Goal: Task Accomplishment & Management: Complete application form

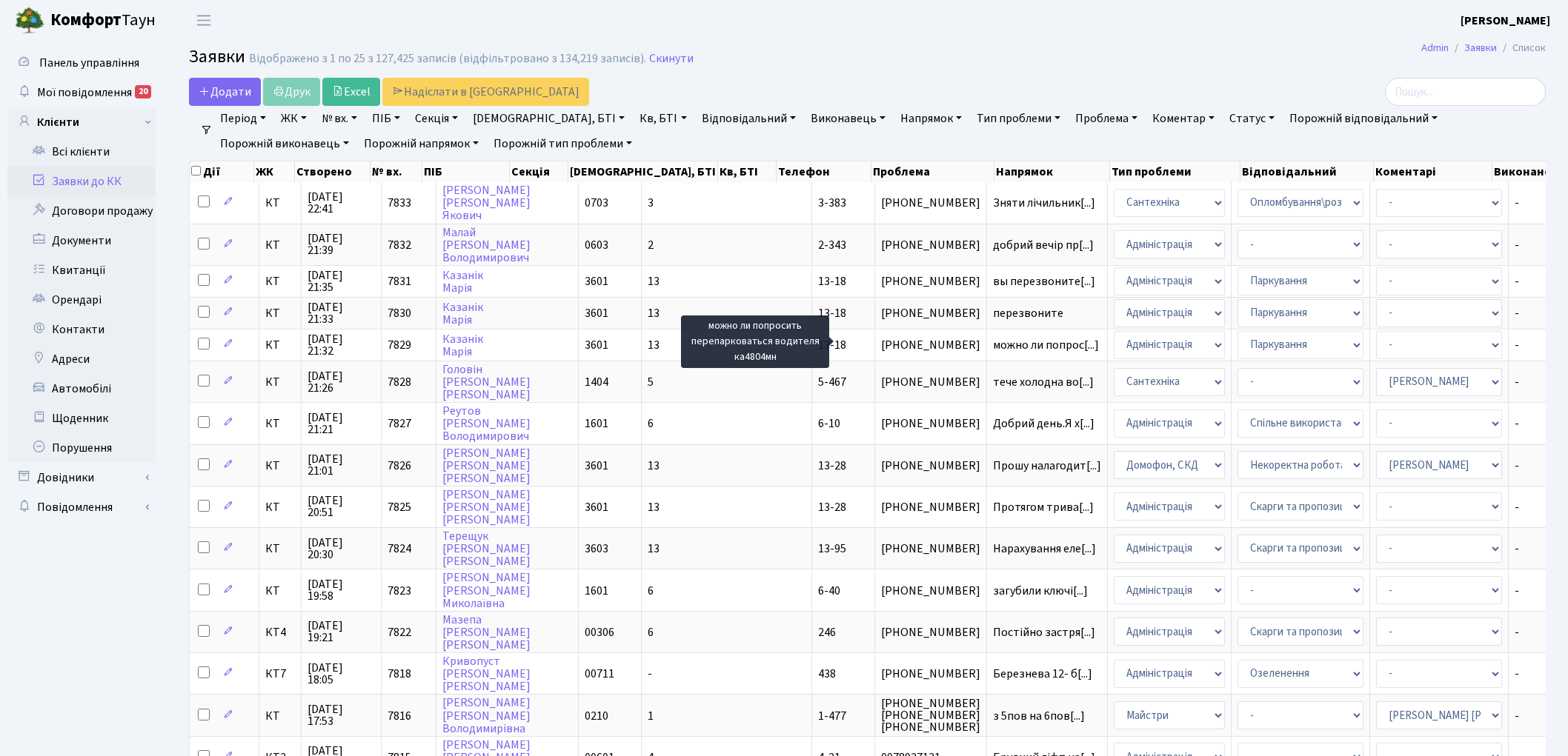
select select "25"
click at [666, 56] on link "Скинути" at bounding box center [671, 59] width 45 height 14
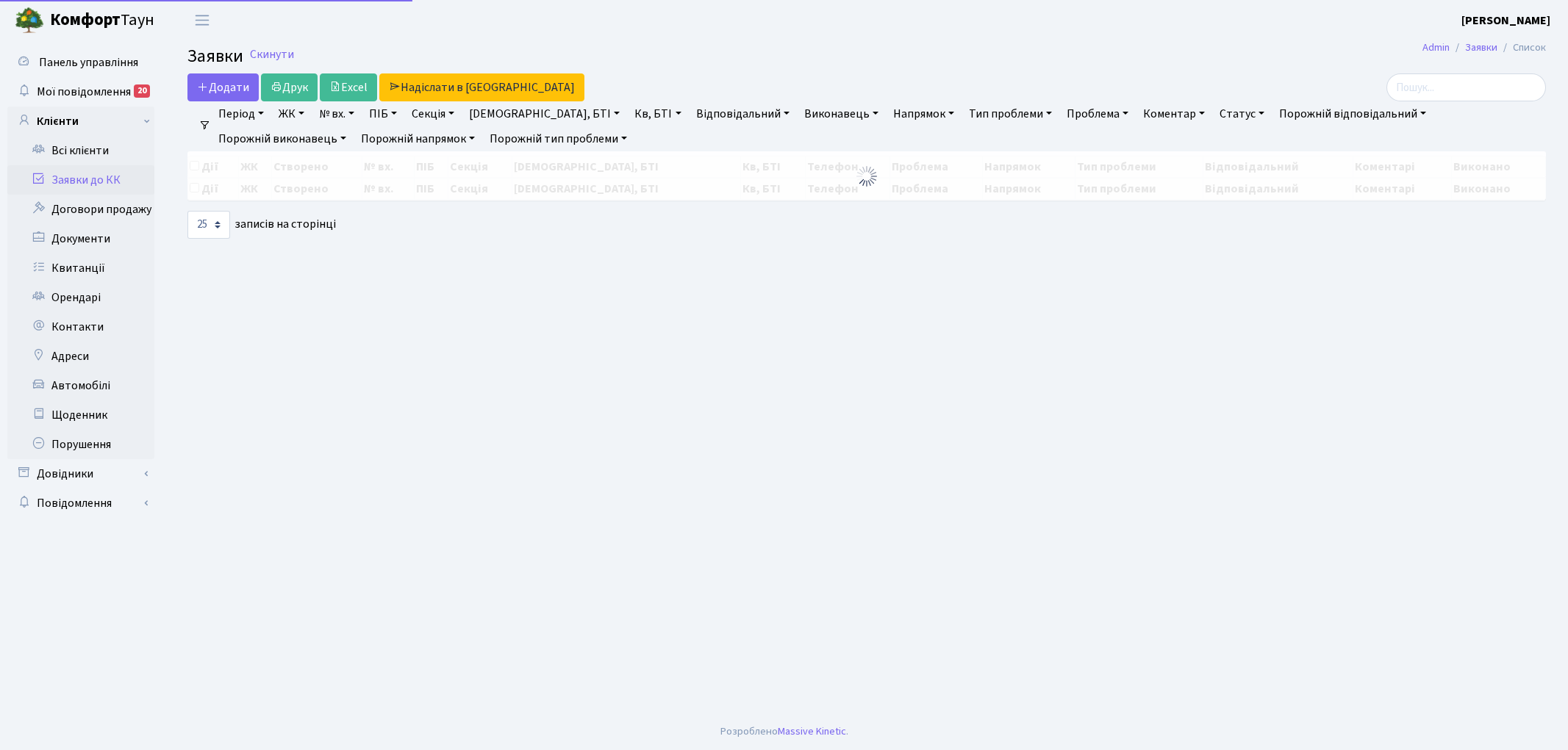
select select "25"
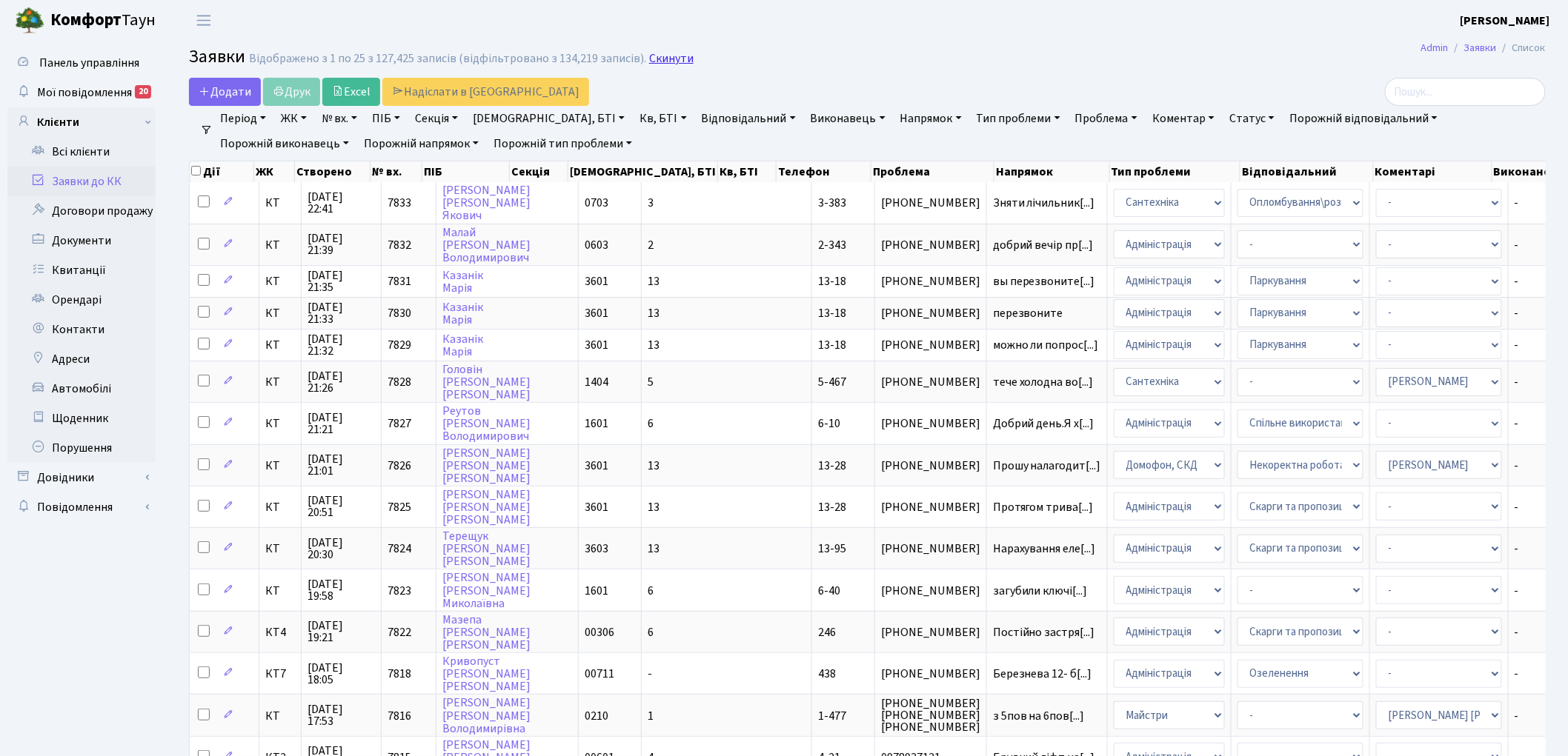
click at [661, 58] on link "Скинути" at bounding box center [671, 59] width 45 height 14
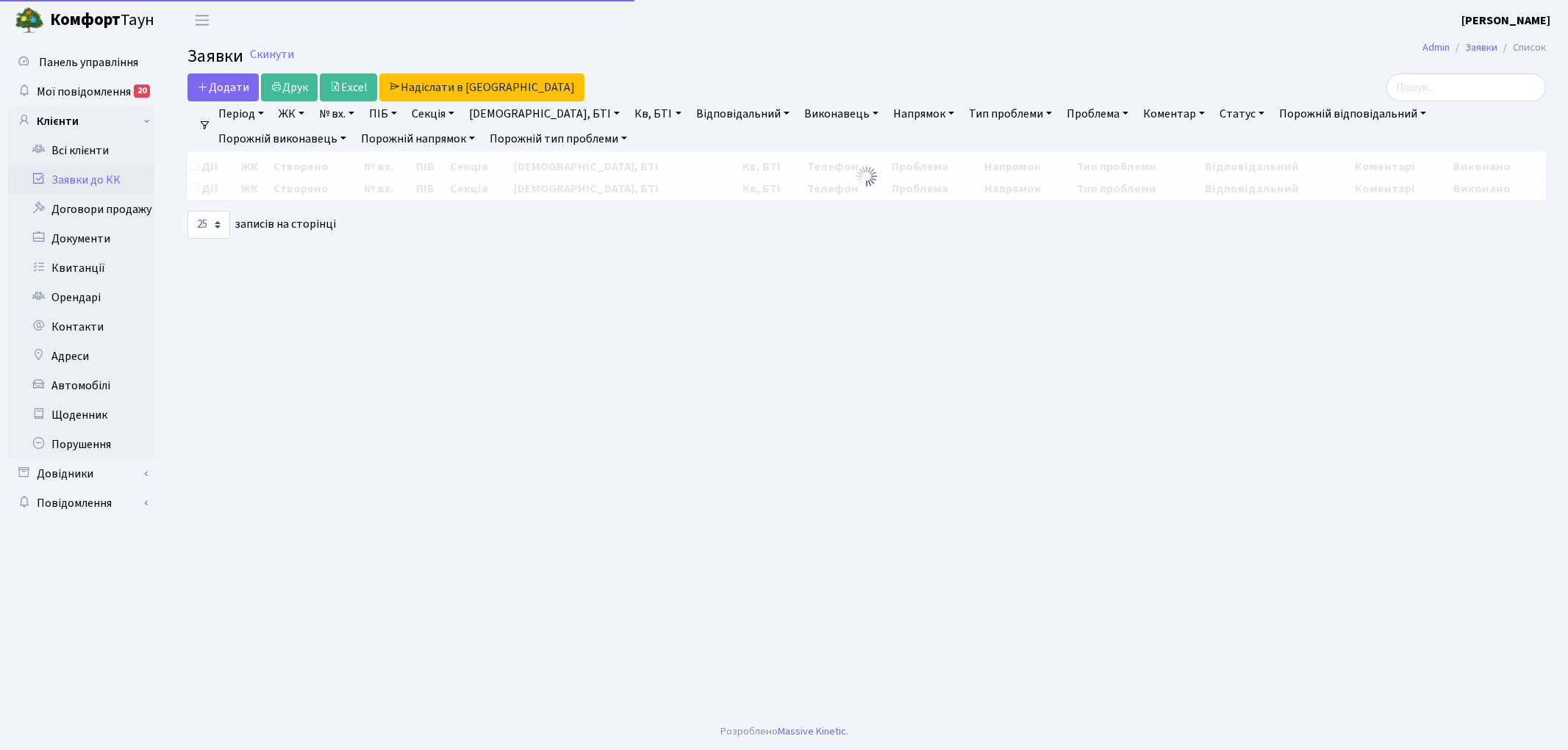
select select "25"
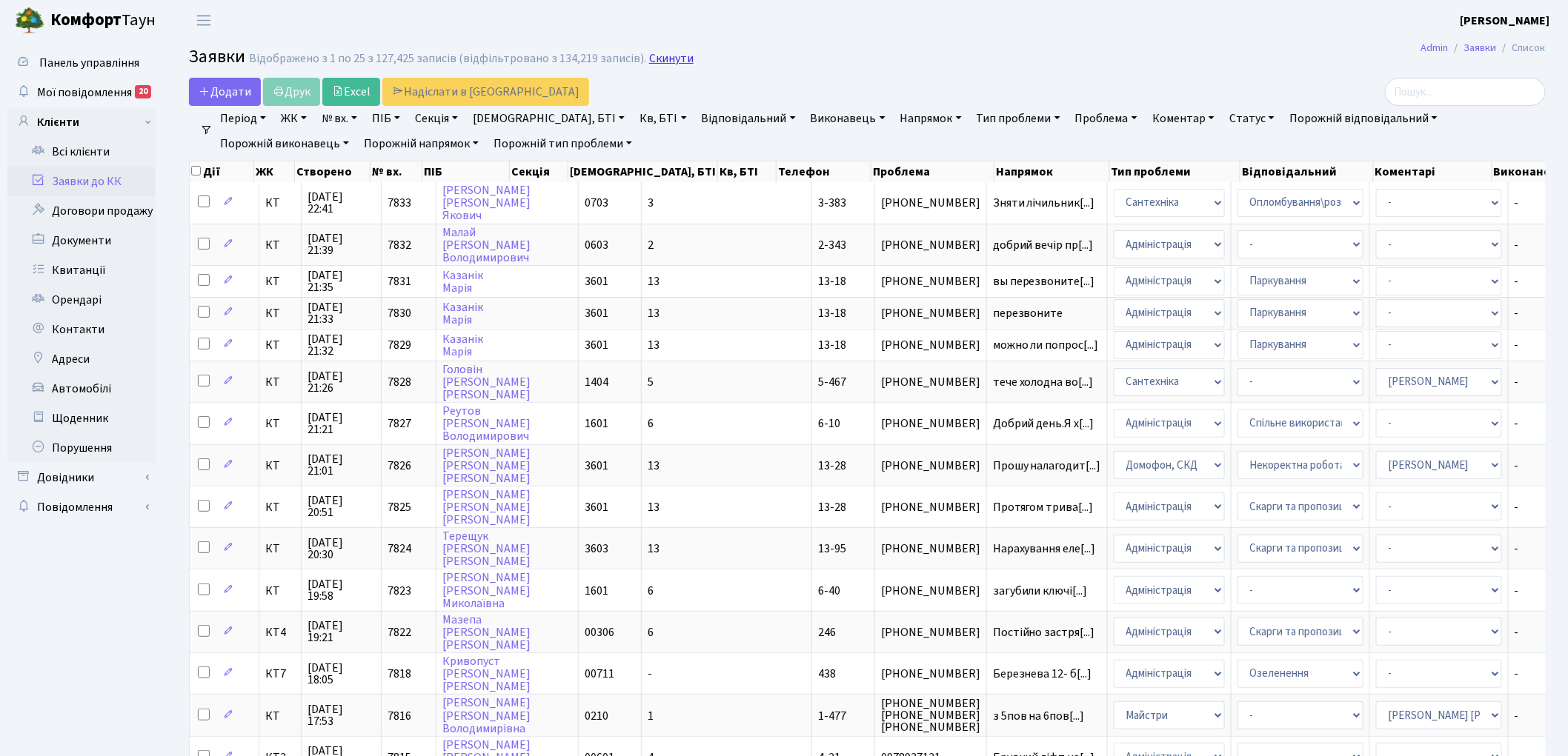
click at [662, 65] on link "Скинути" at bounding box center [671, 59] width 45 height 14
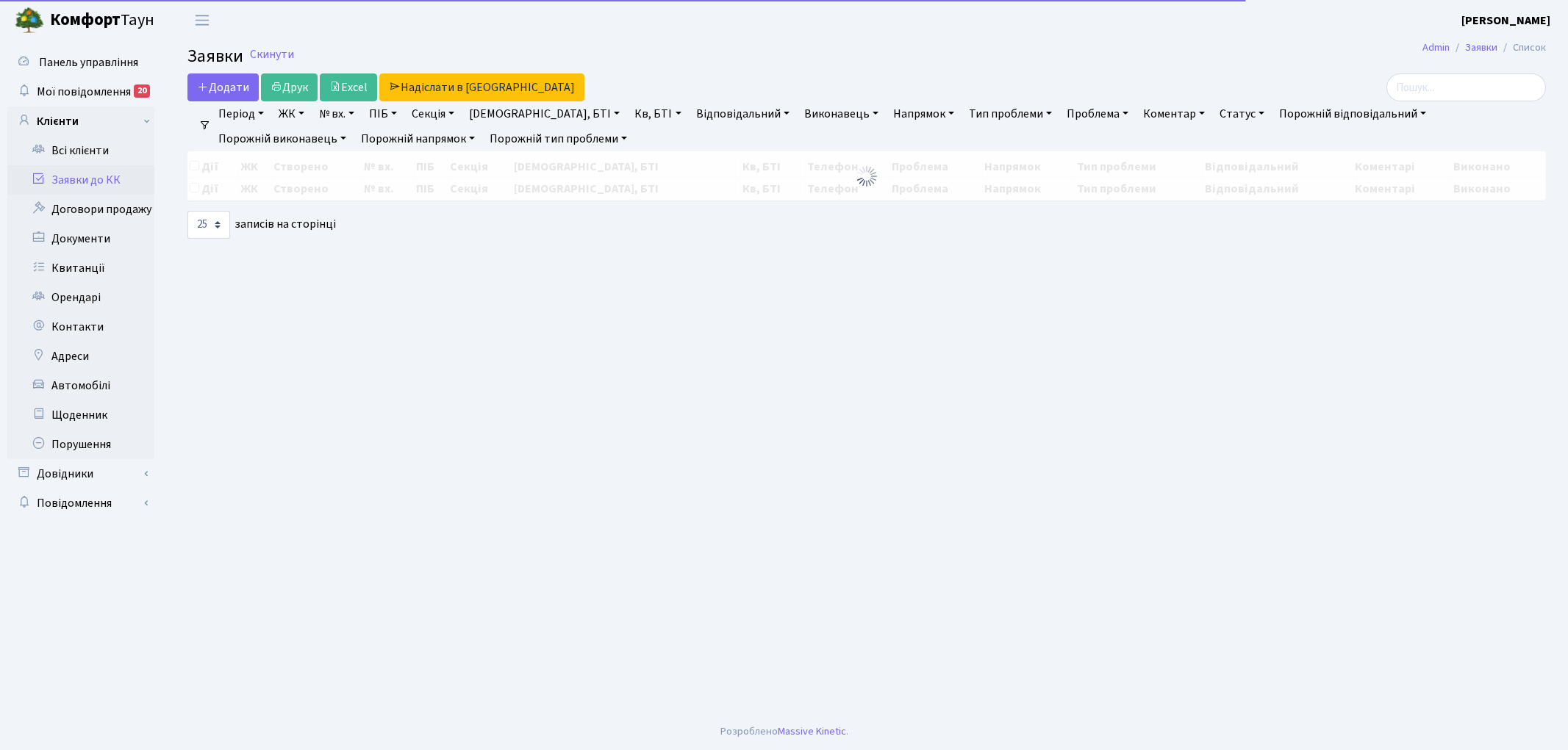
select select "25"
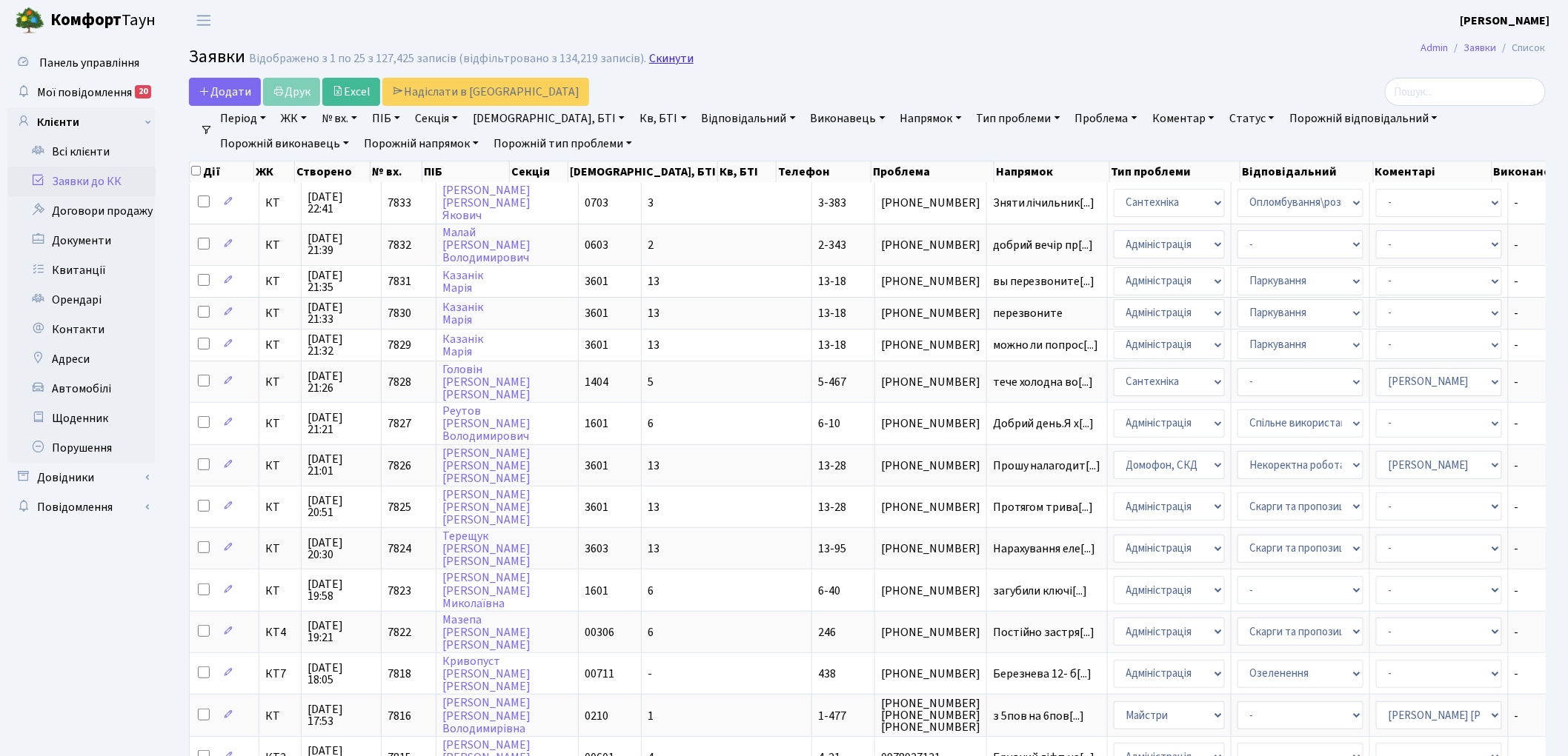
click at [659, 57] on link "Скинути" at bounding box center [671, 59] width 45 height 14
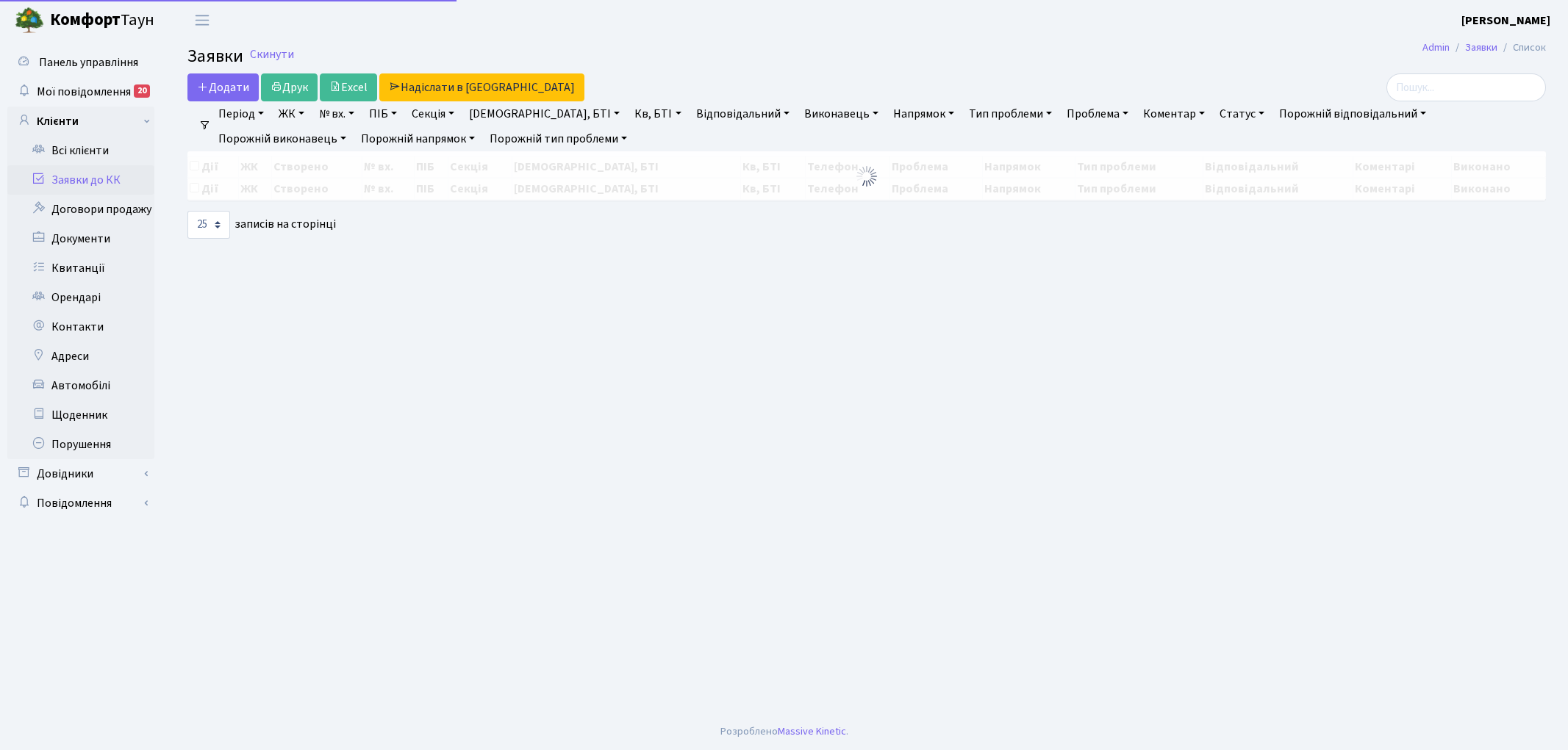
select select "25"
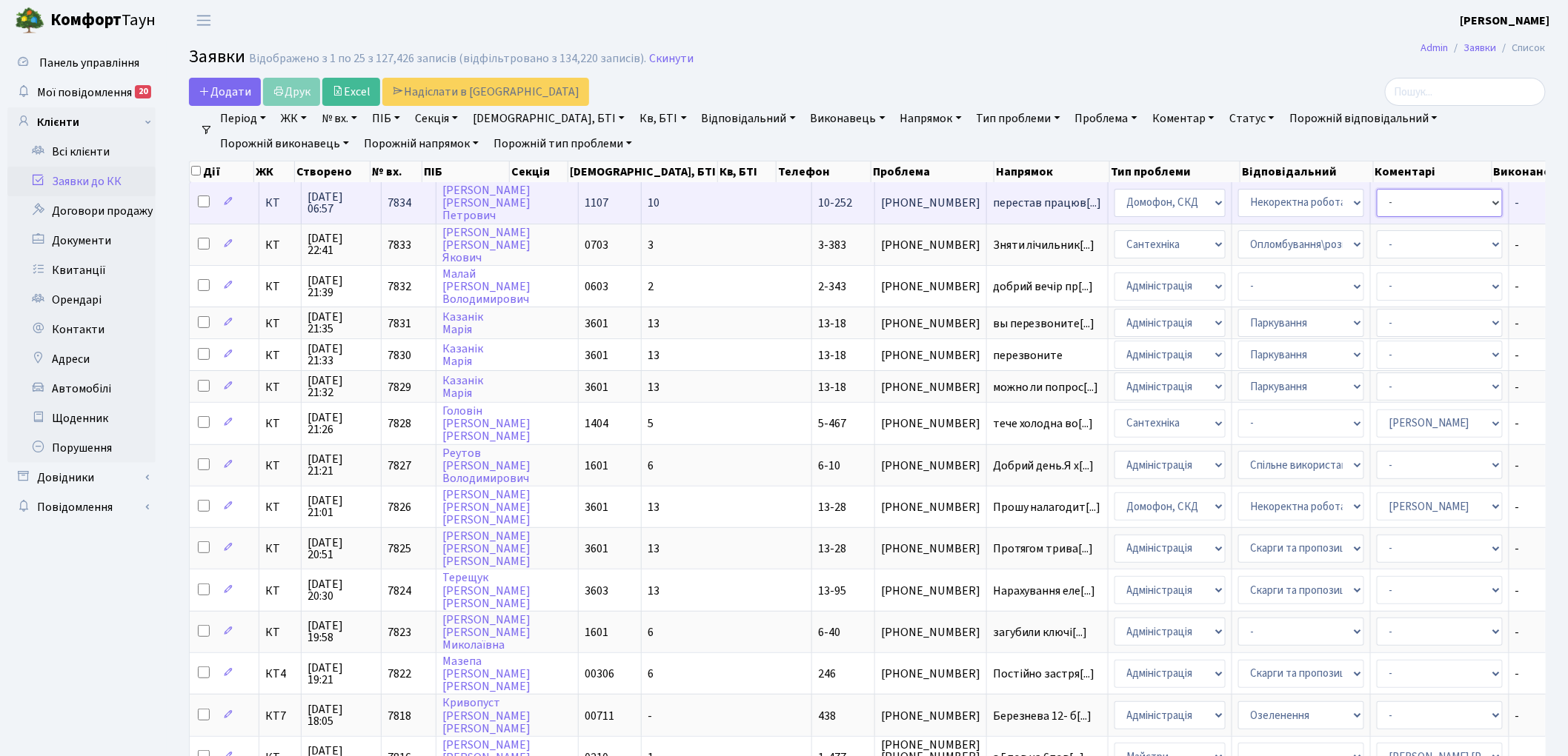
click at [1376, 198] on select "- Адміністратор ЖК КТ Вижул В. В. Гордієнко Н.В. Дядюшкін Д.Ю. Кипчук Т. А. Кла…" at bounding box center [1439, 203] width 126 height 28
select select "22"
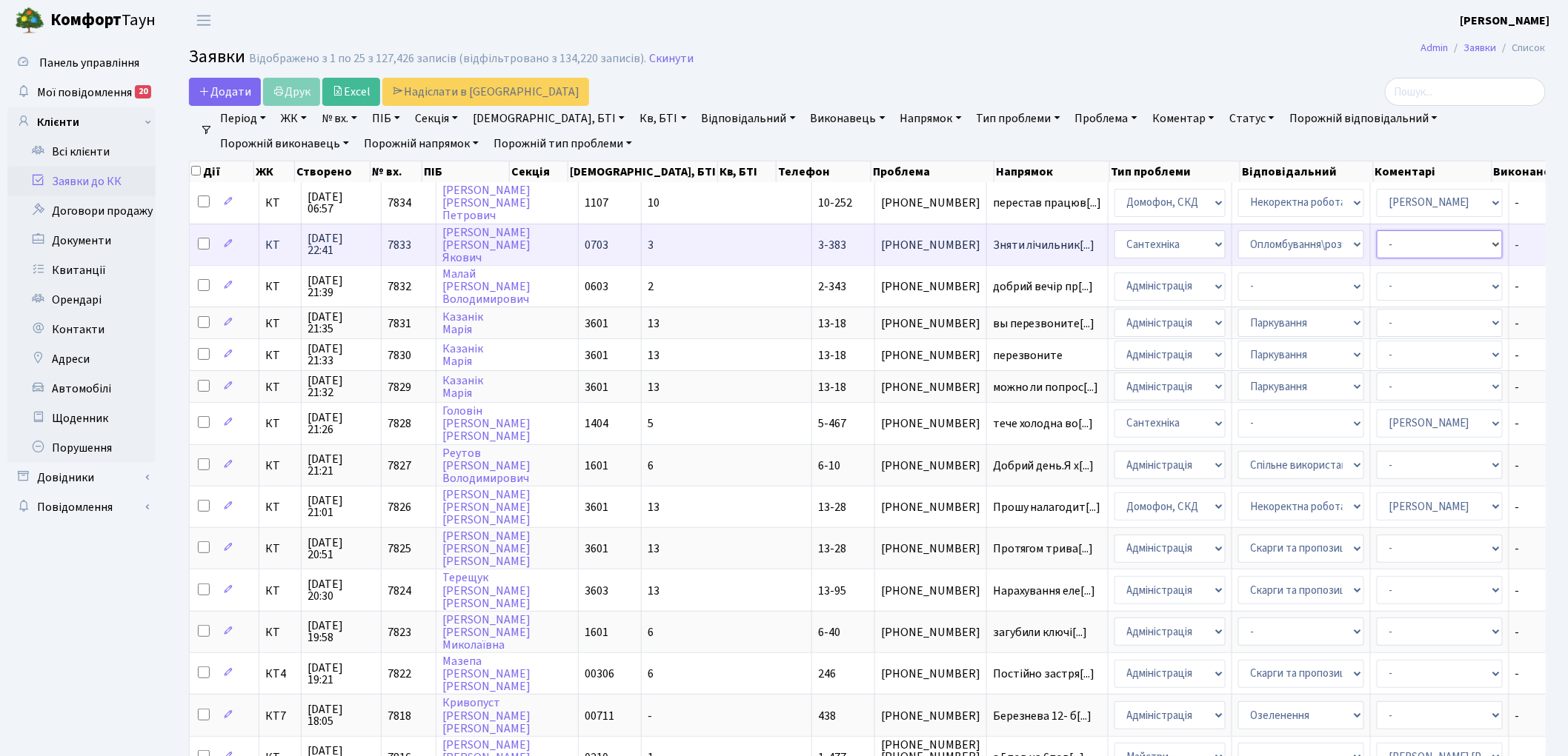
click at [1376, 246] on select "- Адміністратор ЖК КТ Вижул В. В. Гордієнко Н.В. Дядюшкін Д.Ю. Кипчук Т. А. Кла…" at bounding box center [1439, 244] width 126 height 28
select select "67"
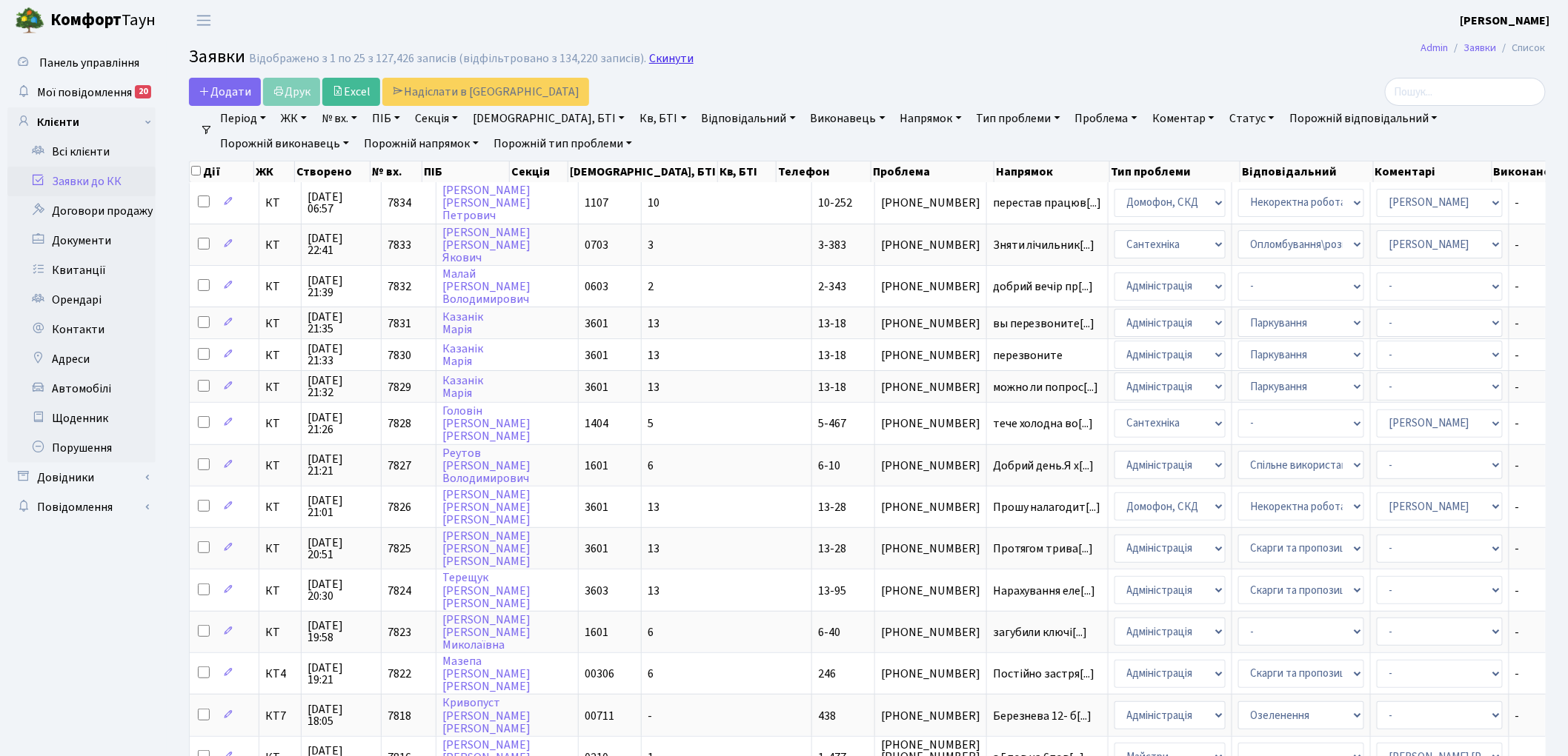
click at [650, 60] on link "Скинути" at bounding box center [671, 59] width 45 height 14
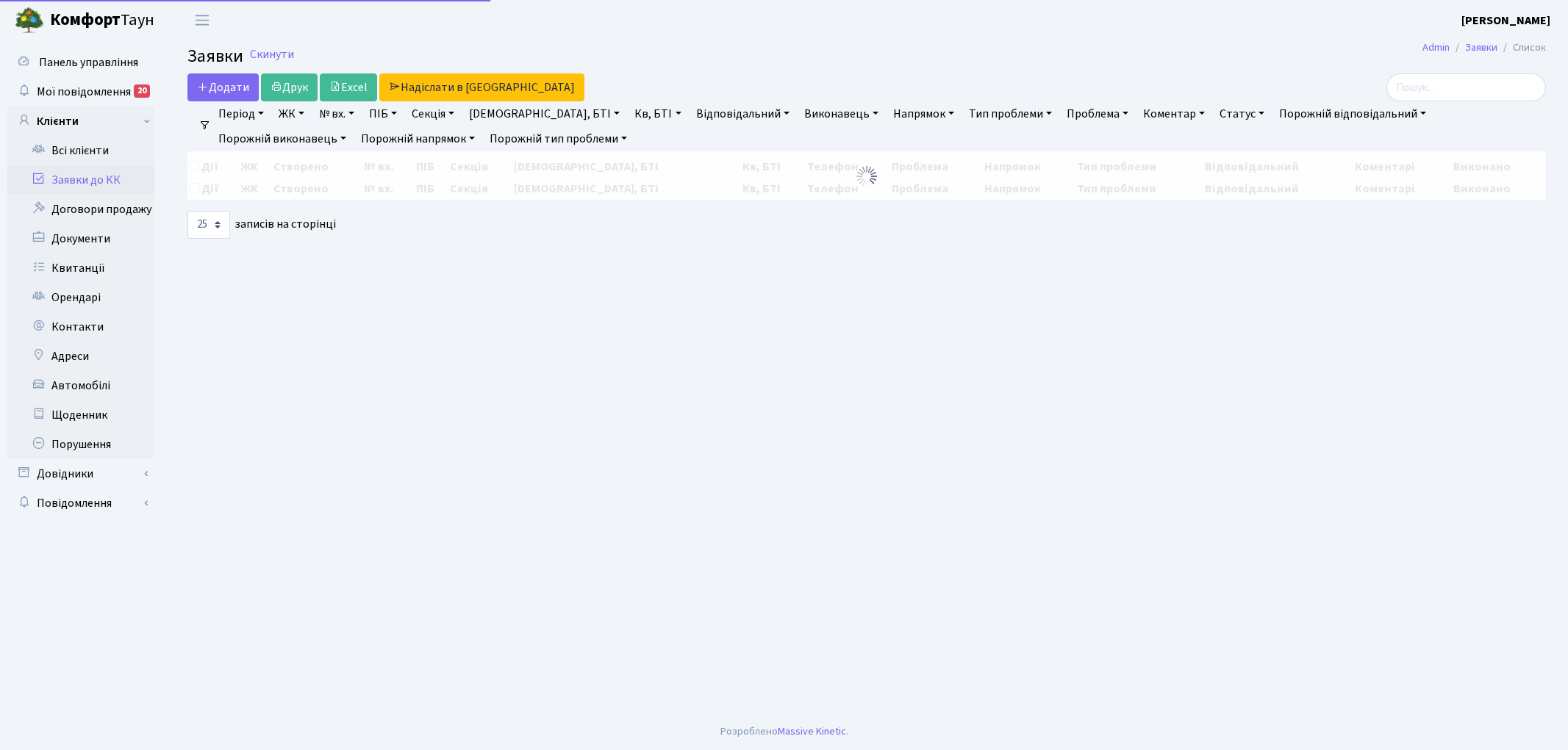
select select "25"
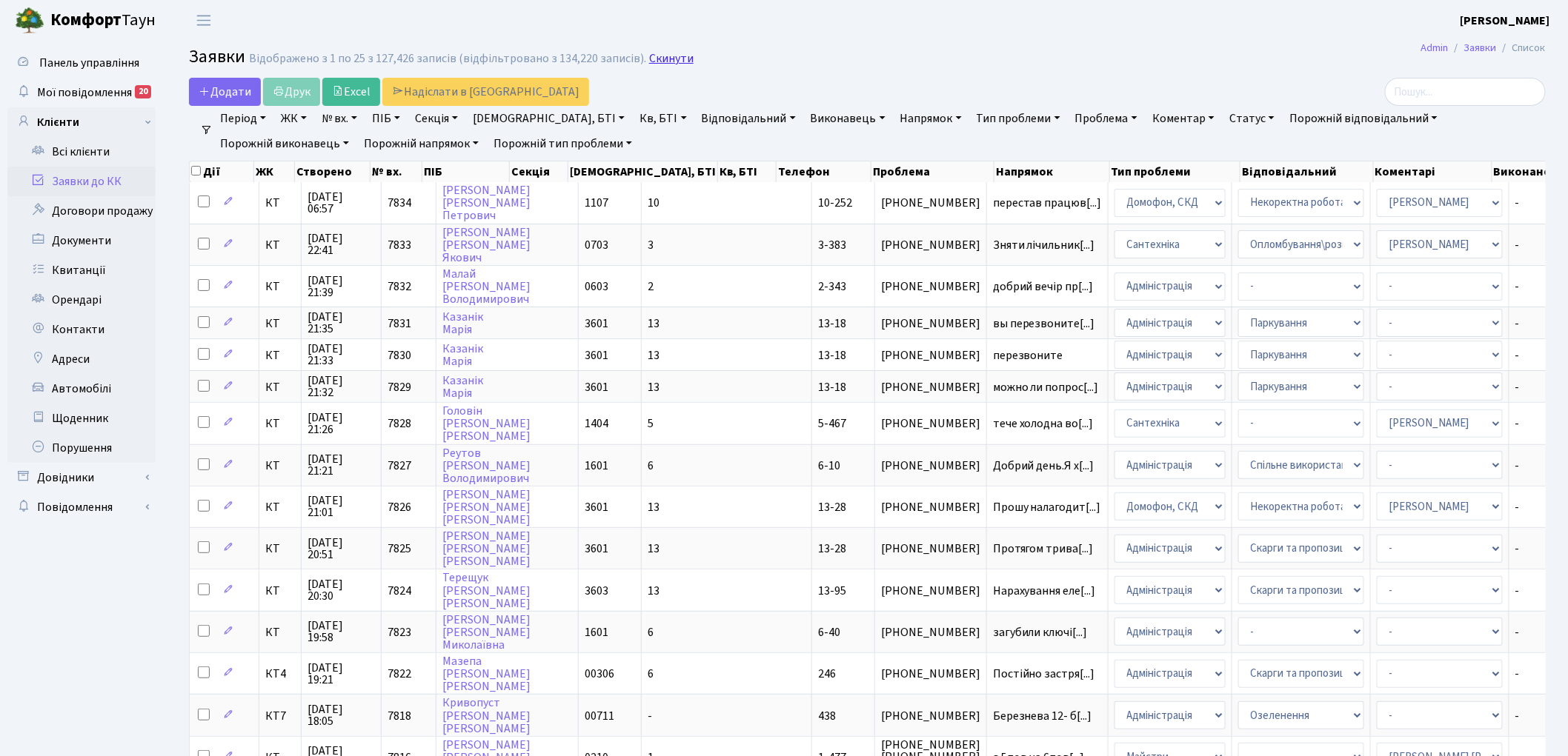
click at [649, 63] on link "Скинути" at bounding box center [671, 59] width 45 height 14
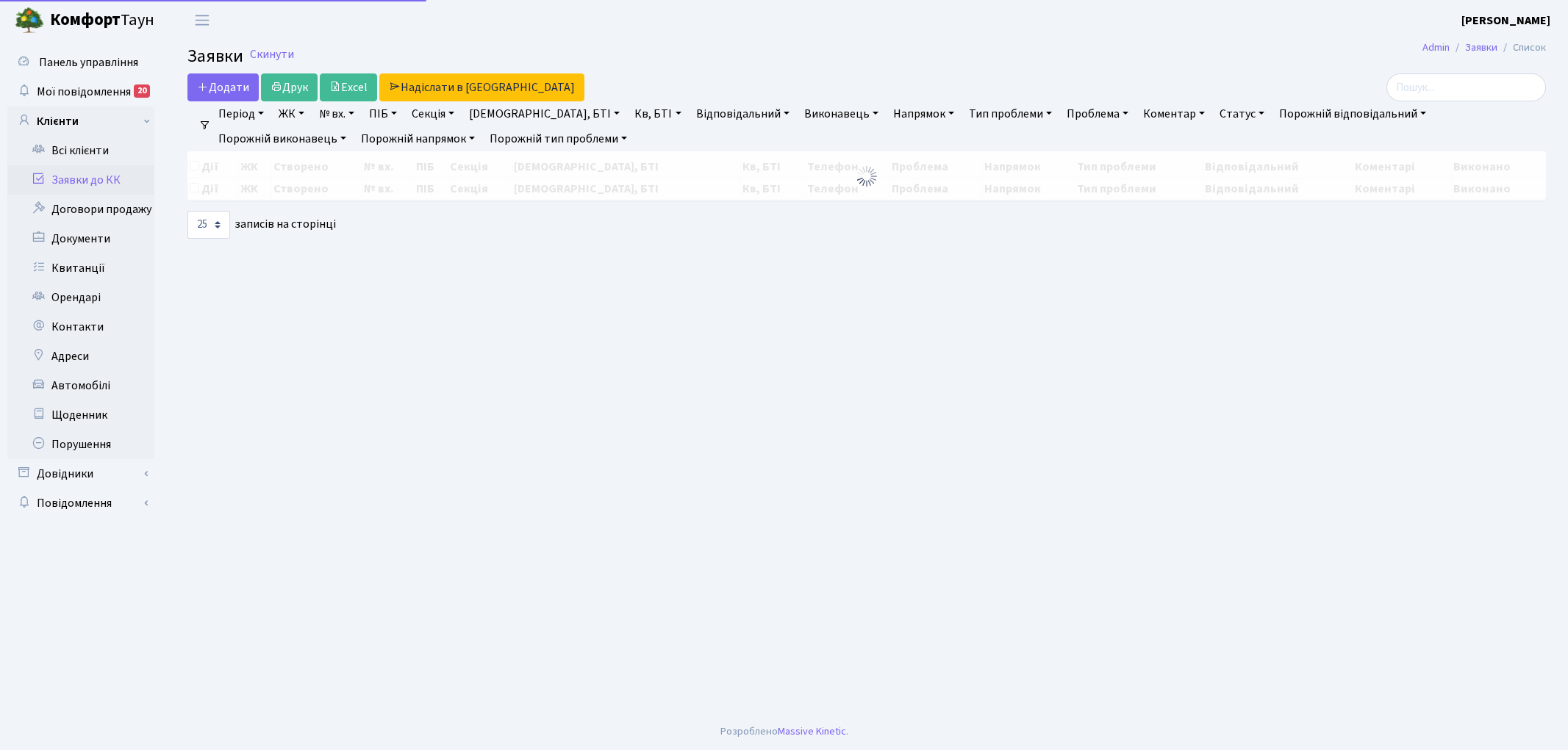
select select "25"
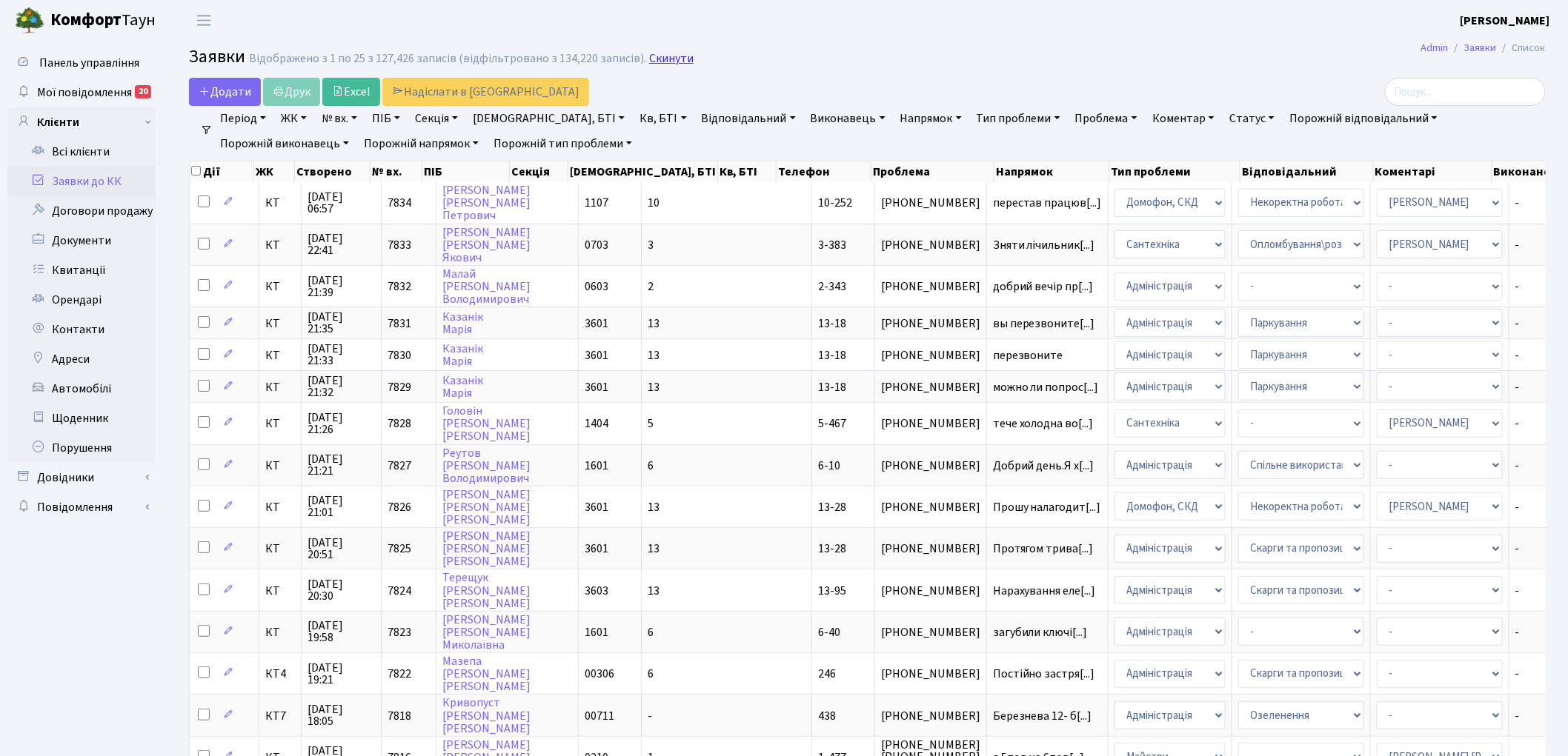
click at [658, 55] on link "Скинути" at bounding box center [671, 59] width 45 height 14
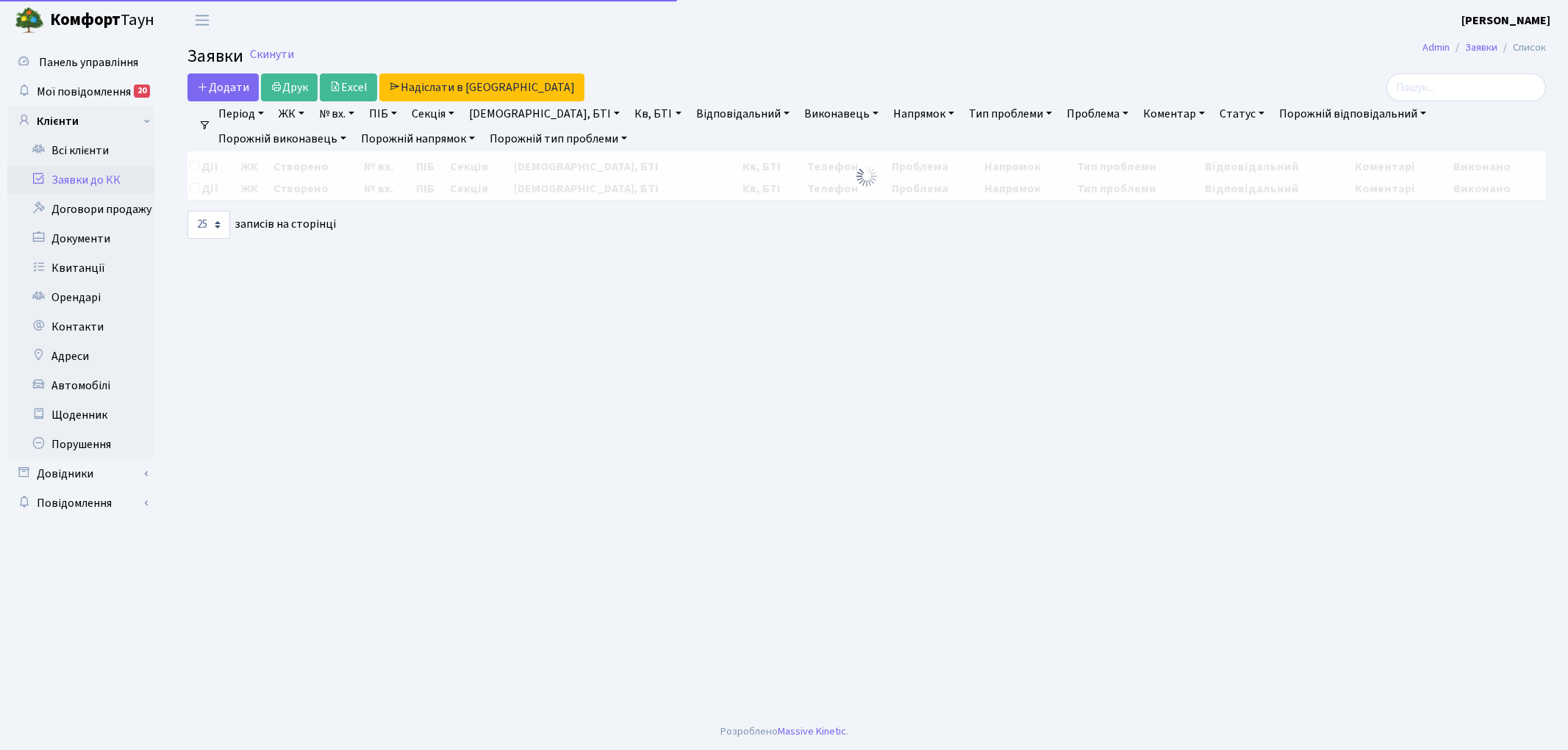
select select "25"
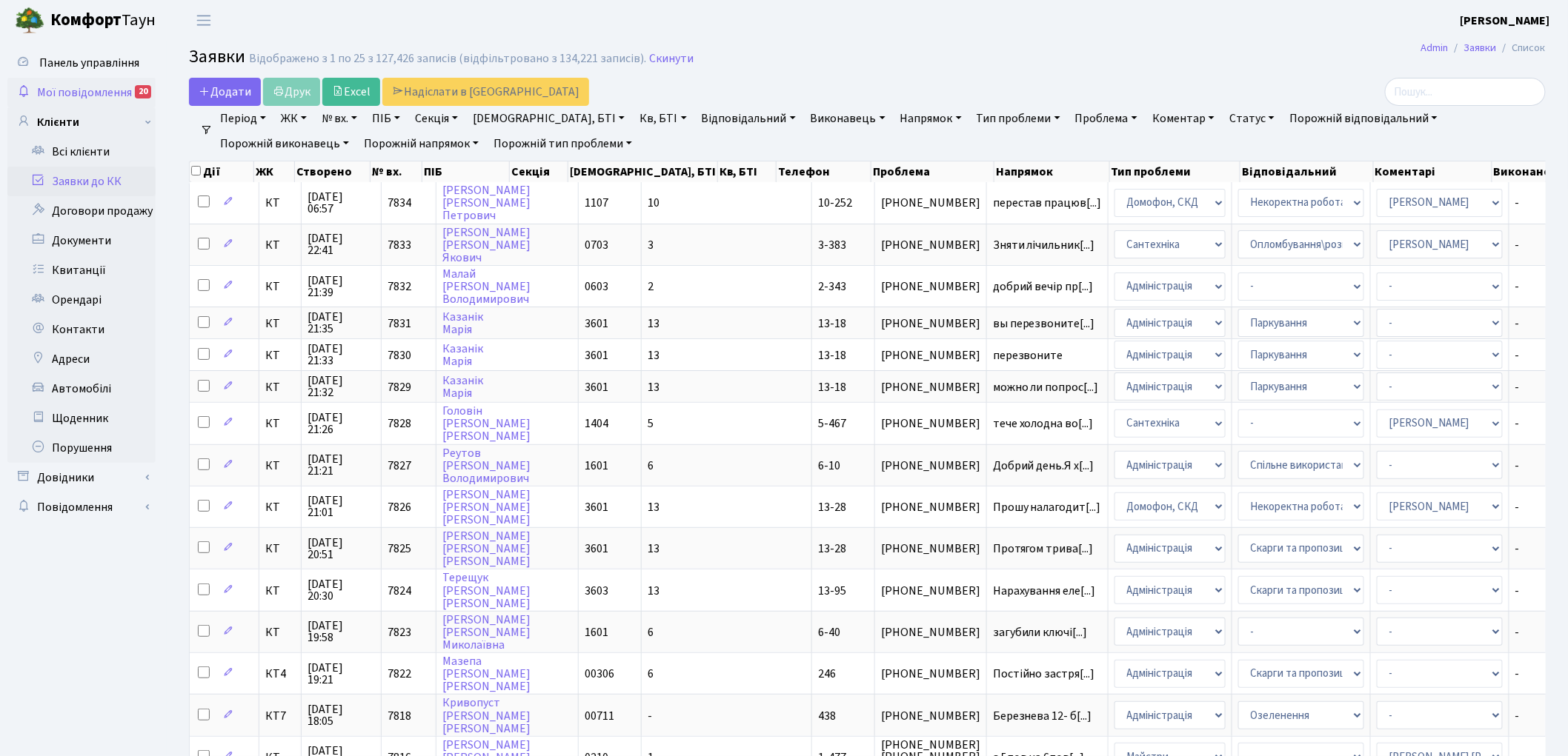
click at [86, 91] on span "Мої повідомлення" at bounding box center [84, 92] width 95 height 16
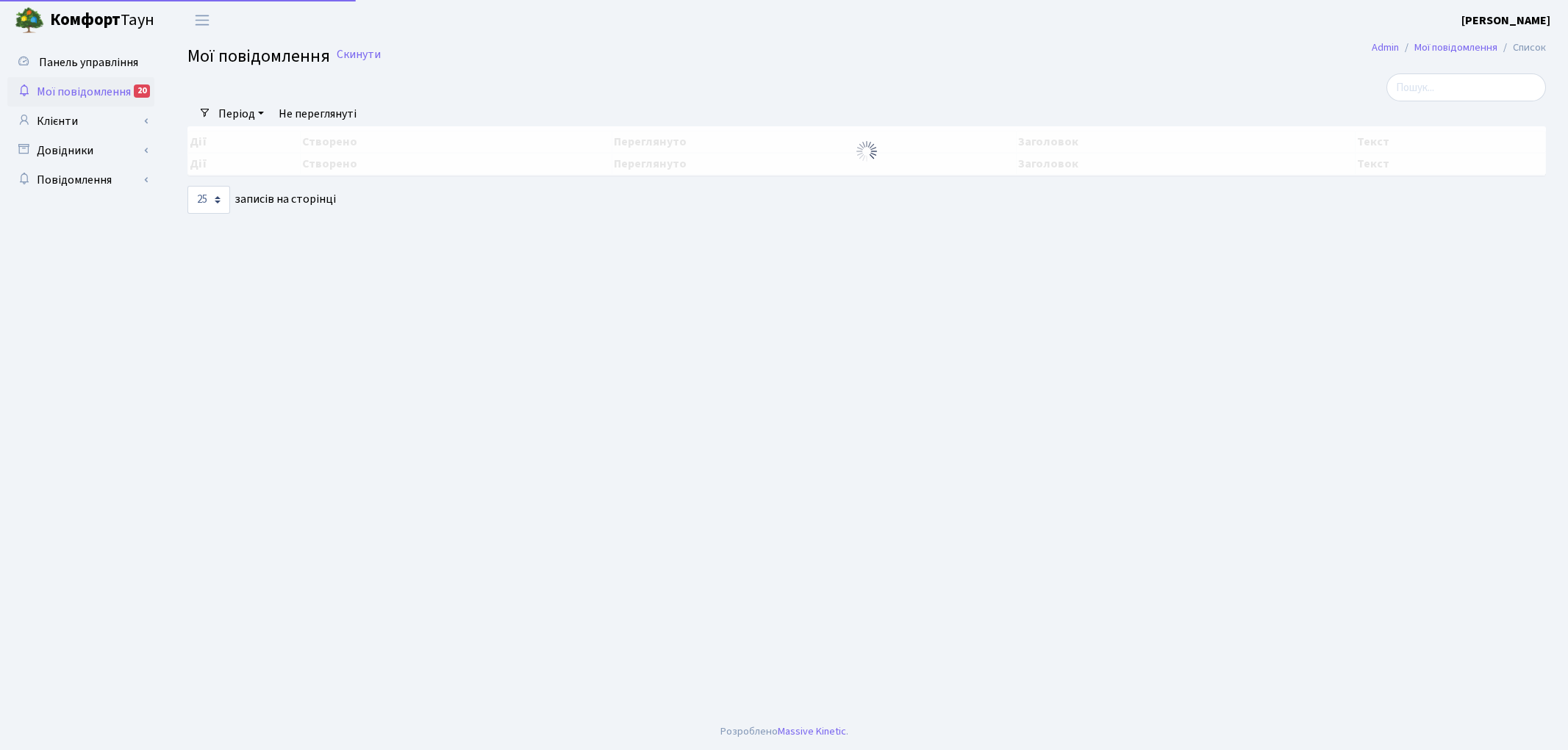
select select "25"
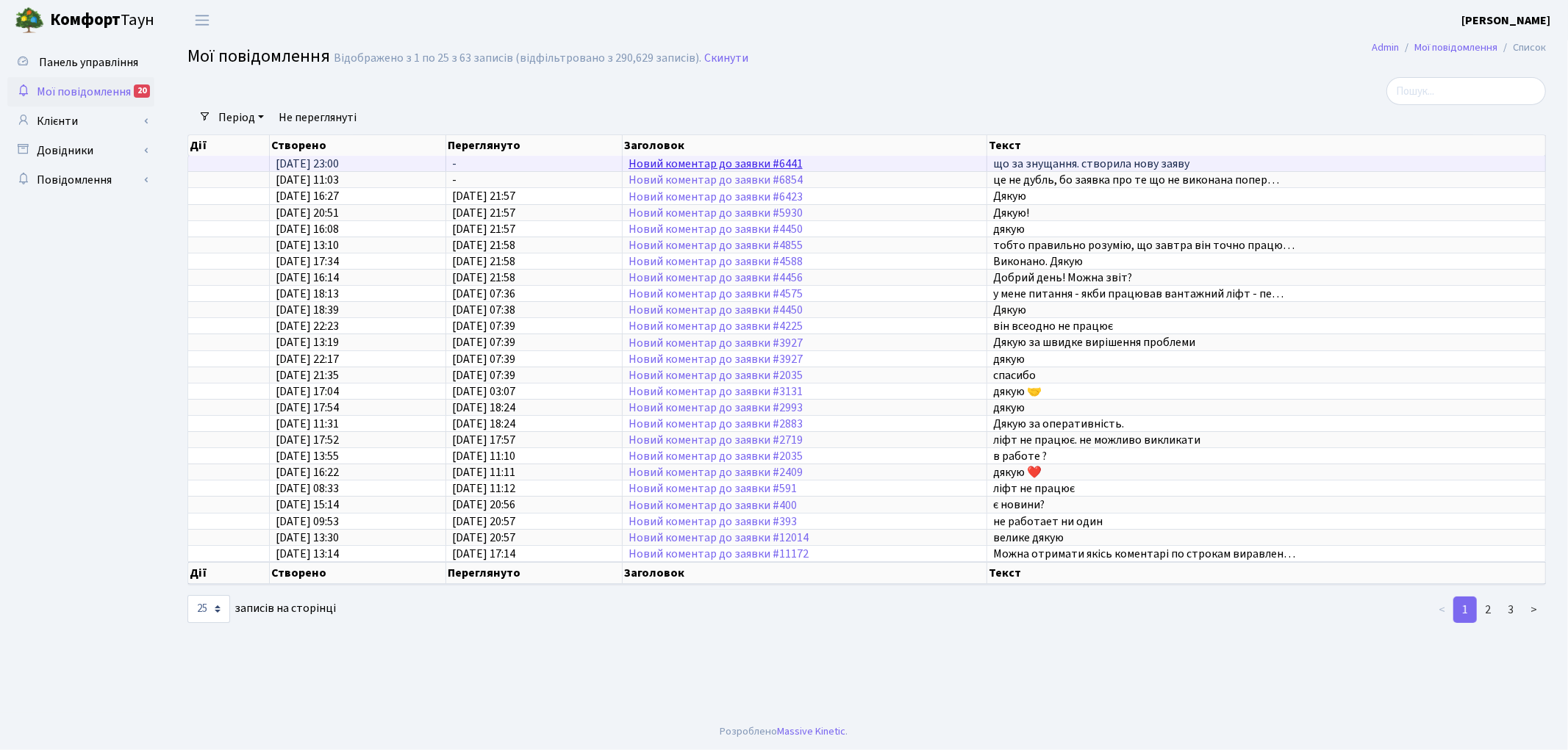
click at [777, 163] on link "Новий коментар до заявки #6441" at bounding box center [715, 164] width 174 height 16
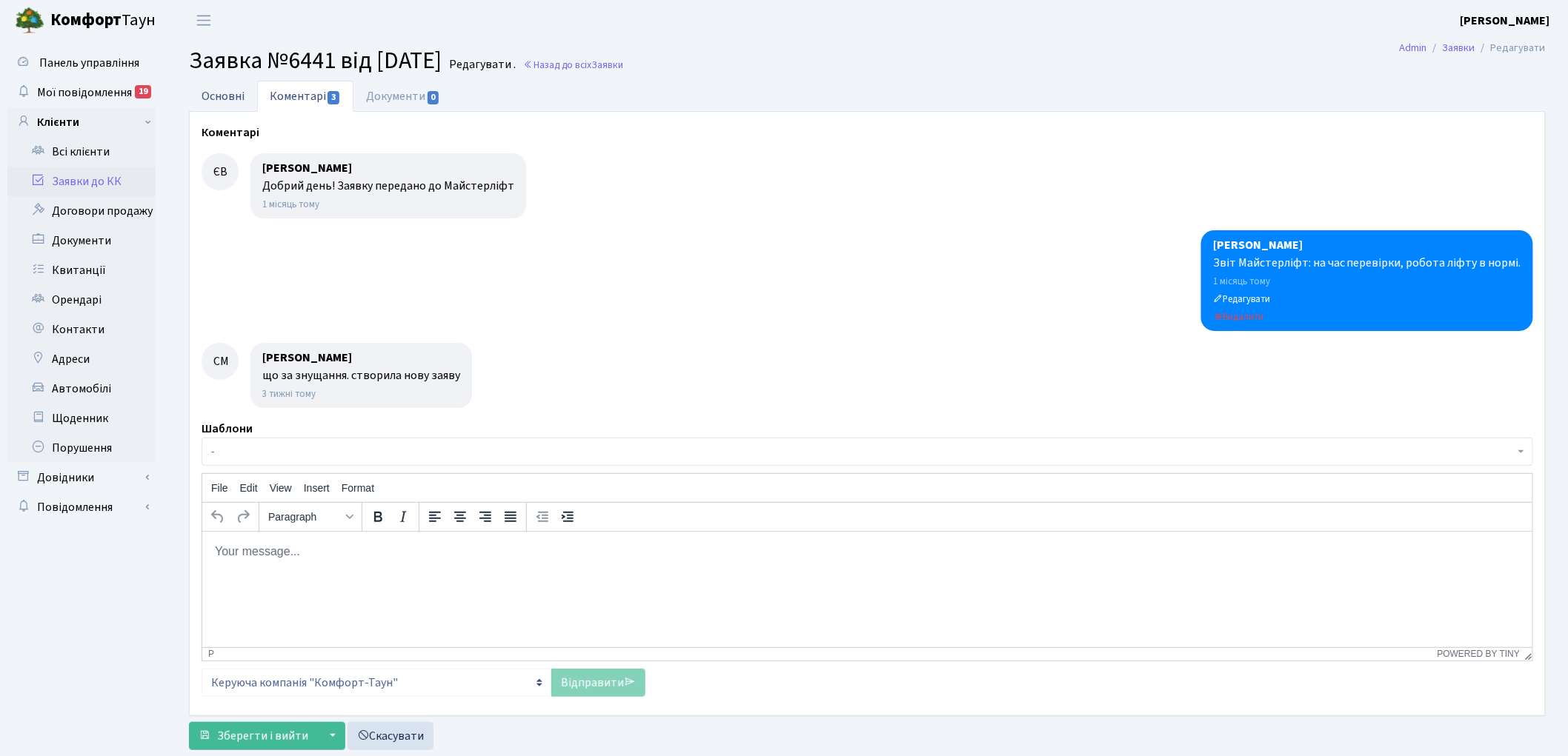
click at [226, 94] on link "Основні" at bounding box center [223, 96] width 68 height 30
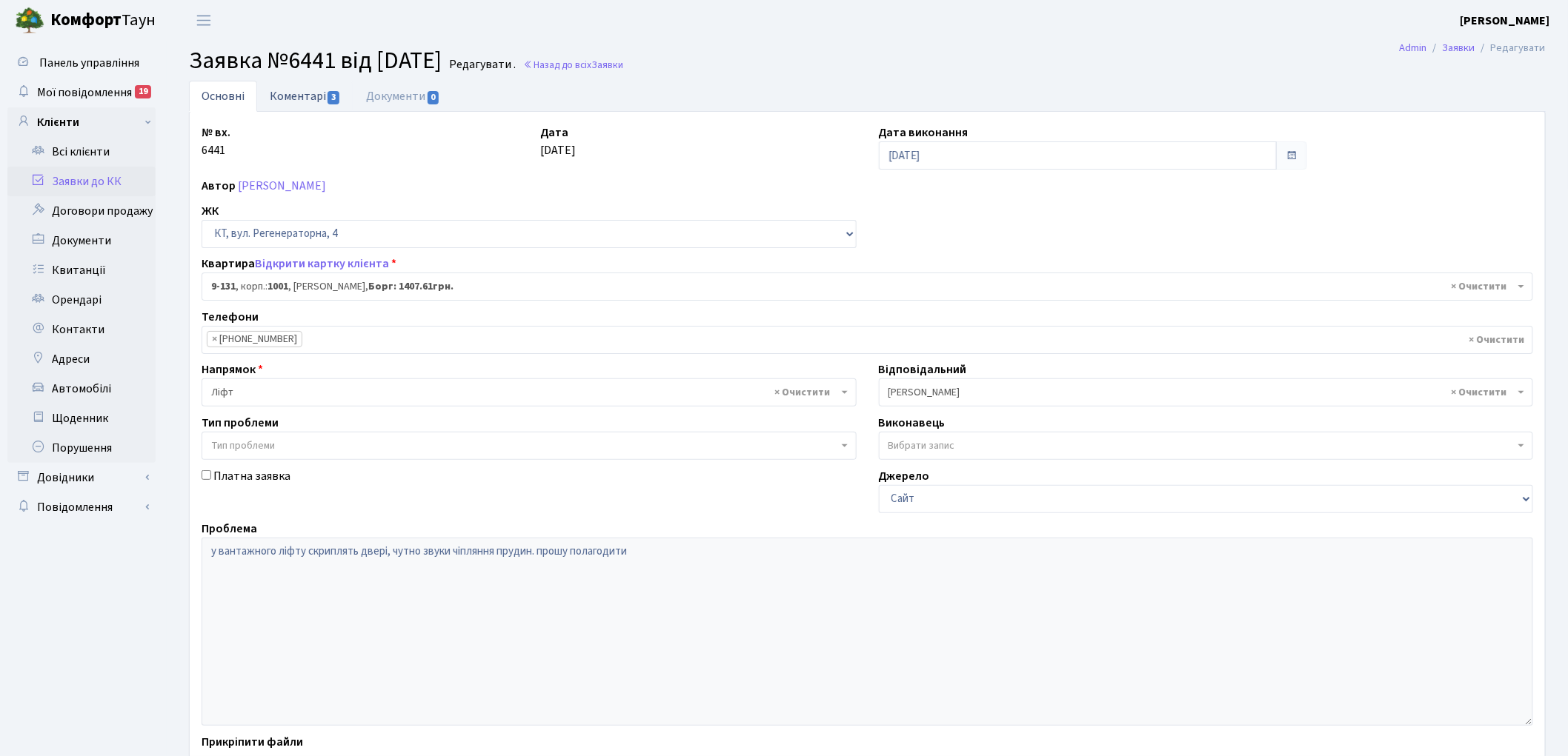
click at [304, 89] on link "Коментарі 3" at bounding box center [305, 96] width 96 height 30
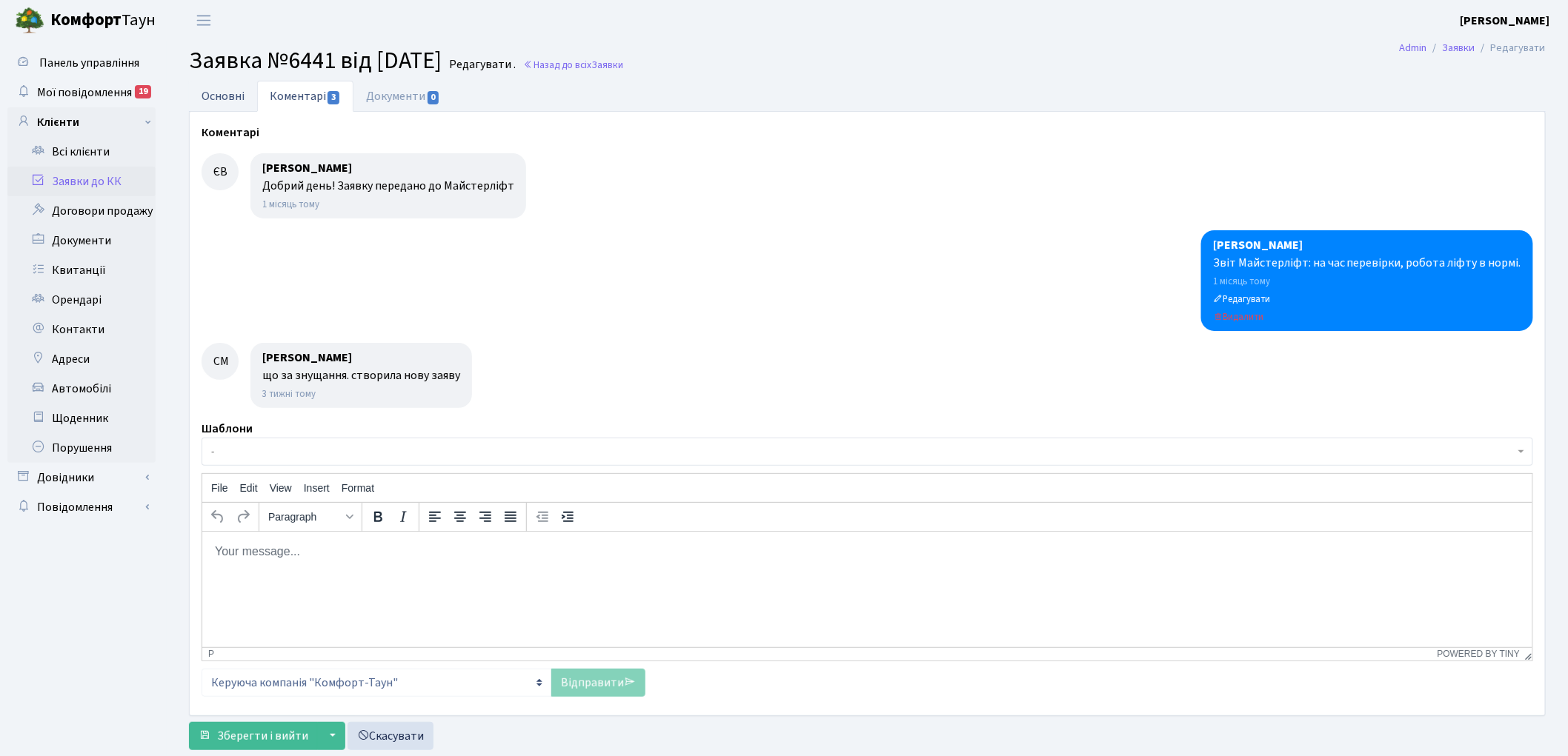
click at [232, 91] on link "Основні" at bounding box center [223, 96] width 68 height 30
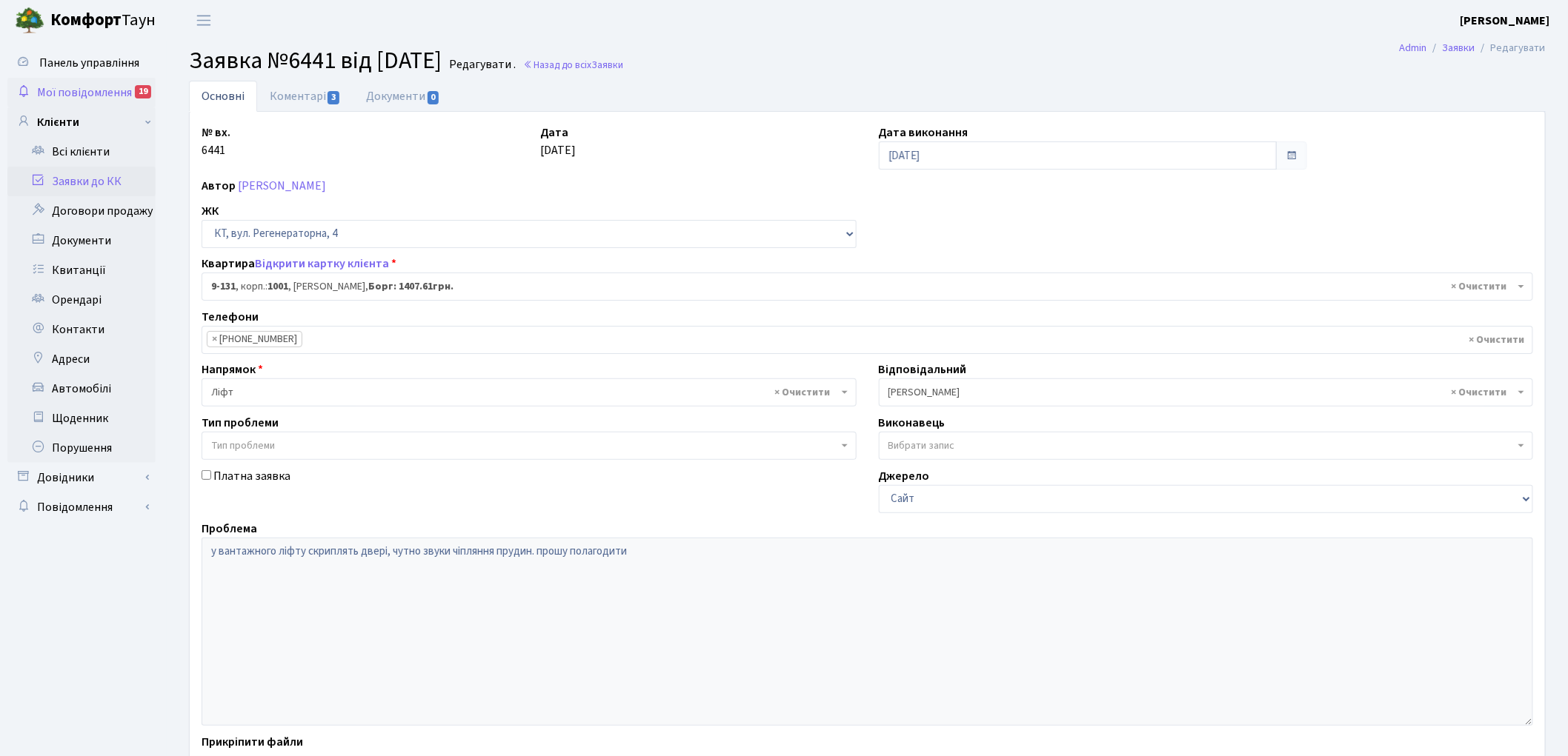
click at [81, 92] on span "Мої повідомлення" at bounding box center [84, 92] width 95 height 16
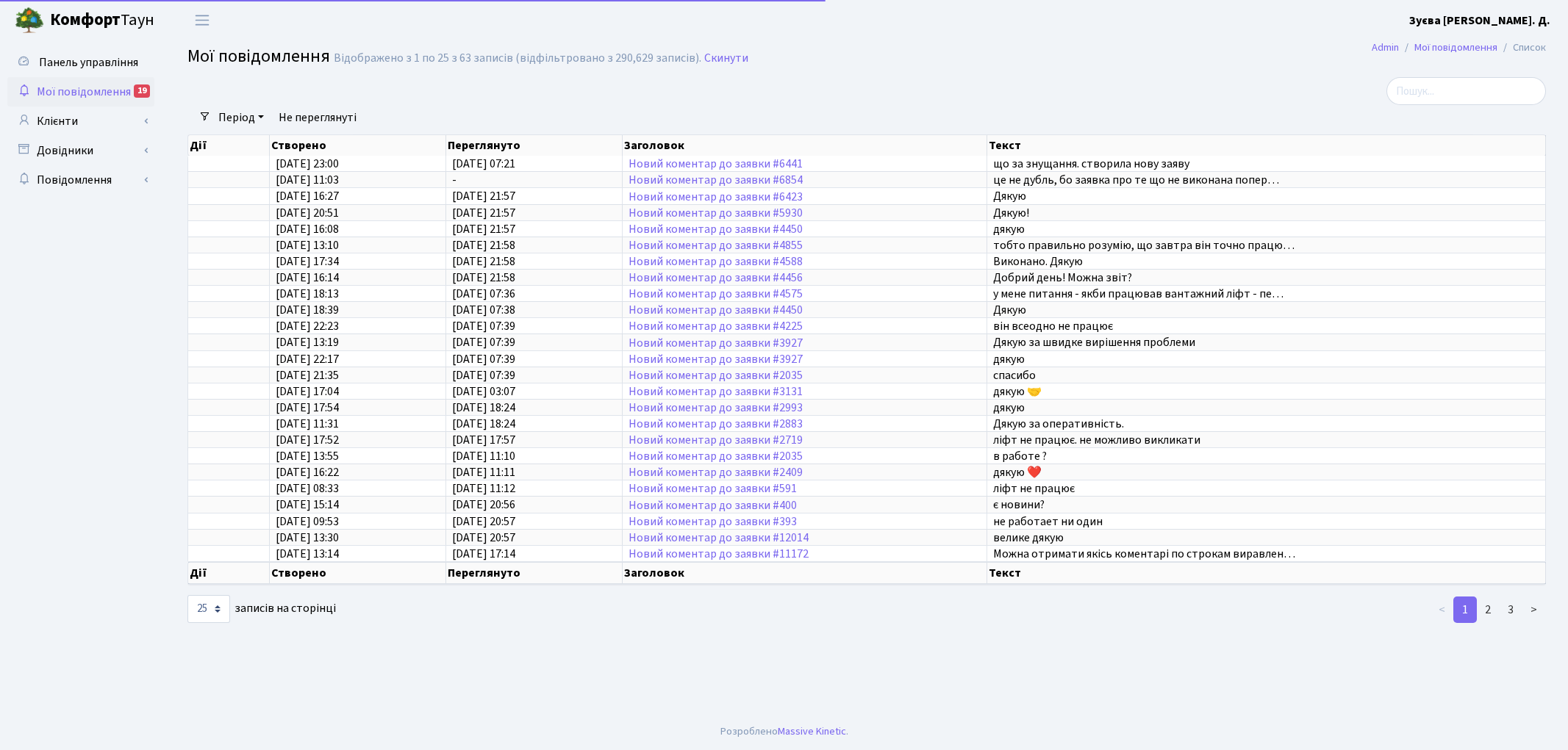
select select "25"
click at [59, 119] on link "Клієнти" at bounding box center [80, 121] width 147 height 29
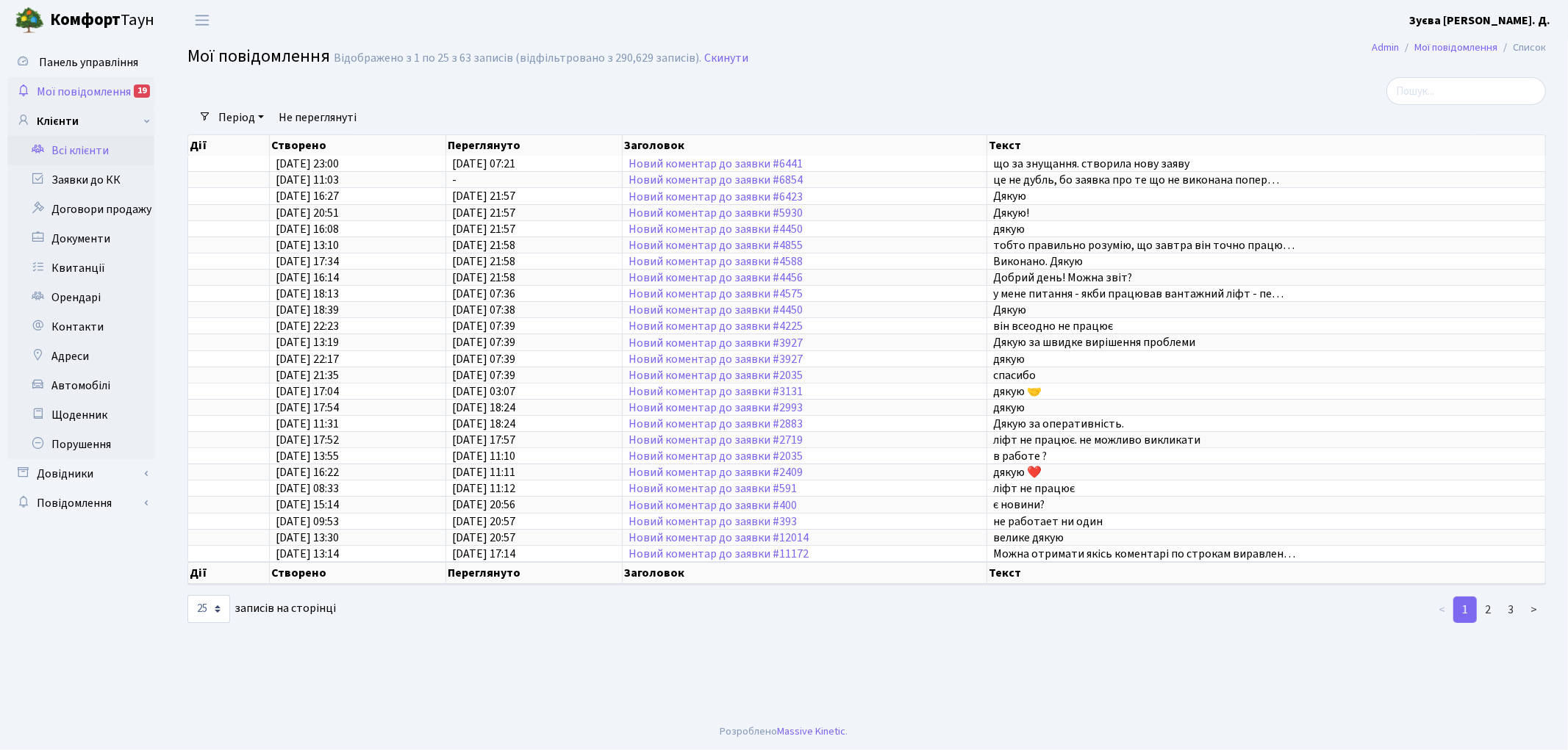
click at [63, 145] on link "Всі клієнти" at bounding box center [80, 150] width 147 height 29
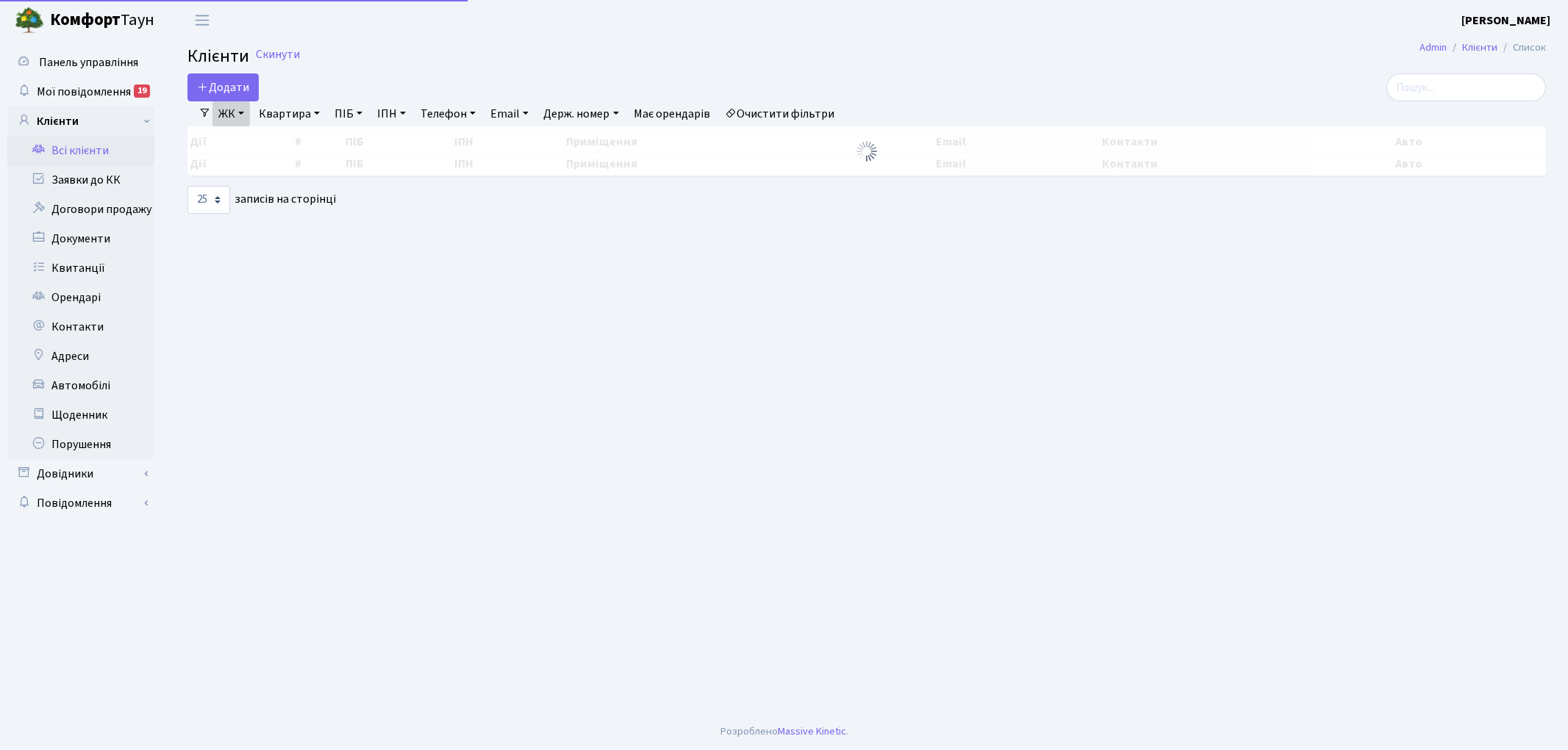
select select "25"
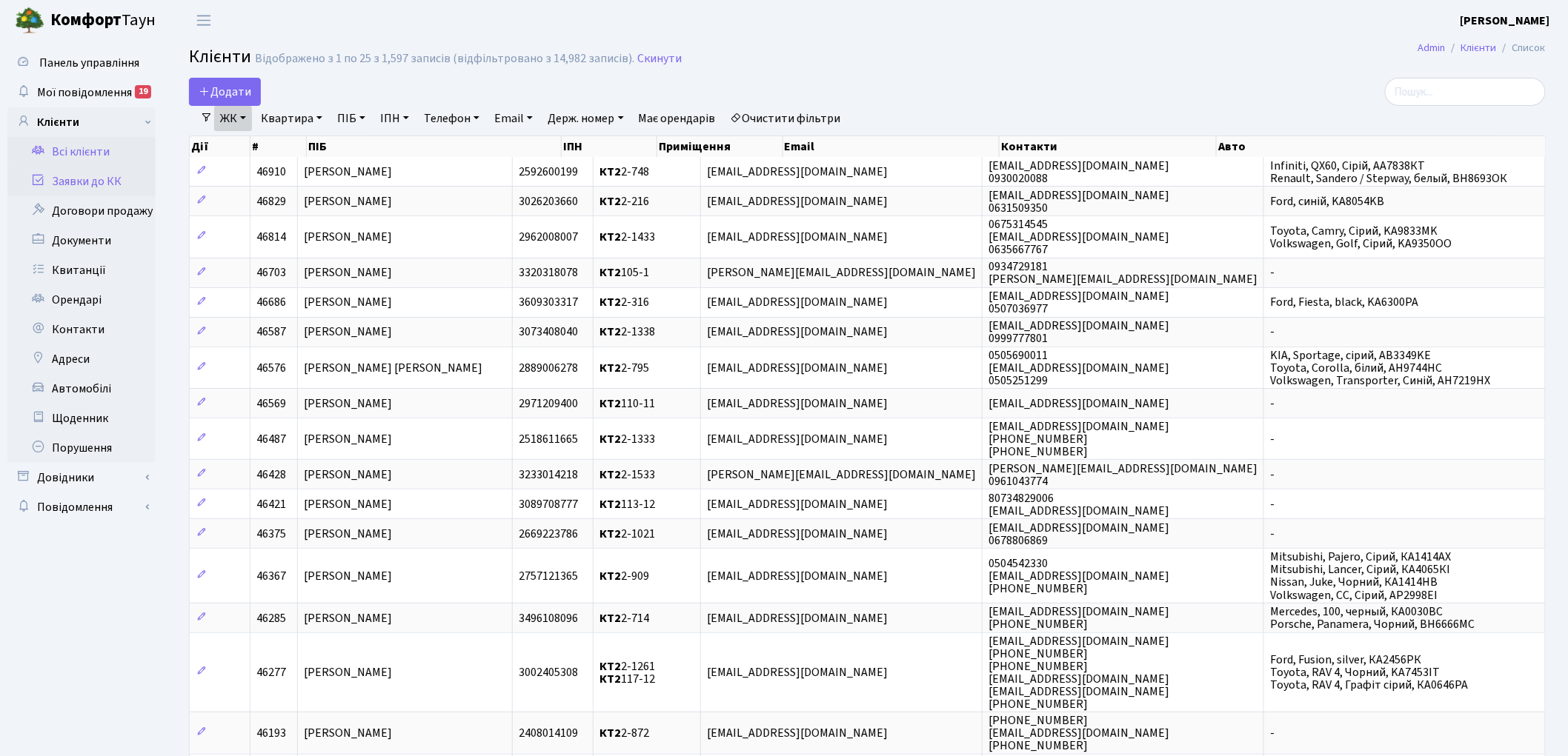
click at [64, 183] on link "Заявки до КК" at bounding box center [81, 181] width 148 height 29
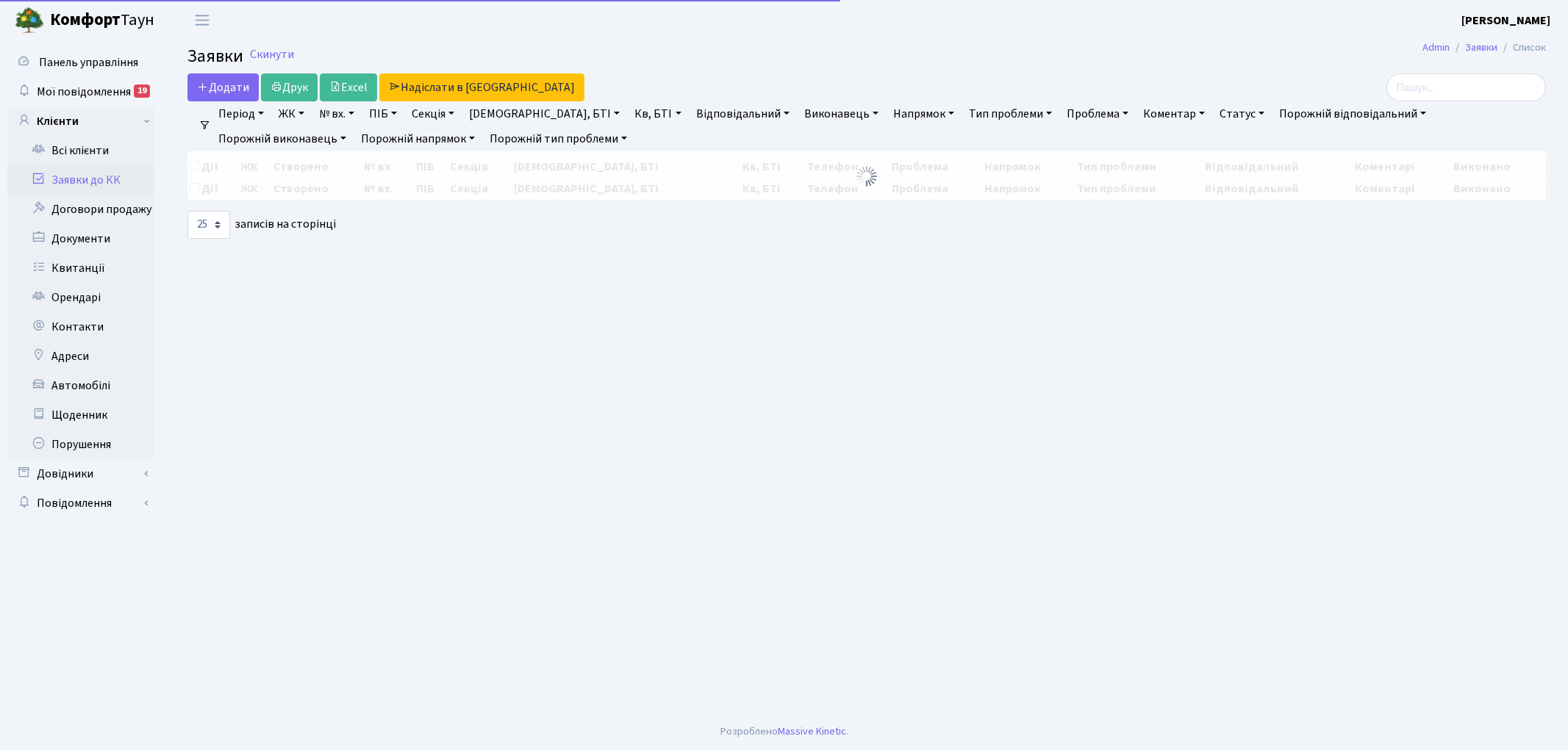
select select "25"
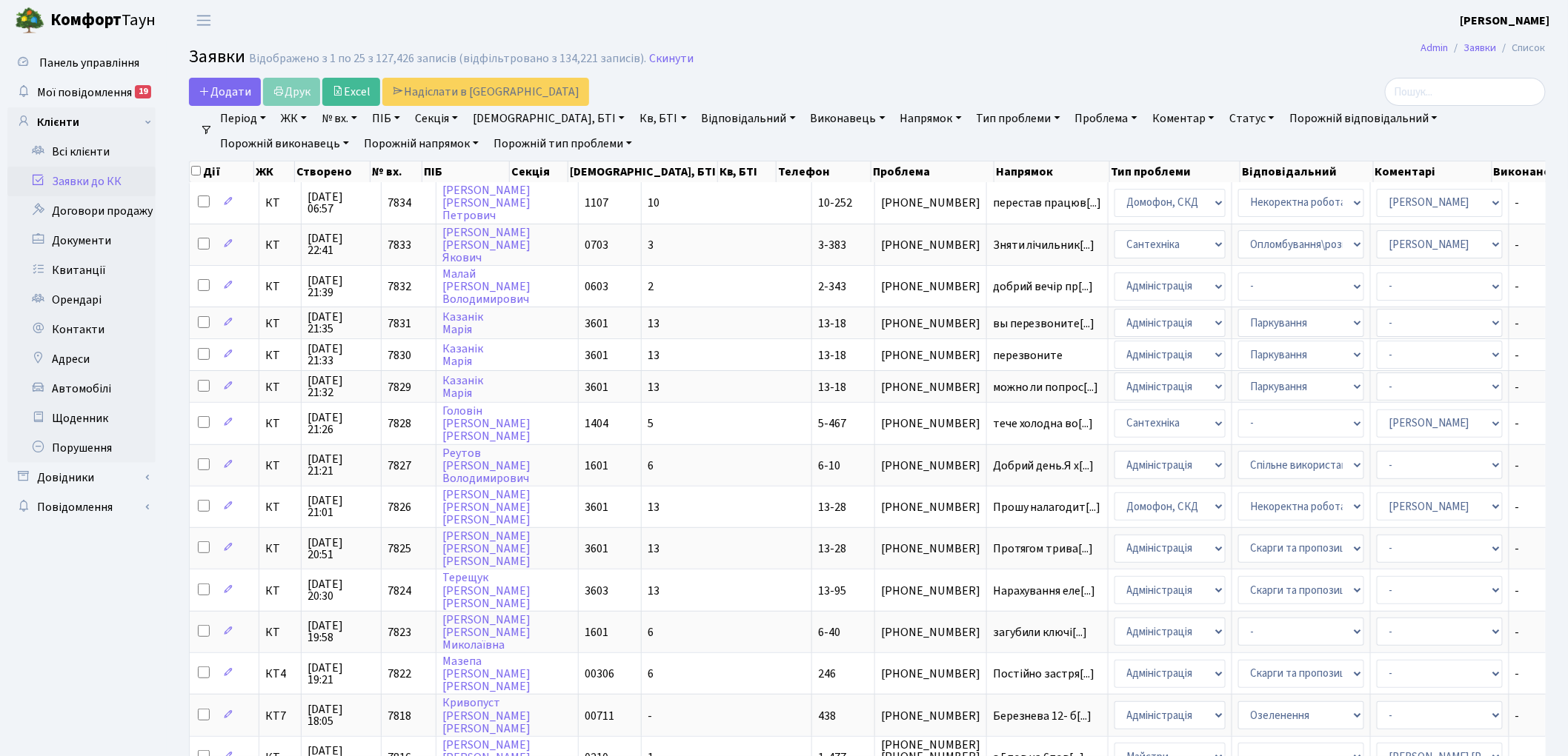
click at [634, 121] on link "Кв, БТІ" at bounding box center [663, 118] width 59 height 25
type input "9-131"
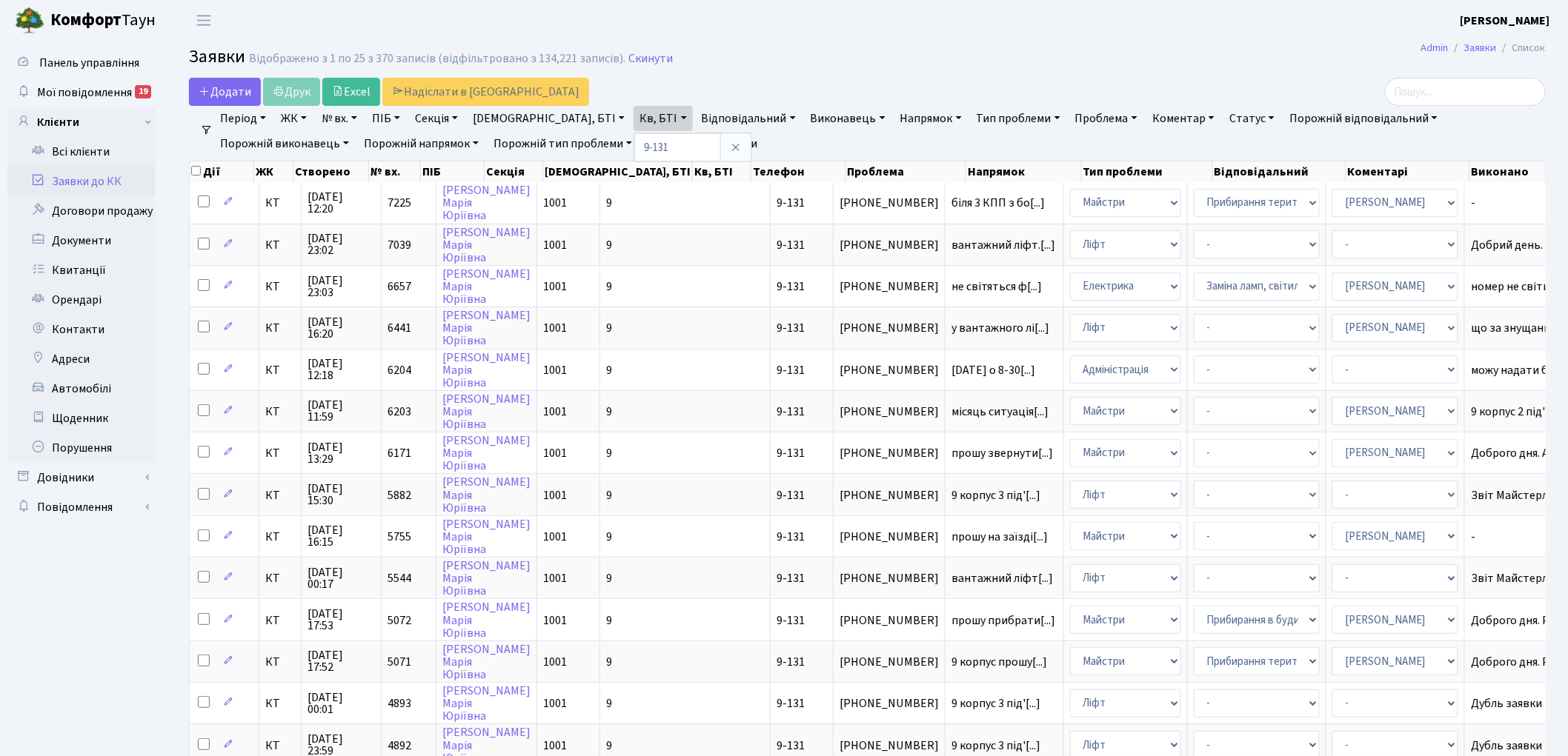
click at [641, 144] on link "Очистити фільтри" at bounding box center [702, 144] width 122 height 25
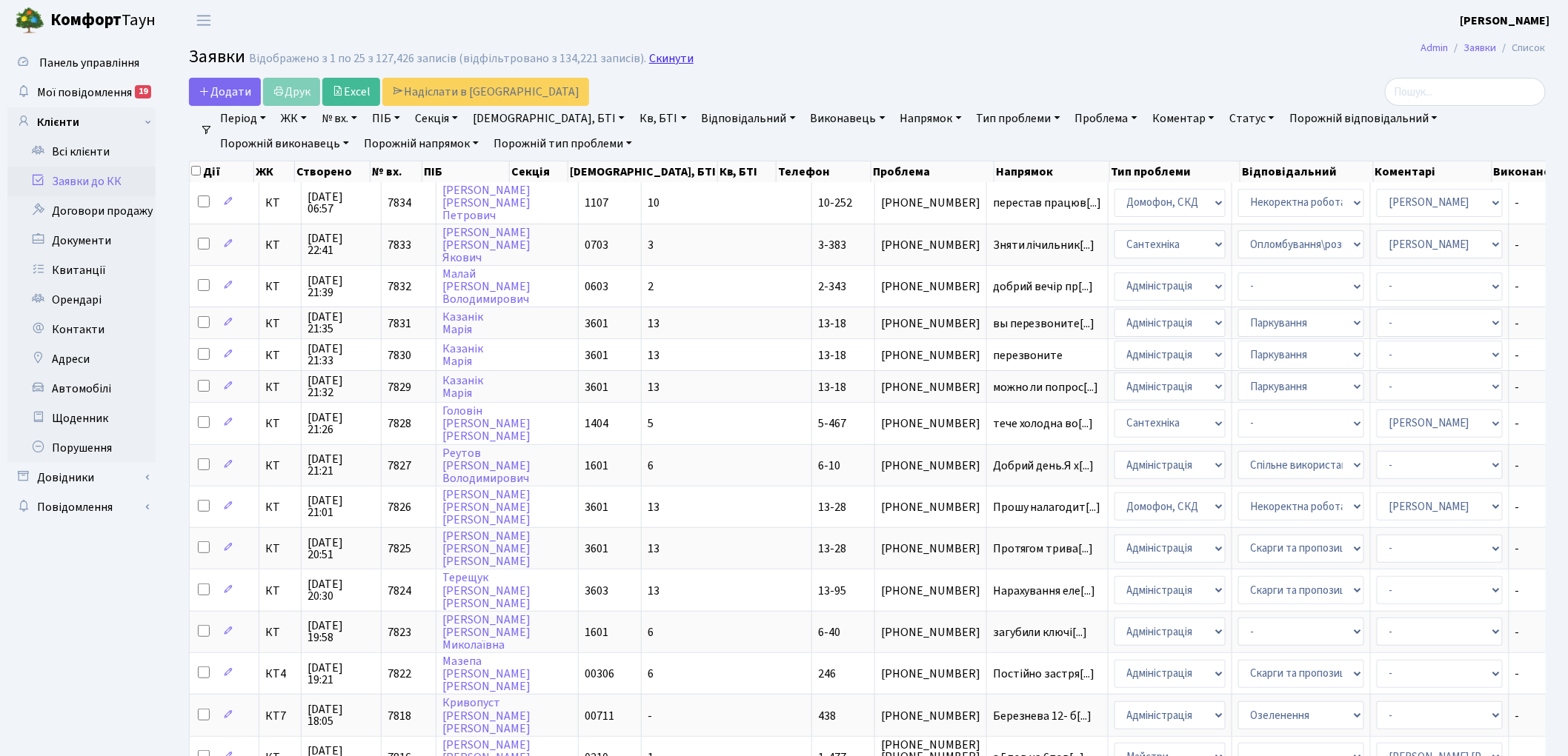
click at [653, 58] on link "Скинути" at bounding box center [671, 59] width 45 height 14
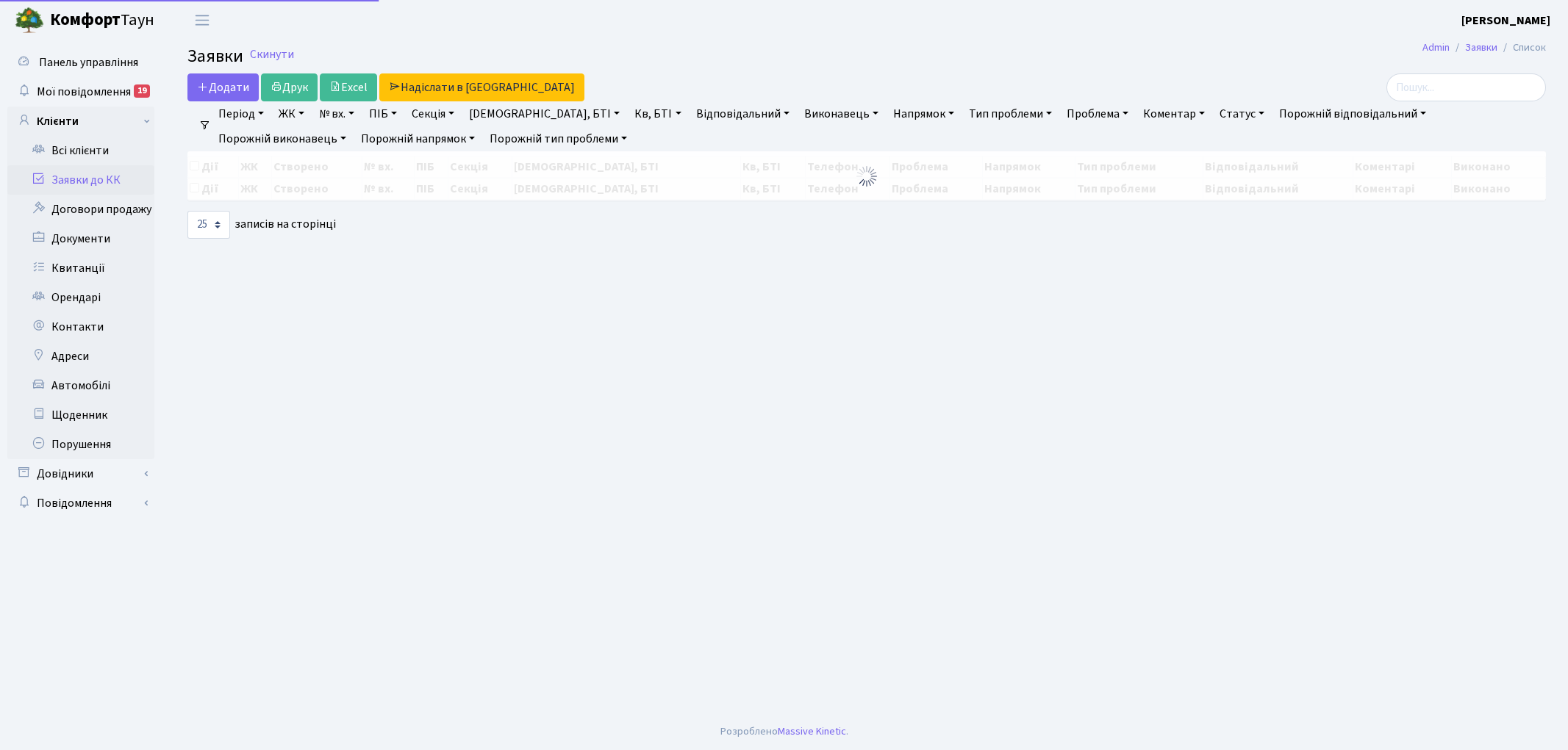
select select "25"
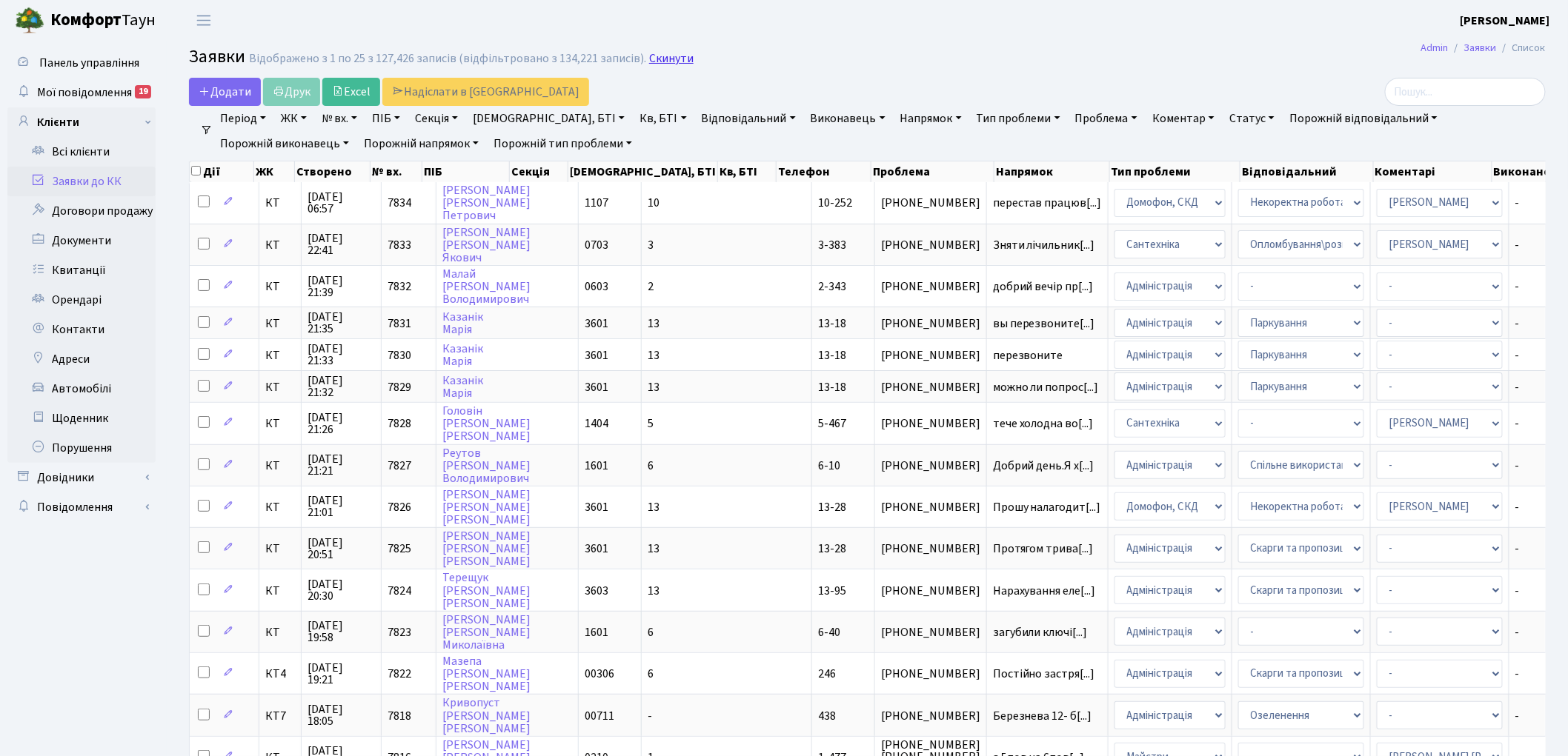
click at [664, 55] on link "Скинути" at bounding box center [671, 59] width 45 height 14
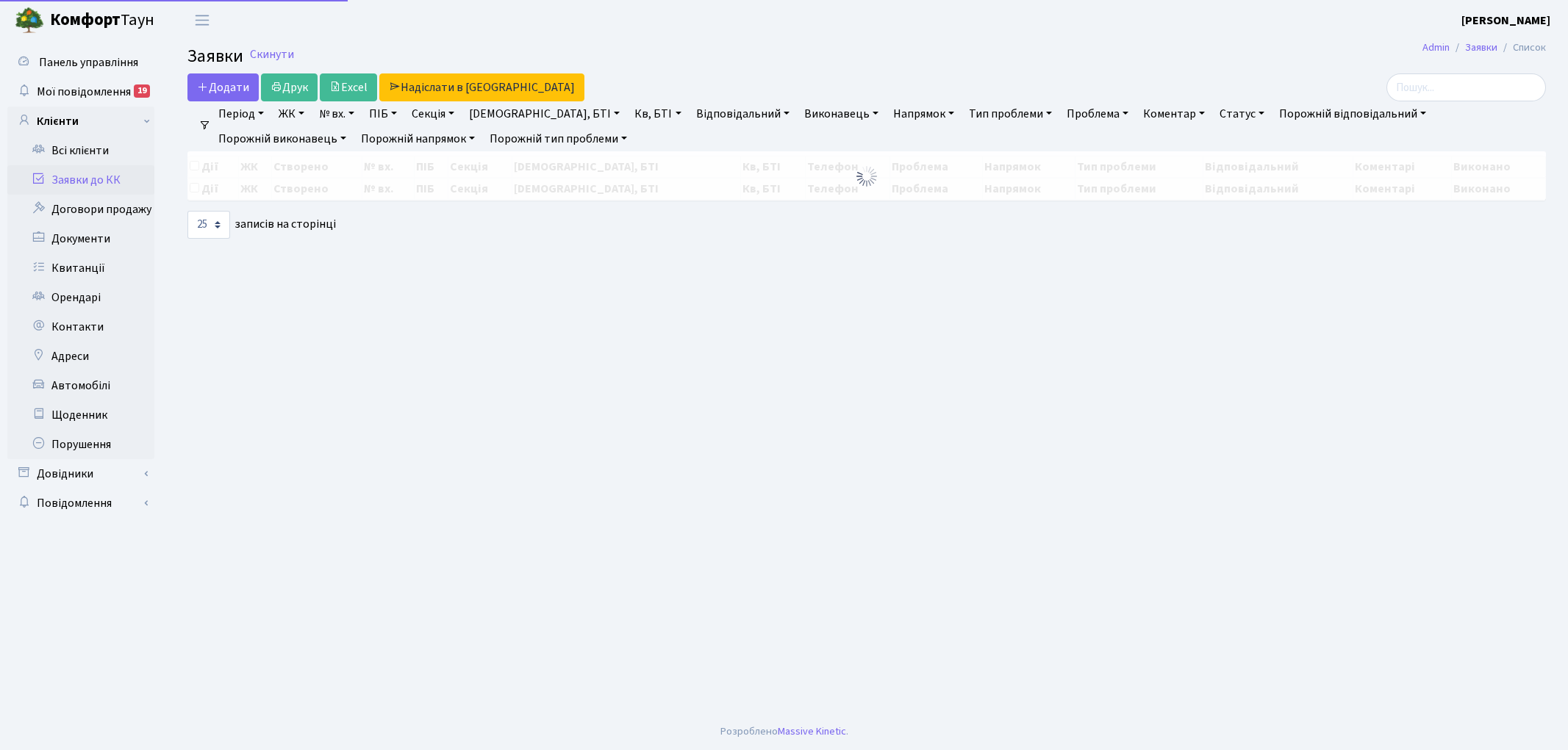
select select "25"
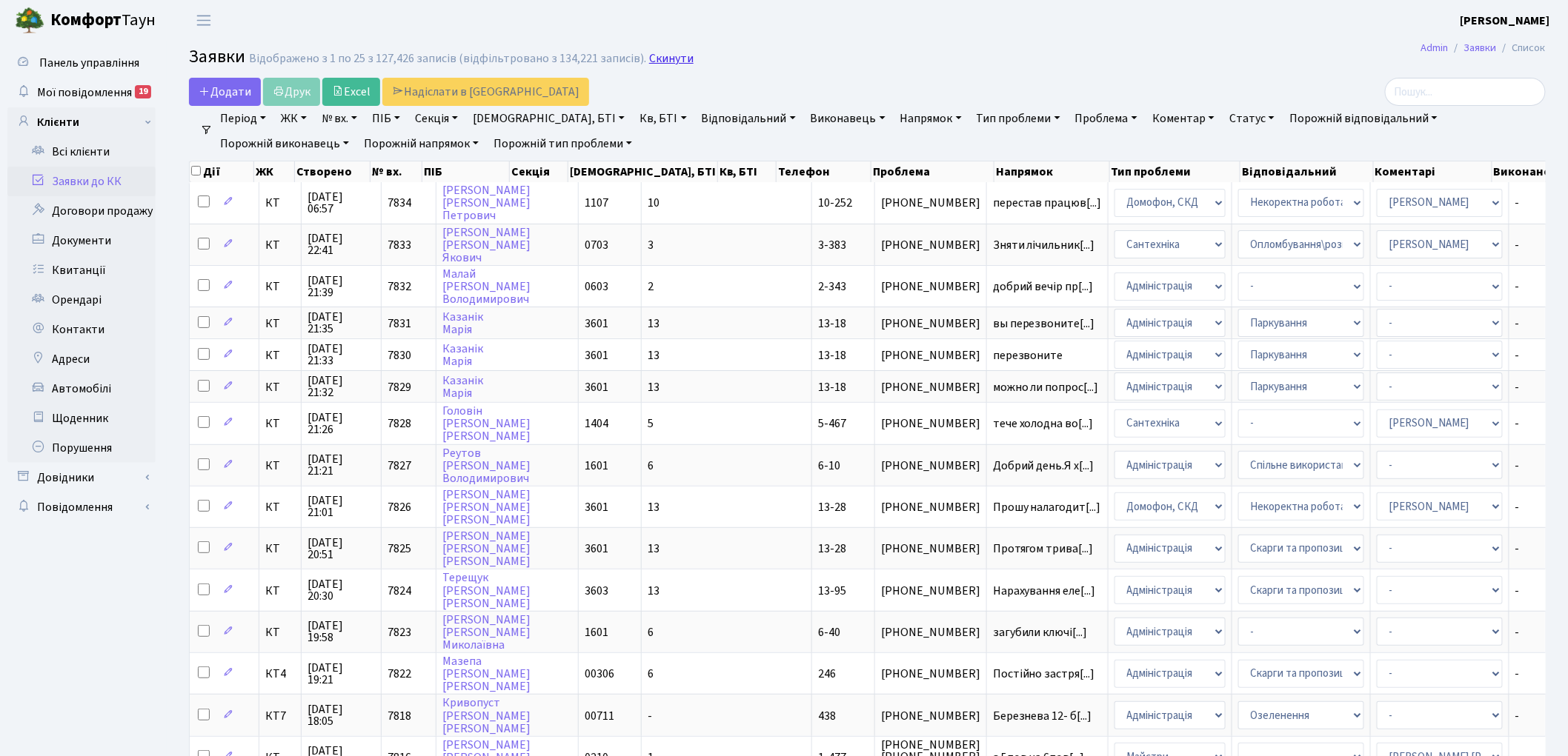
click at [654, 52] on link "Скинути" at bounding box center [671, 59] width 45 height 14
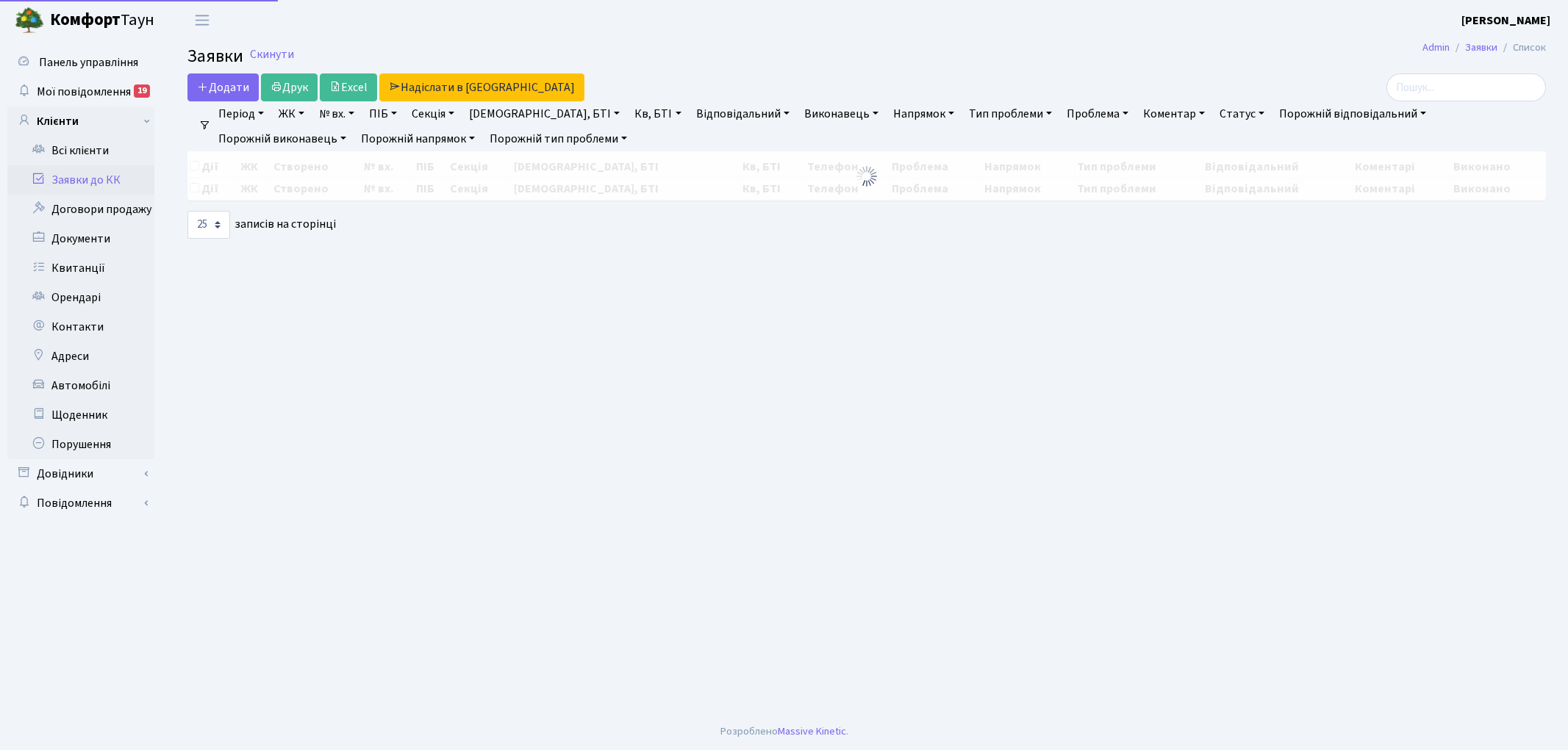
select select "25"
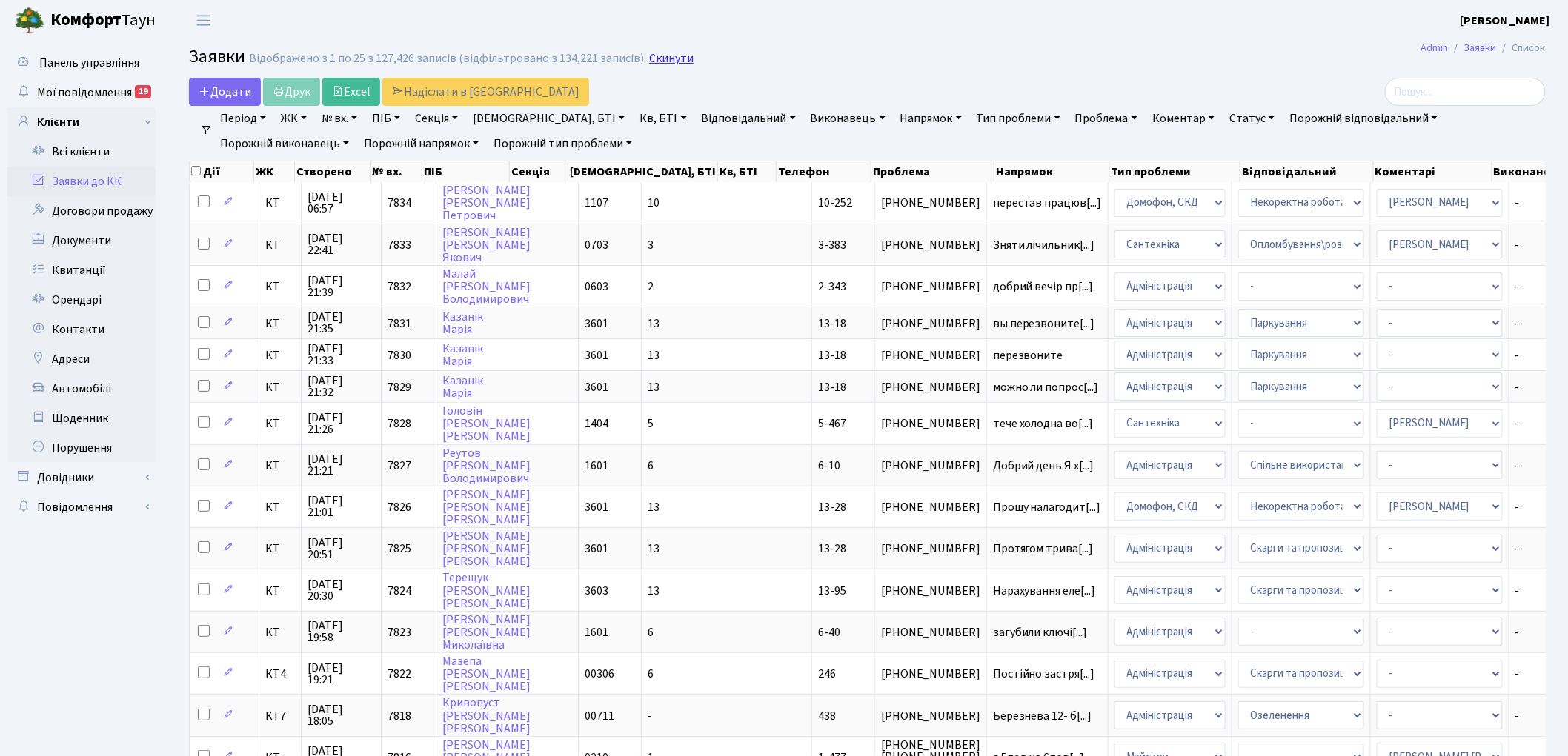
click at [653, 61] on link "Скинути" at bounding box center [671, 59] width 45 height 14
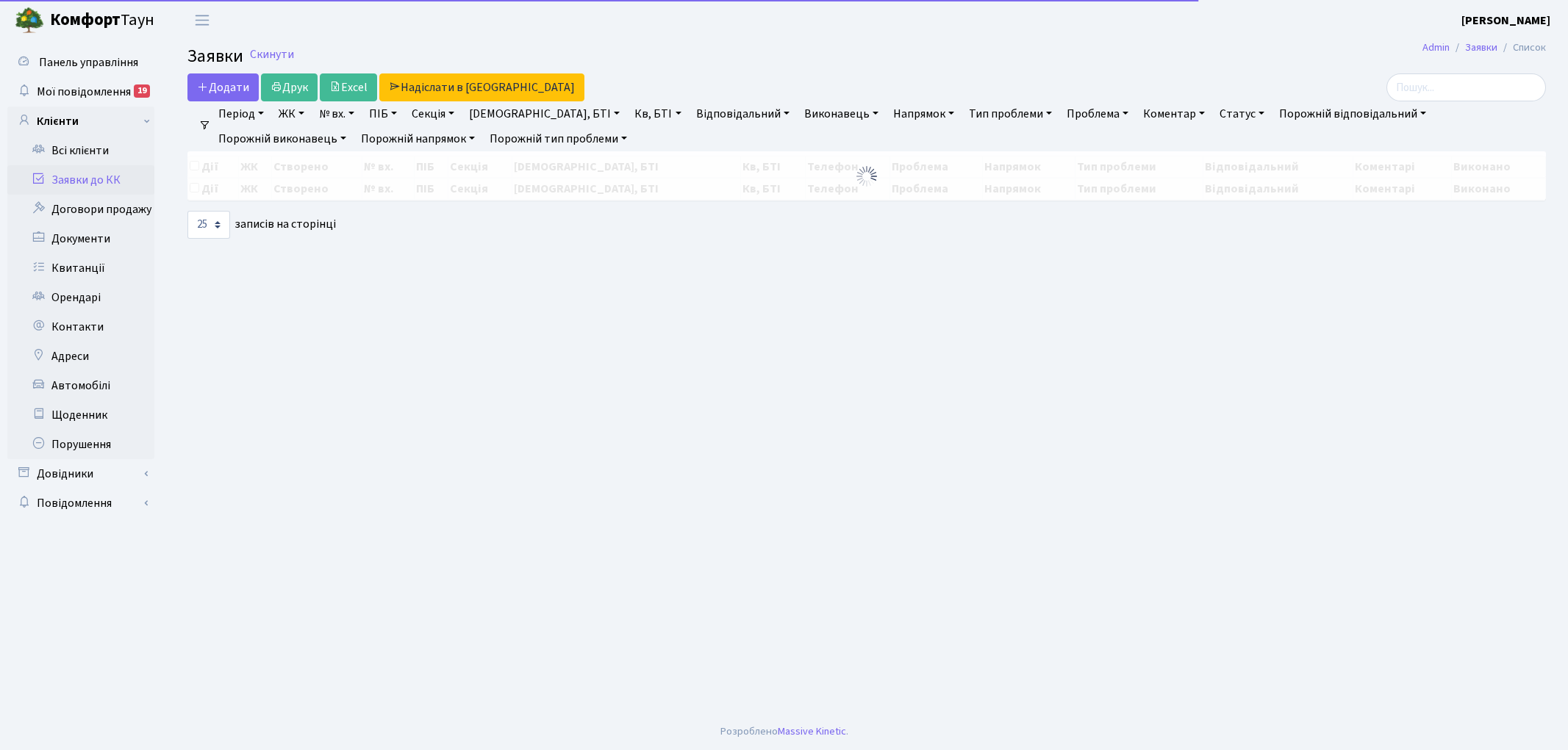
select select "25"
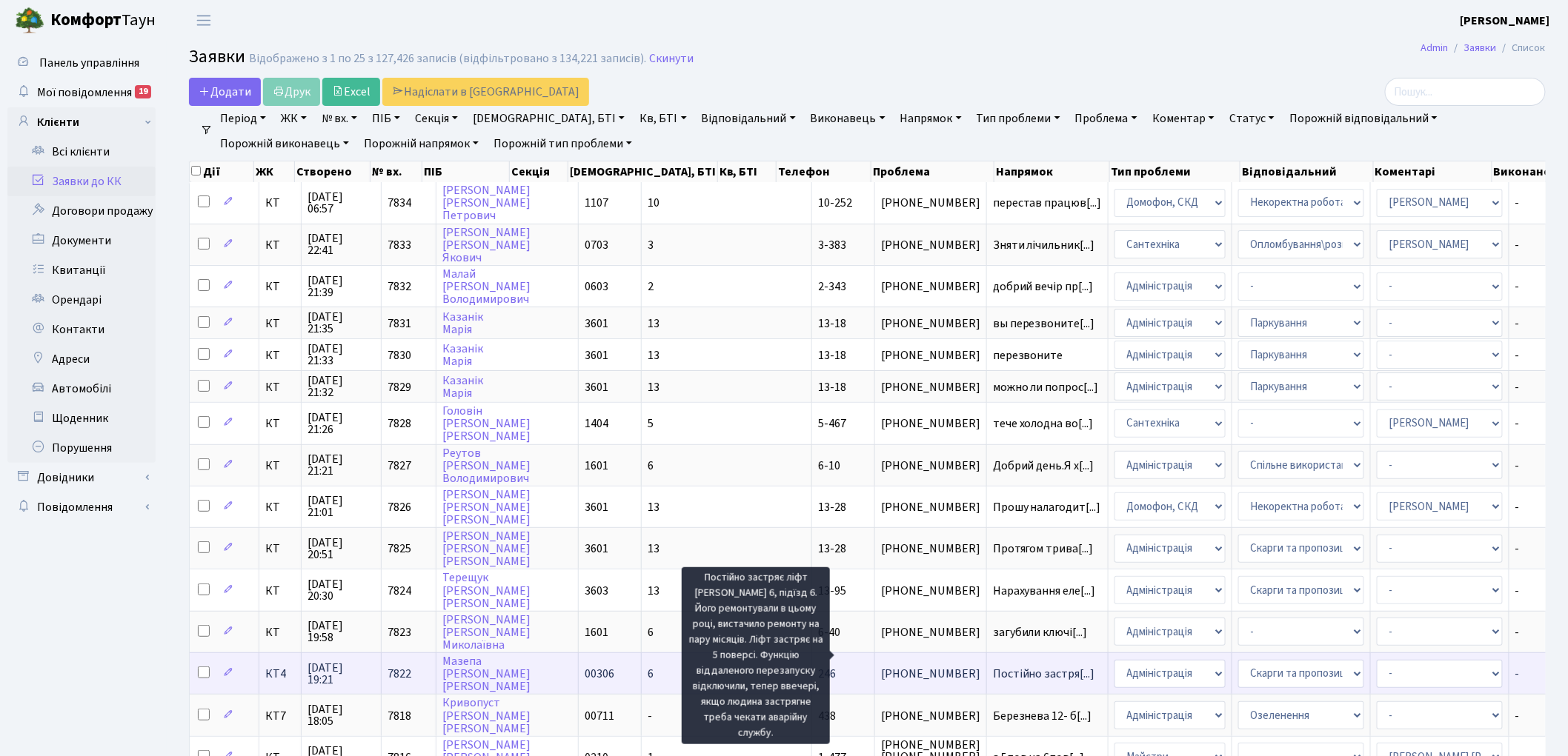
scroll to position [2, 0]
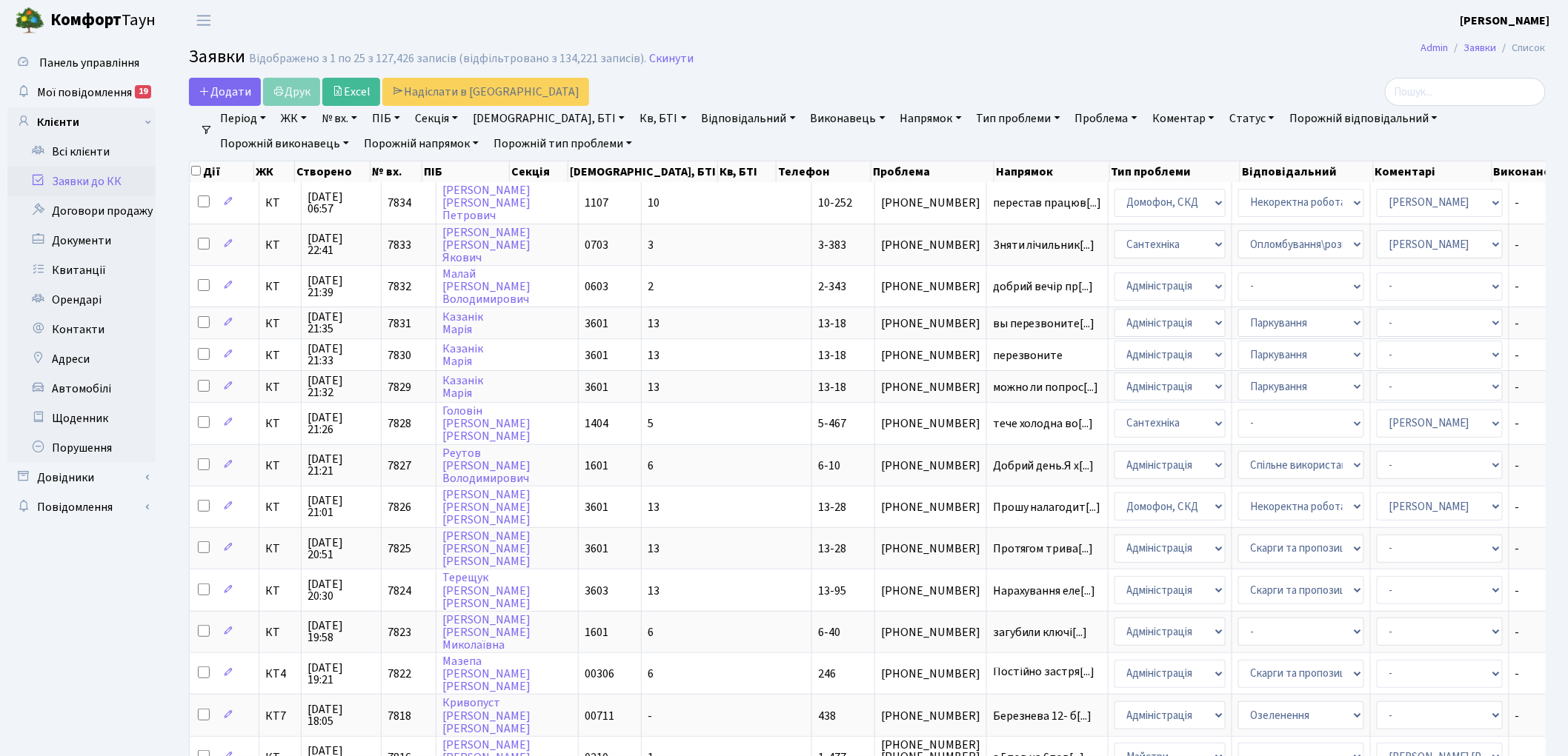
click at [329, 120] on link "№ вх." at bounding box center [340, 118] width 48 height 25
type input "7039"
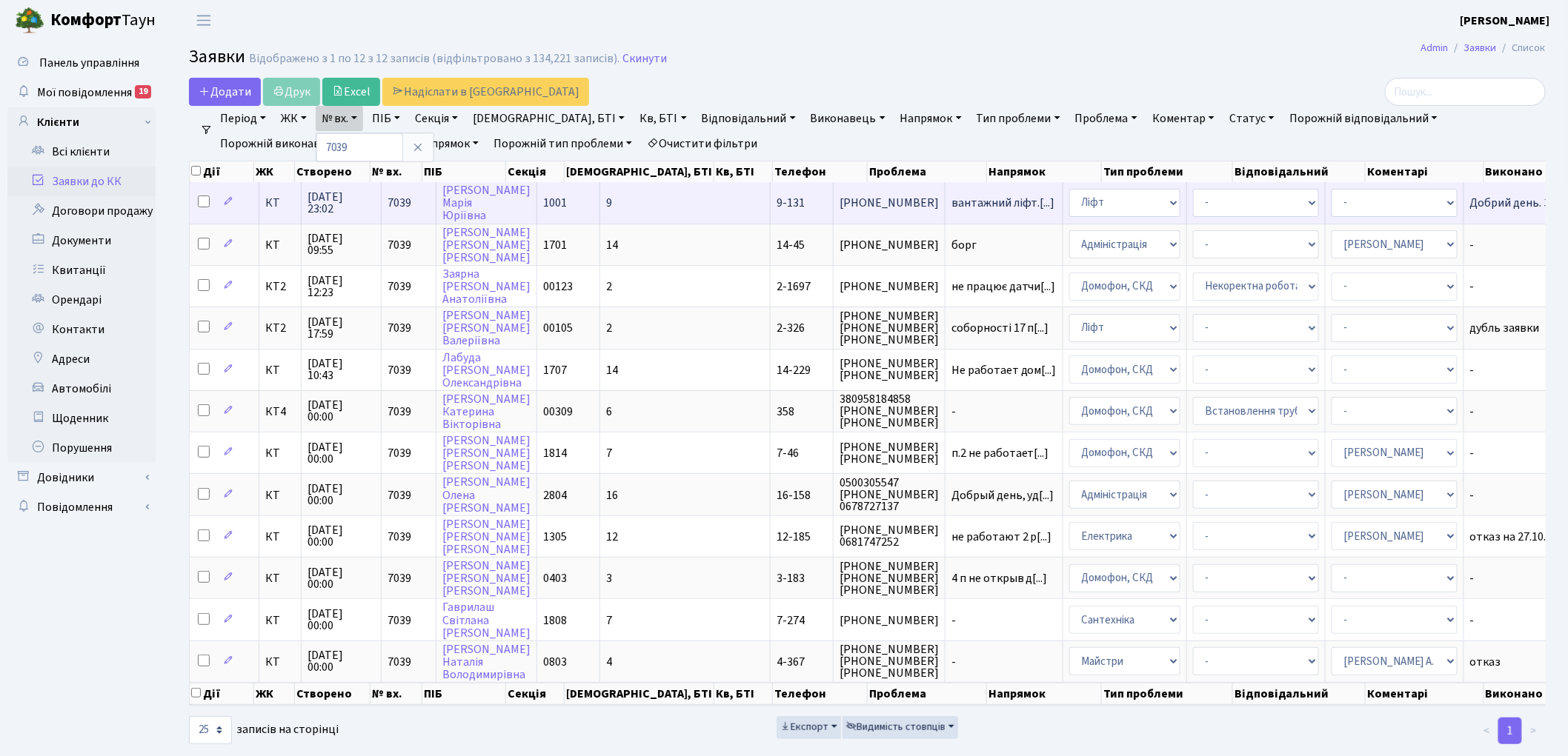
click at [407, 197] on span "7039" at bounding box center [399, 203] width 24 height 16
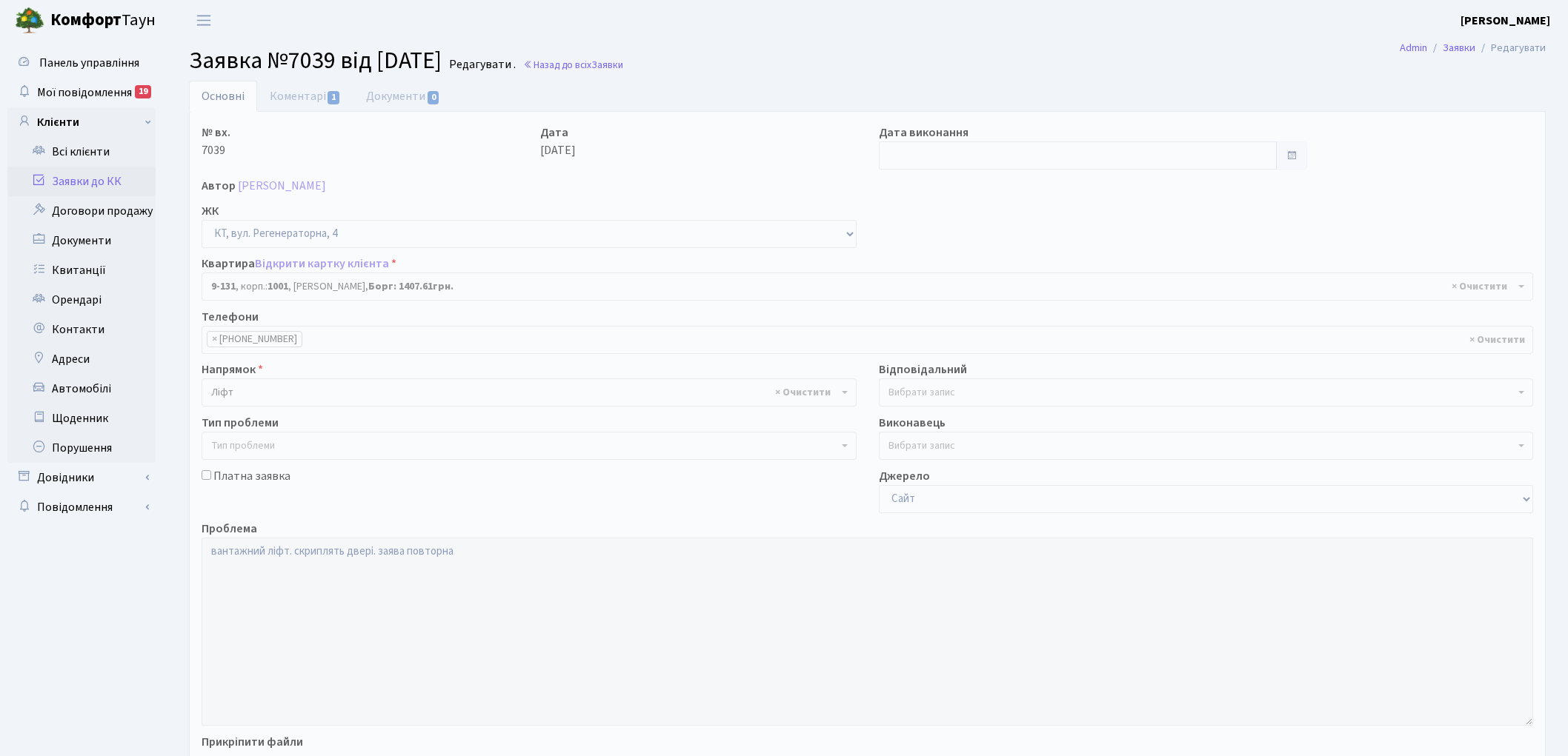
select select "6481"
click at [289, 103] on link "Коментарі 1" at bounding box center [305, 96] width 96 height 30
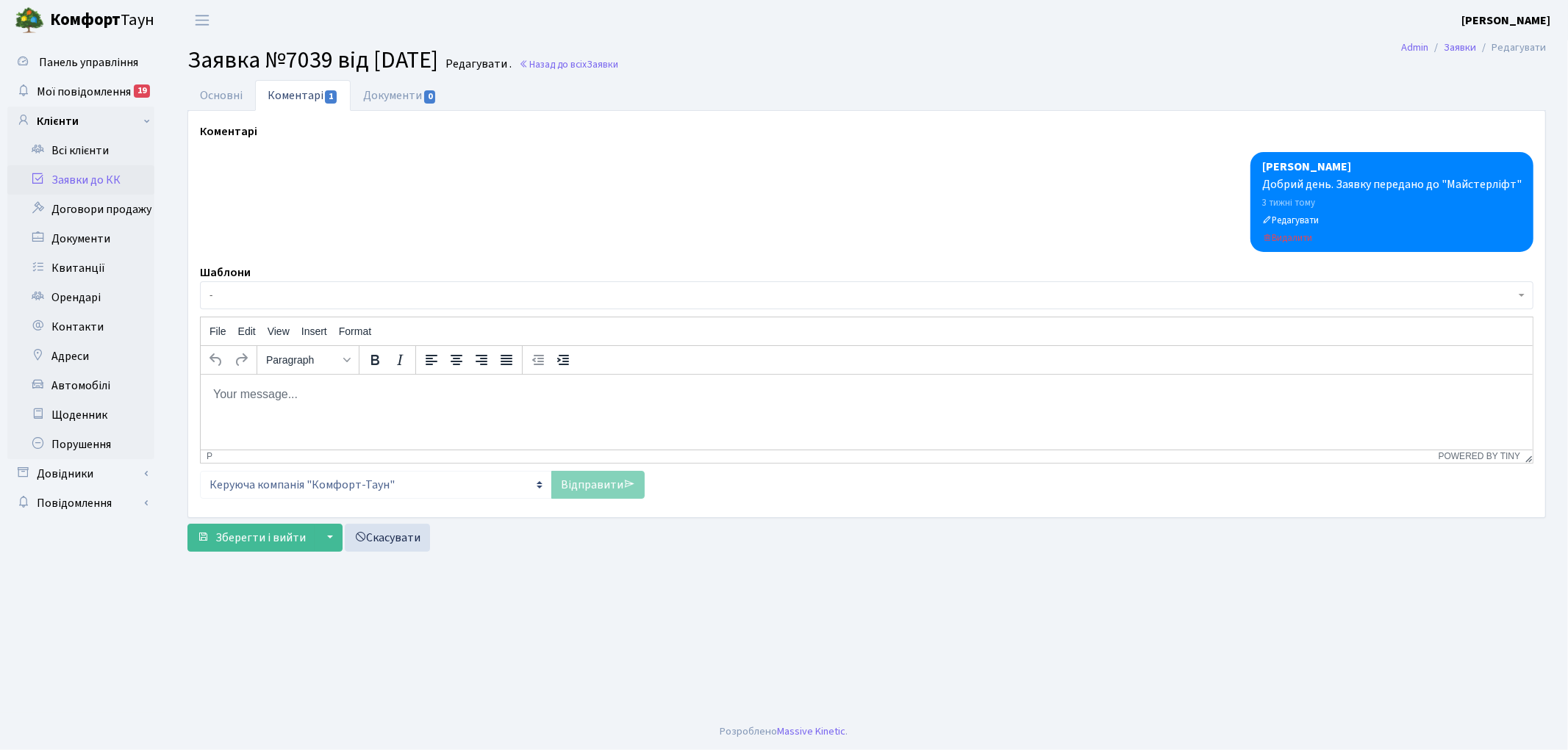
click at [311, 414] on html at bounding box center [865, 394] width 1331 height 39
click at [570, 479] on link "Відправити" at bounding box center [598, 484] width 93 height 28
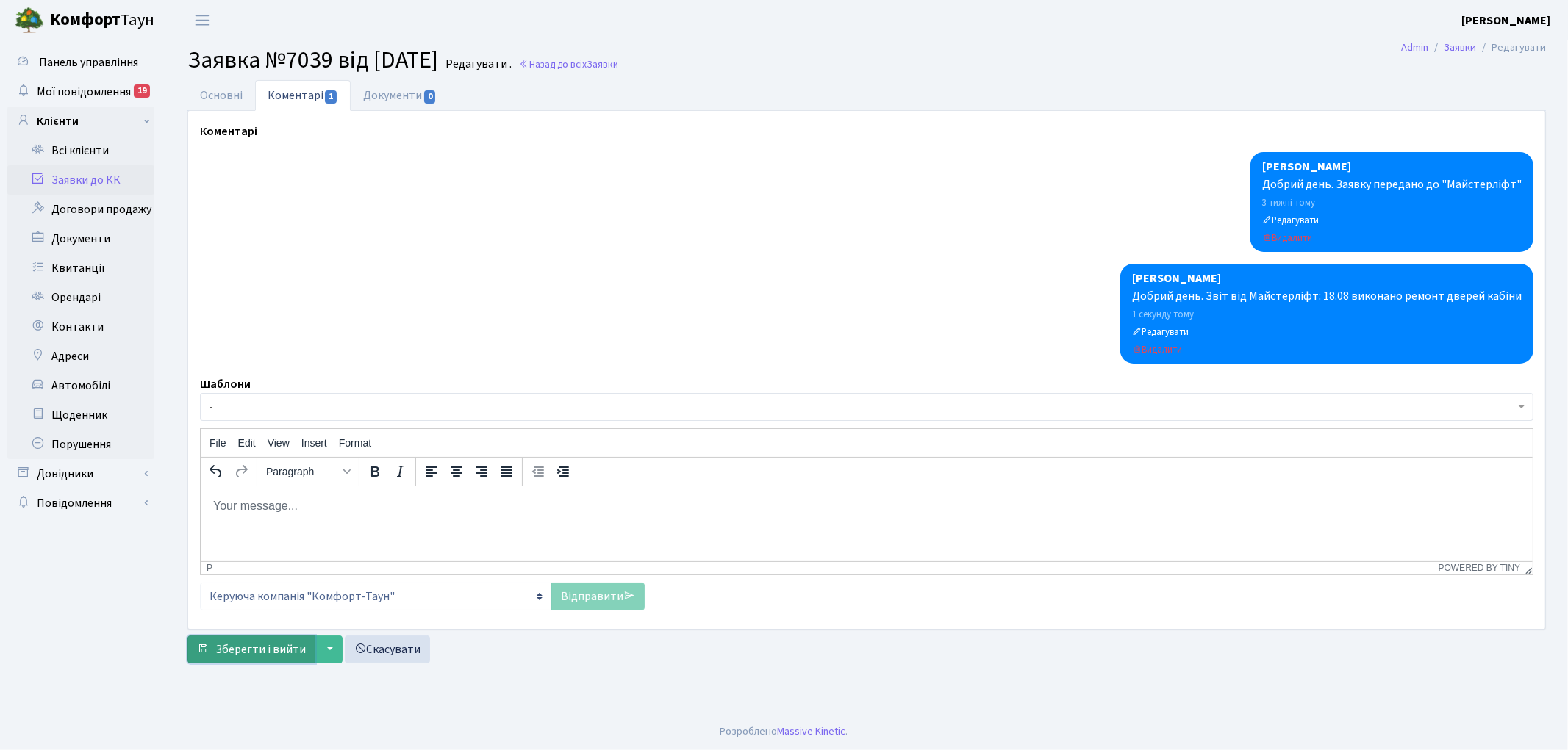
click at [231, 644] on span "Зберегти і вийти" at bounding box center [260, 649] width 91 height 16
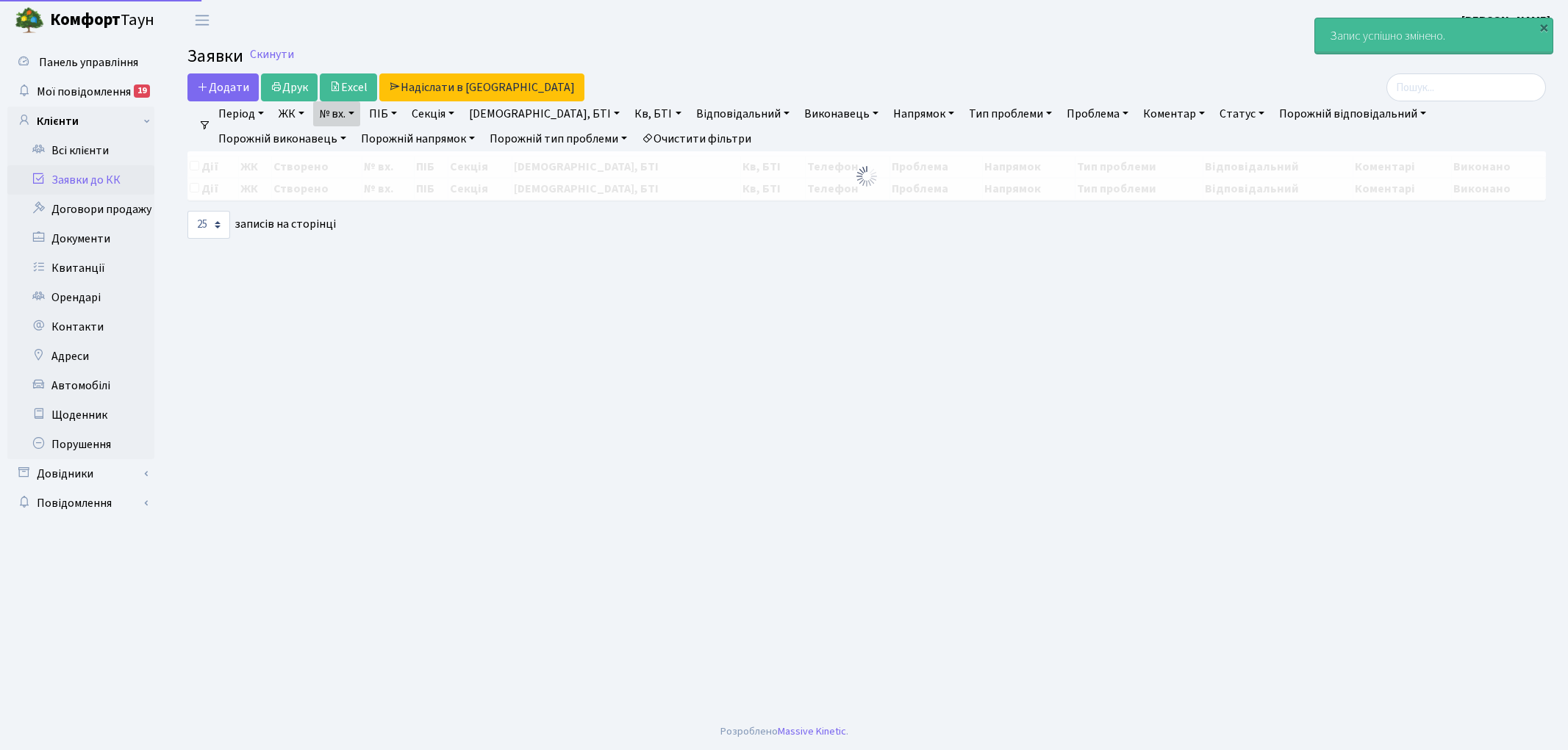
select select "25"
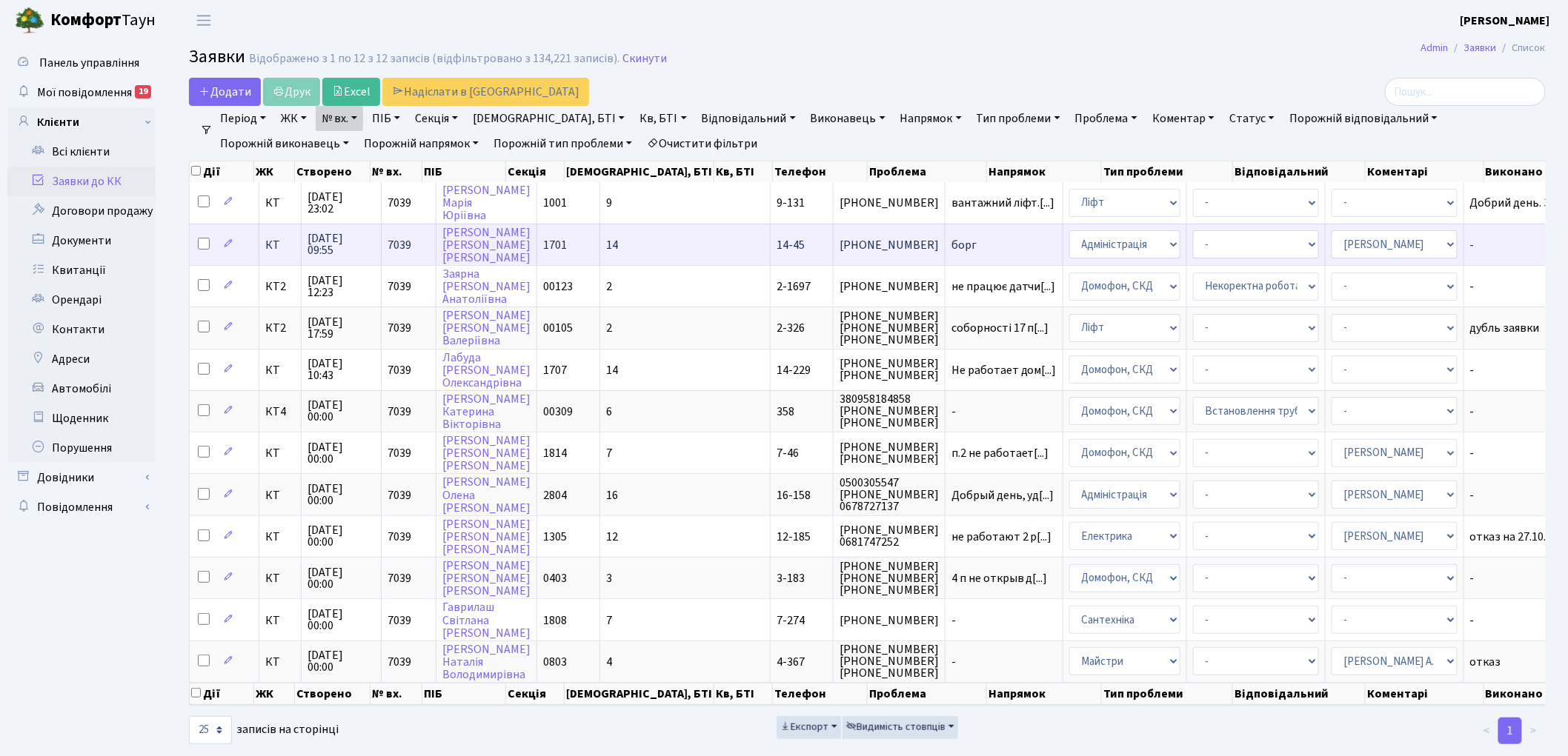
click at [951, 239] on span "борг" at bounding box center [1003, 245] width 105 height 12
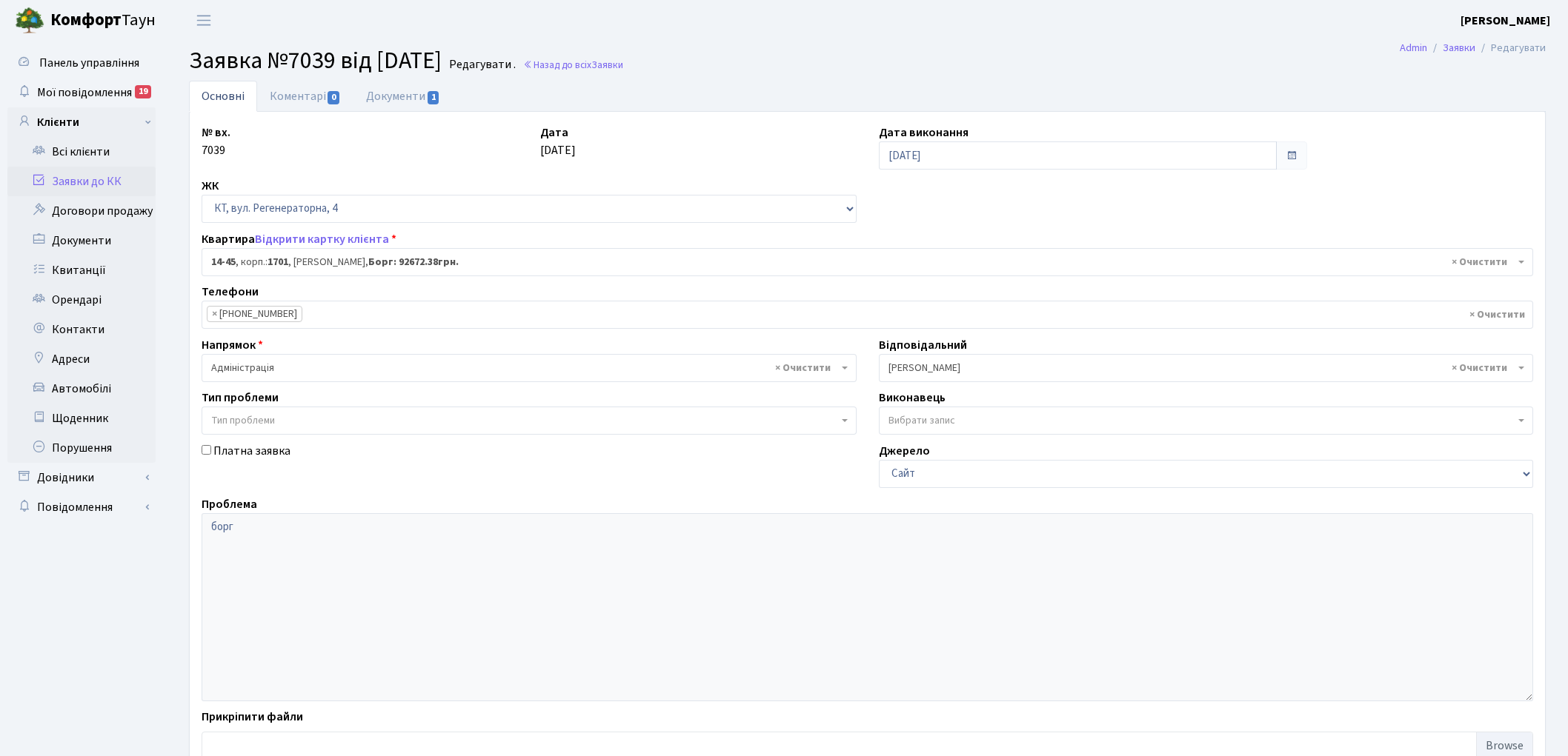
select select "7422"
click at [609, 67] on link "Назад до всіх Заявки" at bounding box center [573, 65] width 100 height 14
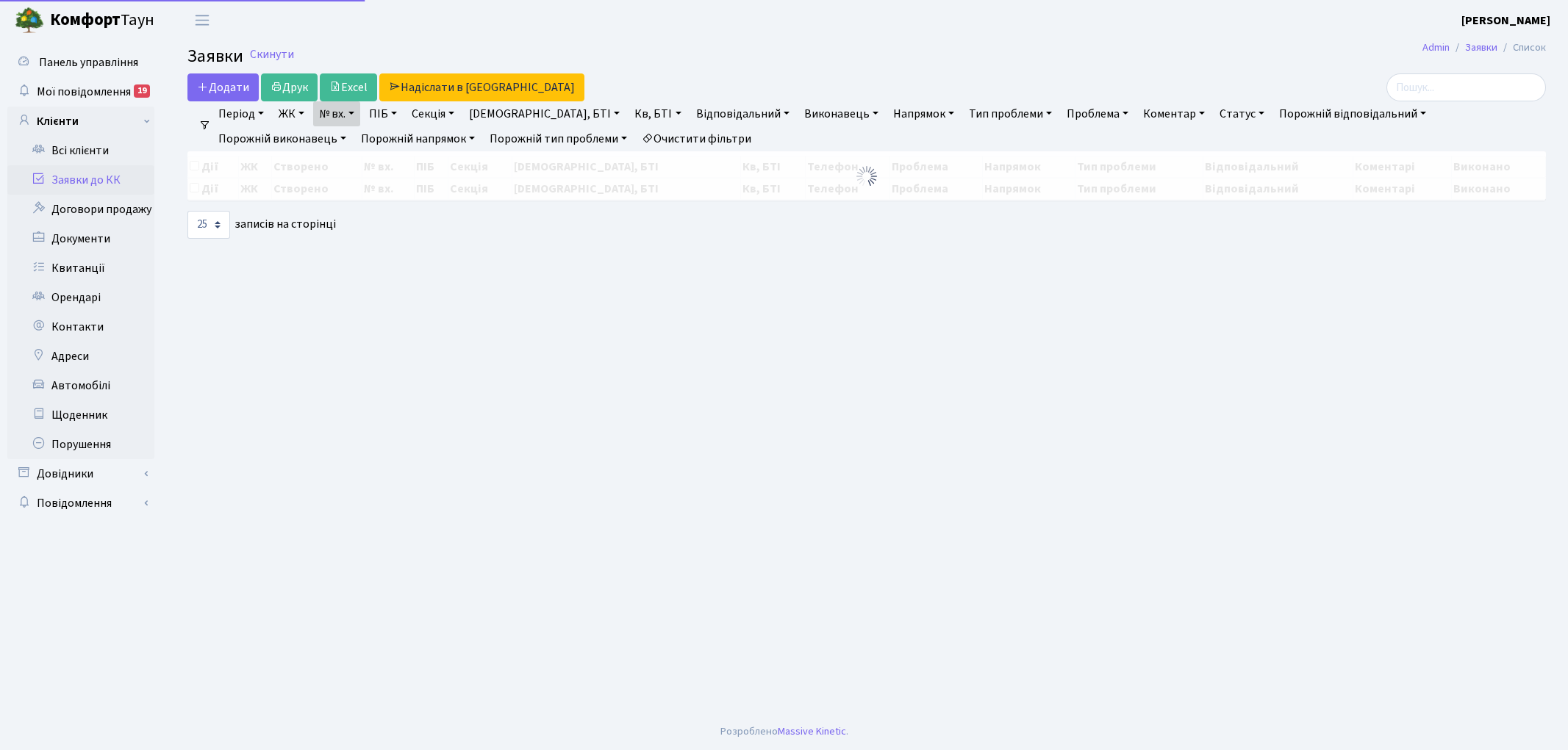
select select "25"
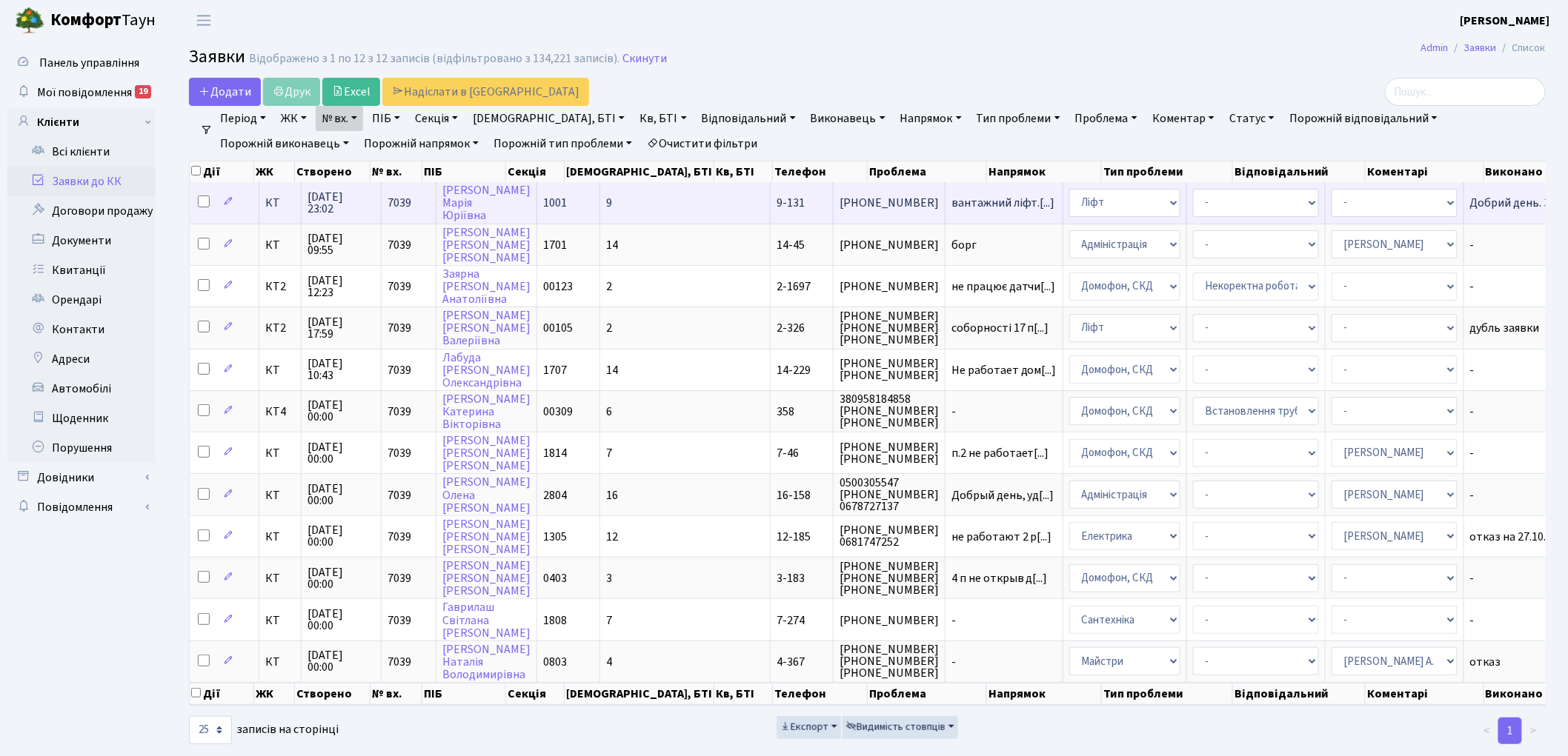
click at [402, 197] on span "7039" at bounding box center [399, 203] width 24 height 16
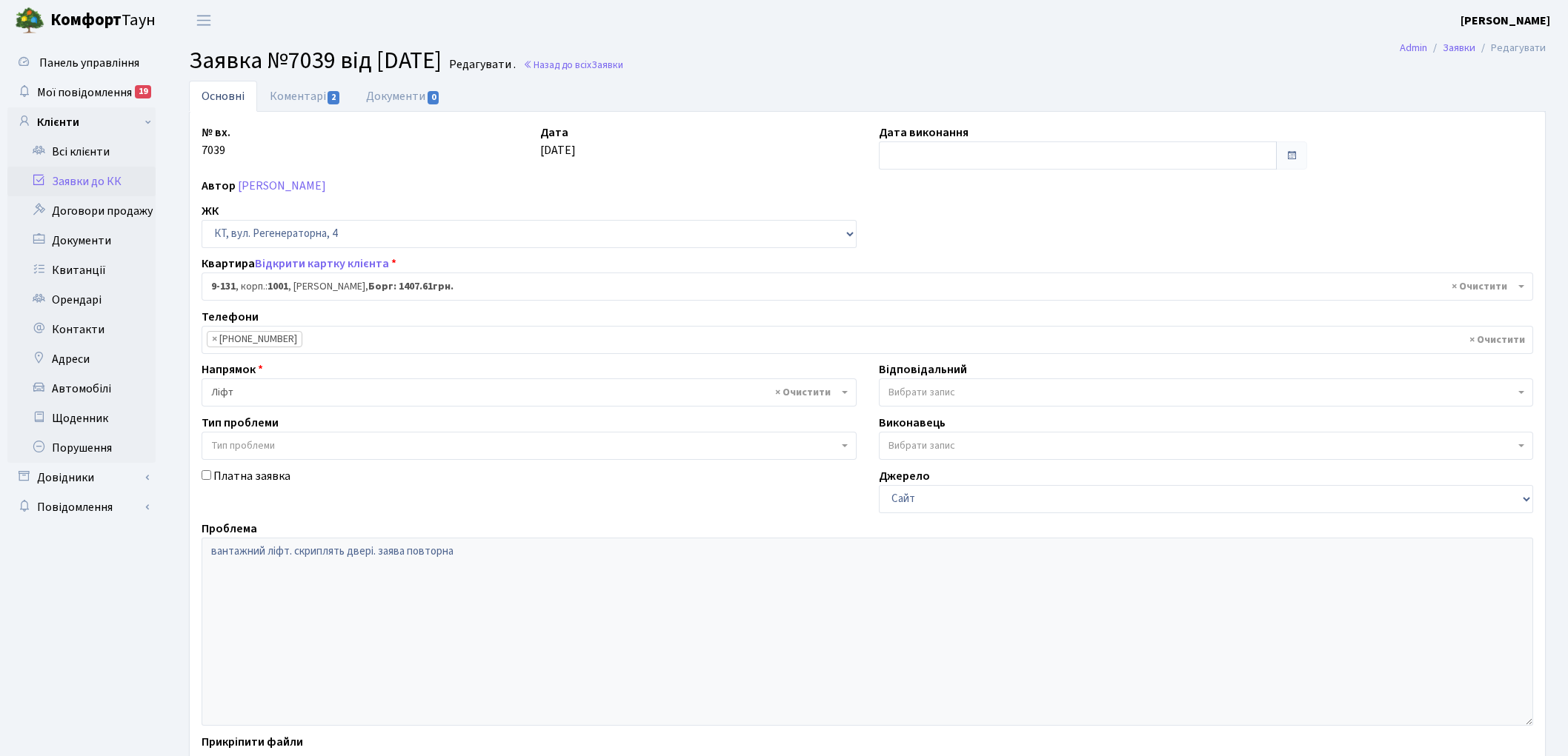
select select "6481"
click at [589, 60] on link "Назад до всіх Заявки" at bounding box center [573, 65] width 100 height 14
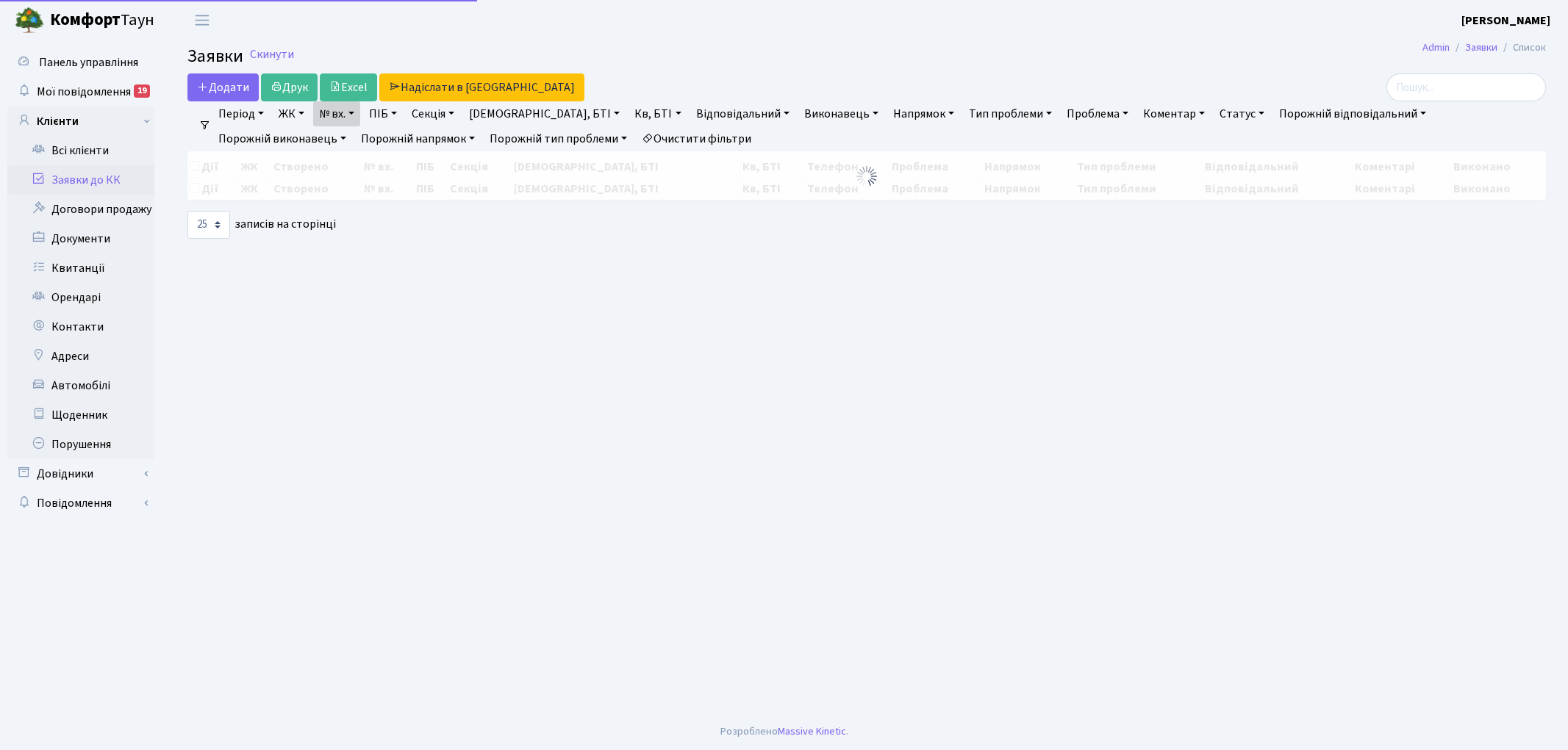
select select "25"
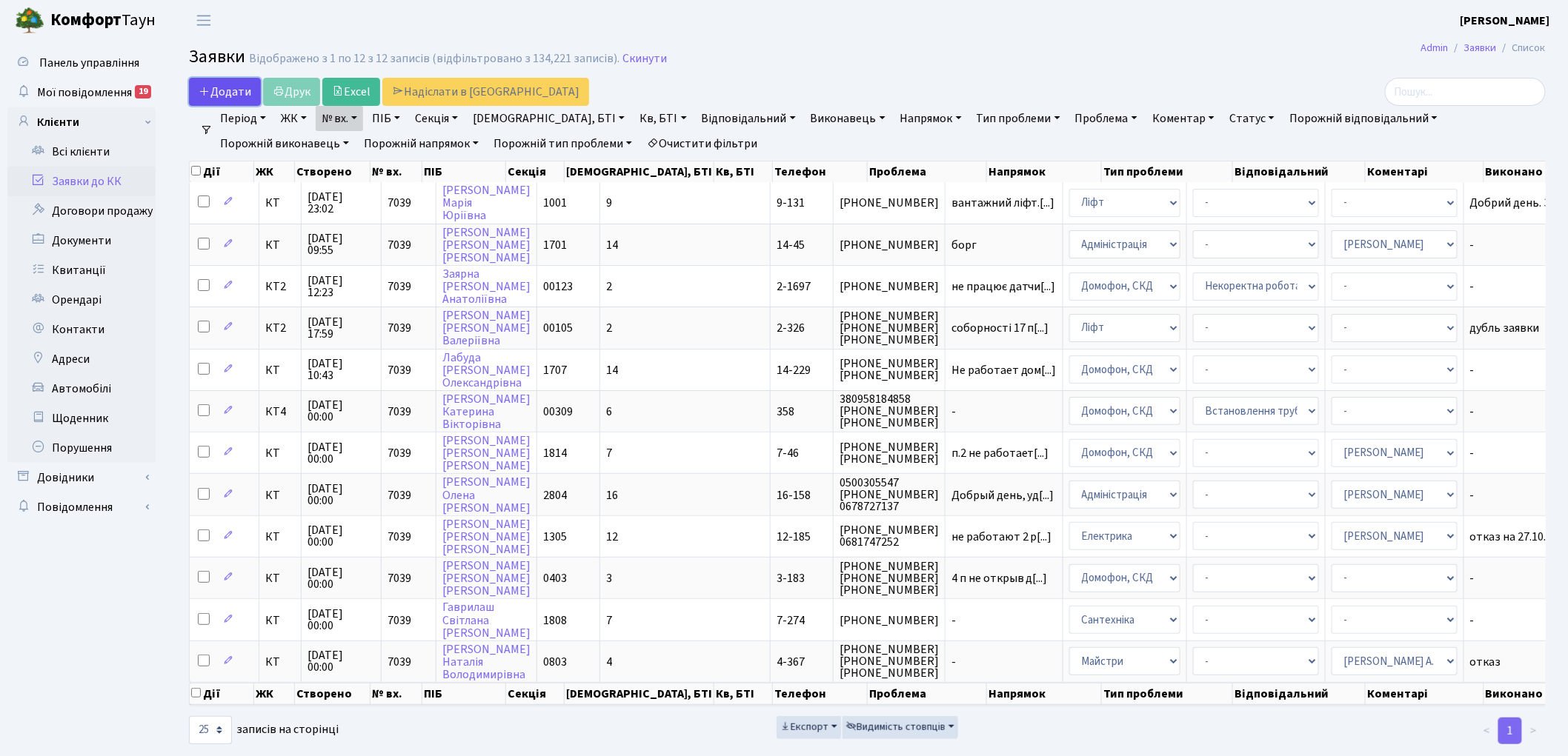
click at [241, 89] on span "Додати" at bounding box center [225, 91] width 52 height 16
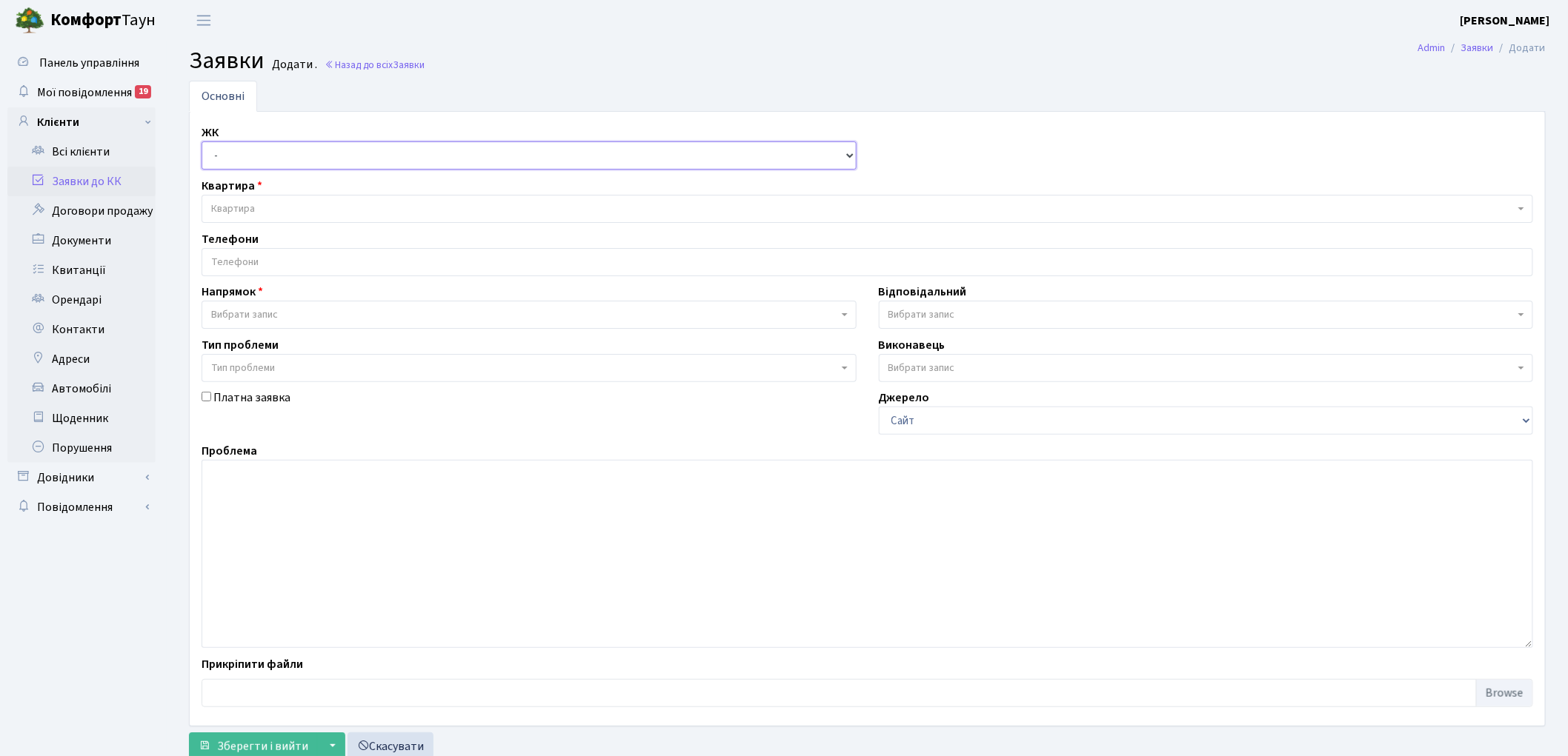
click at [254, 156] on select "- КТ, вул. Регенераторна, 4 КТ2, просп. [STREET_ADDRESS] [STREET_ADDRESS] [PERS…" at bounding box center [529, 155] width 655 height 28
select select "271"
click at [201, 142] on select "- КТ, вул. Регенераторна, 4 КТ2, просп. [STREET_ADDRESS] [STREET_ADDRESS] [PERS…" at bounding box center [529, 155] width 655 height 28
select select
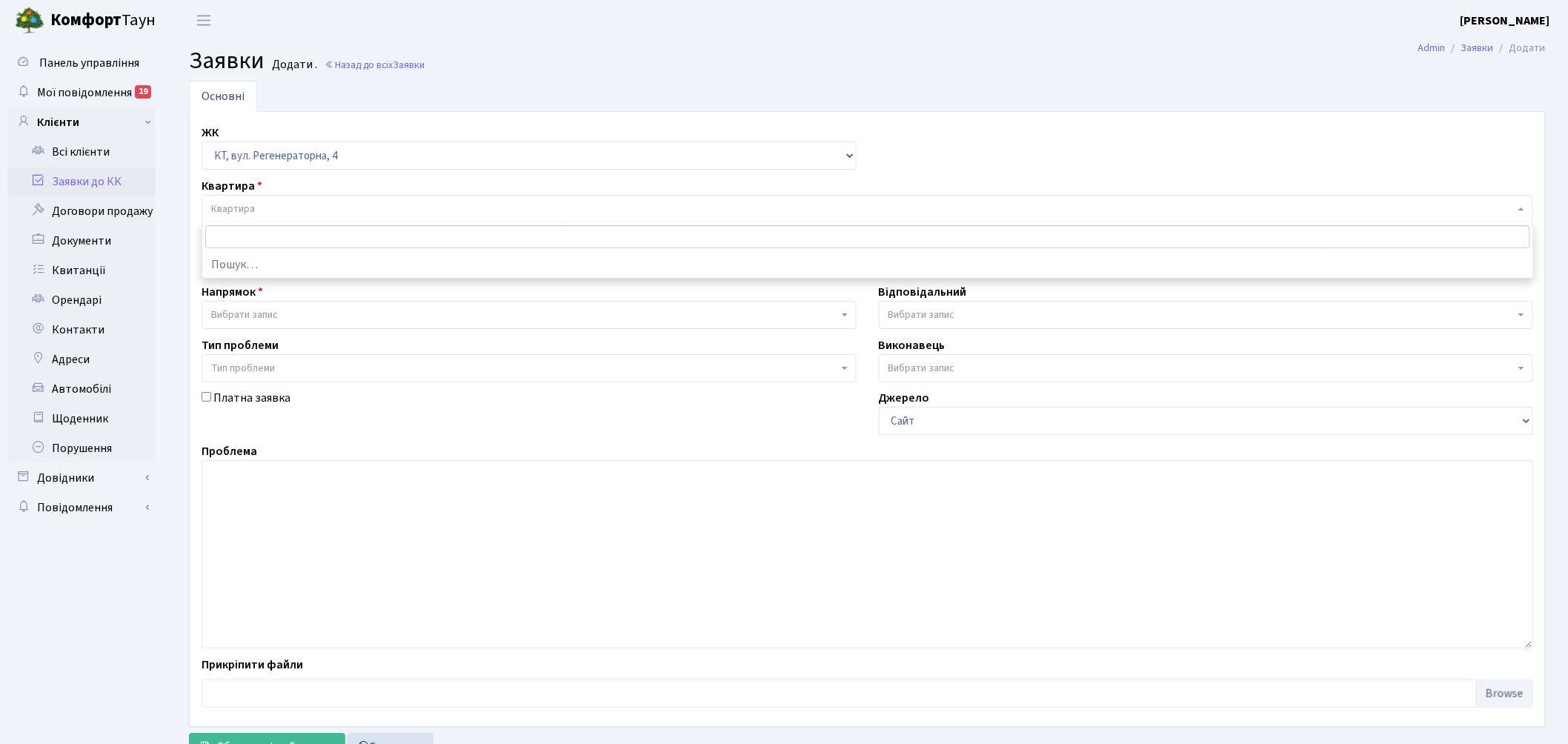
click at [262, 204] on span "Квартира" at bounding box center [863, 208] width 1303 height 15
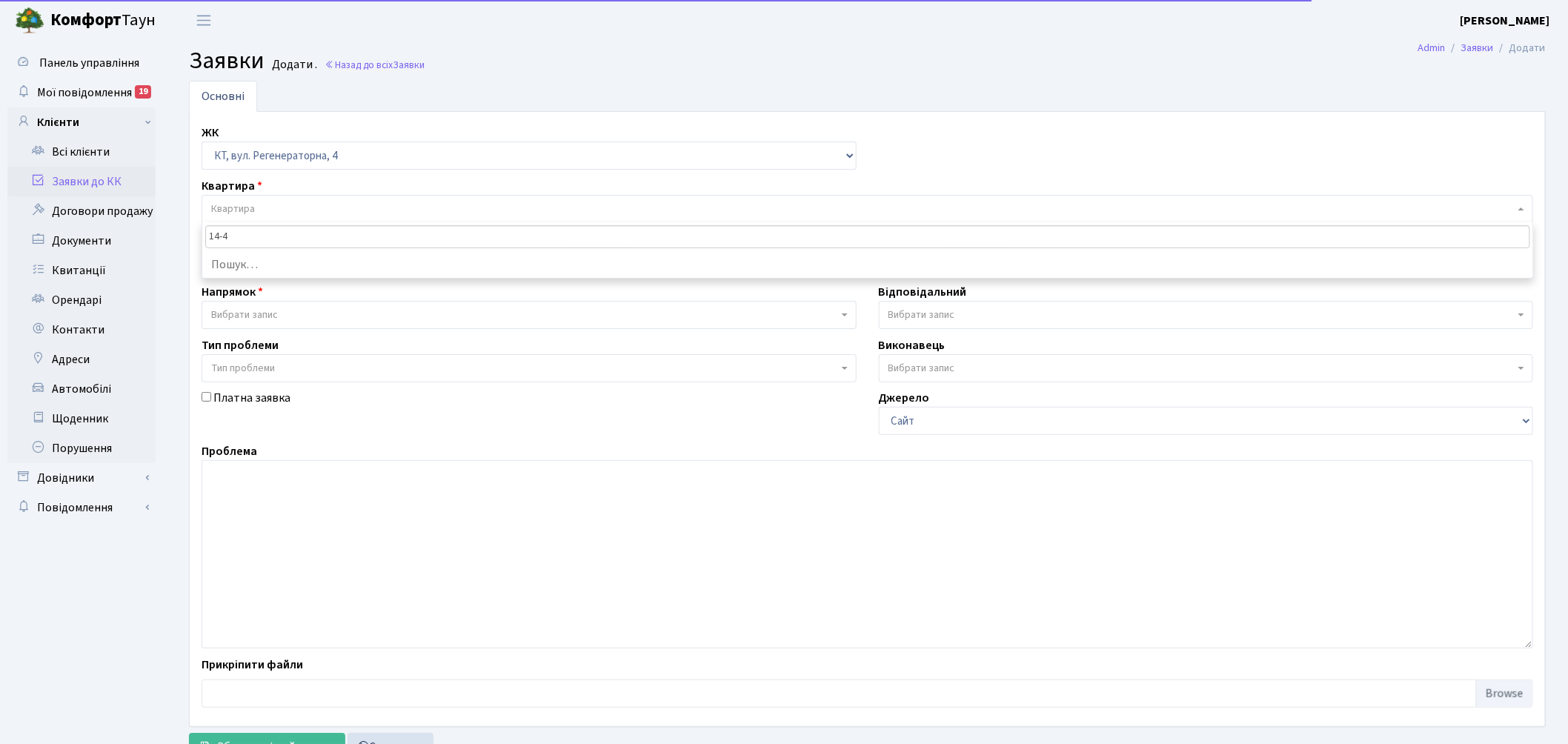
type input "14-45"
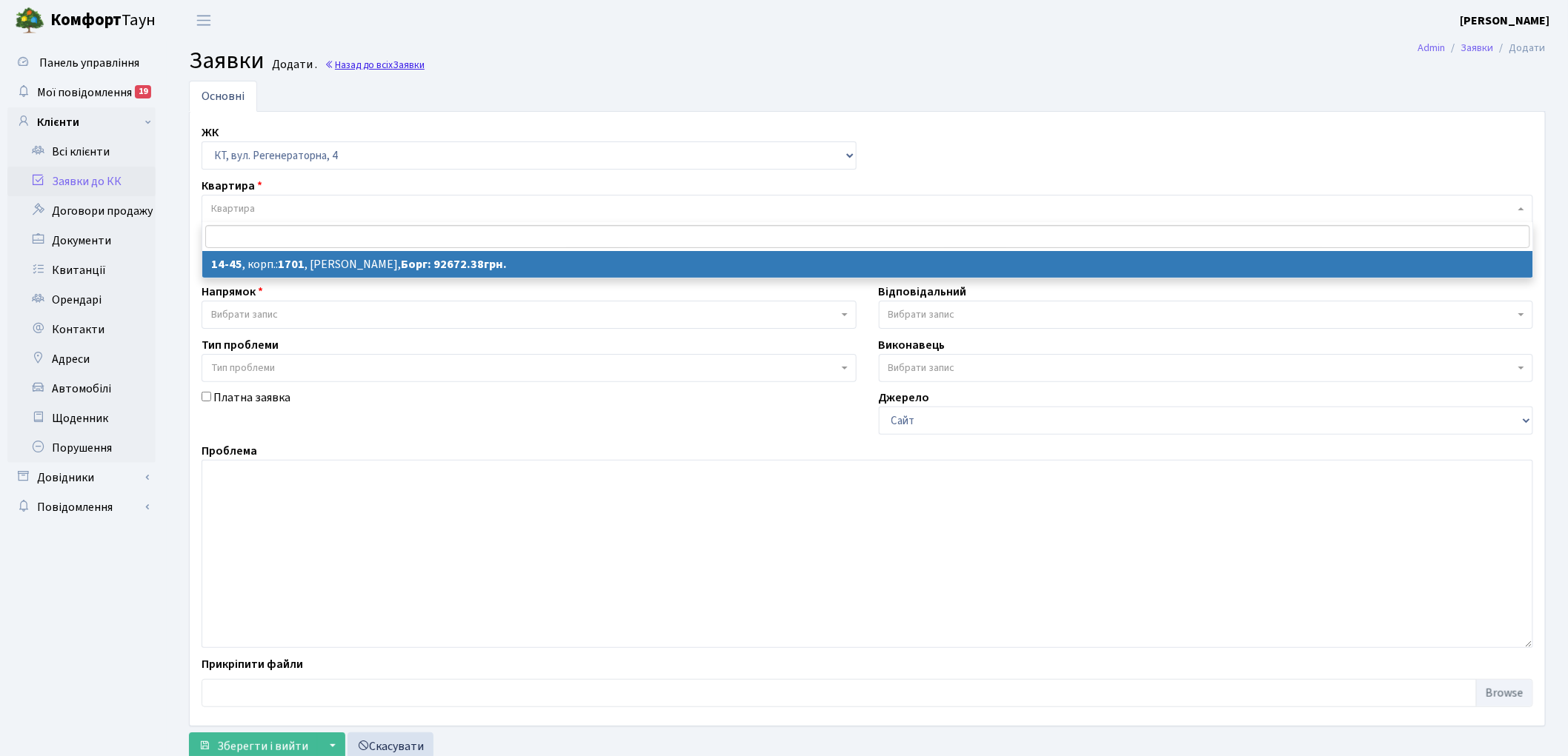
click at [352, 67] on link "Назад до всіх Заявки" at bounding box center [375, 65] width 100 height 14
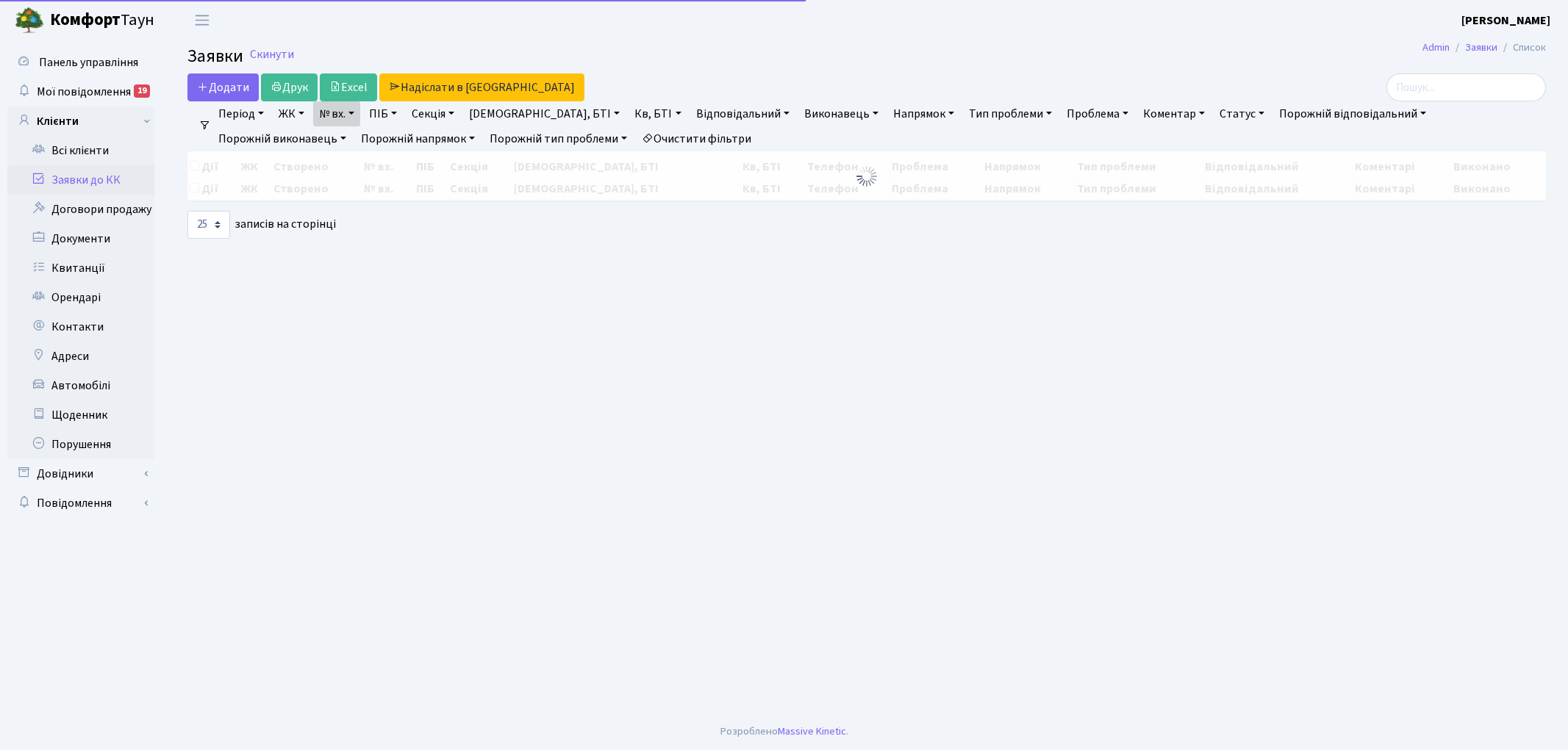
select select "25"
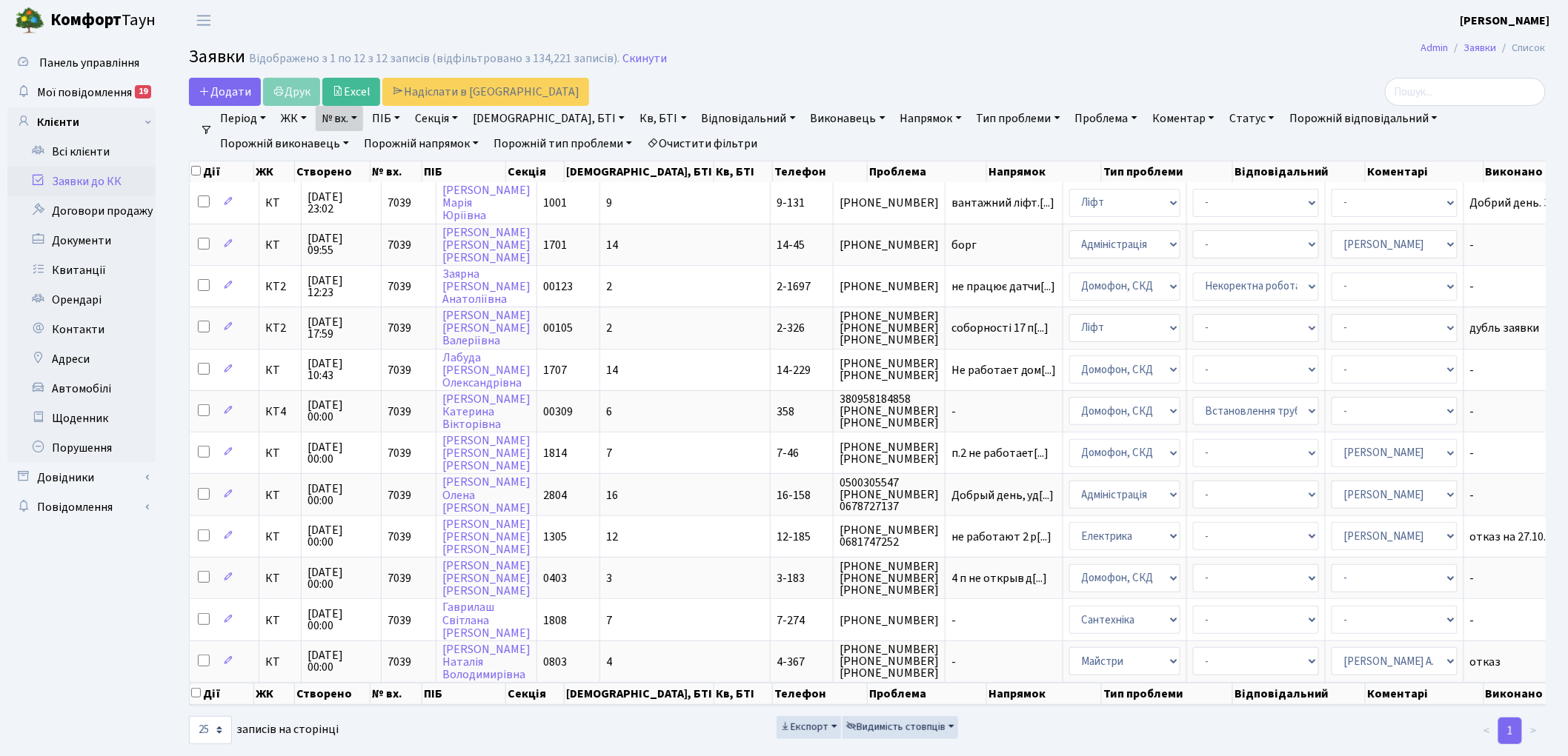
click at [641, 139] on link "Очистити фільтри" at bounding box center [702, 144] width 122 height 25
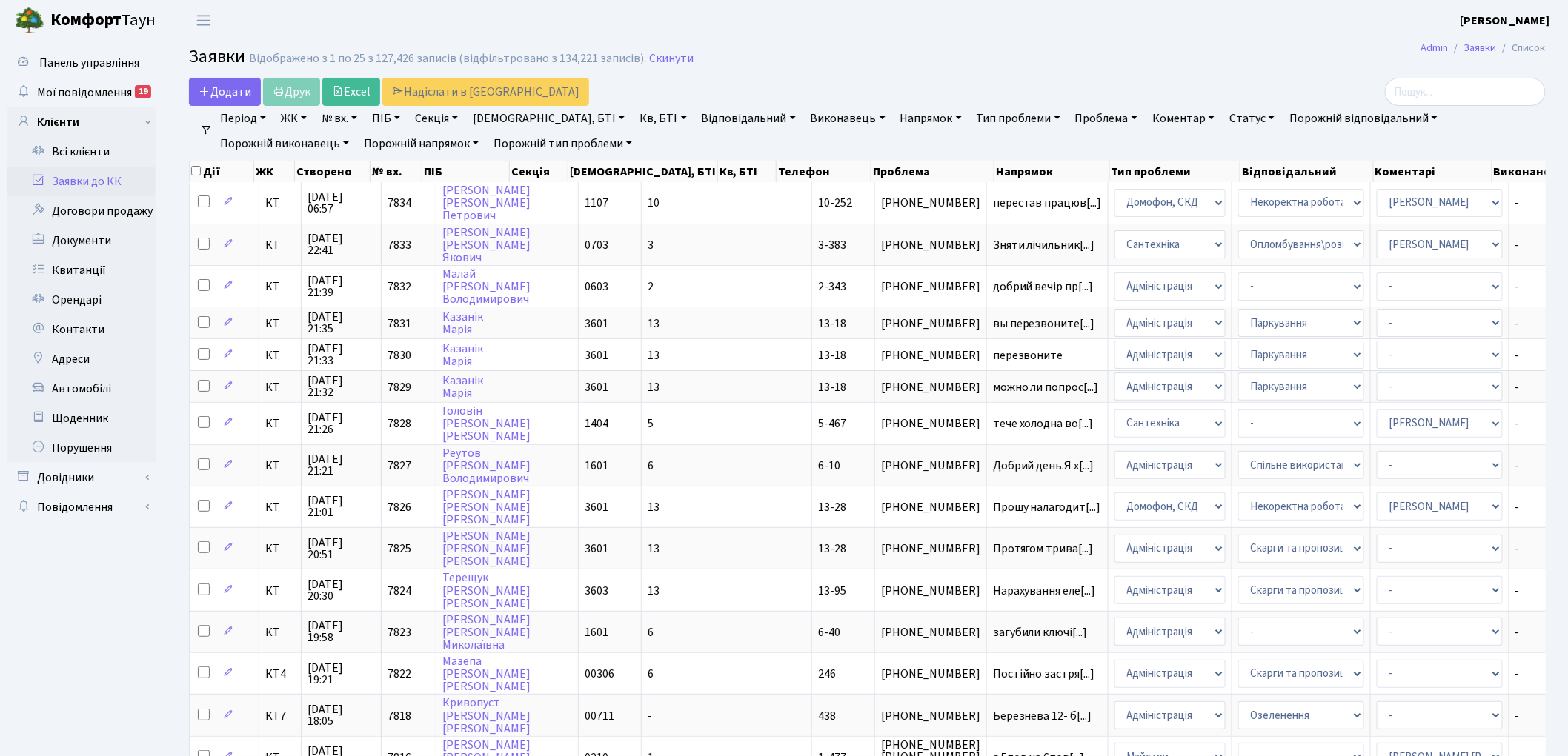
click at [895, 112] on link "Напрямок" at bounding box center [931, 118] width 73 height 25
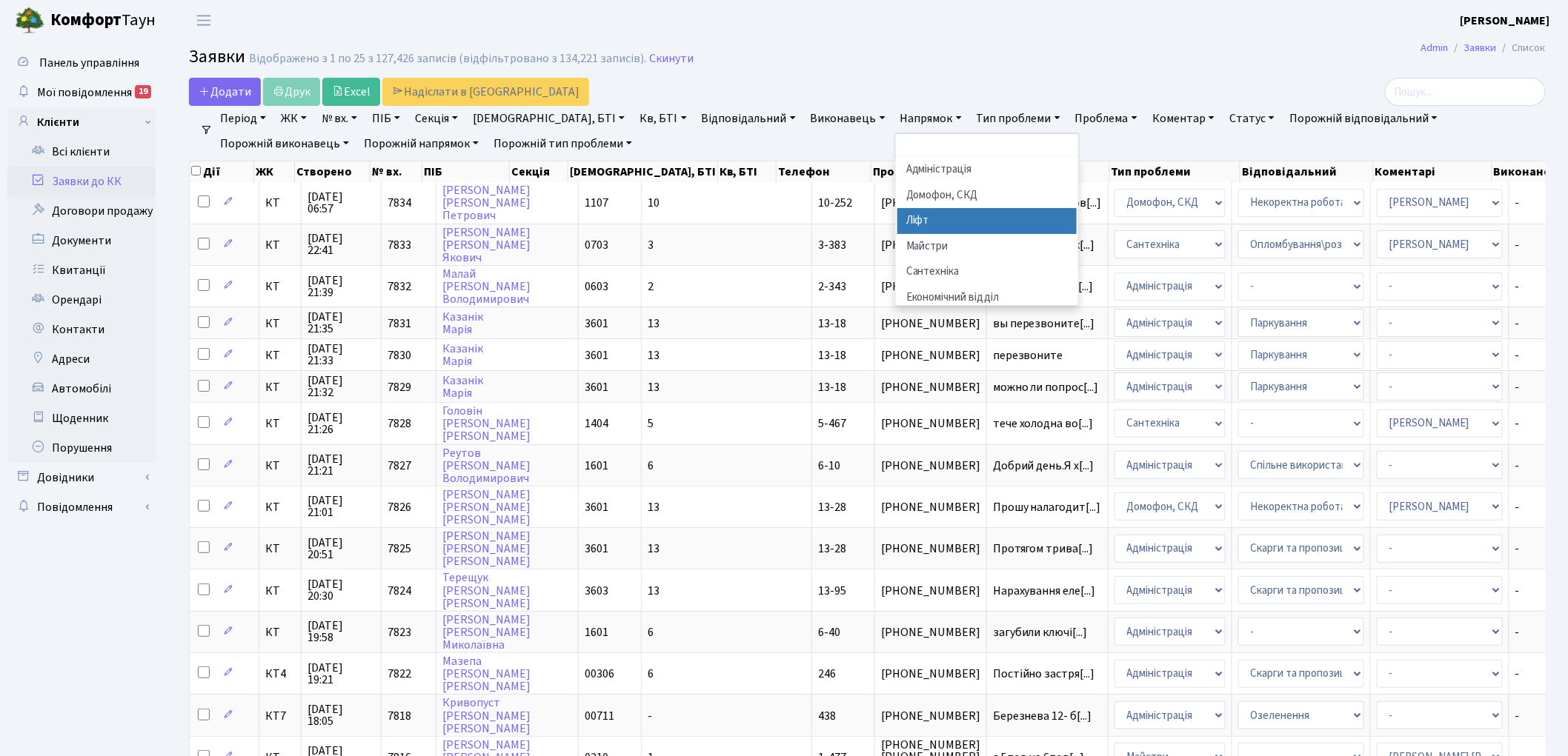
click at [897, 217] on li "Ліфт" at bounding box center [986, 221] width 179 height 26
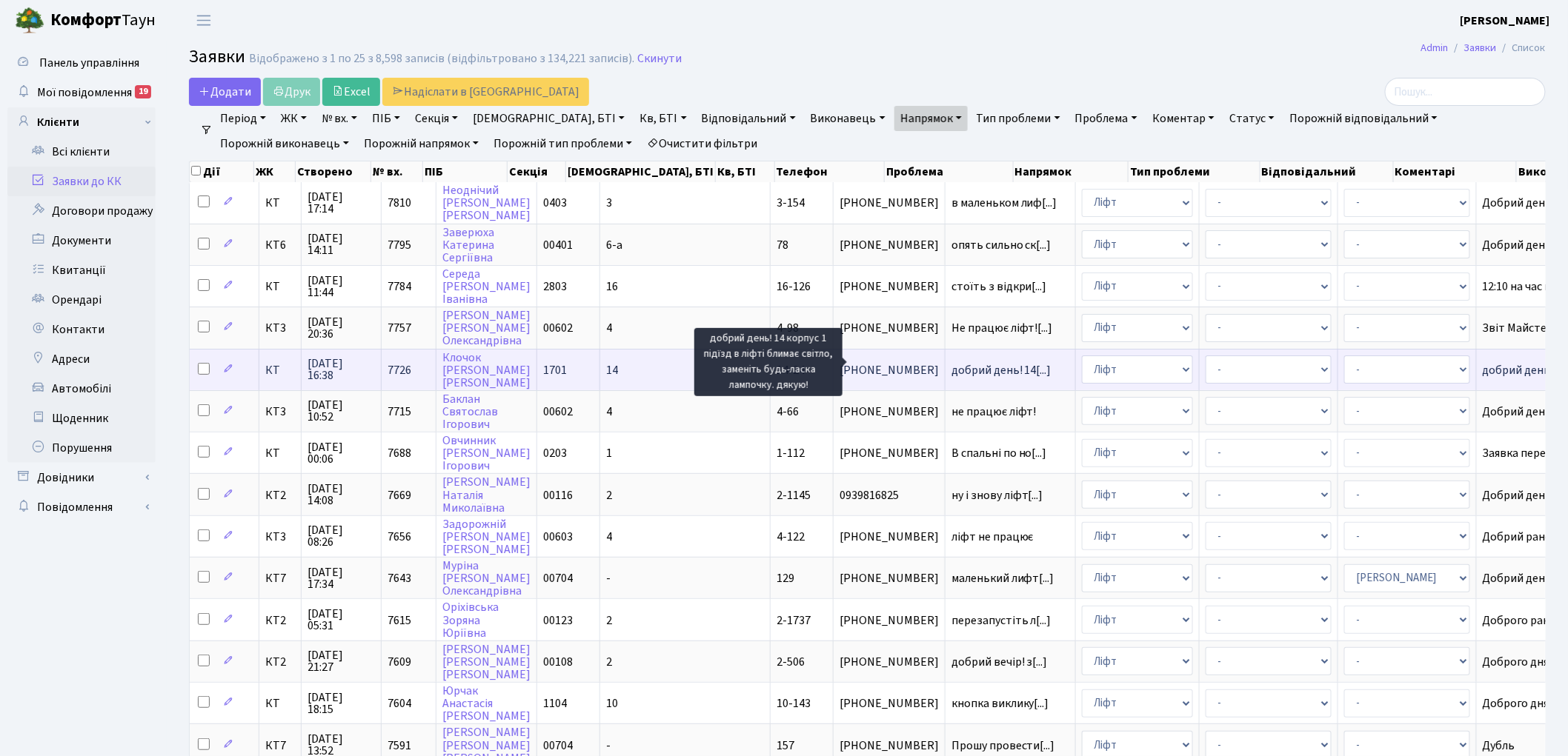
click at [951, 364] on span "добрий день! 14[...]" at bounding box center [1001, 370] width 100 height 16
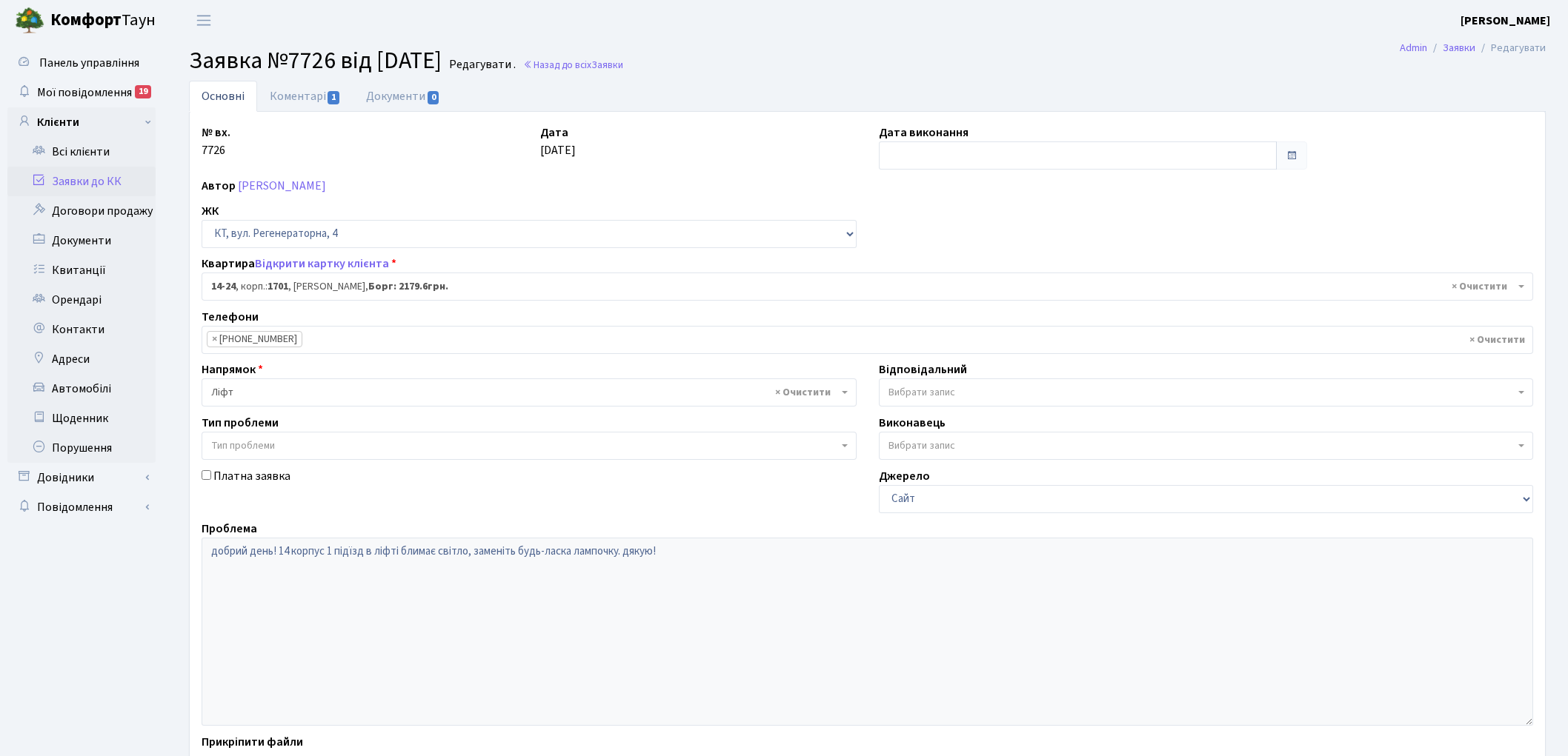
select select "7401"
click at [288, 97] on link "Коментарі 1" at bounding box center [305, 96] width 96 height 30
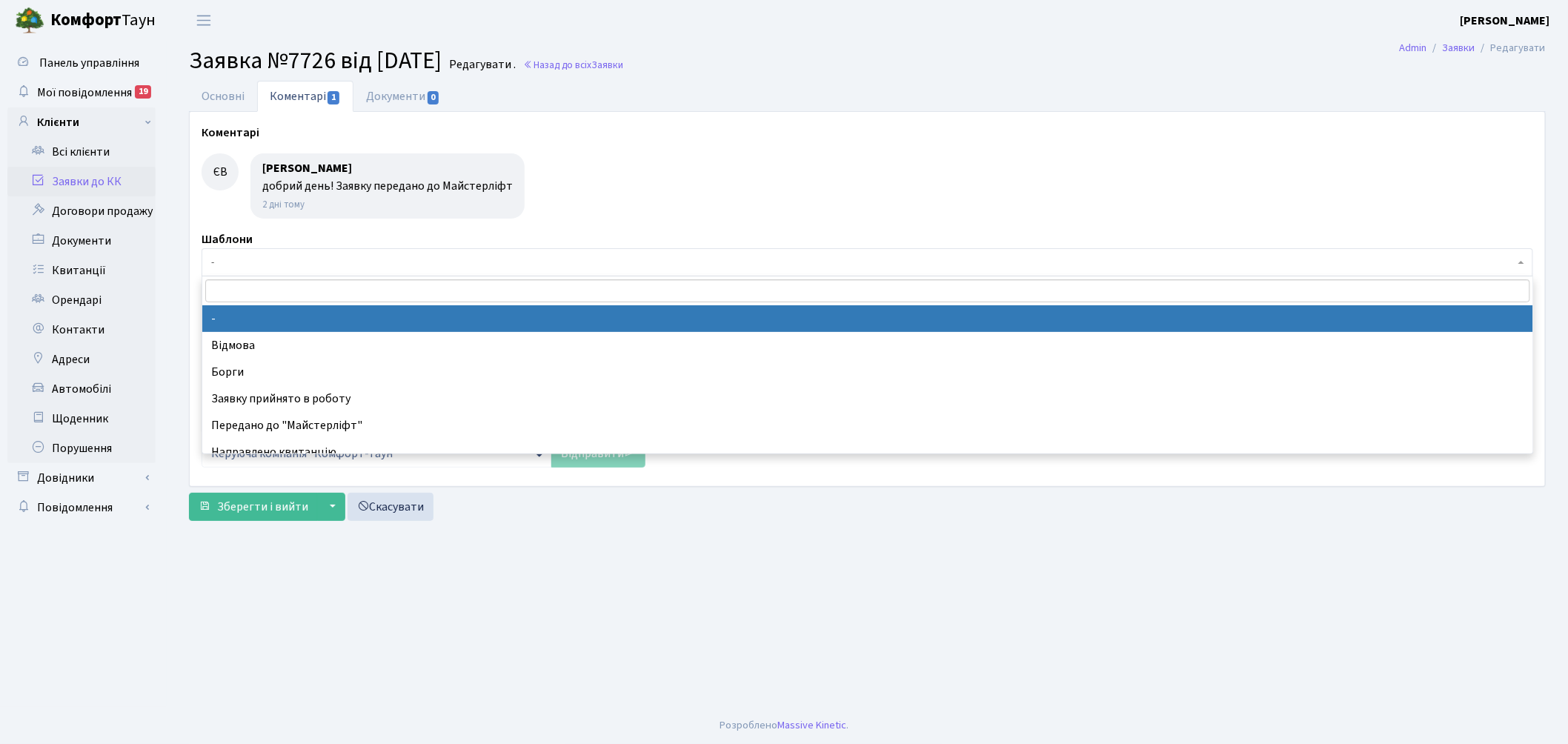
click at [282, 262] on span "-" at bounding box center [863, 262] width 1303 height 15
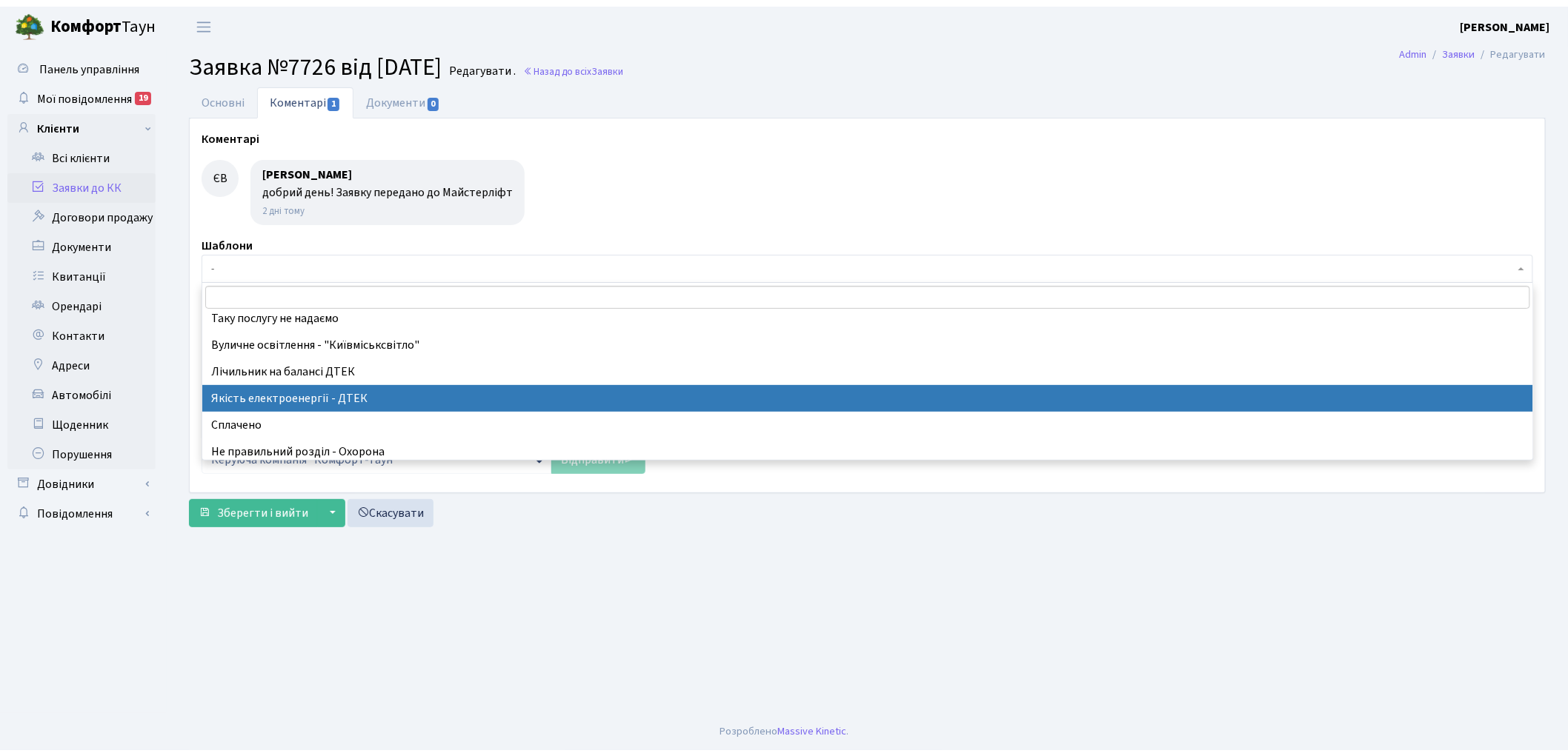
scroll to position [329, 0]
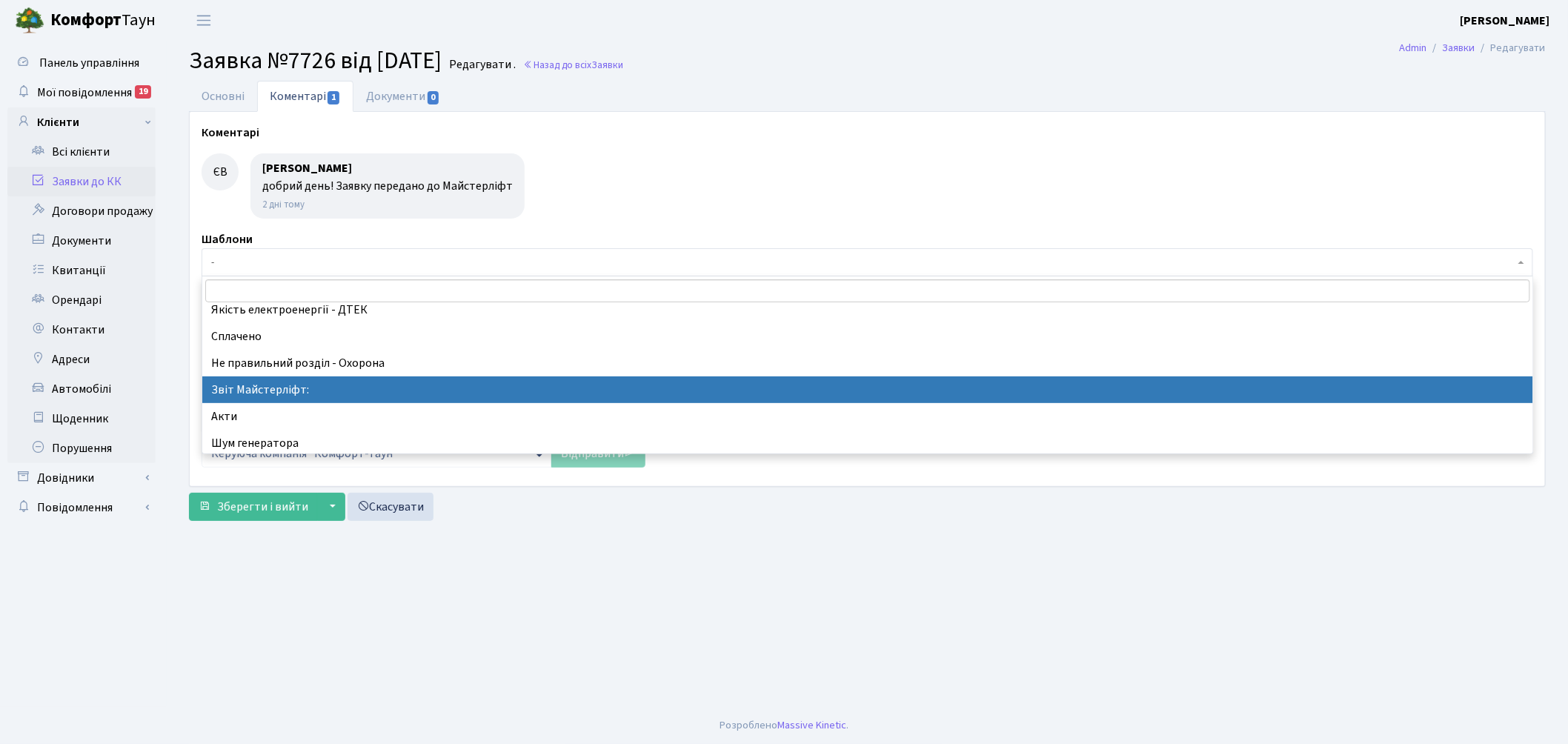
select select "37"
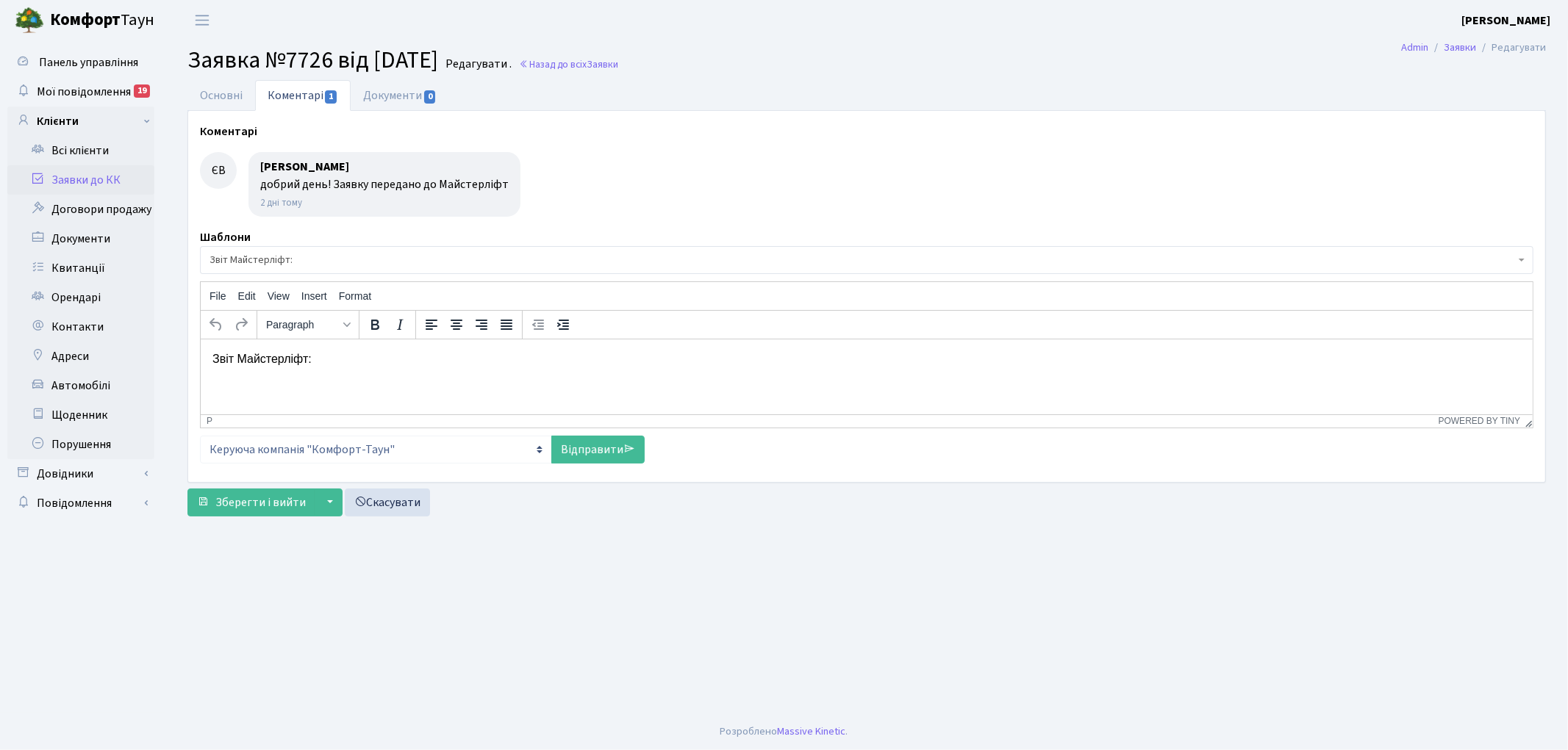
click at [373, 342] on html "Звіт Майстерліфт:" at bounding box center [865, 359] width 1331 height 39
drag, startPoint x: 592, startPoint y: 446, endPoint x: 401, endPoint y: 225, distance: 292.1
click at [592, 446] on link "Відправити" at bounding box center [598, 450] width 93 height 28
select select
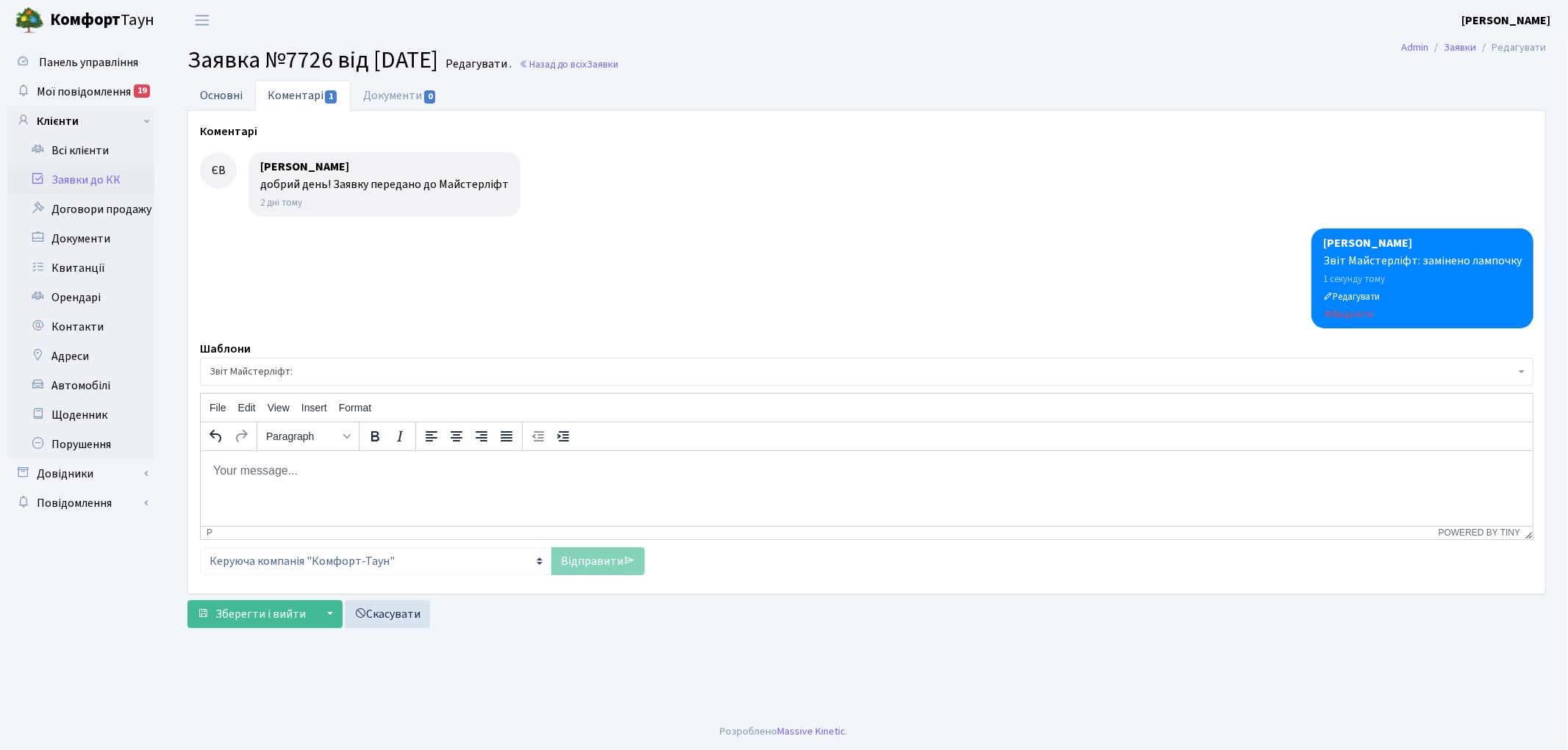
click at [213, 96] on link "Основні" at bounding box center [222, 95] width 68 height 30
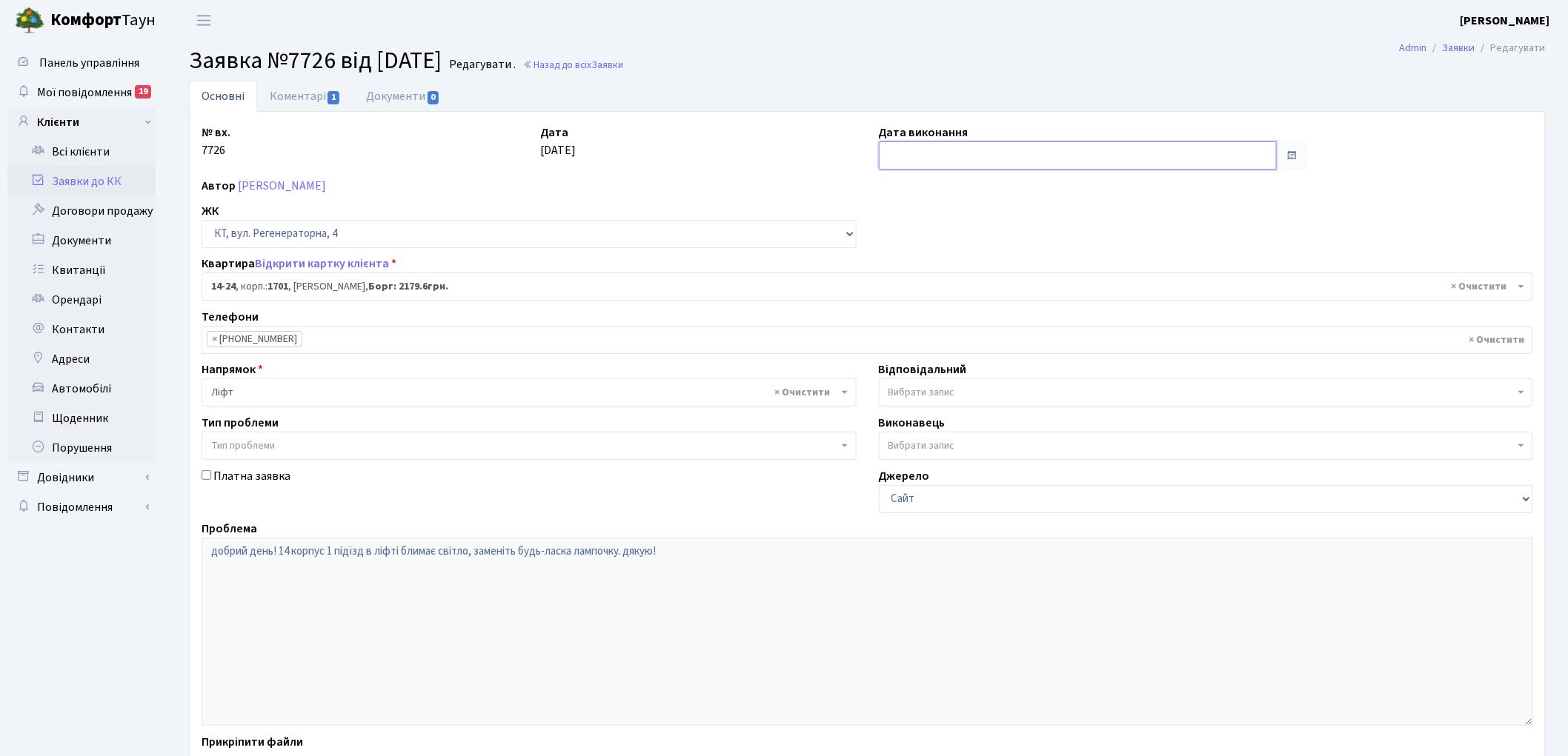
click at [919, 151] on input "text" at bounding box center [1077, 155] width 398 height 28
click at [914, 270] on td "9" at bounding box center [916, 276] width 22 height 22
type input "[DATE]"
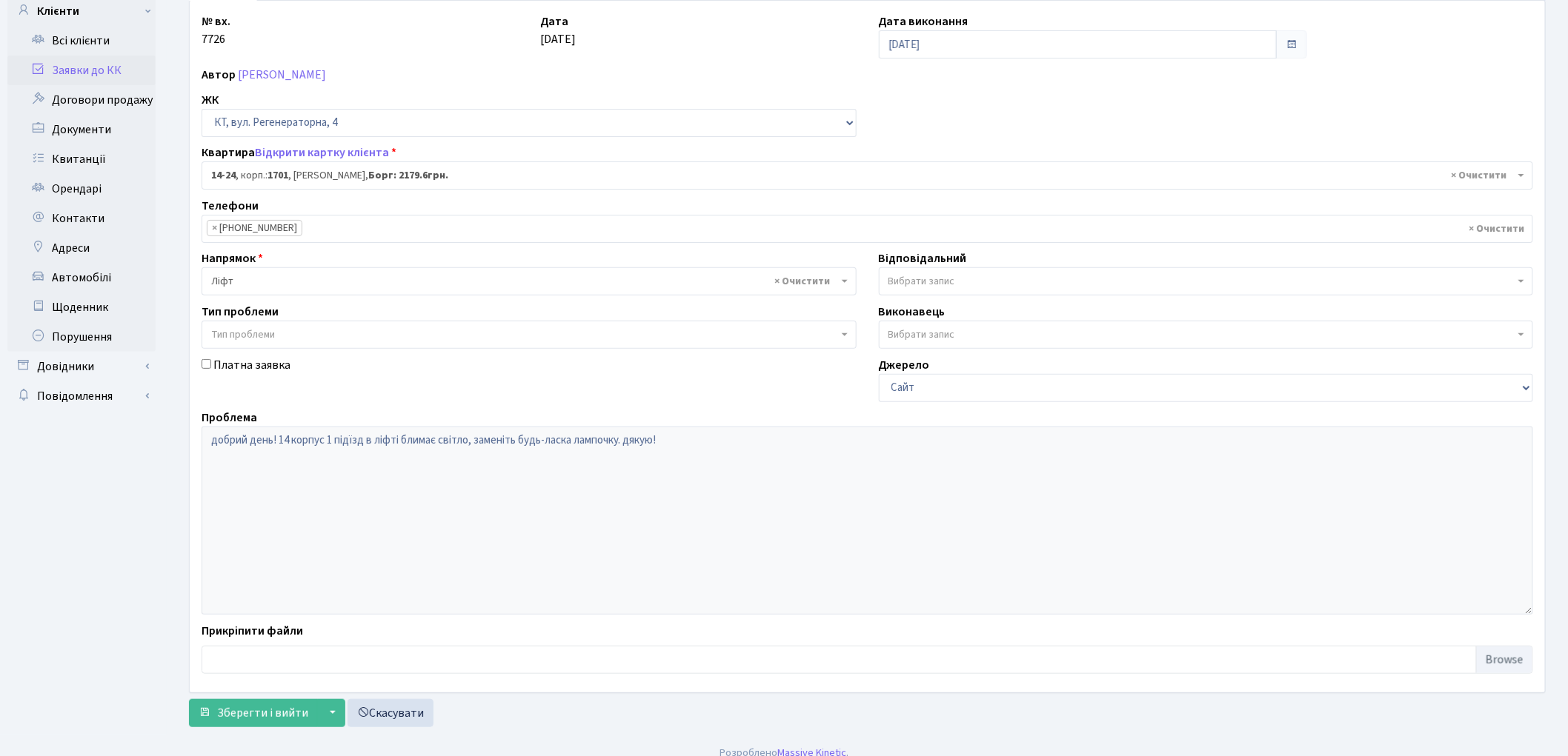
scroll to position [127, 0]
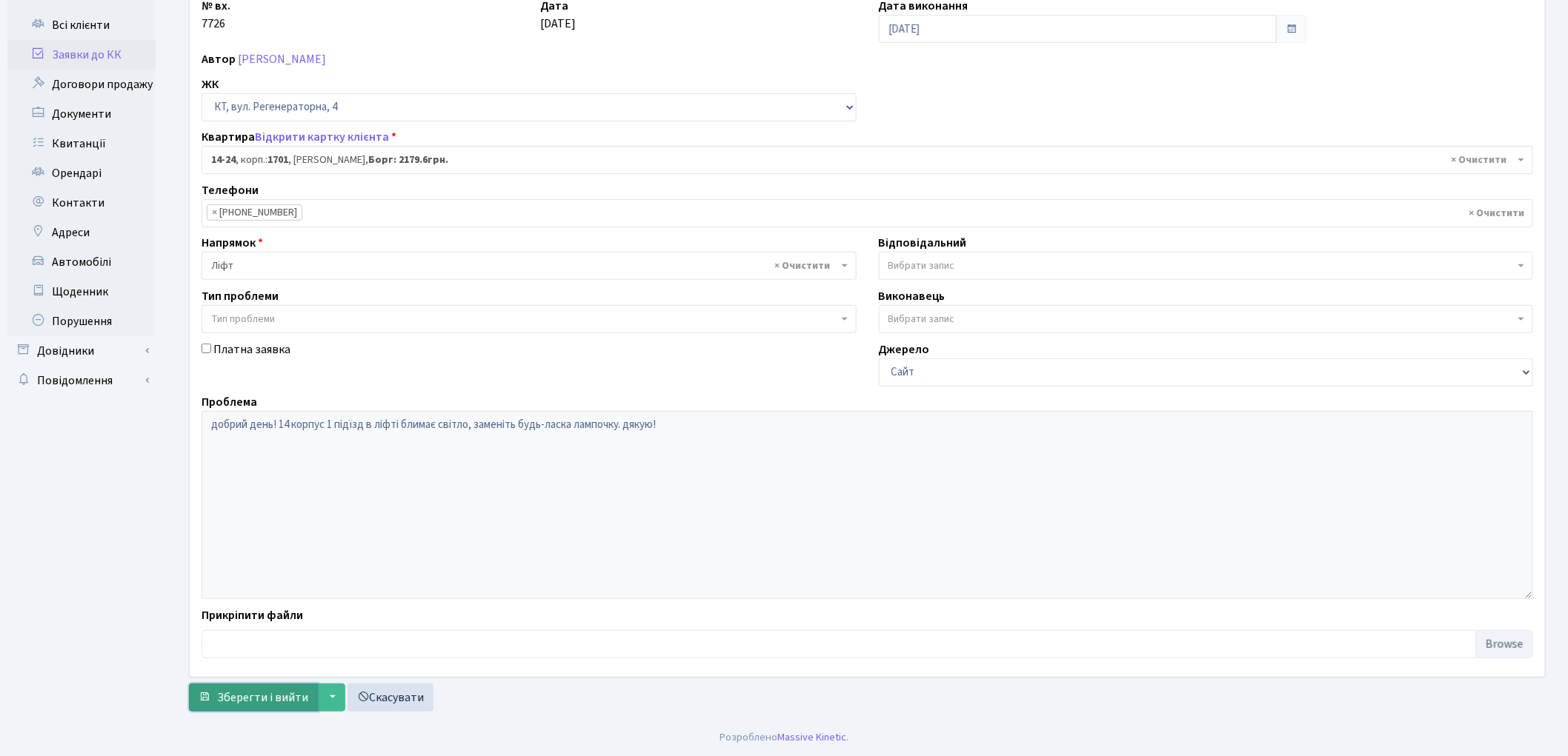
click at [262, 695] on span "Зберегти і вийти" at bounding box center [262, 698] width 91 height 16
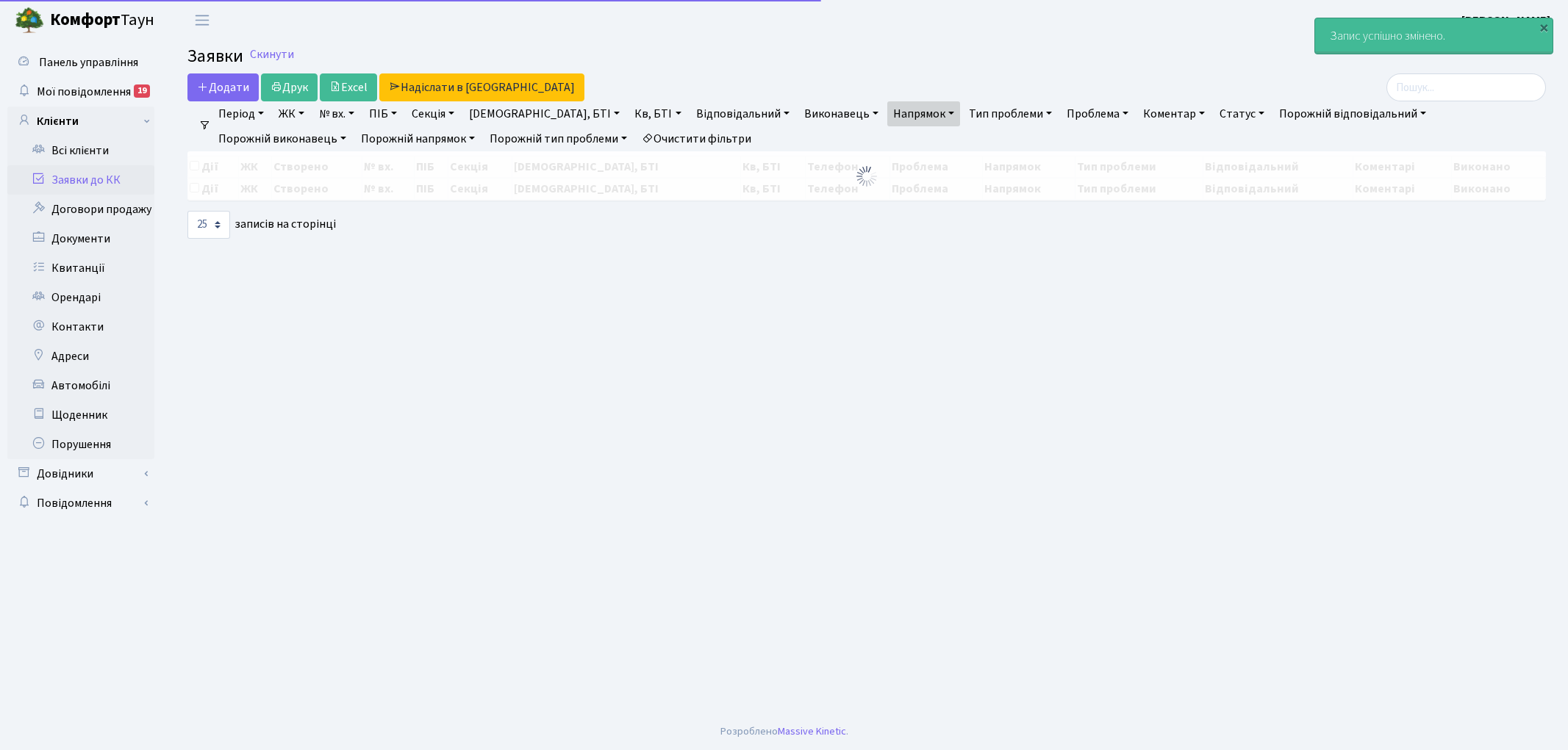
select select "25"
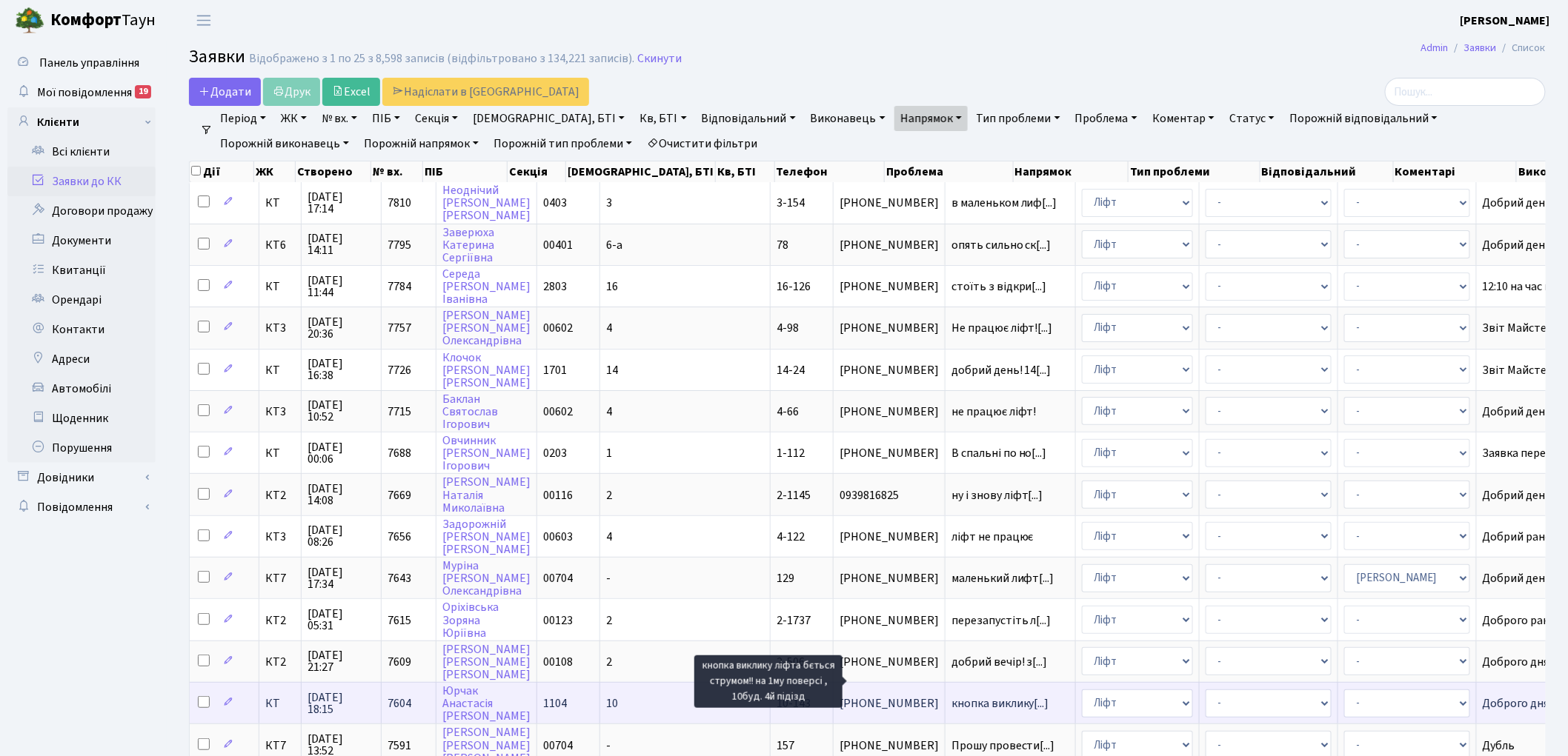
scroll to position [2, 0]
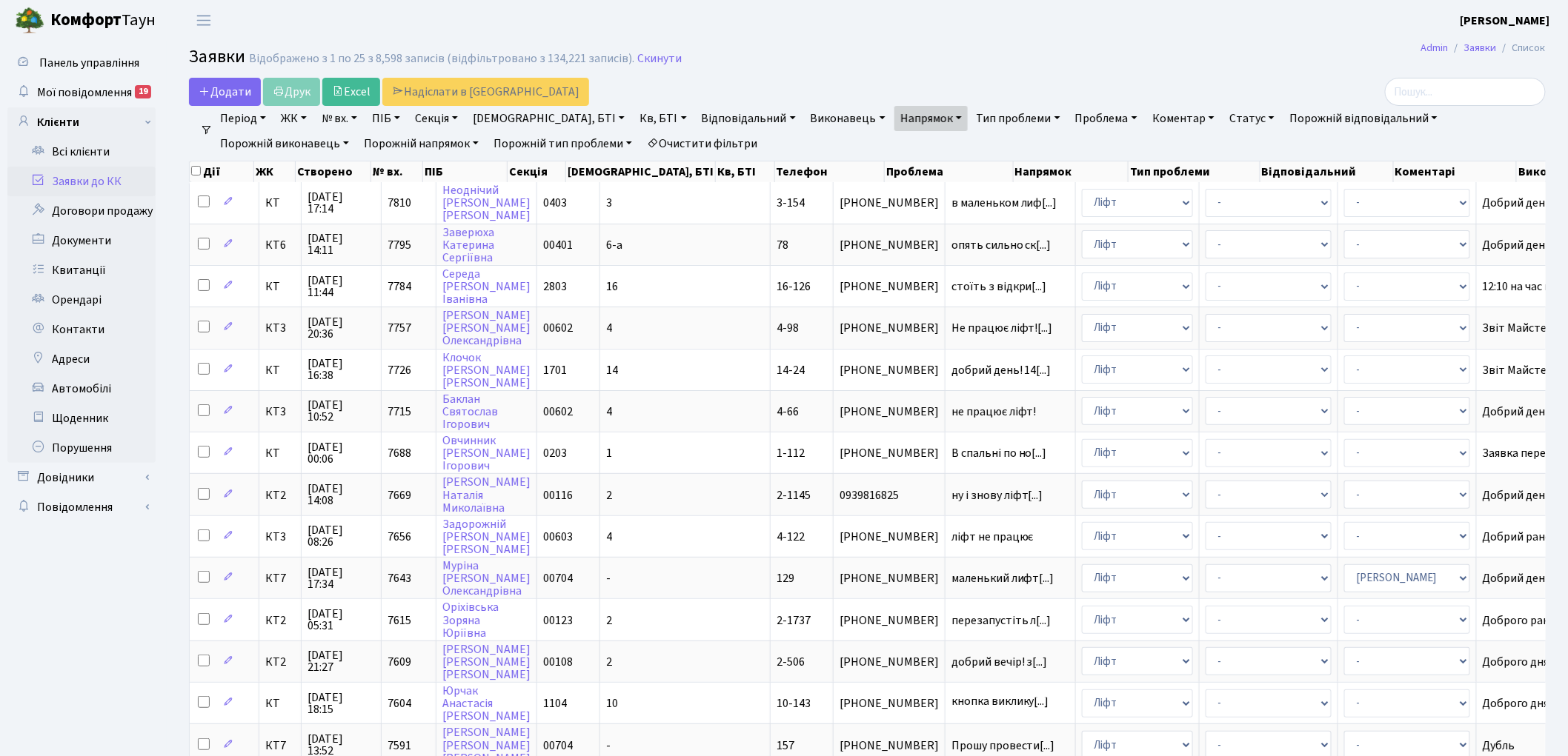
click at [641, 144] on link "Очистити фільтри" at bounding box center [702, 144] width 122 height 25
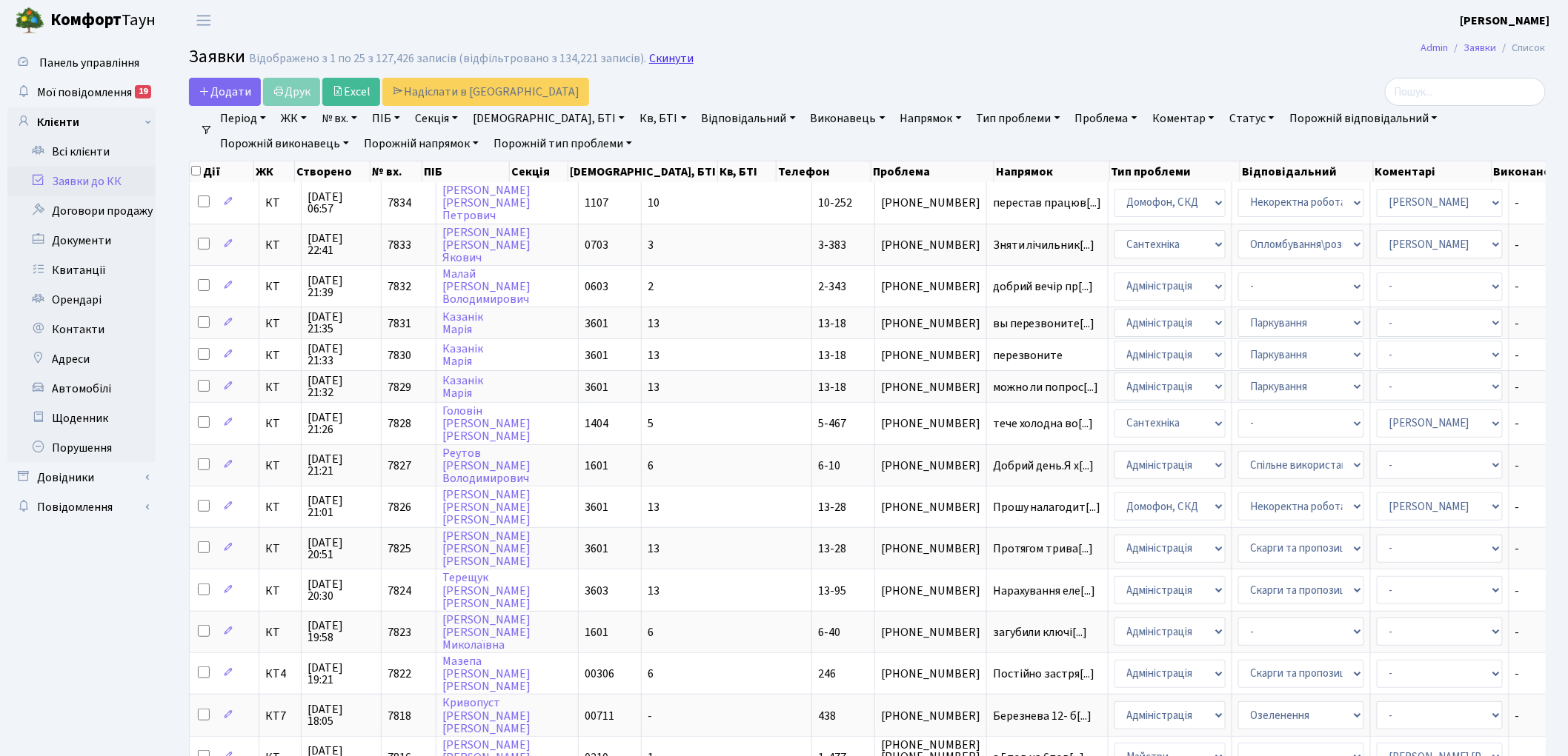
click at [661, 60] on link "Скинути" at bounding box center [671, 59] width 45 height 14
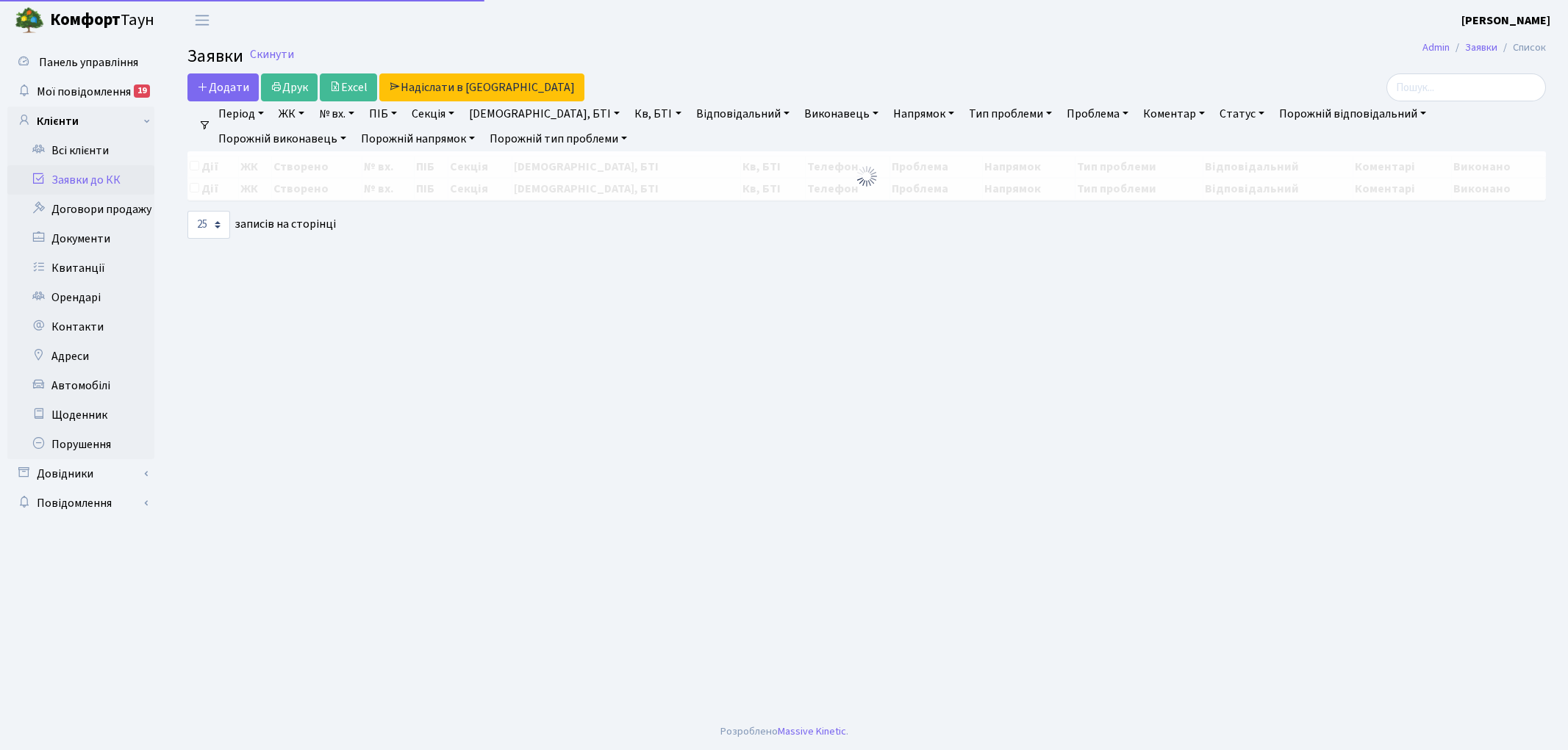
select select "25"
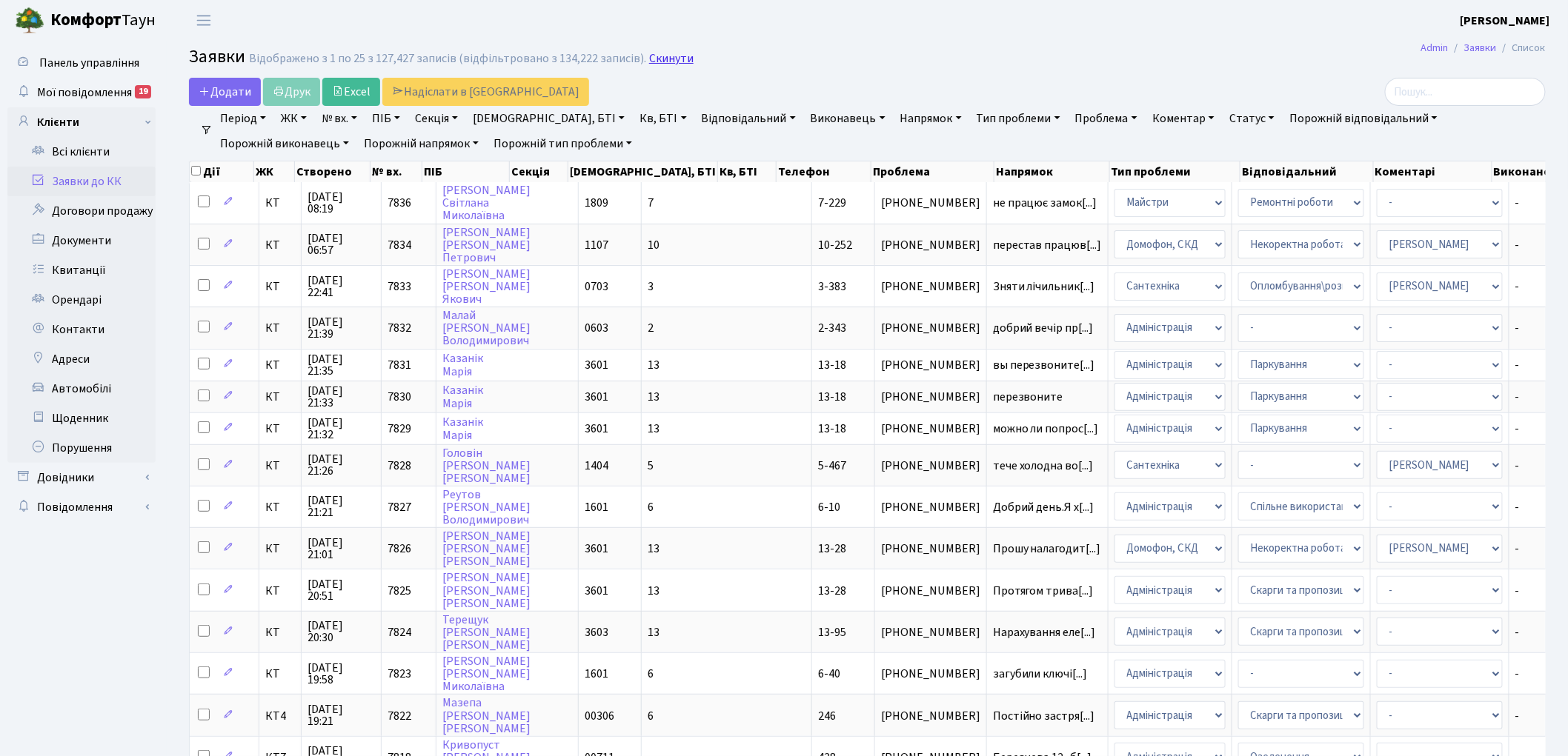
click at [657, 60] on link "Скинути" at bounding box center [671, 59] width 45 height 14
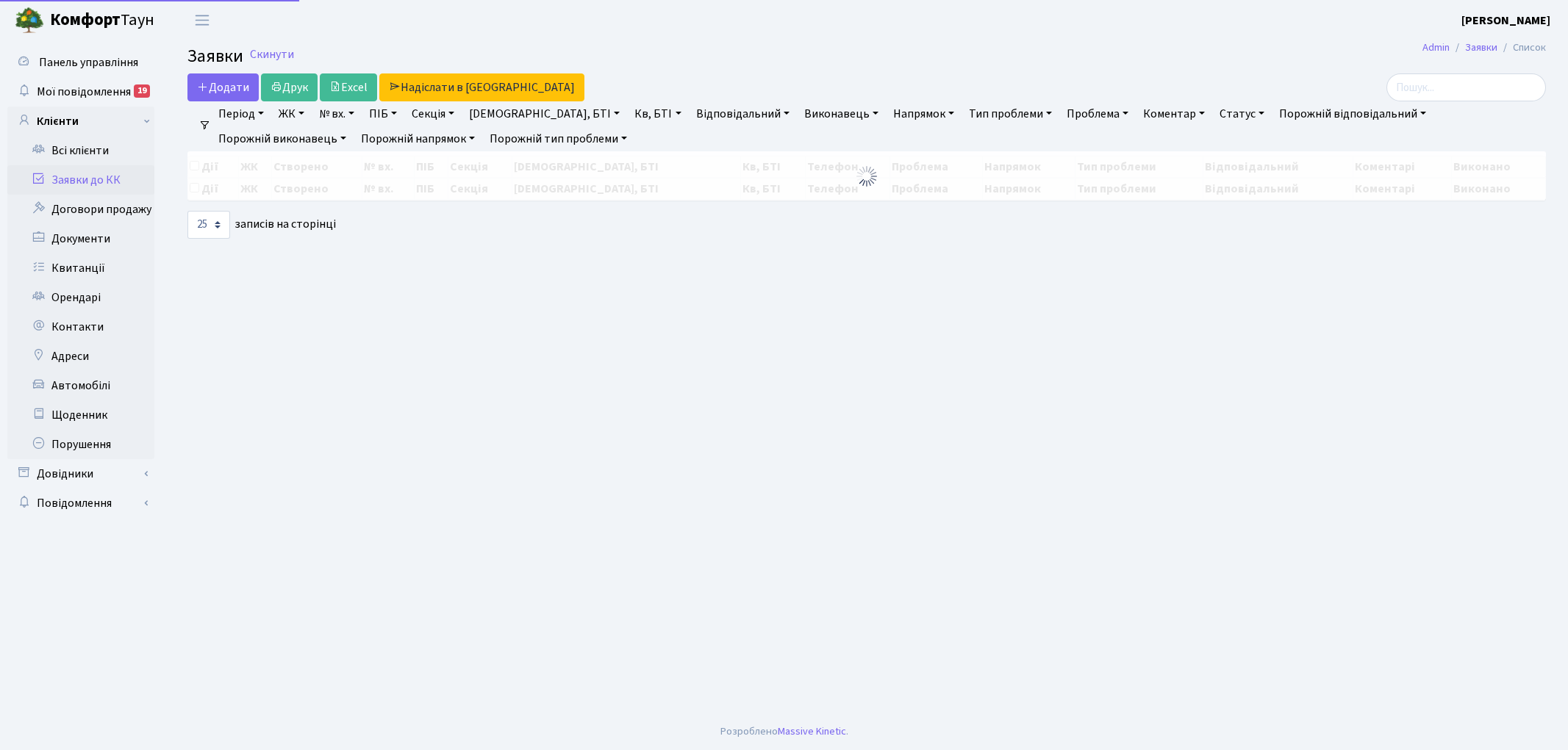
select select "25"
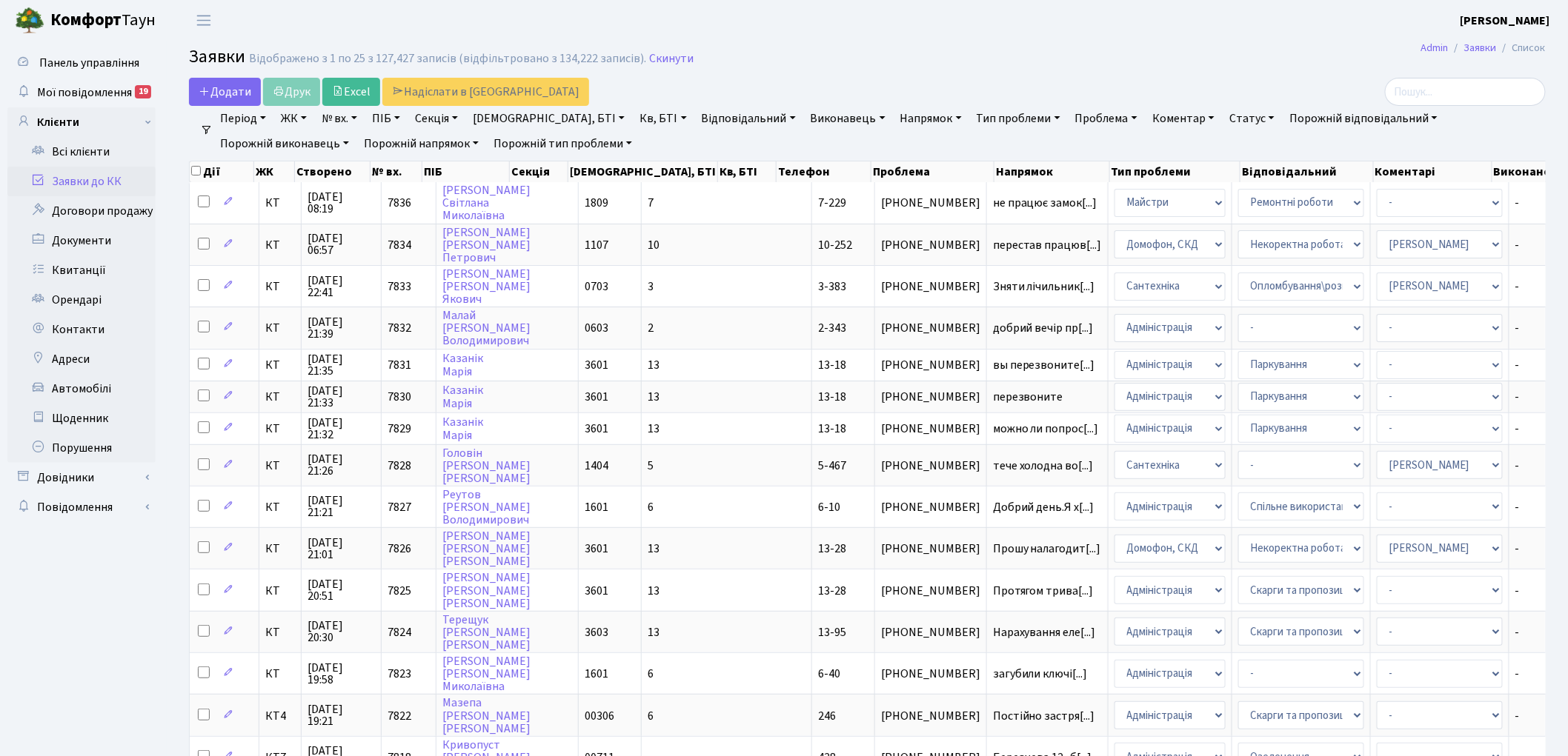
click at [634, 121] on link "Кв, БТІ" at bounding box center [663, 118] width 59 height 25
type input "3-343"
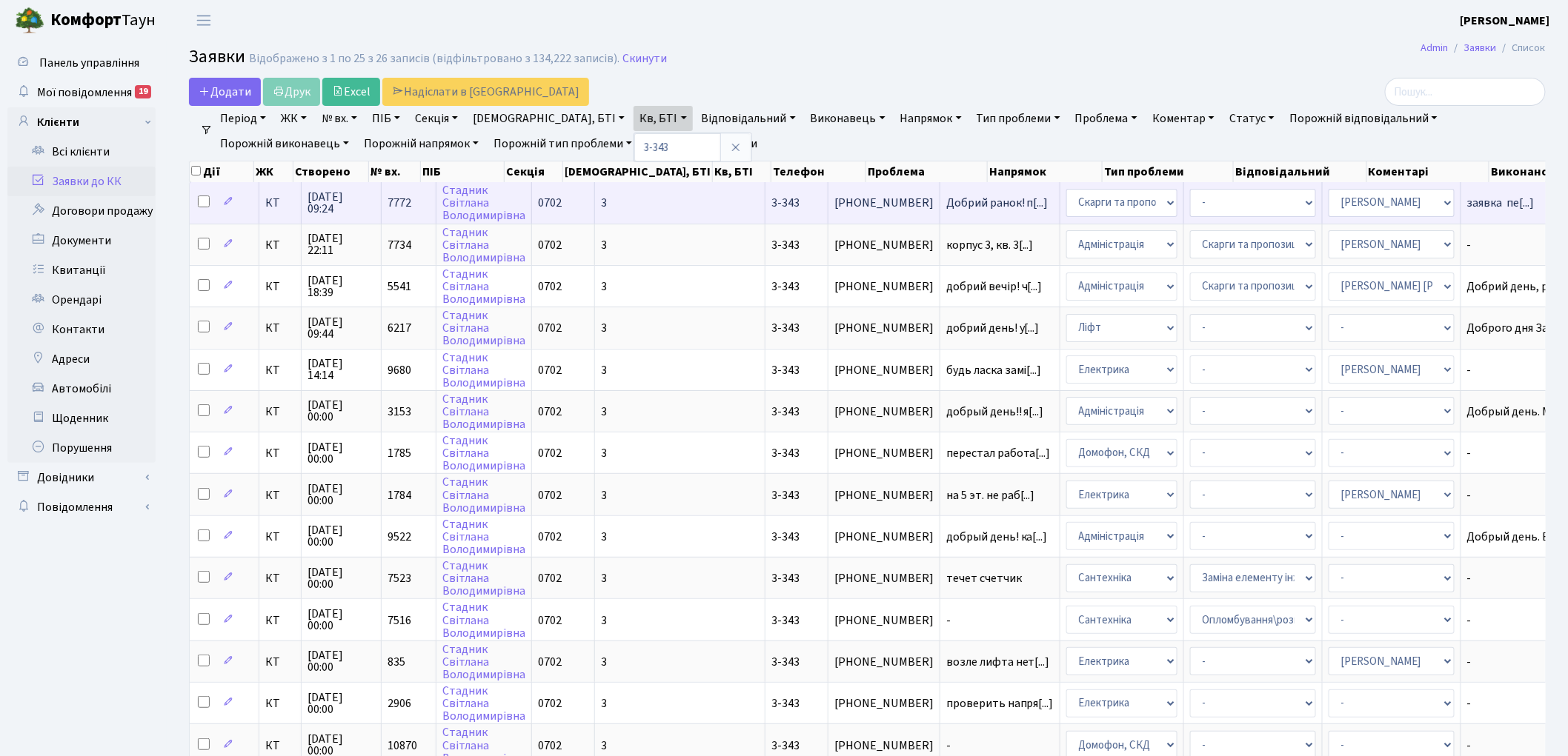
click at [389, 195] on span "7772" at bounding box center [399, 203] width 24 height 16
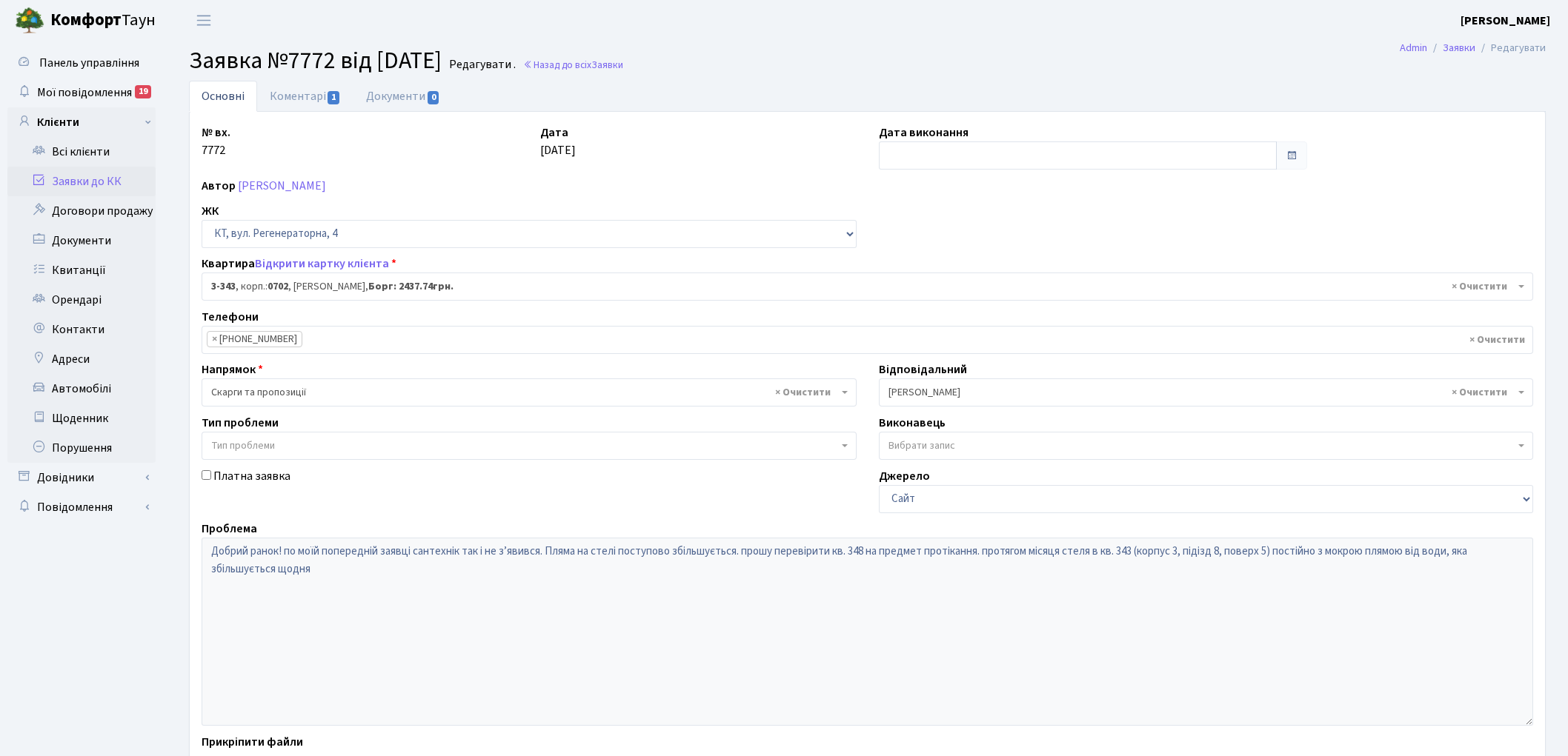
select select "1561"
click at [297, 101] on link "Коментарі 1" at bounding box center [305, 96] width 96 height 30
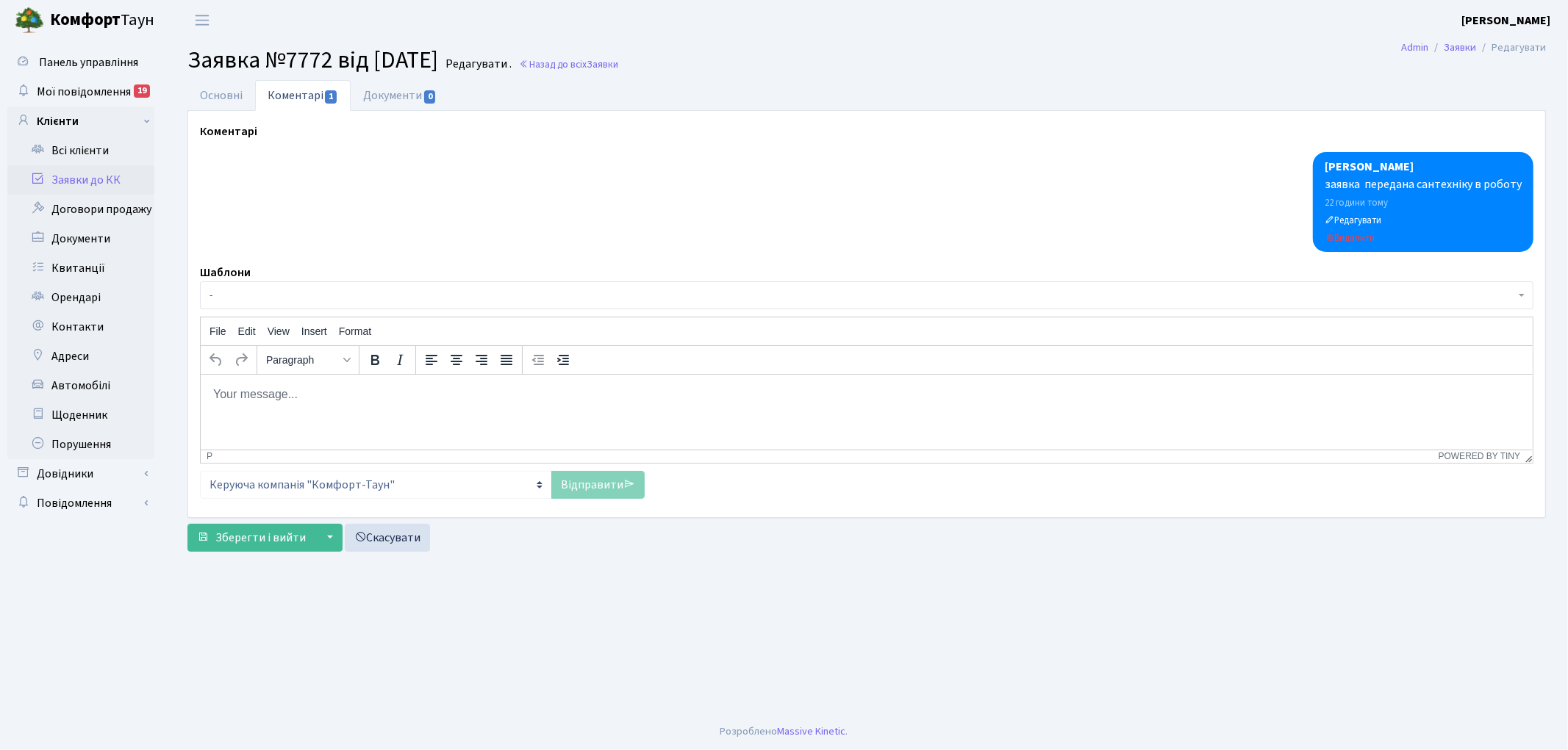
click at [319, 412] on html at bounding box center [865, 394] width 1331 height 39
click at [581, 490] on link "Відправити" at bounding box center [598, 484] width 93 height 28
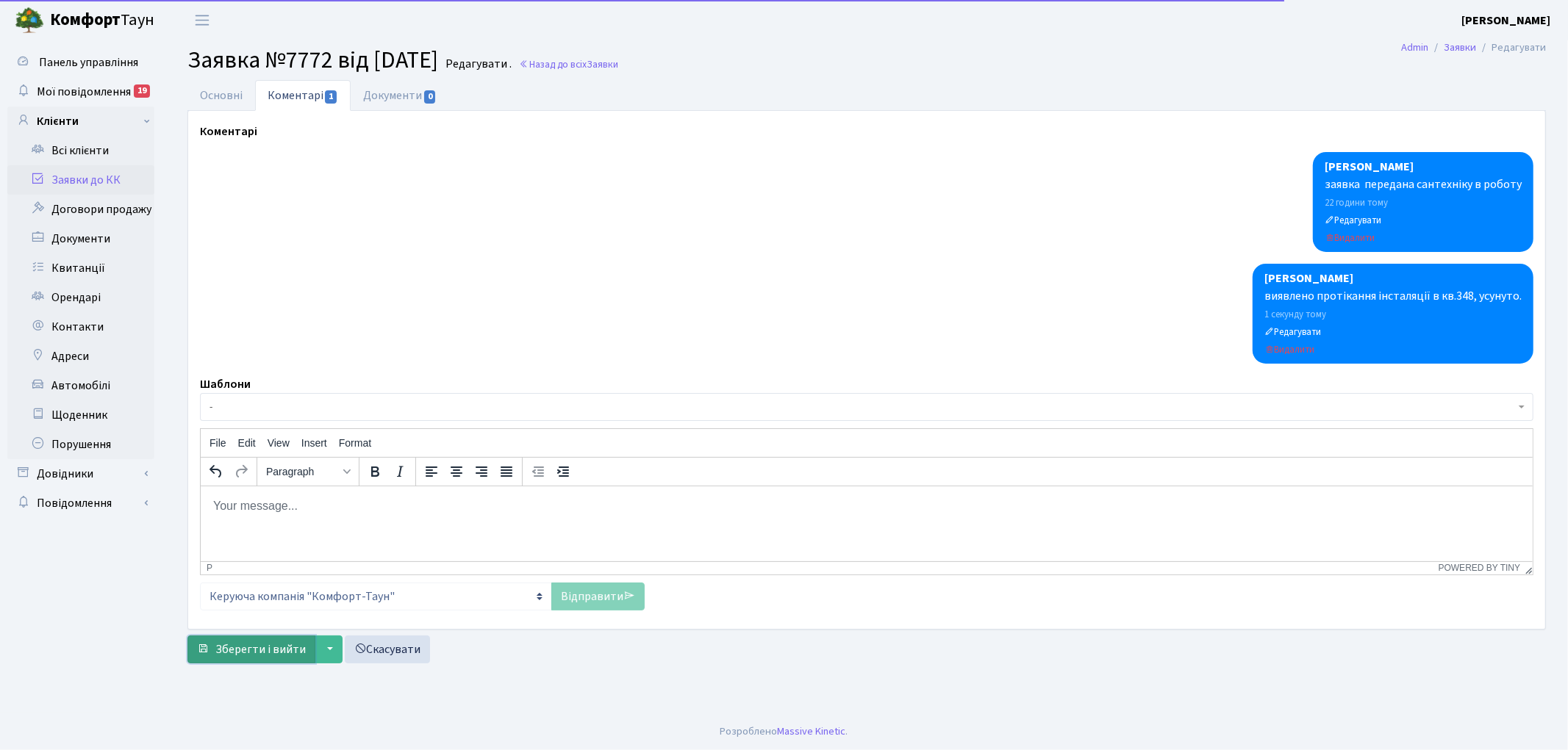
click at [240, 644] on span "Зберегти і вийти" at bounding box center [260, 649] width 91 height 16
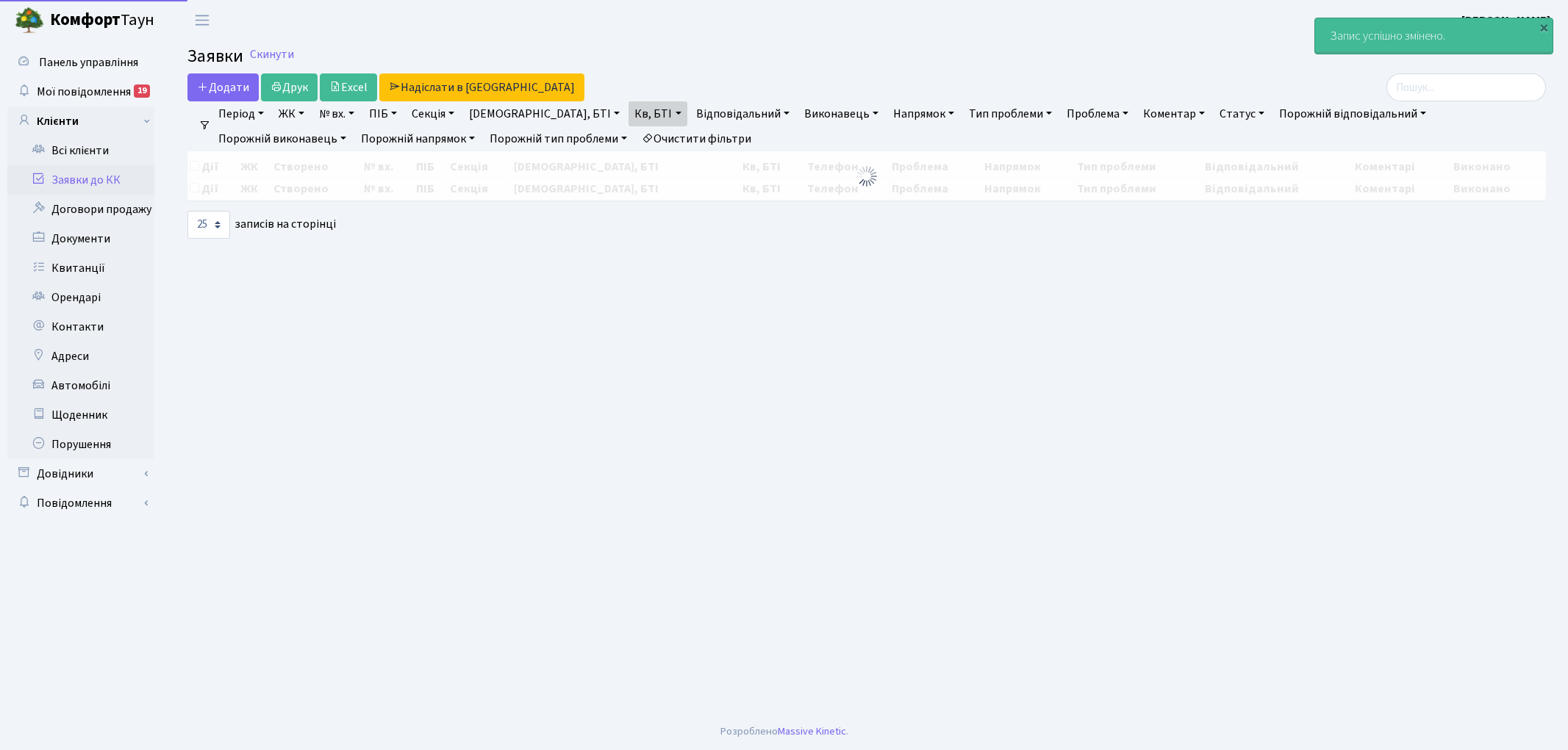
select select "25"
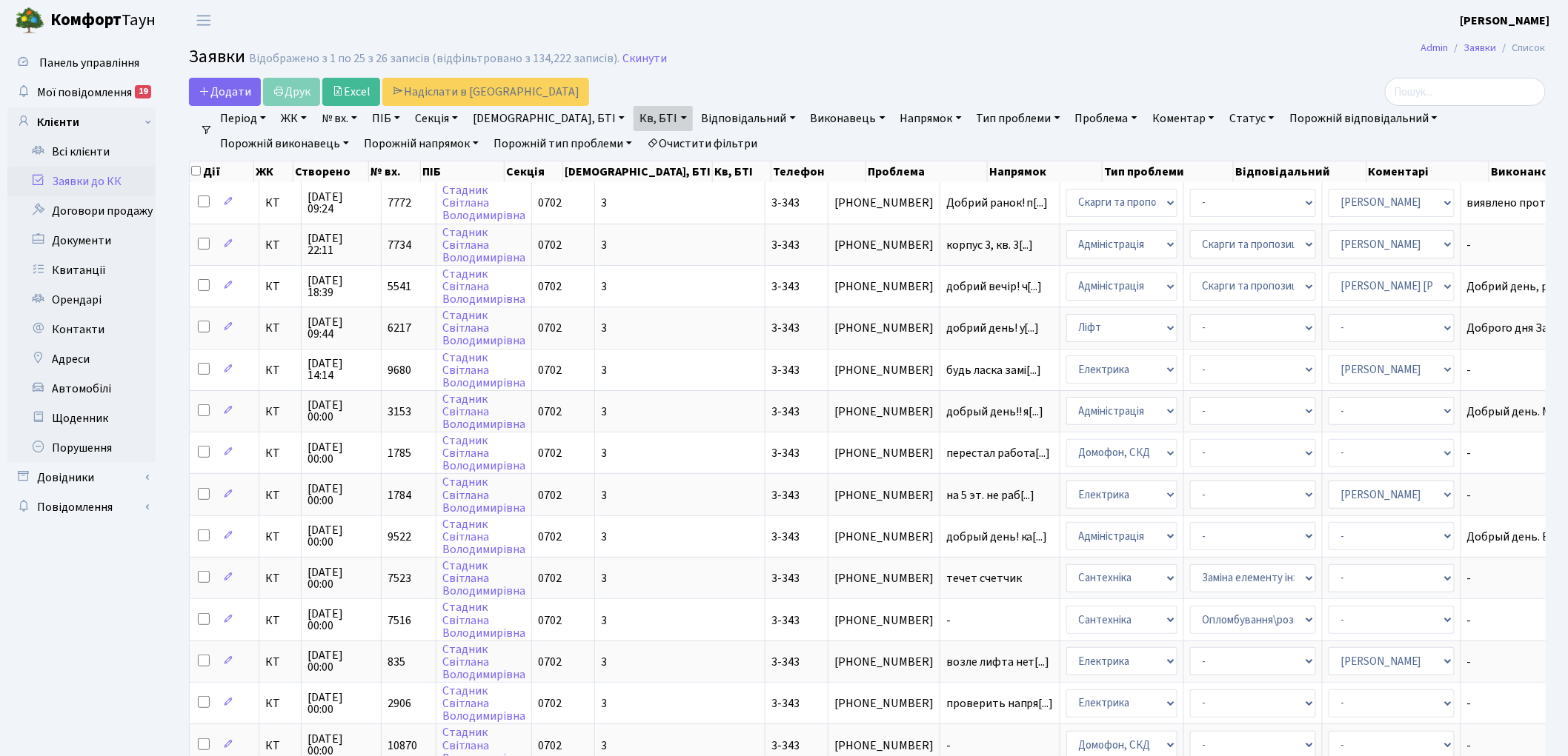
click at [126, 710] on ul "Панель управління Мої повідомлення 19 Клієнти" at bounding box center [81, 665] width 148 height 1233
click at [641, 151] on link "Очистити фільтри" at bounding box center [702, 144] width 122 height 25
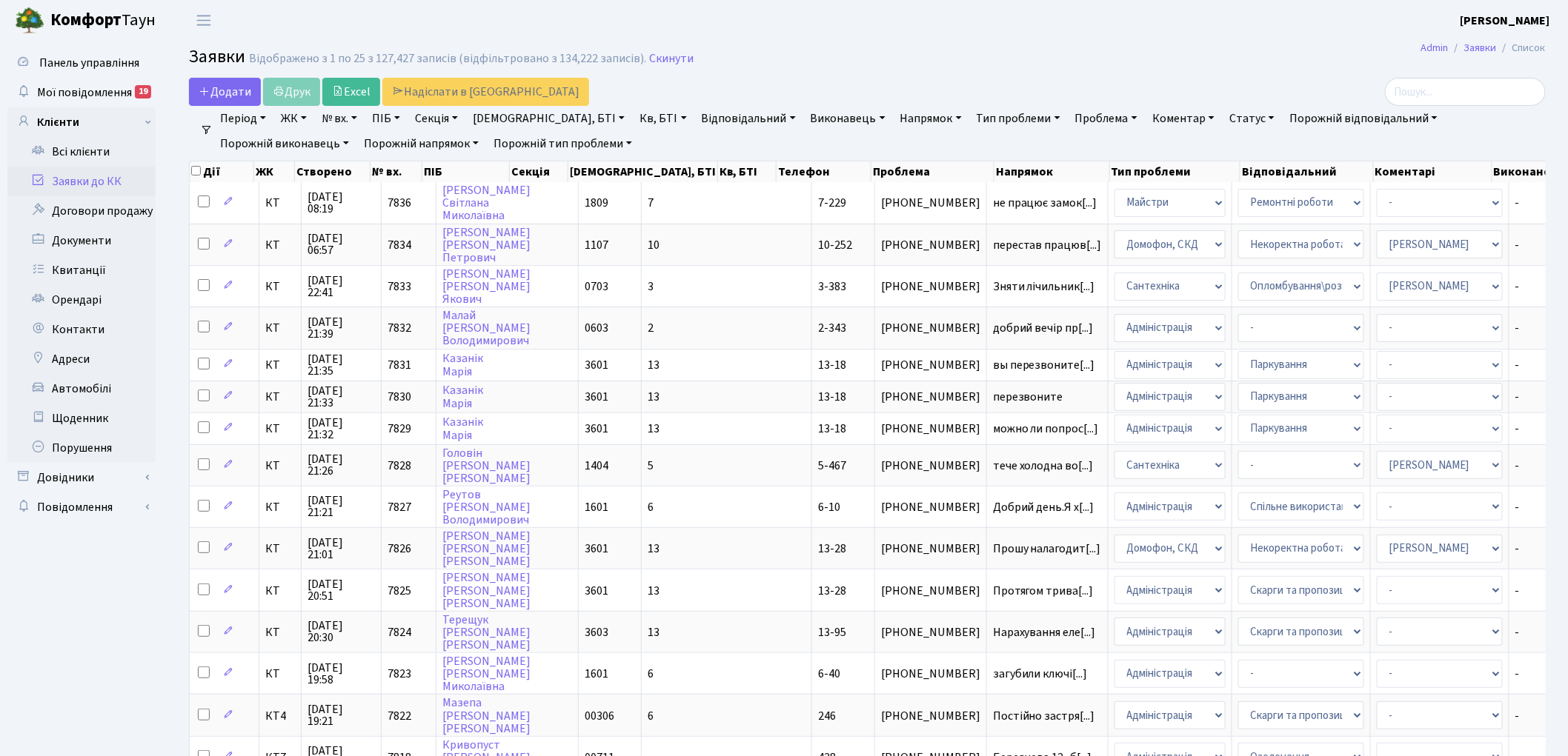
click at [350, 118] on link "№ вх." at bounding box center [340, 118] width 48 height 25
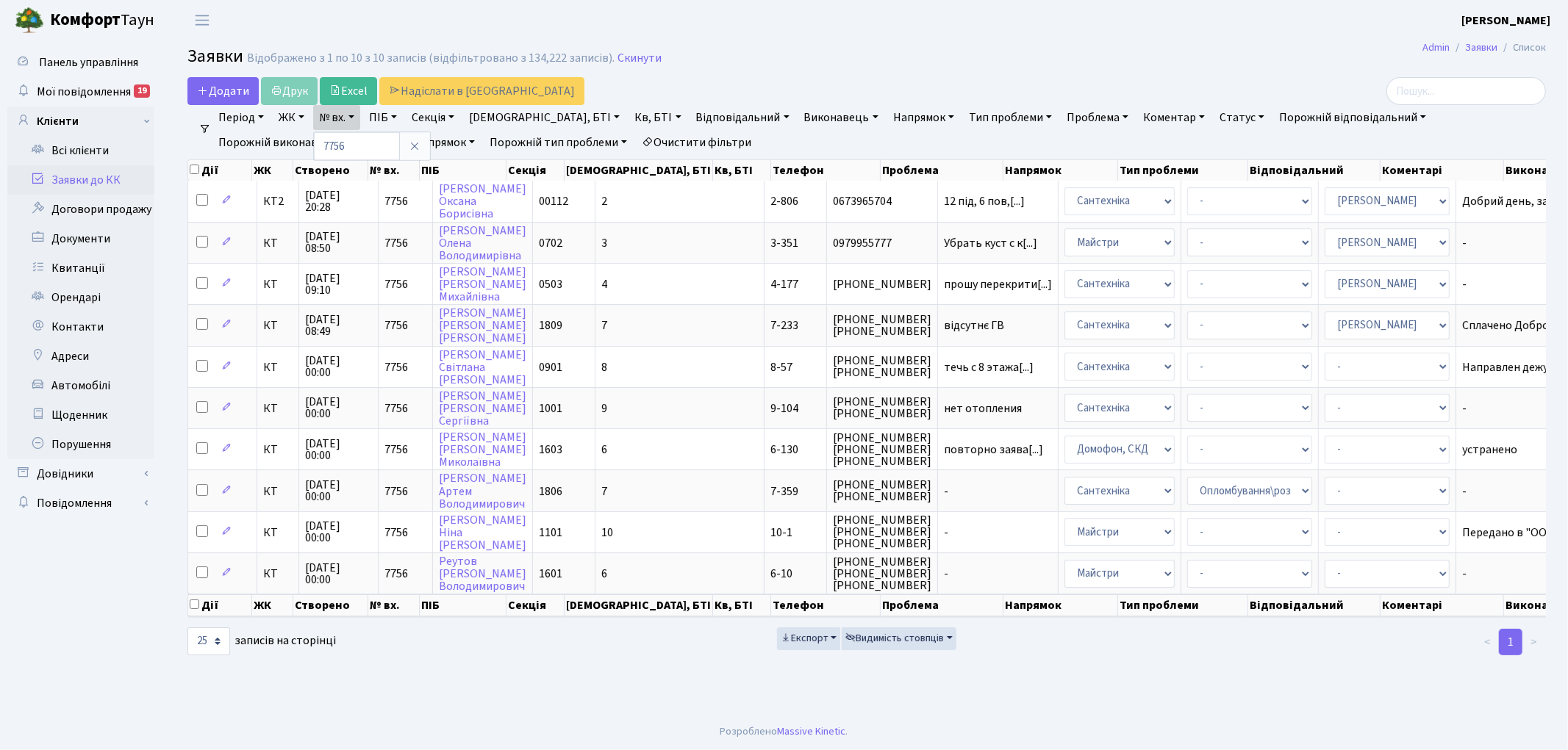
click at [636, 138] on link "Очистити фільтри" at bounding box center [696, 143] width 121 height 25
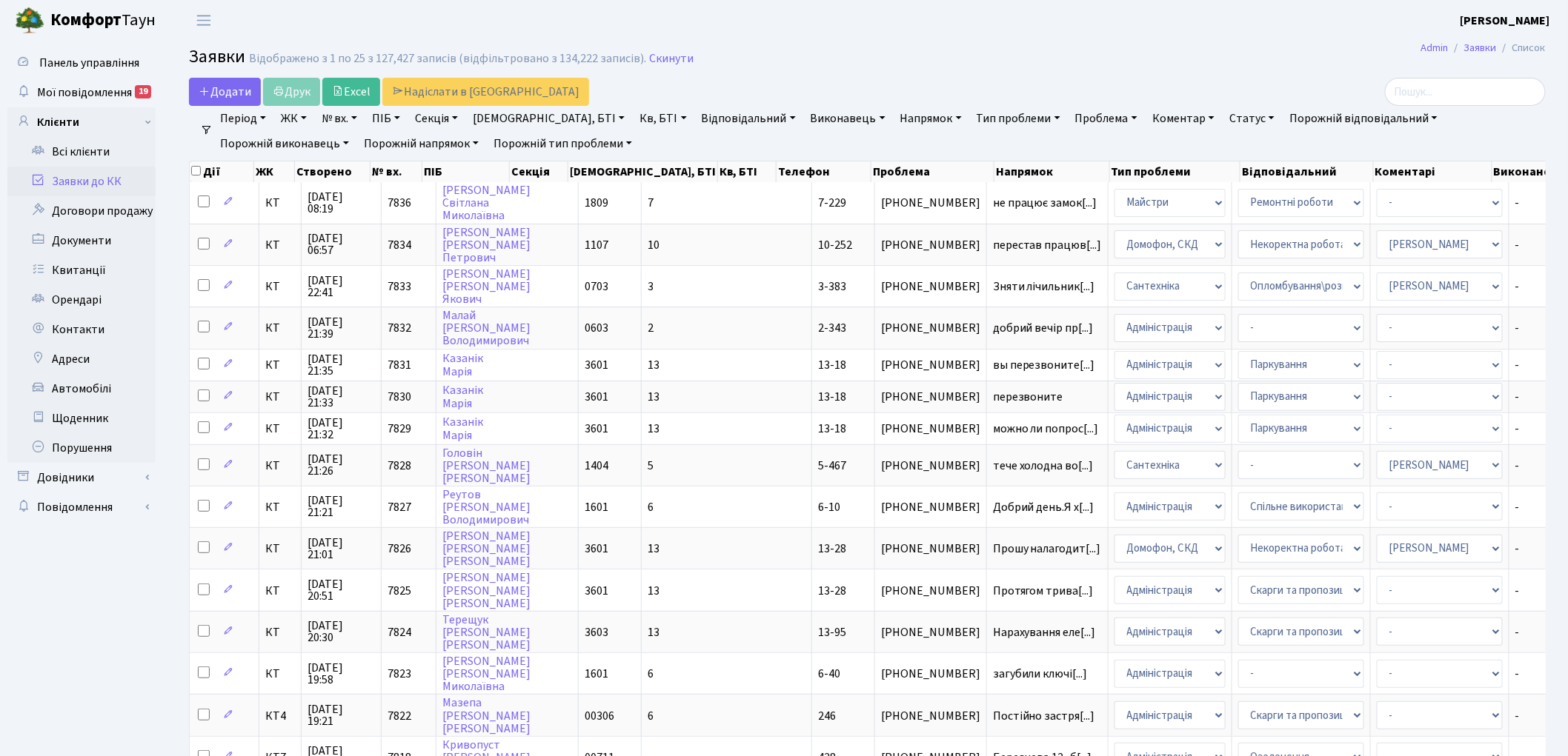
click at [331, 118] on link "№ вх." at bounding box center [340, 118] width 48 height 25
type input "7782"
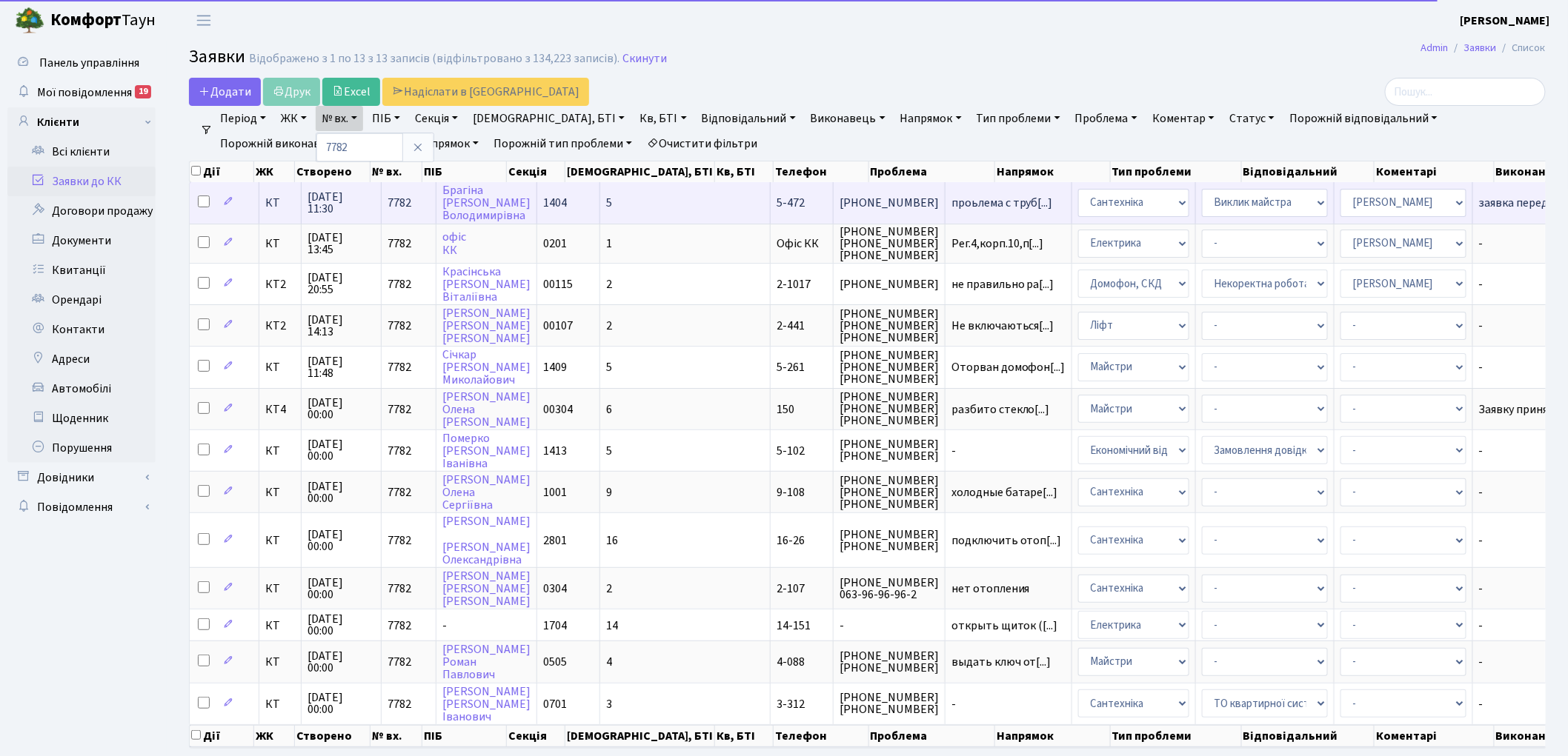
click at [393, 204] on span "7782" at bounding box center [399, 203] width 24 height 16
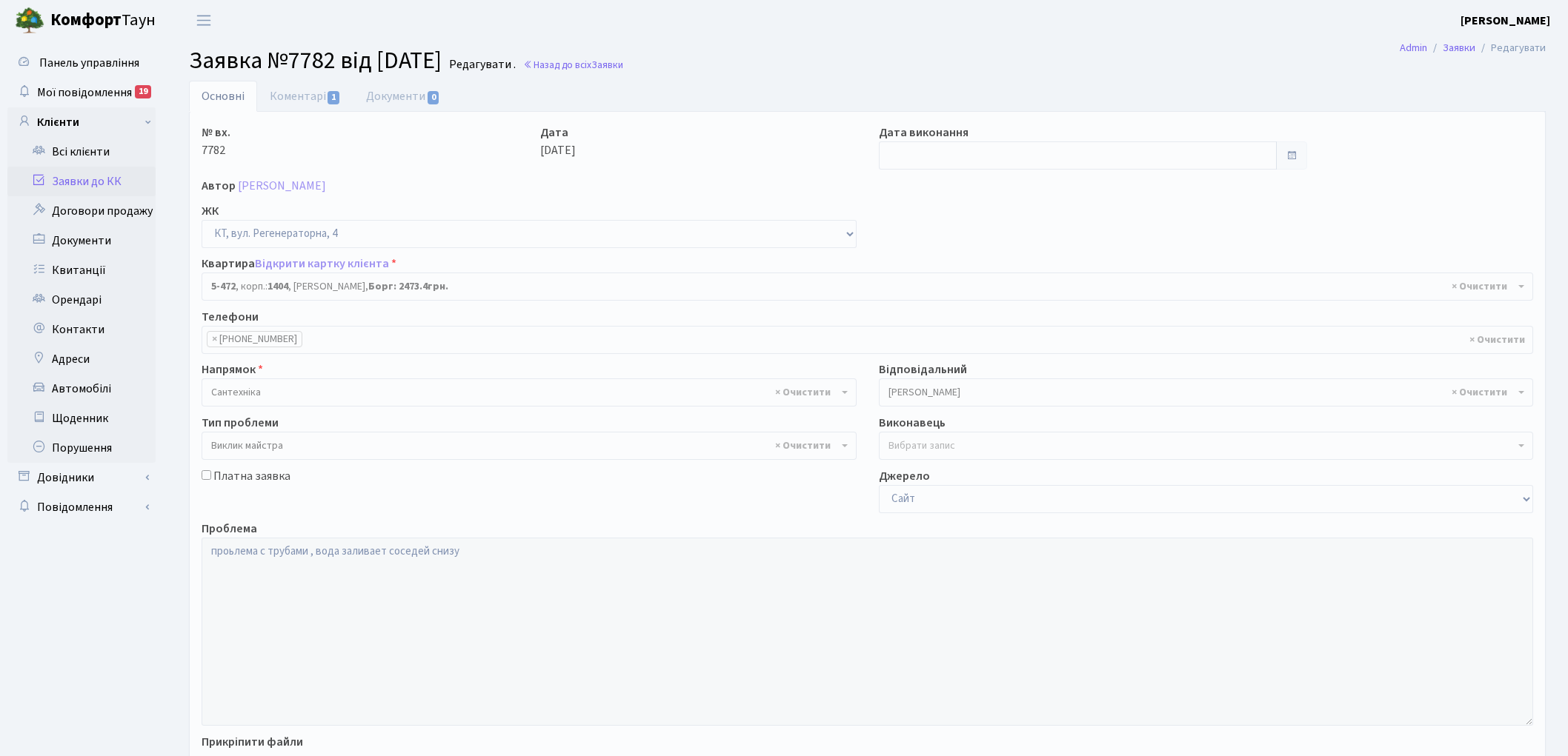
select select "2080"
select select "29"
click at [276, 96] on link "Коментарі 1" at bounding box center [305, 96] width 96 height 30
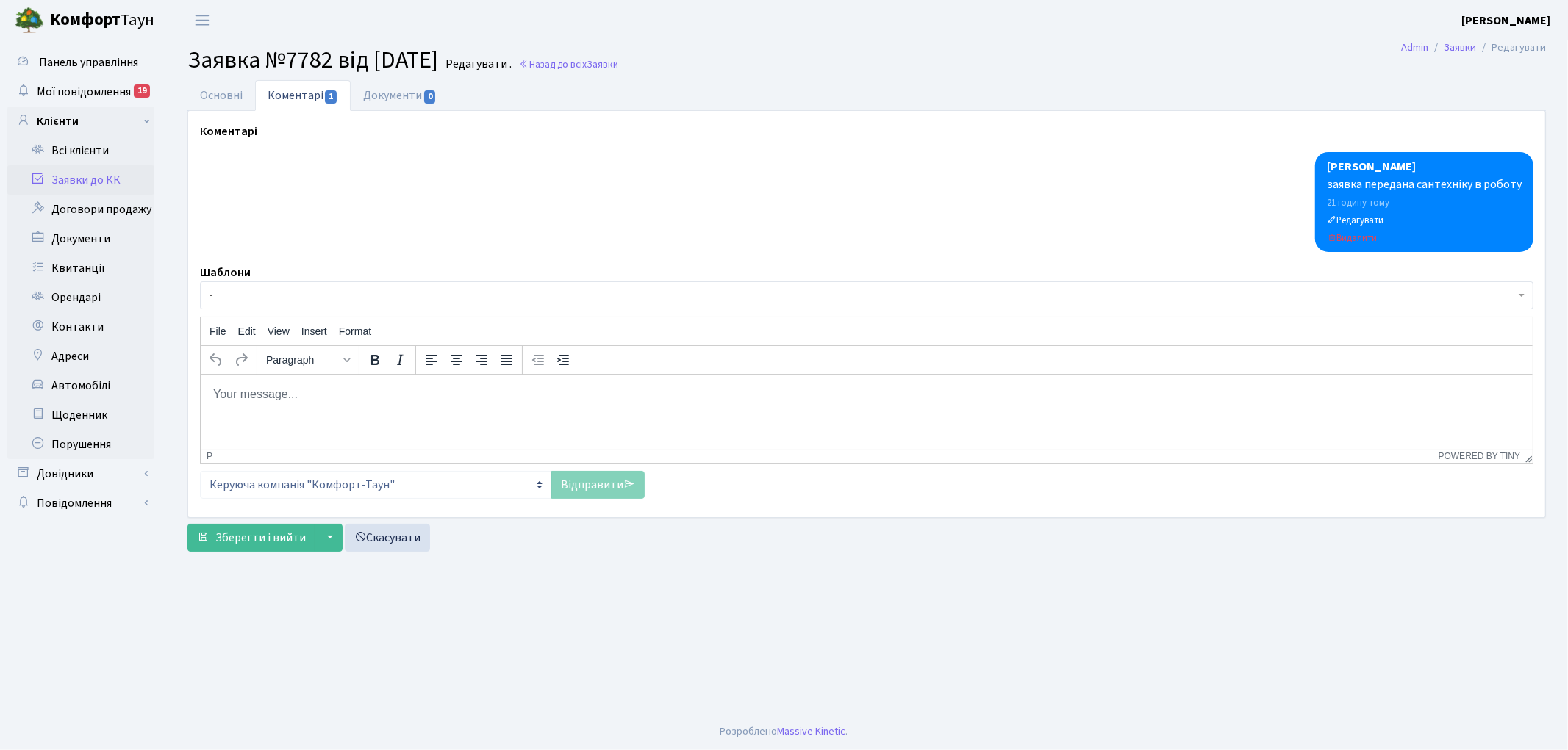
click at [328, 402] on p "Rich Text Area. Press ALT-0 for help." at bounding box center [865, 394] width 1309 height 16
click at [598, 483] on link "Відправити" at bounding box center [598, 484] width 93 height 28
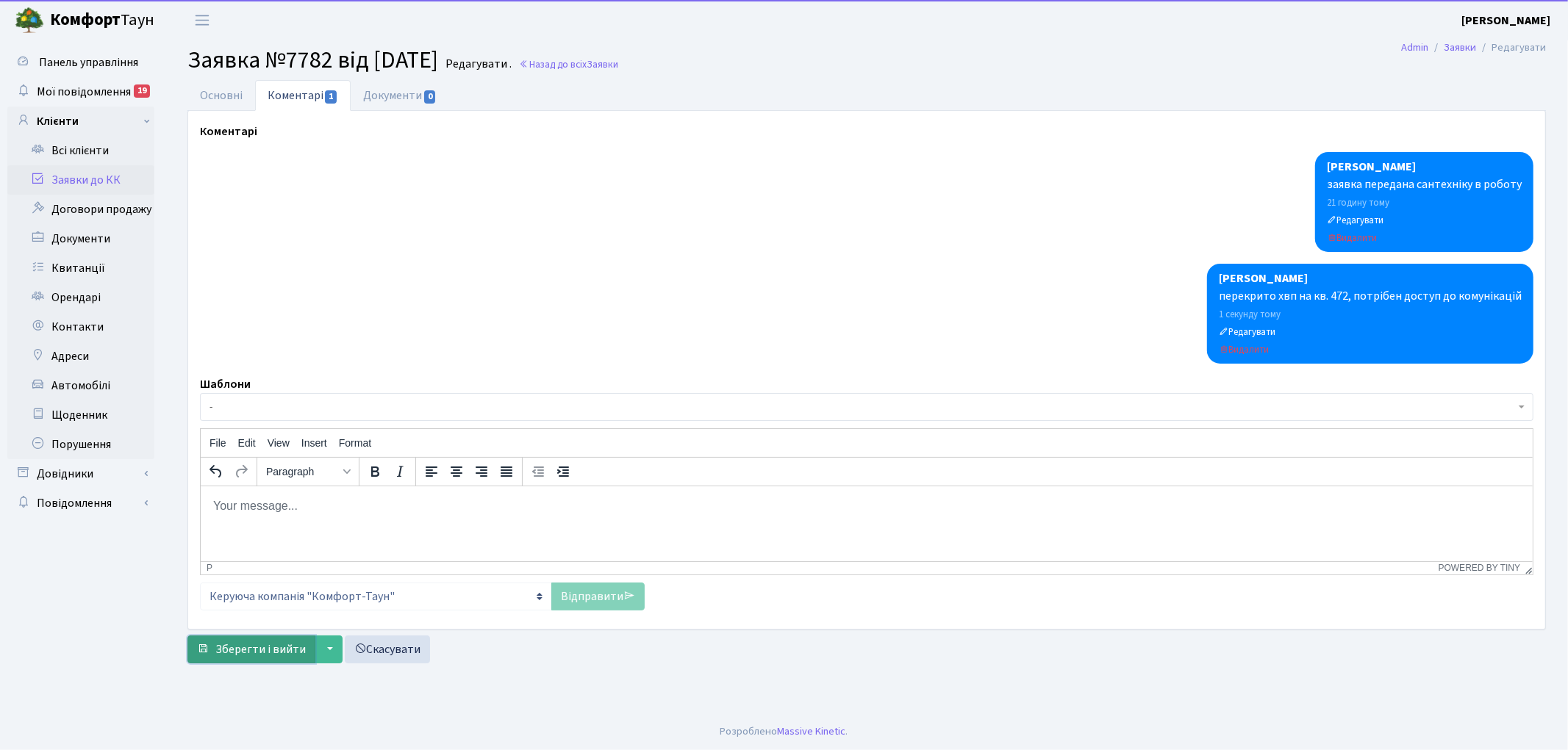
click at [263, 651] on span "Зберегти і вийти" at bounding box center [260, 649] width 91 height 16
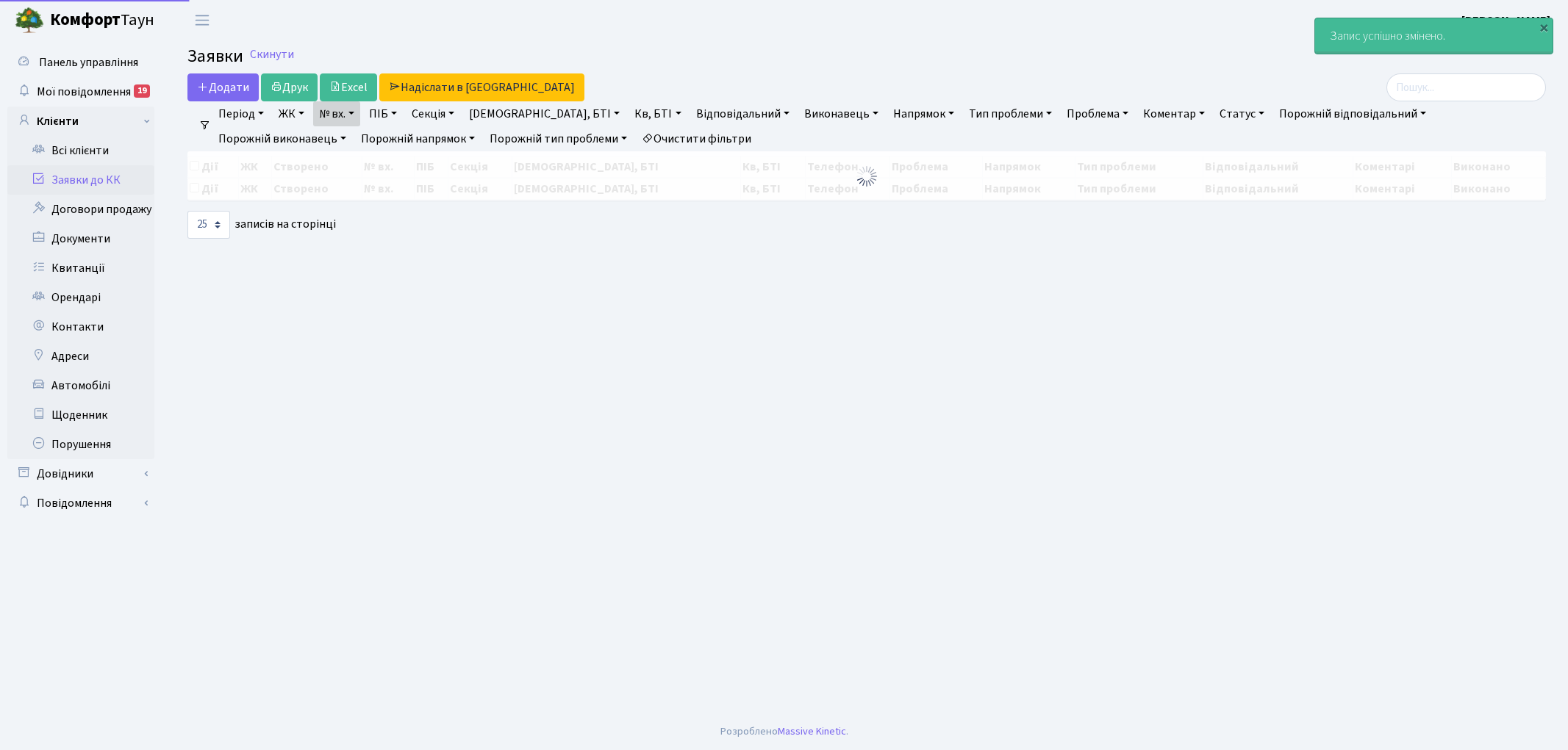
select select "25"
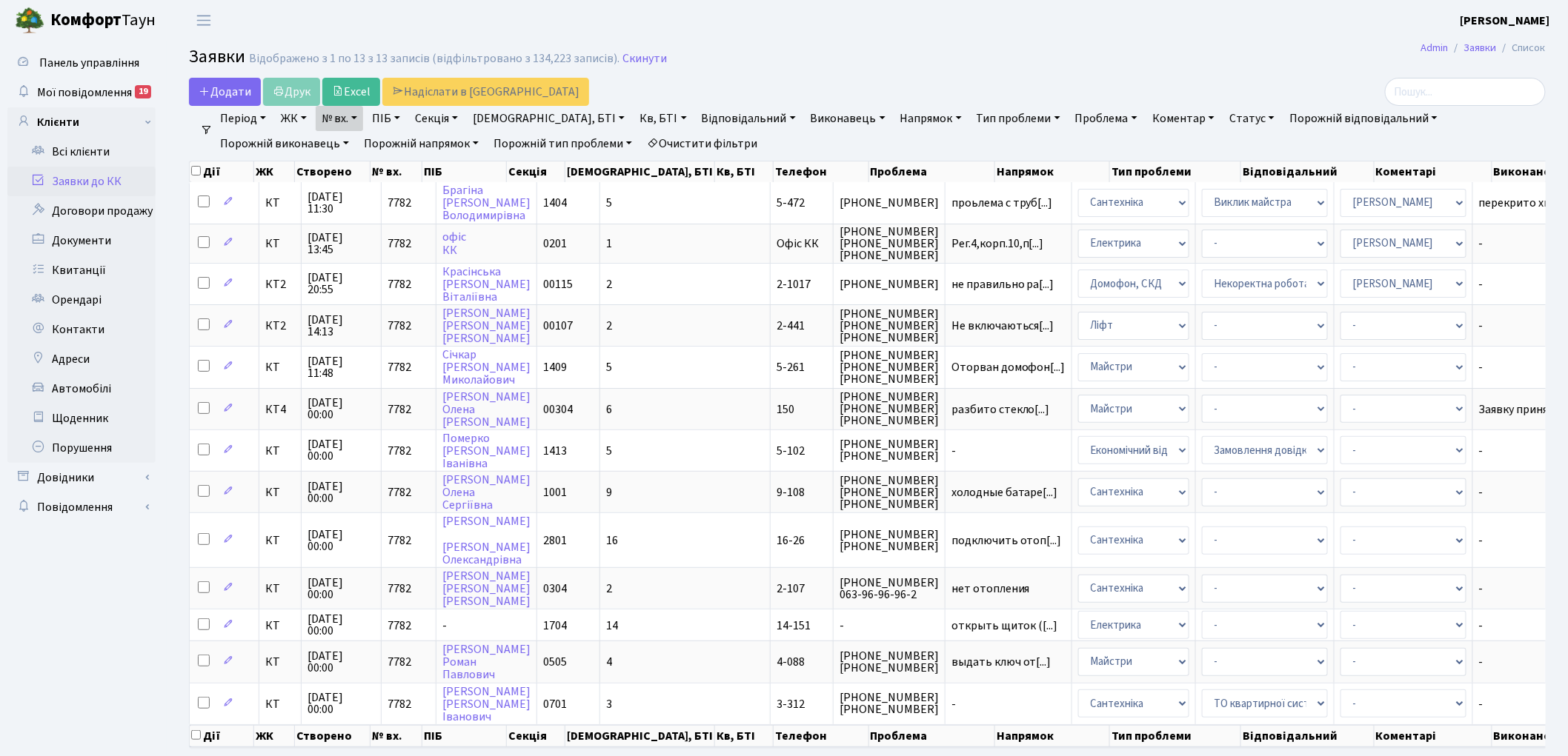
click at [641, 141] on link "Очистити фільтри" at bounding box center [702, 144] width 122 height 25
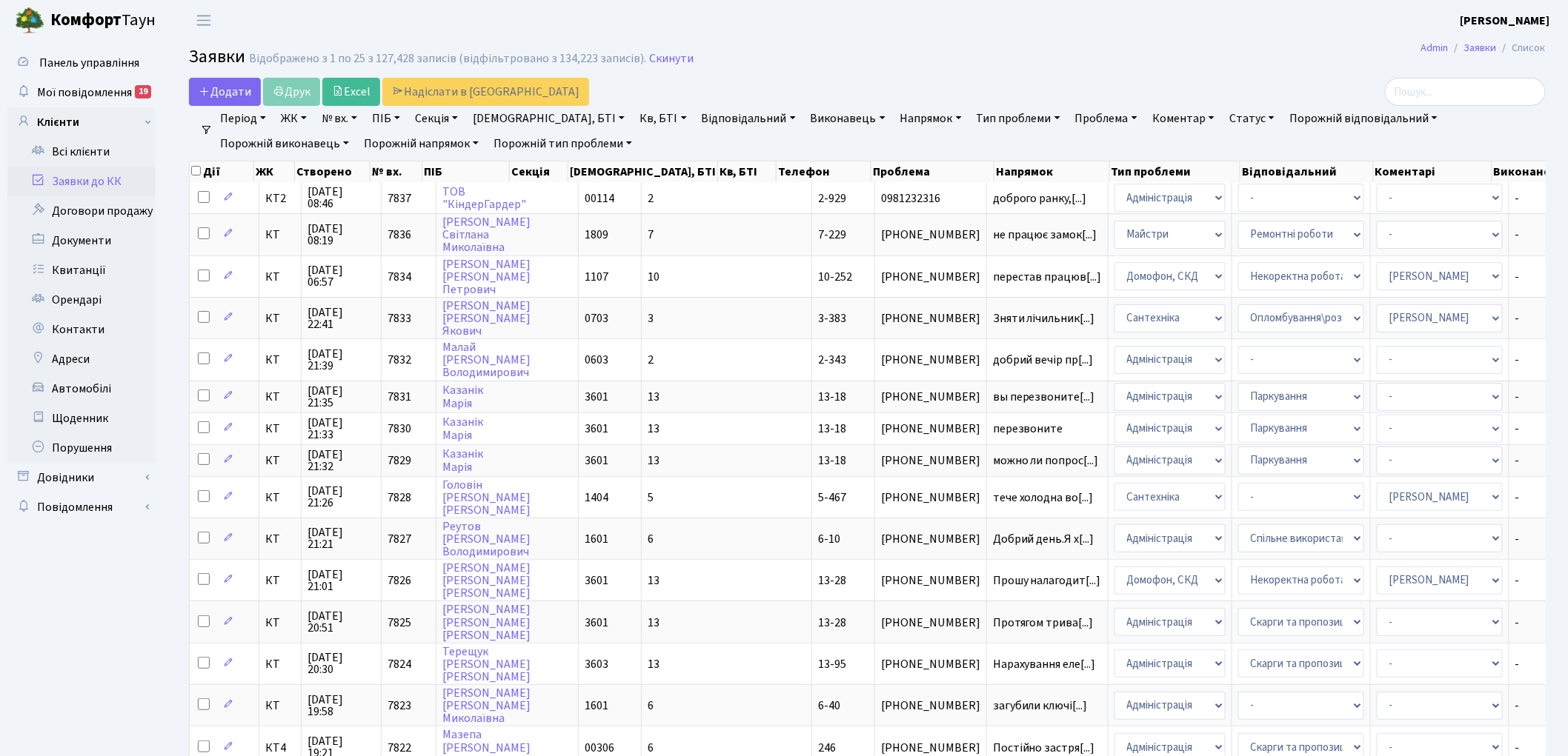
click at [343, 122] on link "№ вх." at bounding box center [340, 118] width 48 height 25
type input "7811"
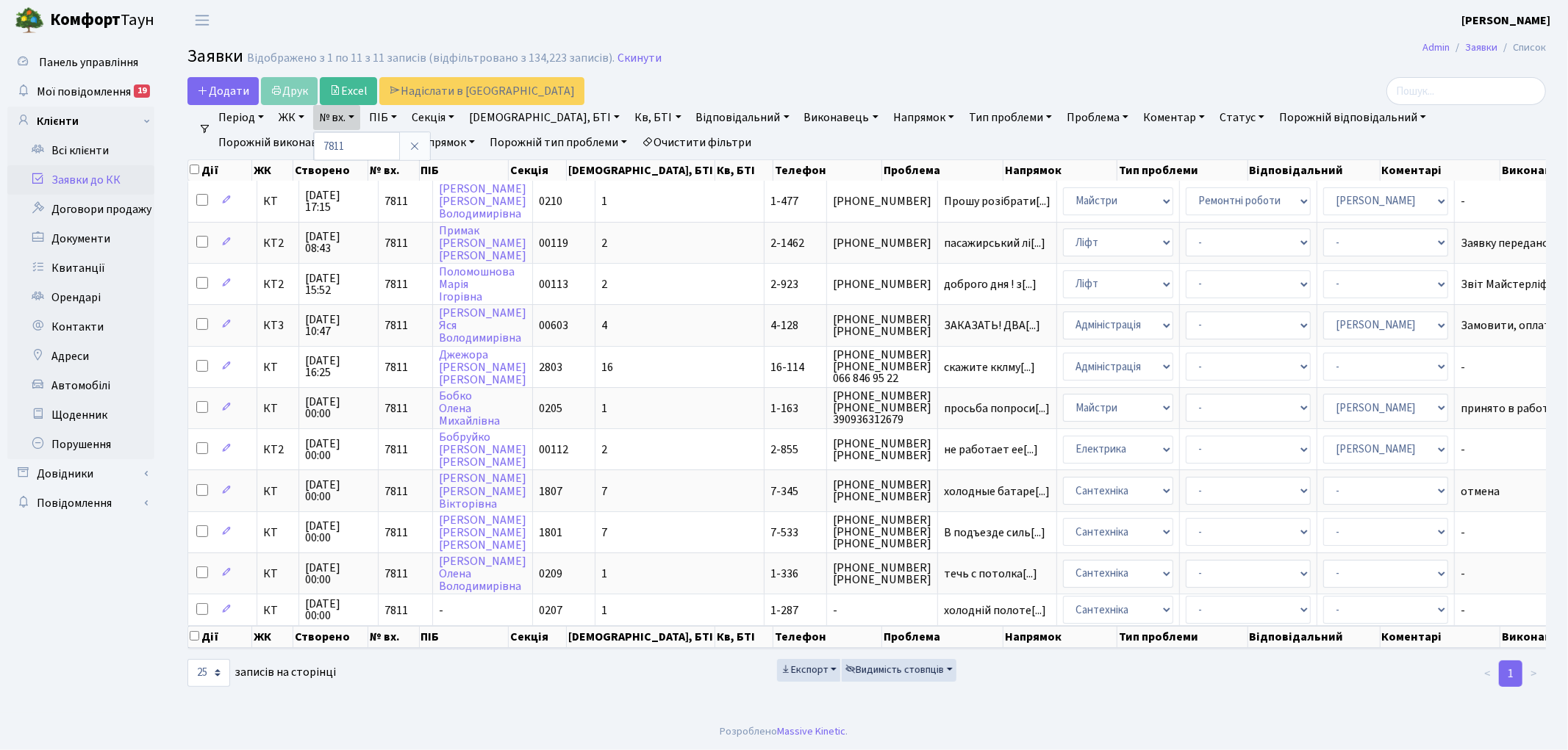
click at [636, 140] on link "Очистити фільтри" at bounding box center [696, 143] width 121 height 25
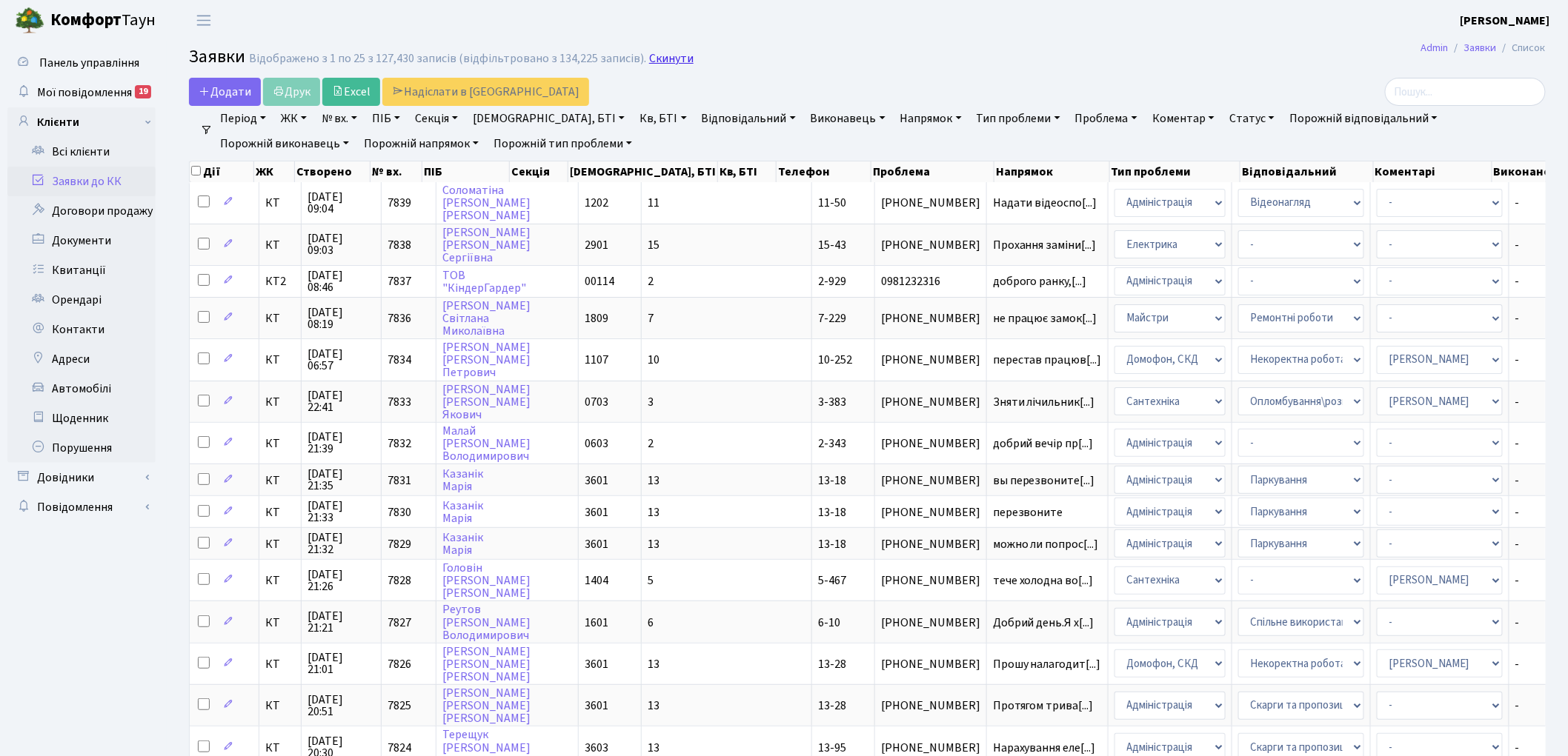
click at [666, 57] on link "Скинути" at bounding box center [671, 59] width 45 height 14
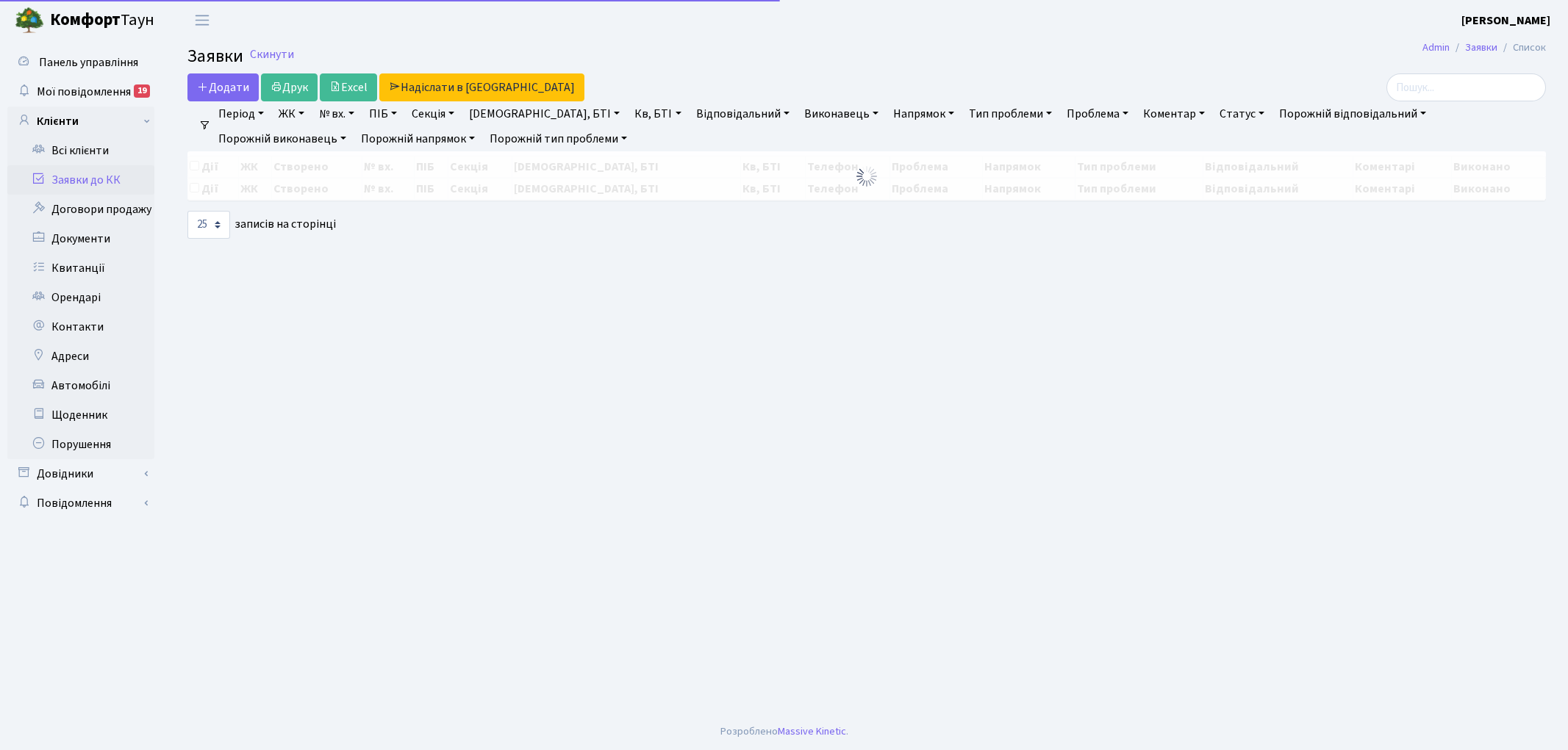
select select "25"
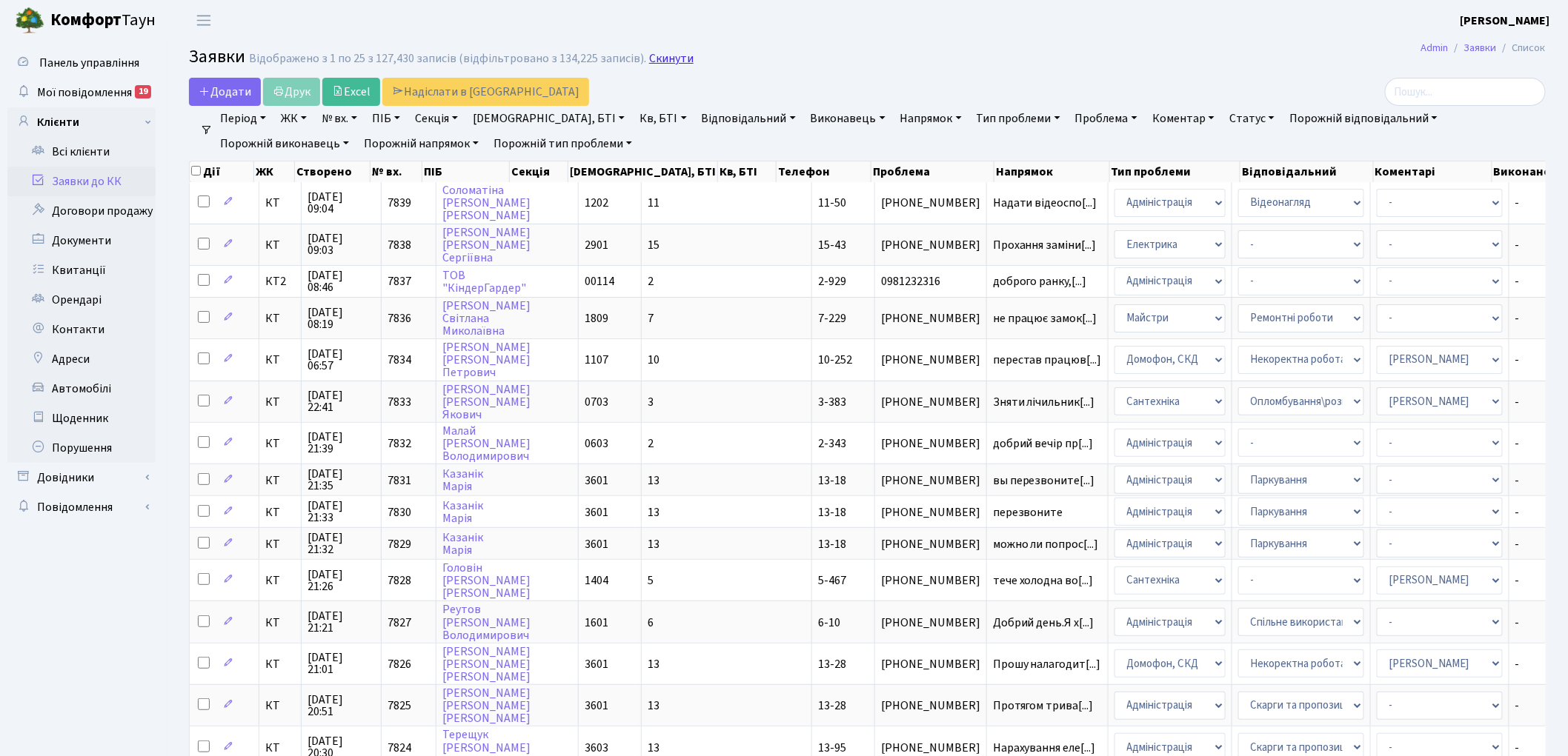
click at [649, 56] on link "Скинути" at bounding box center [671, 59] width 45 height 14
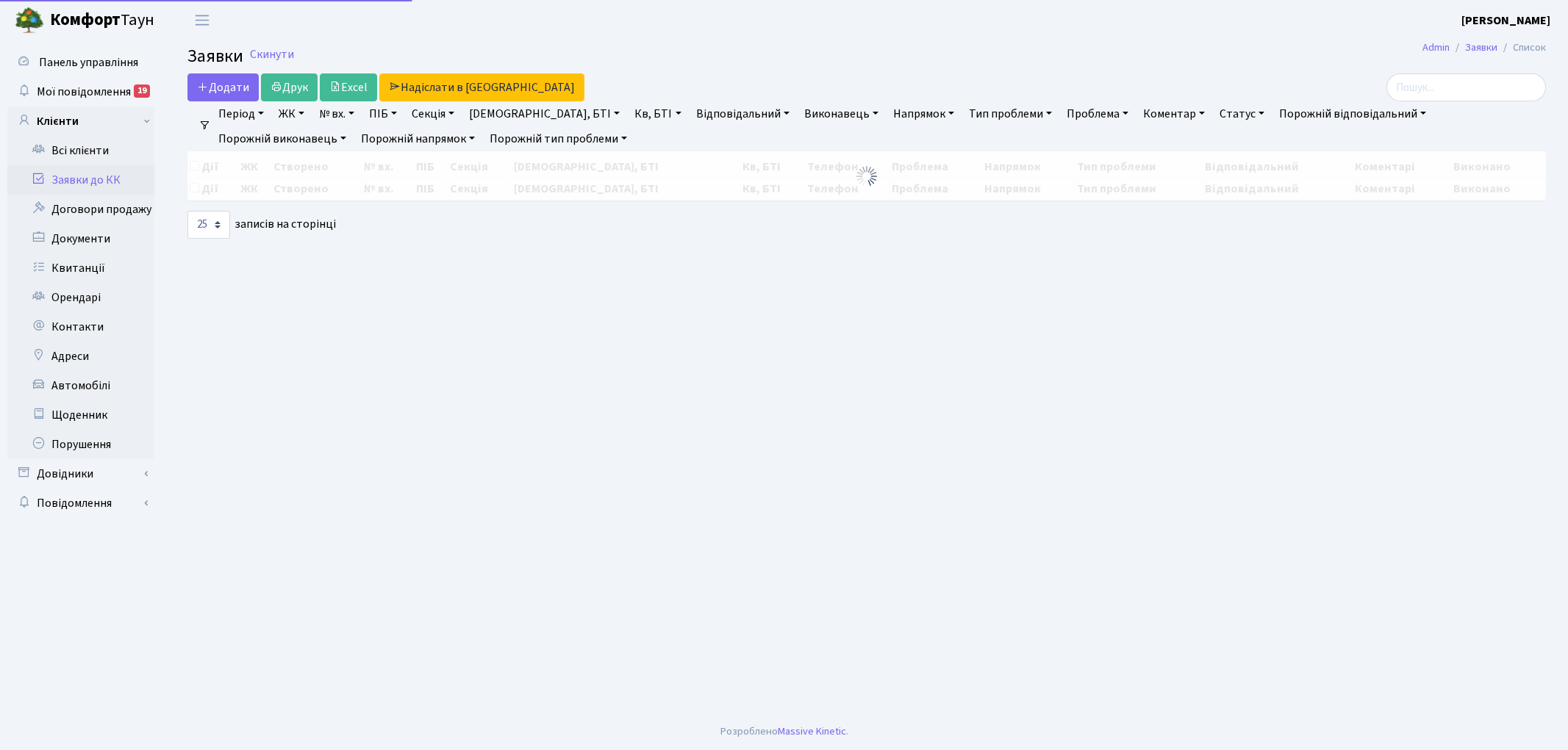
select select "25"
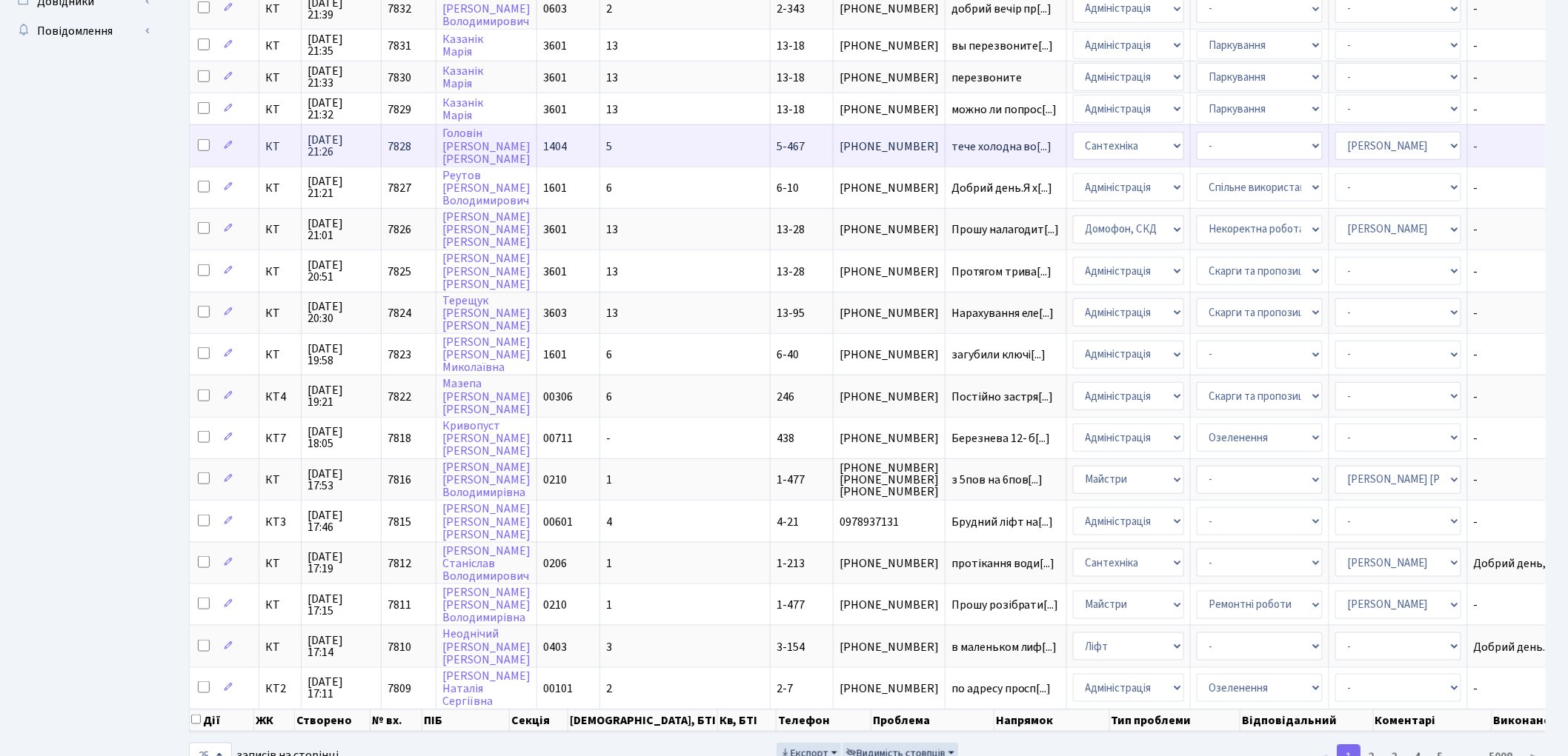
scroll to position [494, 0]
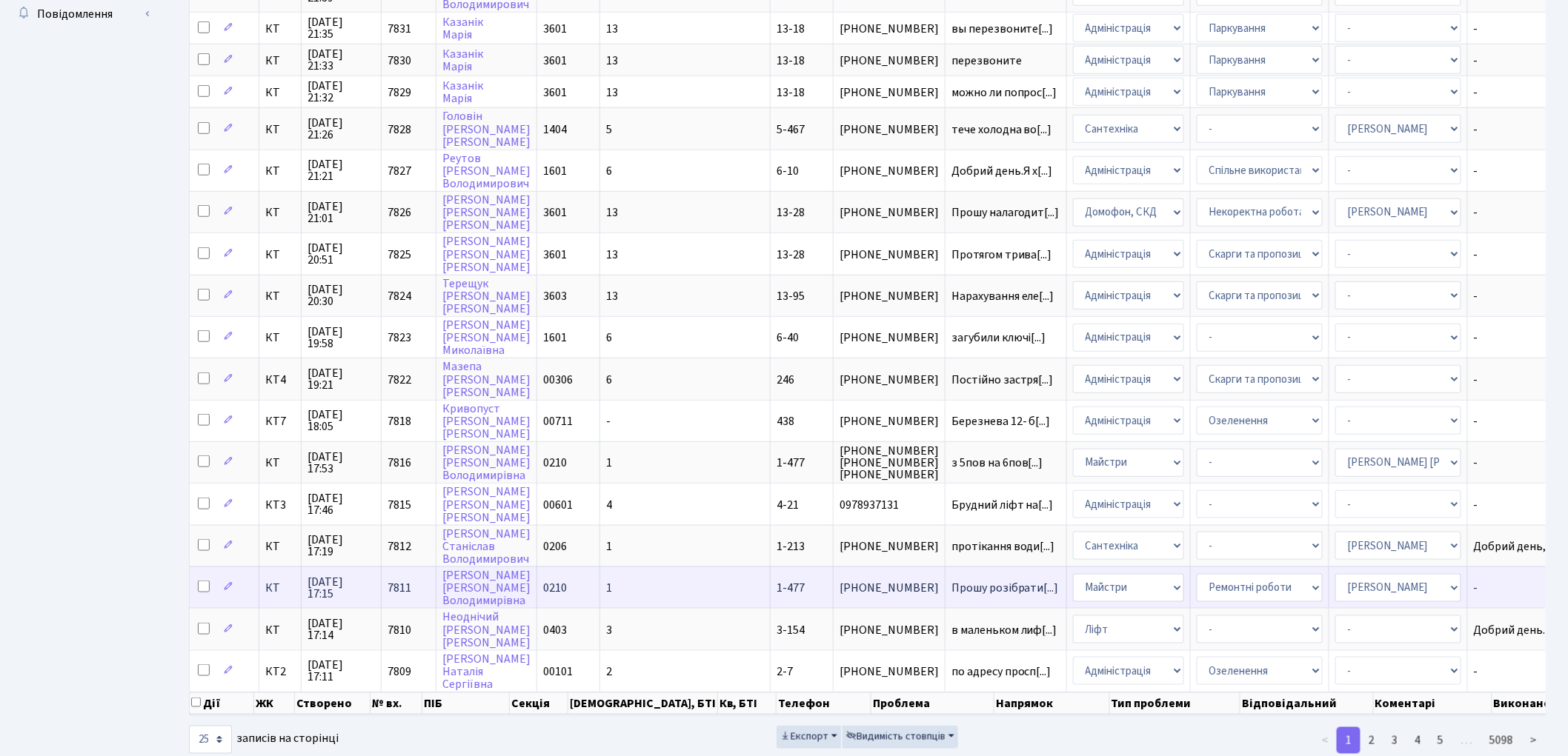
click at [394, 580] on span "7811" at bounding box center [399, 588] width 24 height 16
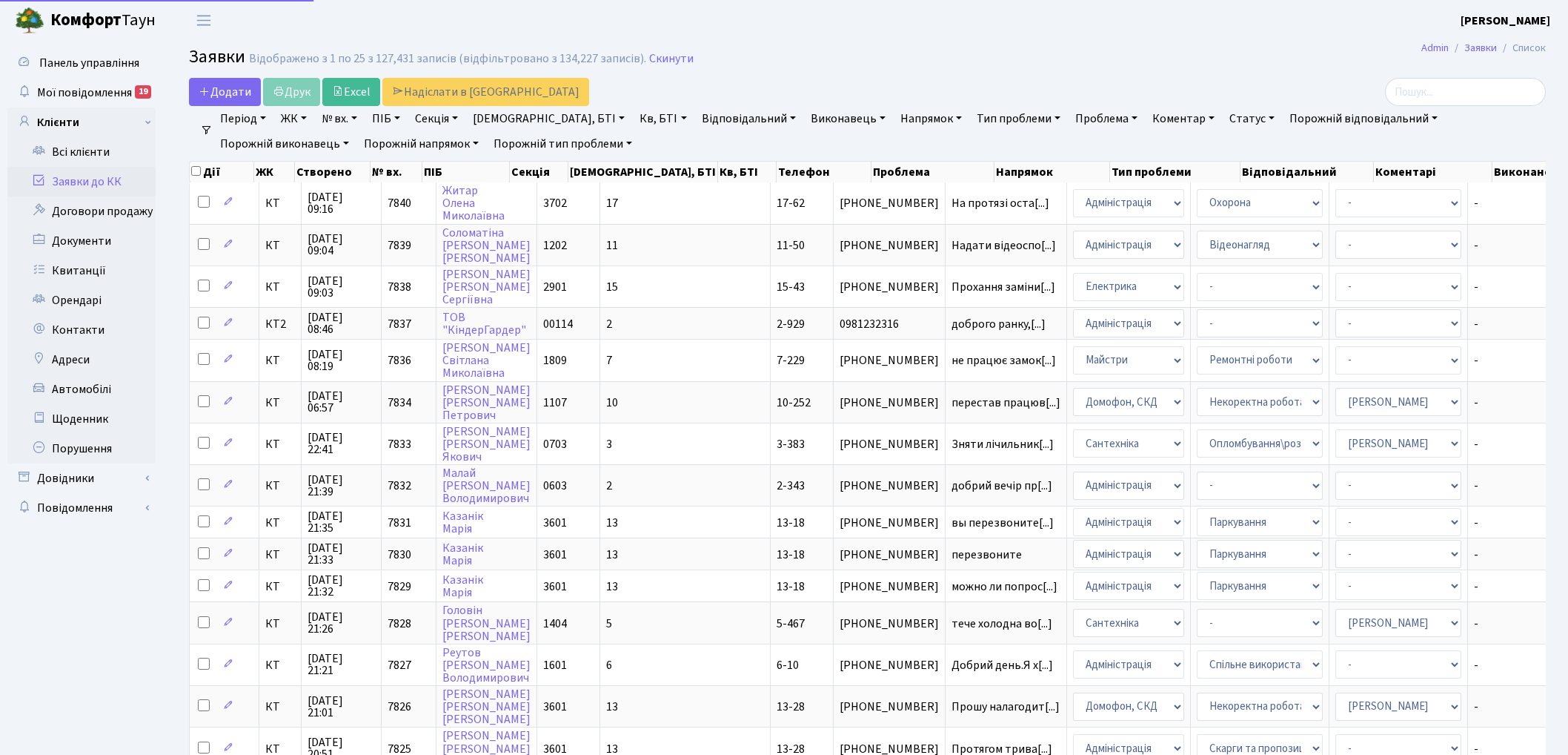
select select "25"
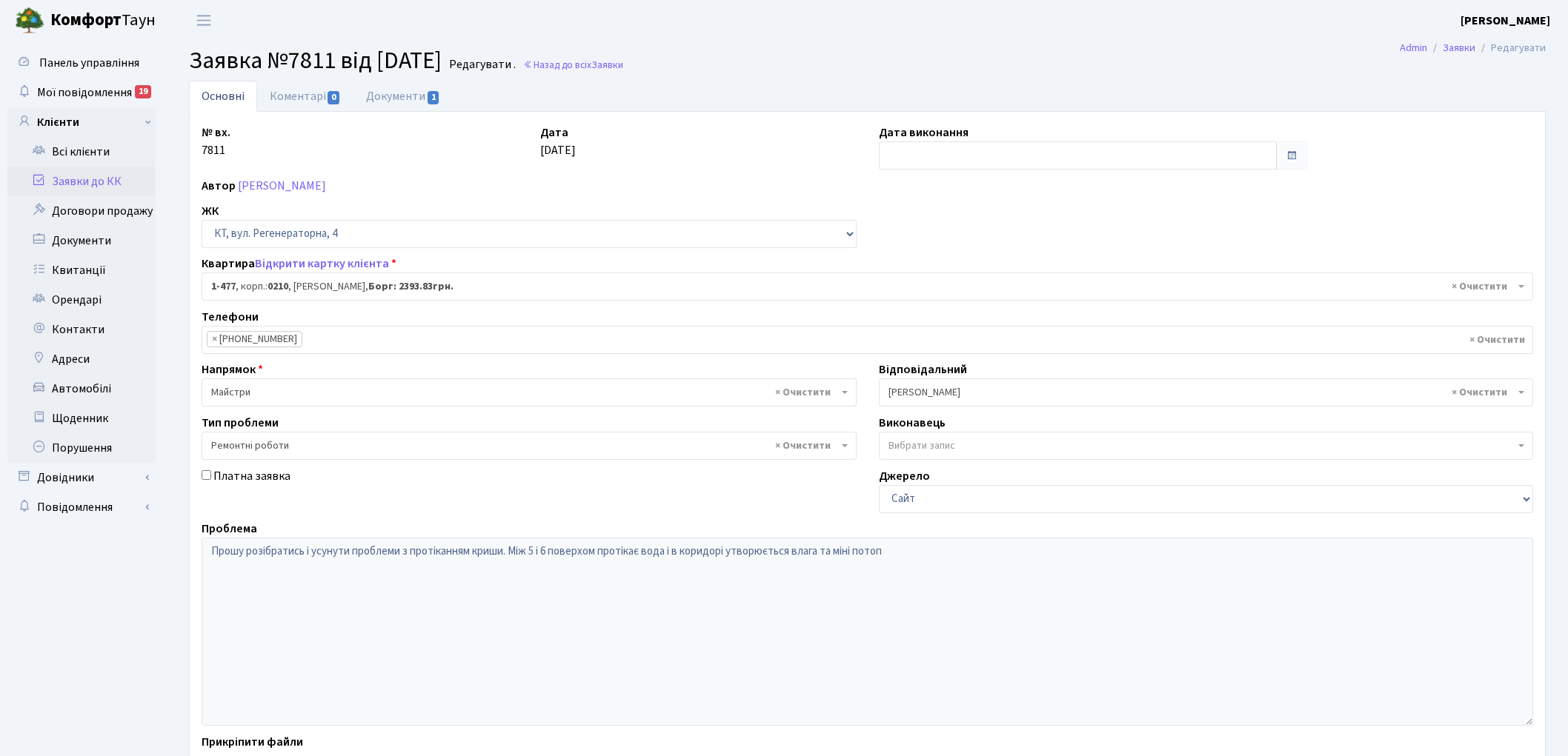
select select "396"
select select "62"
click at [291, 95] on link "Коментарі 0" at bounding box center [305, 96] width 96 height 30
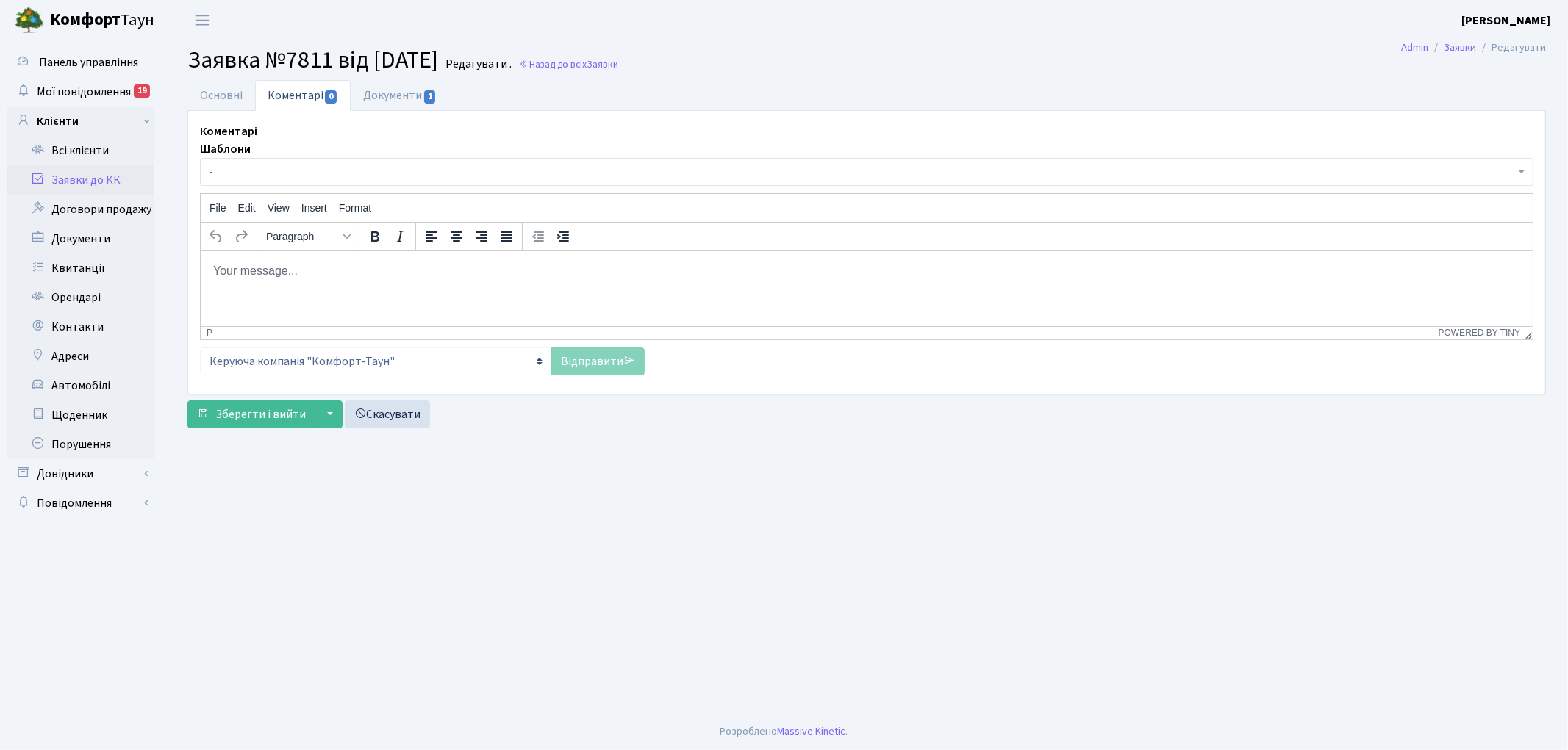
click at [376, 288] on html at bounding box center [865, 271] width 1331 height 39
drag, startPoint x: 252, startPoint y: 266, endPoint x: 204, endPoint y: 264, distance: 48.0
click at [204, 264] on html "pfzdrf" at bounding box center [865, 271] width 1331 height 39
click at [585, 366] on link "Відправити" at bounding box center [598, 361] width 93 height 28
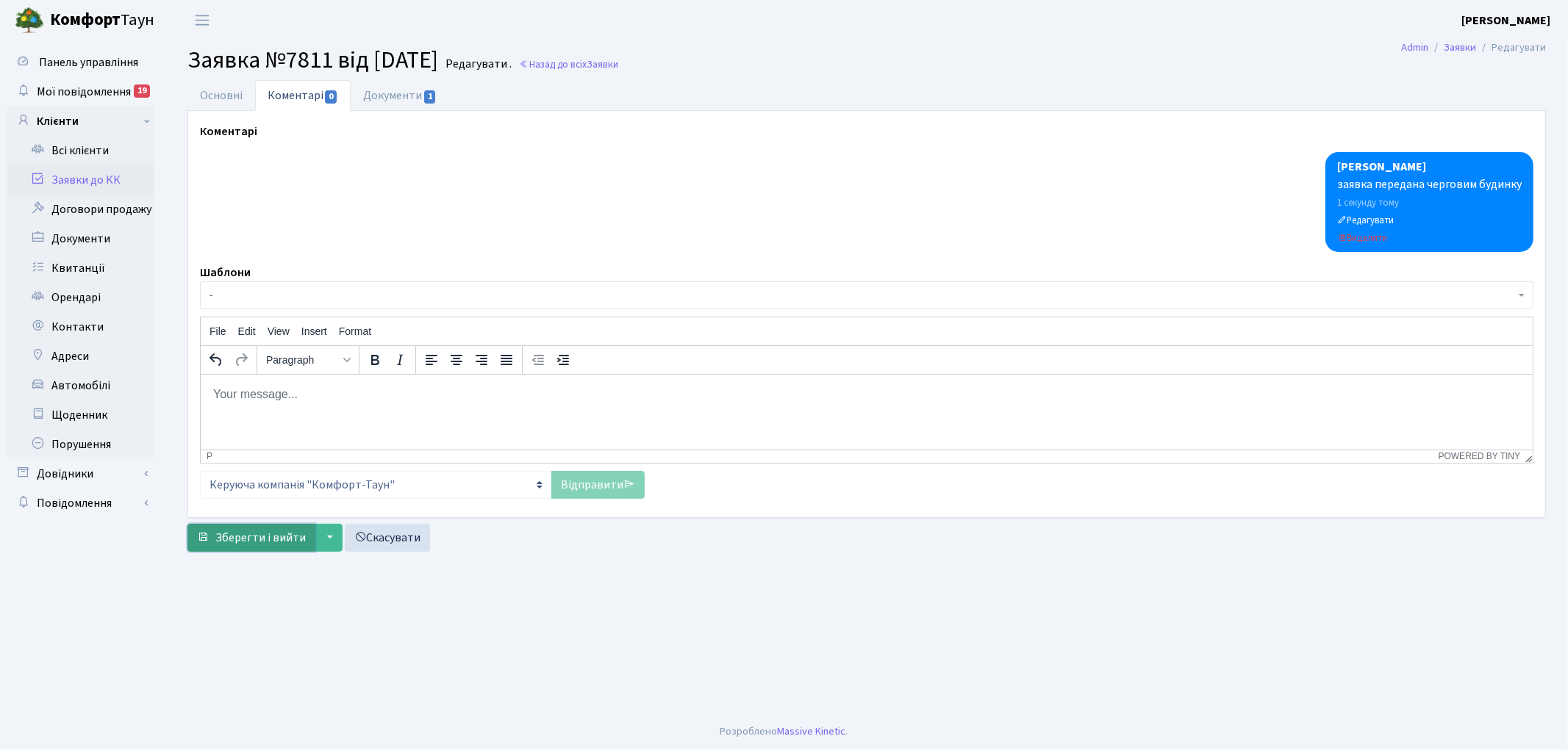
click at [231, 543] on span "Зберегти і вийти" at bounding box center [260, 538] width 91 height 16
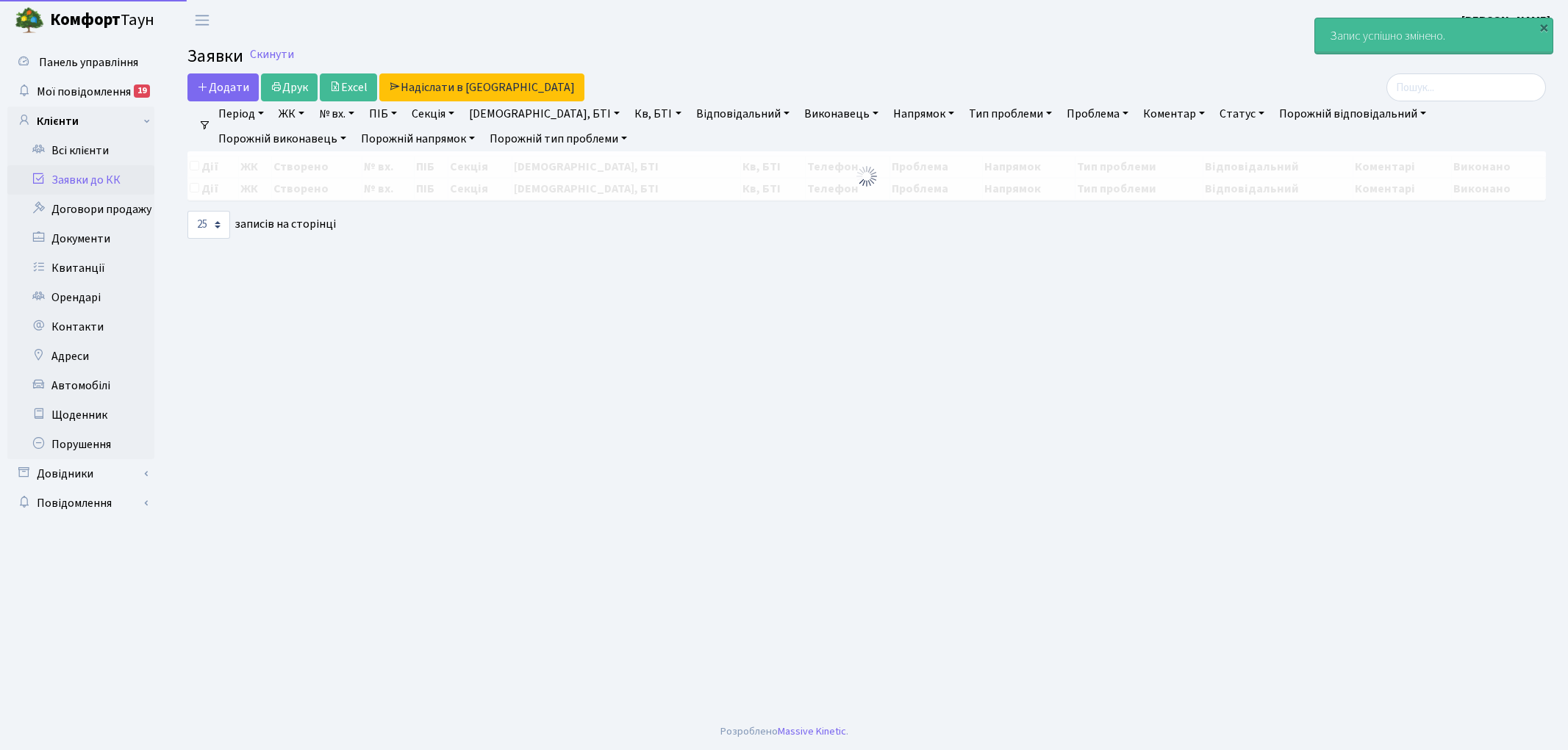
select select "25"
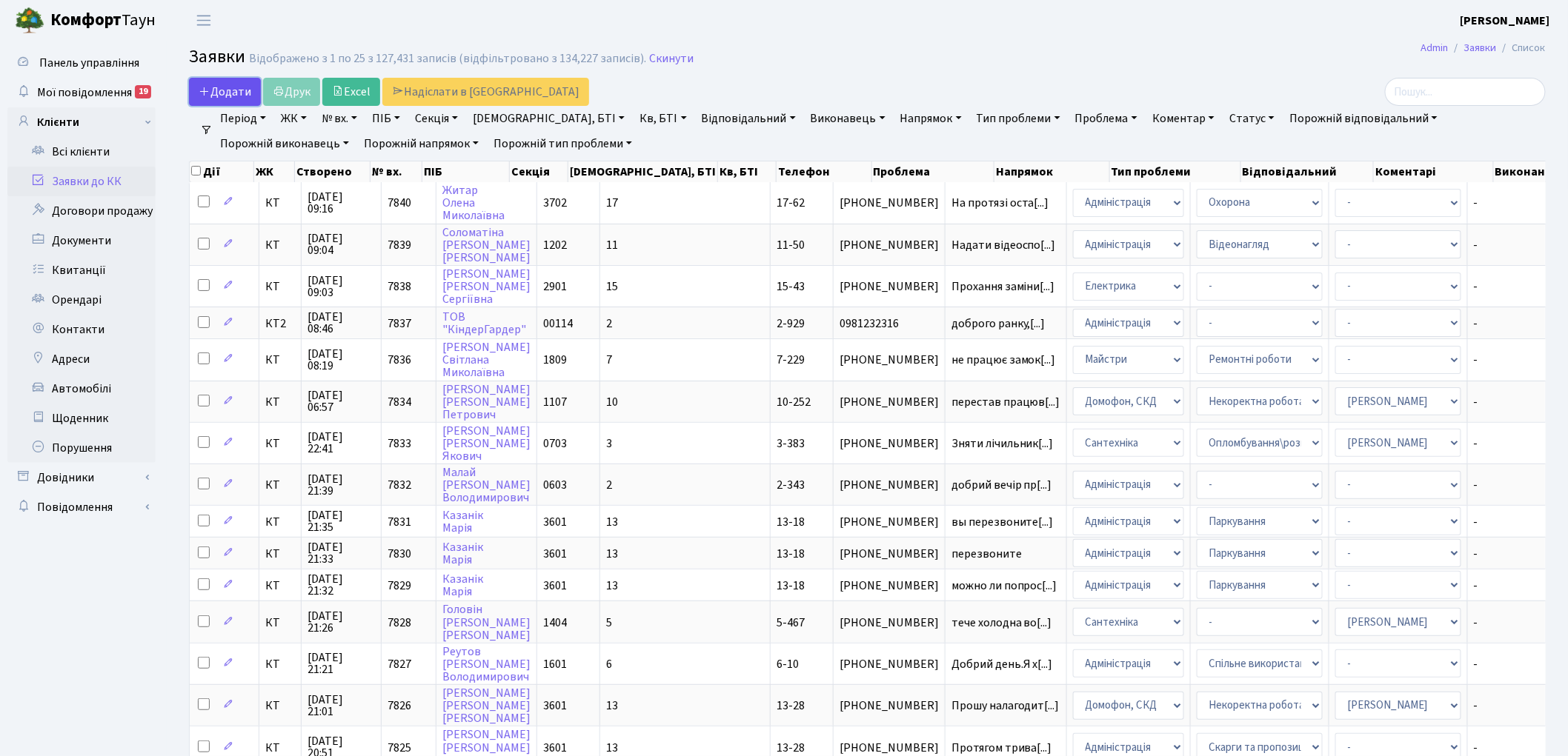
click at [215, 82] on link "Додати" at bounding box center [225, 91] width 72 height 28
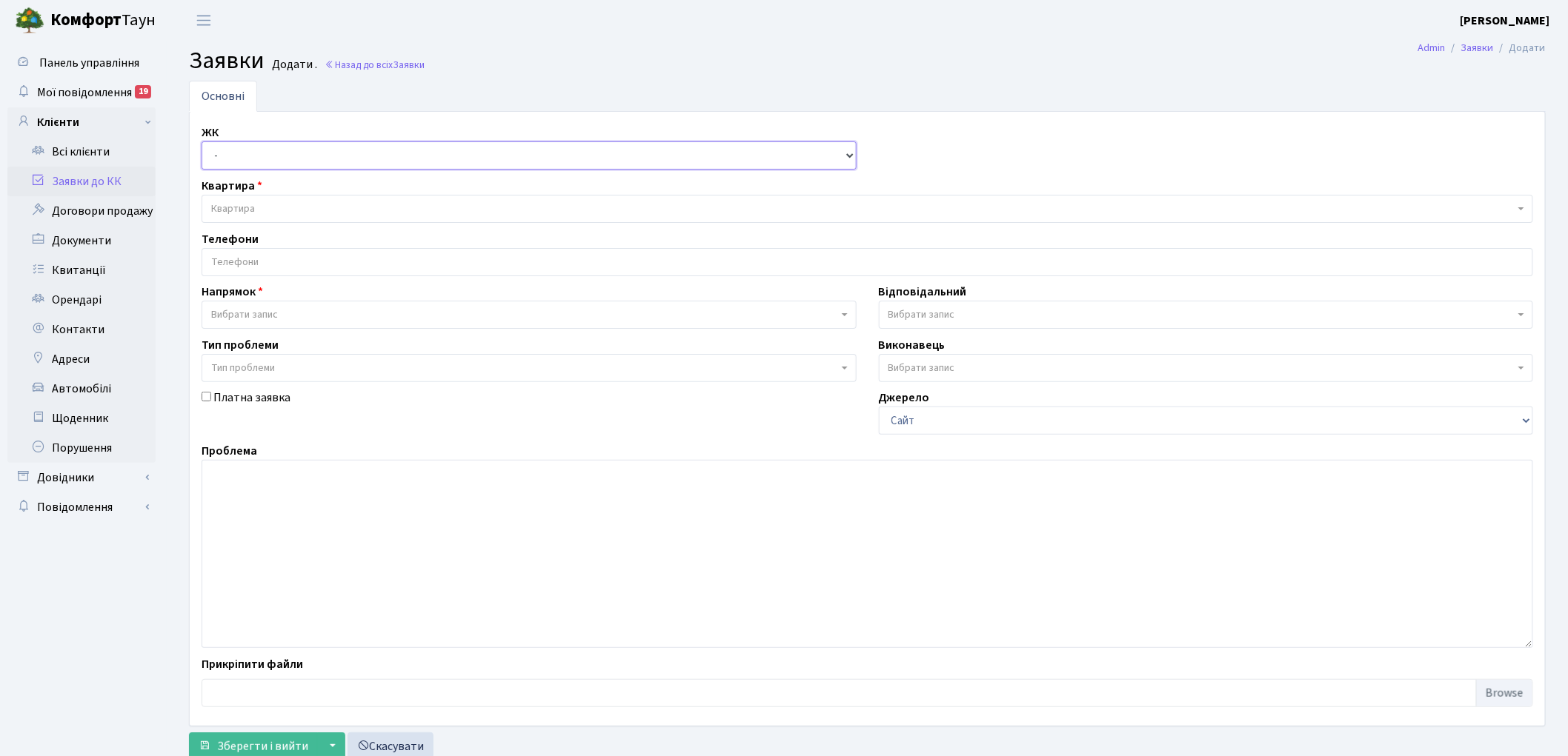
click at [227, 156] on select "- КТ, вул. Регенераторна, 4 КТ2, просп. [STREET_ADDRESS] [STREET_ADDRESS] [PERS…" at bounding box center [529, 155] width 655 height 28
select select "271"
click at [201, 142] on select "- КТ, вул. Регенераторна, 4 КТ2, просп. [STREET_ADDRESS] [STREET_ADDRESS] [PERS…" at bounding box center [529, 155] width 655 height 28
select select
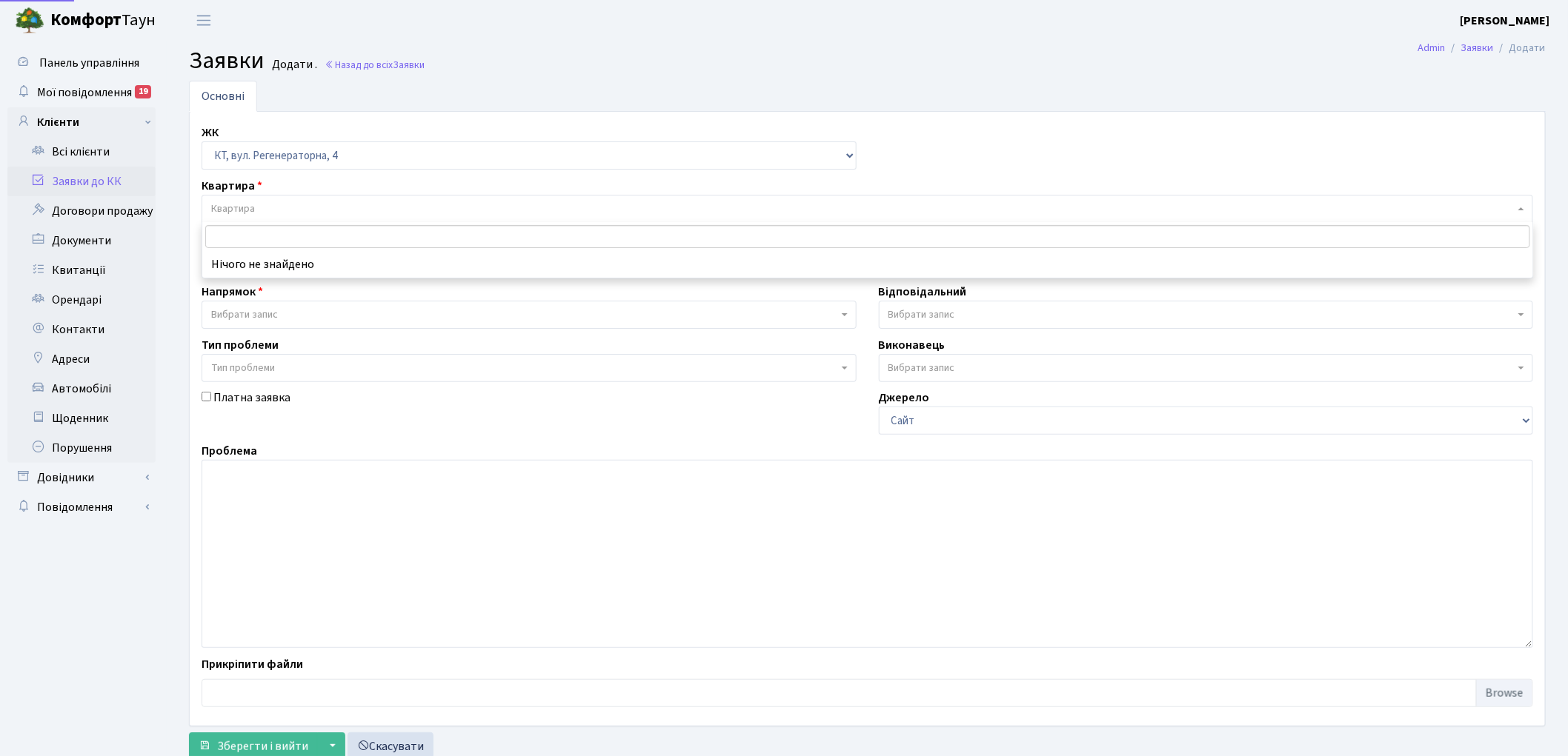
click at [243, 203] on span "Квартира" at bounding box center [233, 208] width 44 height 15
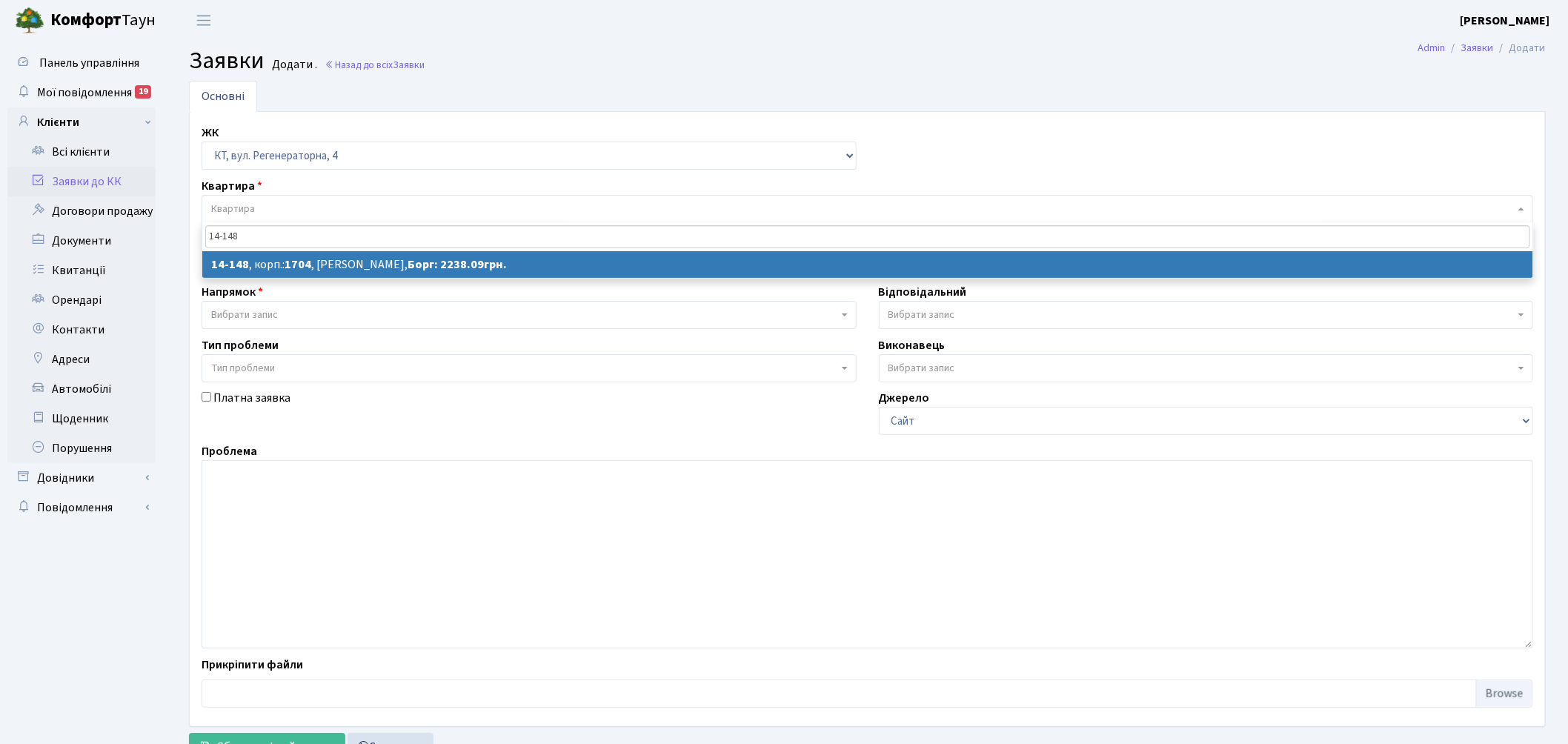
type input "14-148"
select select
select select "7525"
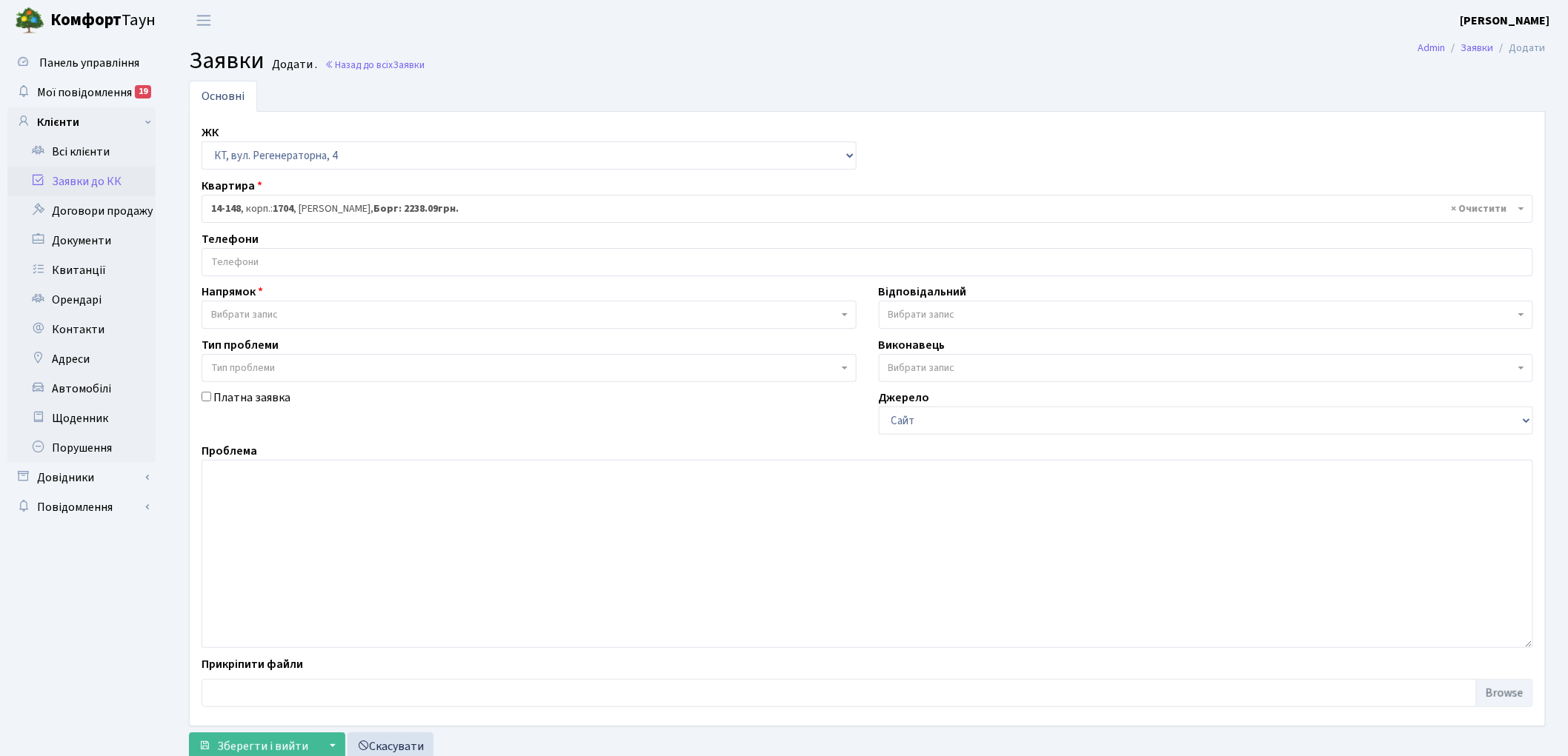
click at [286, 261] on input "search" at bounding box center [867, 262] width 1330 height 27
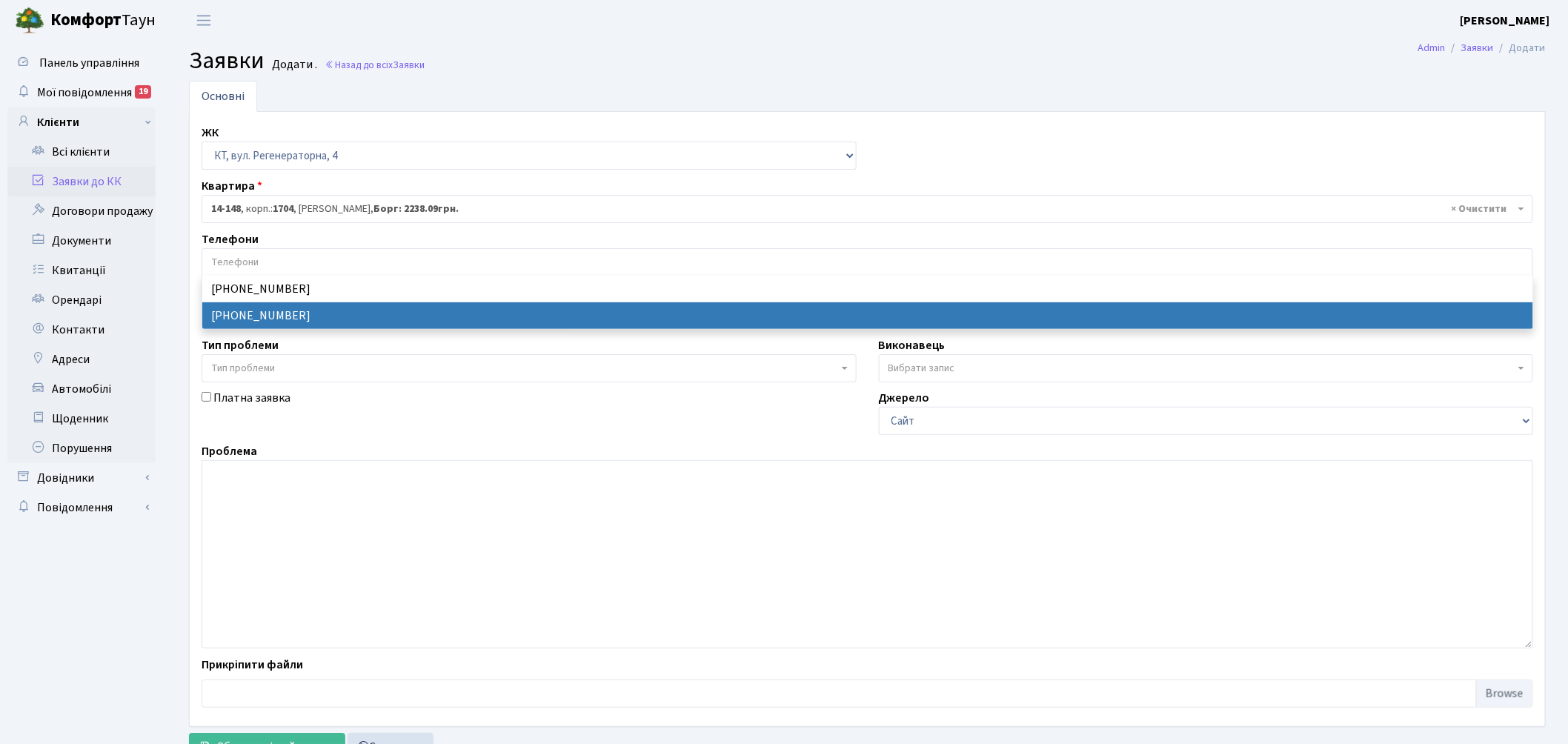
select select "22370"
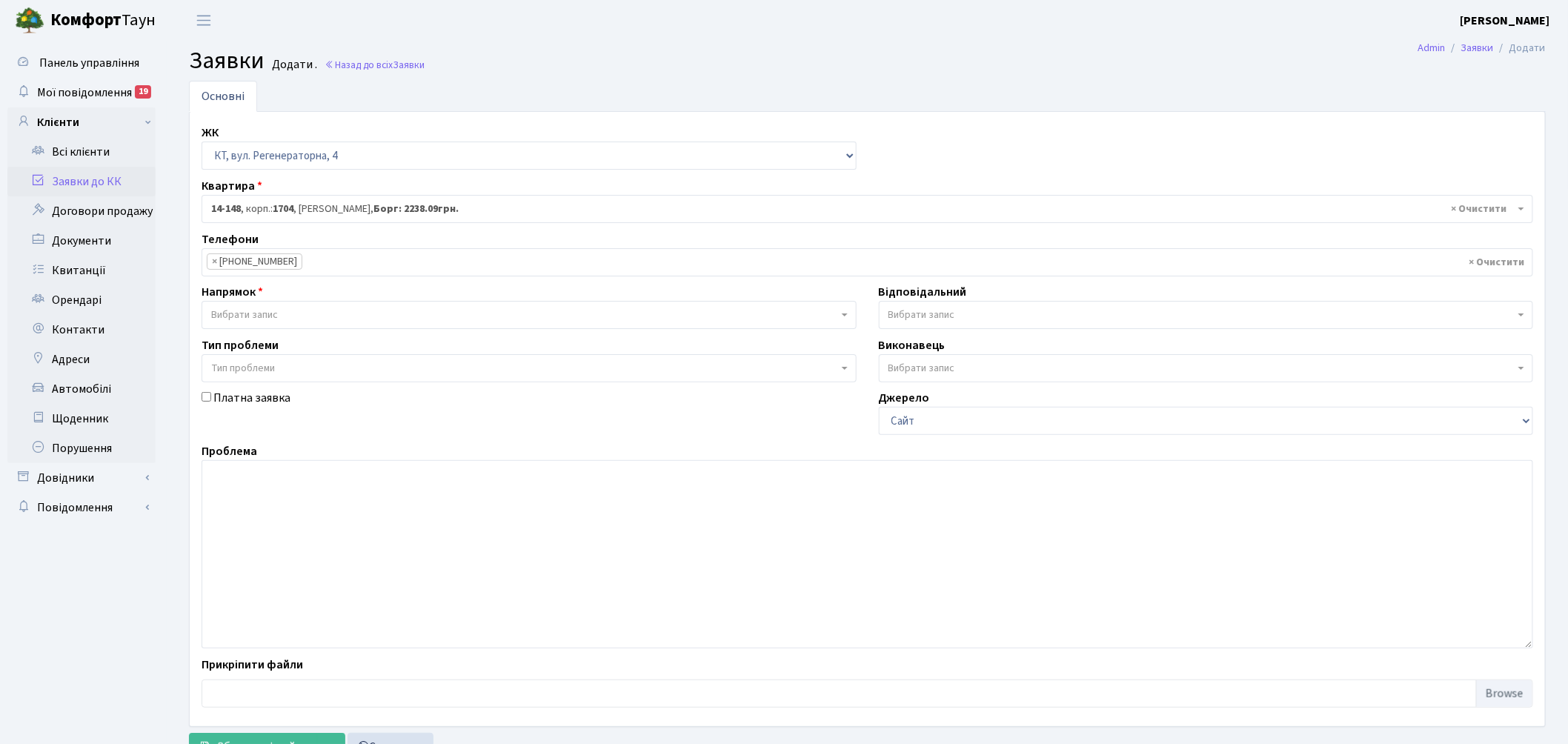
click at [297, 319] on span "Вибрати запис" at bounding box center [525, 315] width 627 height 15
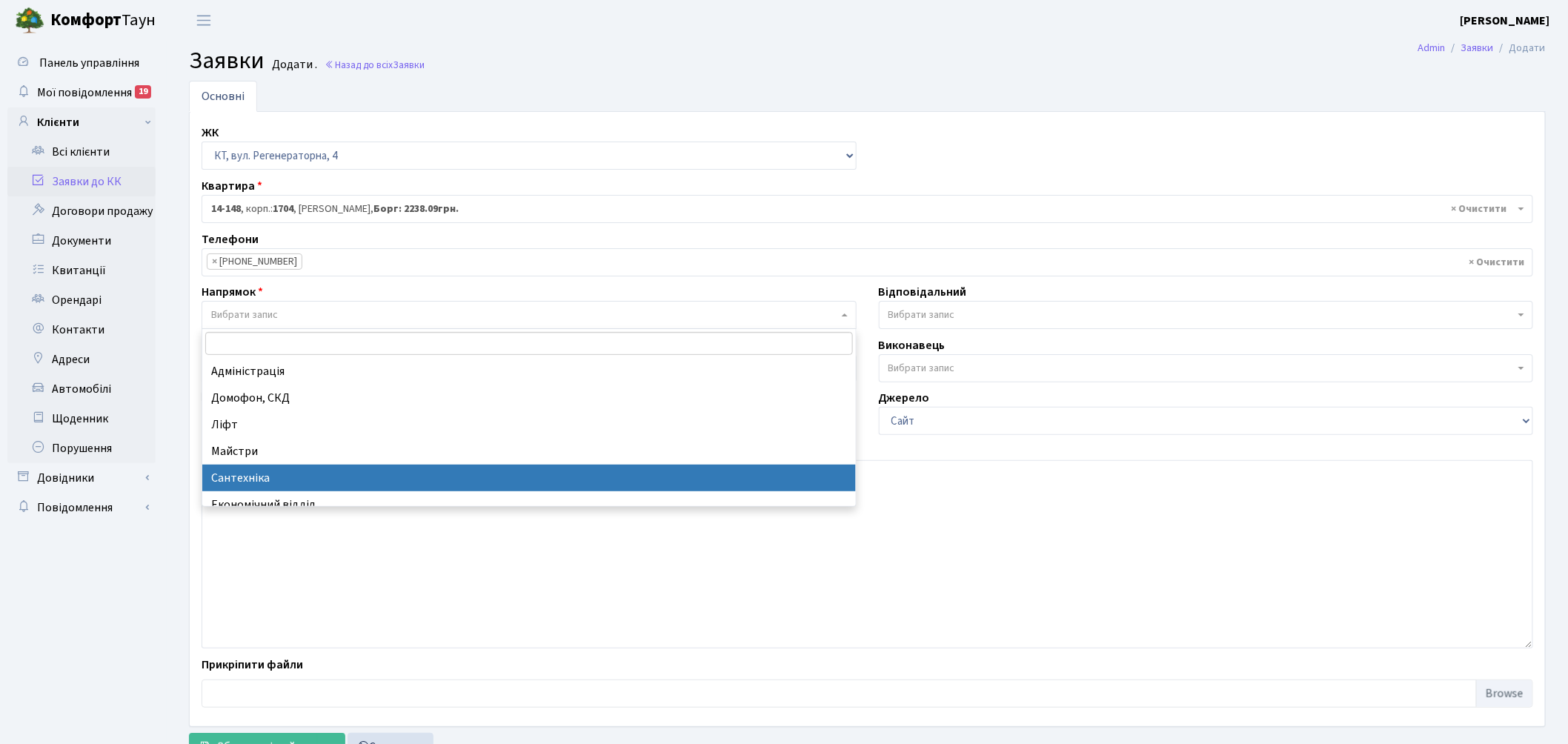
drag, startPoint x: 309, startPoint y: 494, endPoint x: 319, endPoint y: 476, distance: 20.6
select select "2"
select select
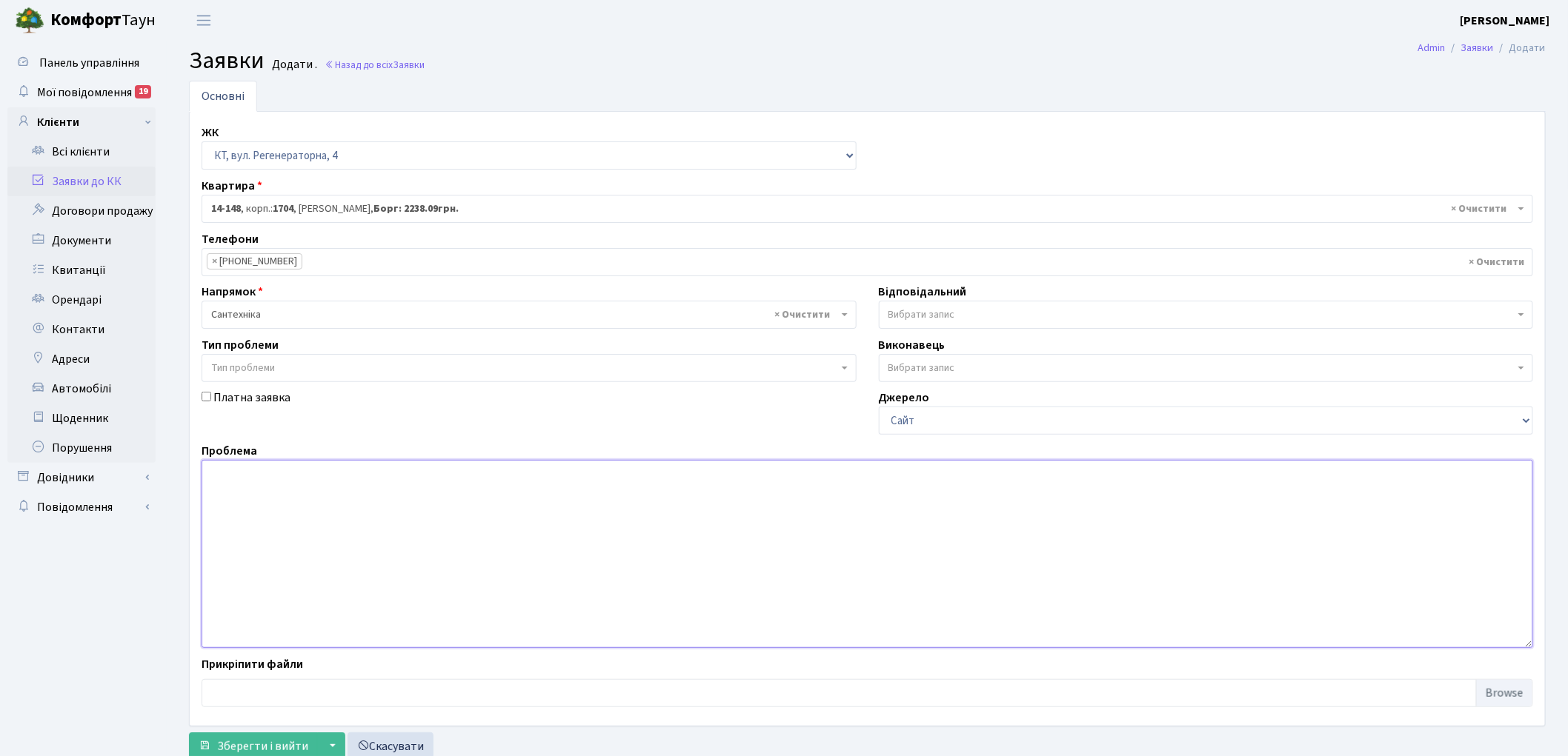
click at [330, 510] on textarea at bounding box center [867, 554] width 1331 height 188
click at [315, 477] on textarea "тече вода зі стелі в саузлі" at bounding box center [867, 554] width 1331 height 188
type textarea "тече вода зі стелі в санузлі"
click at [908, 316] on span "Вибрати запис" at bounding box center [922, 315] width 67 height 15
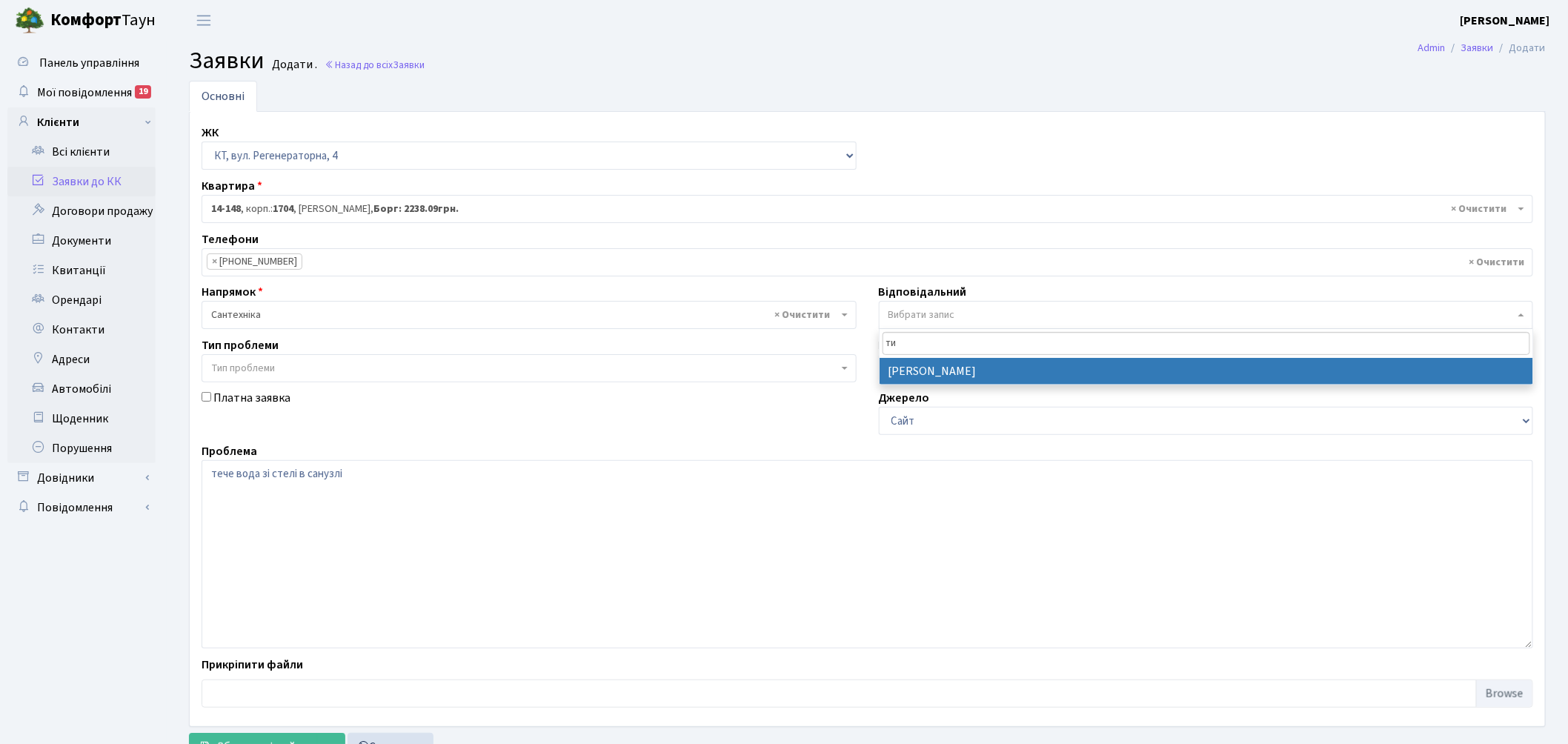
type input "ти"
select select "67"
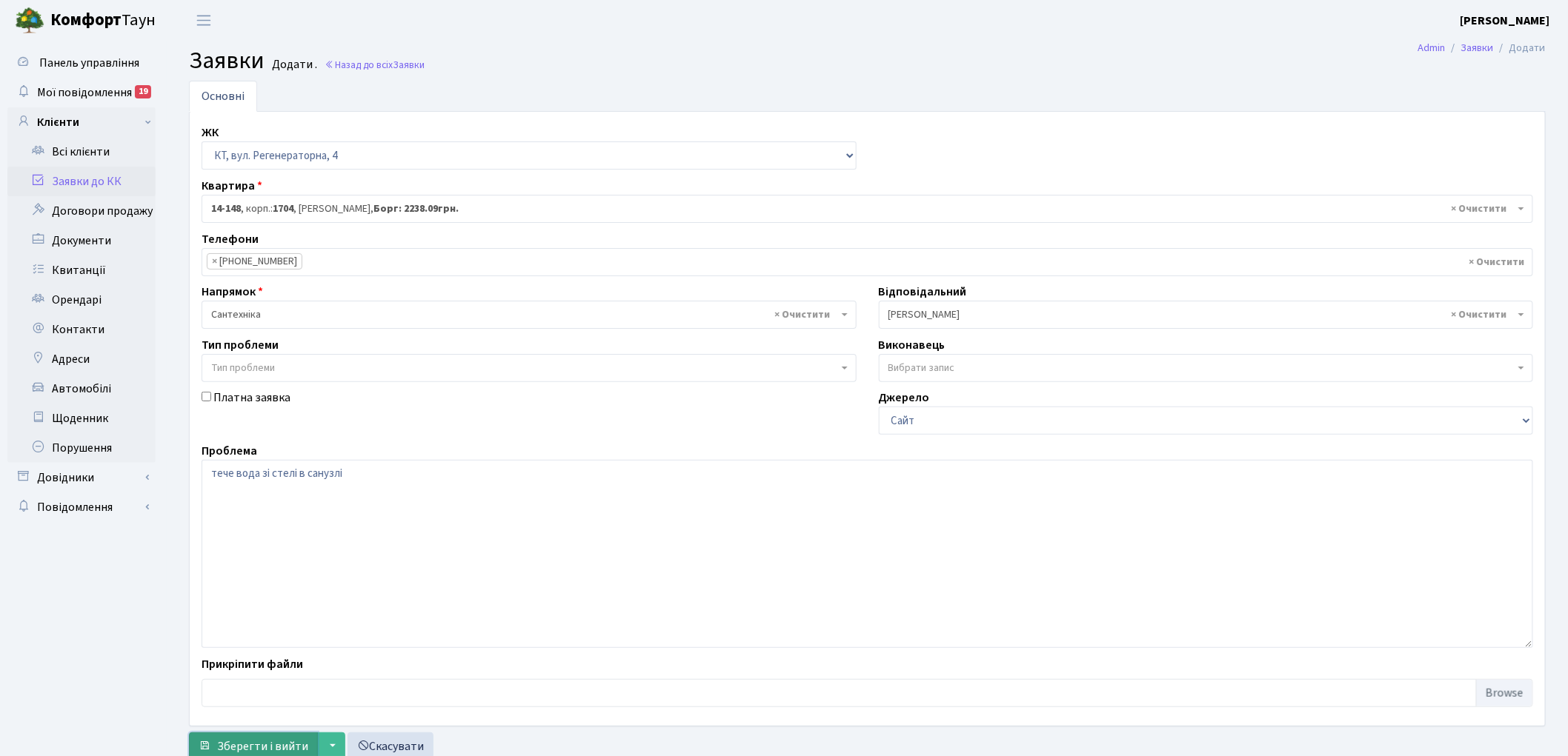
click at [265, 745] on span "Зберегти і вийти" at bounding box center [262, 746] width 91 height 16
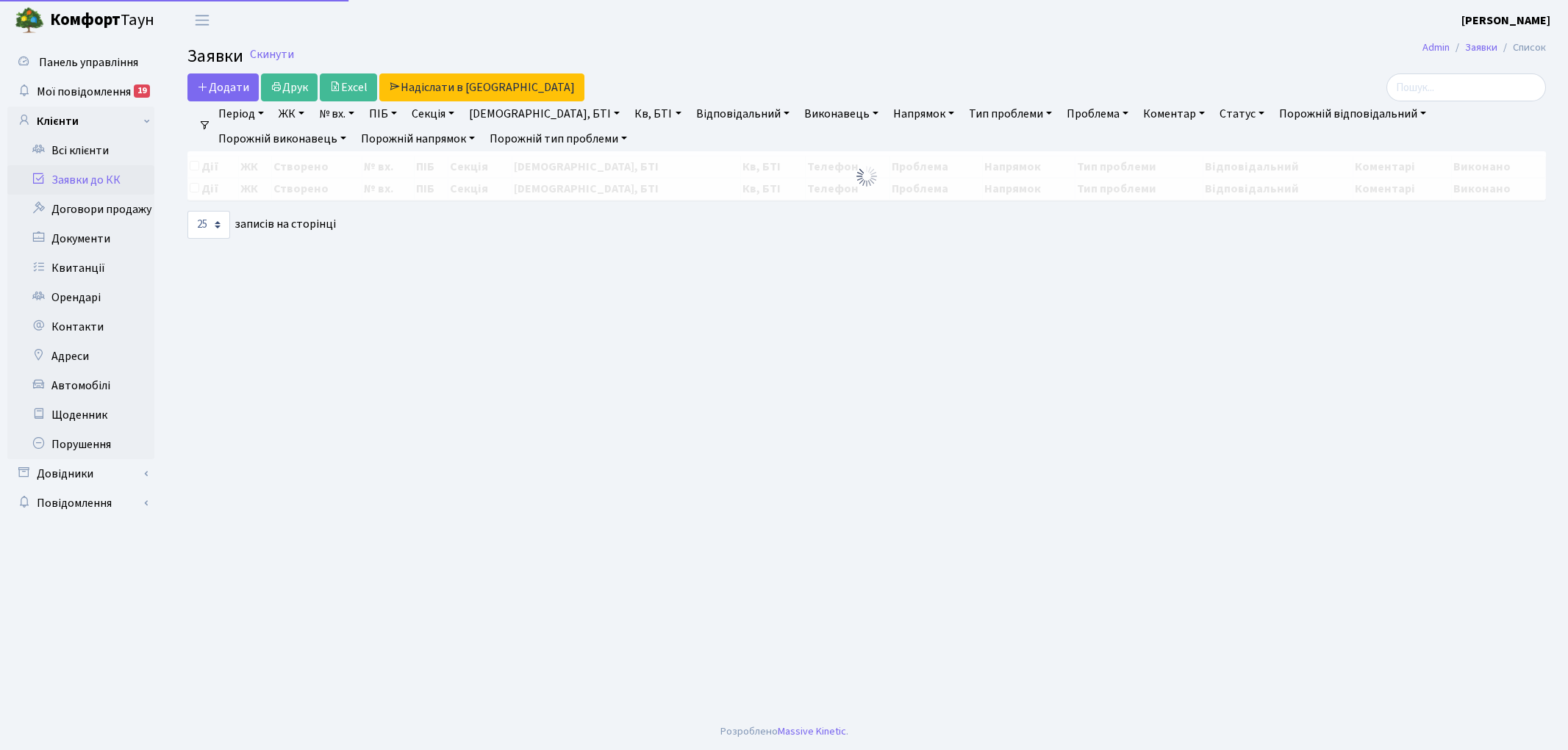
select select "25"
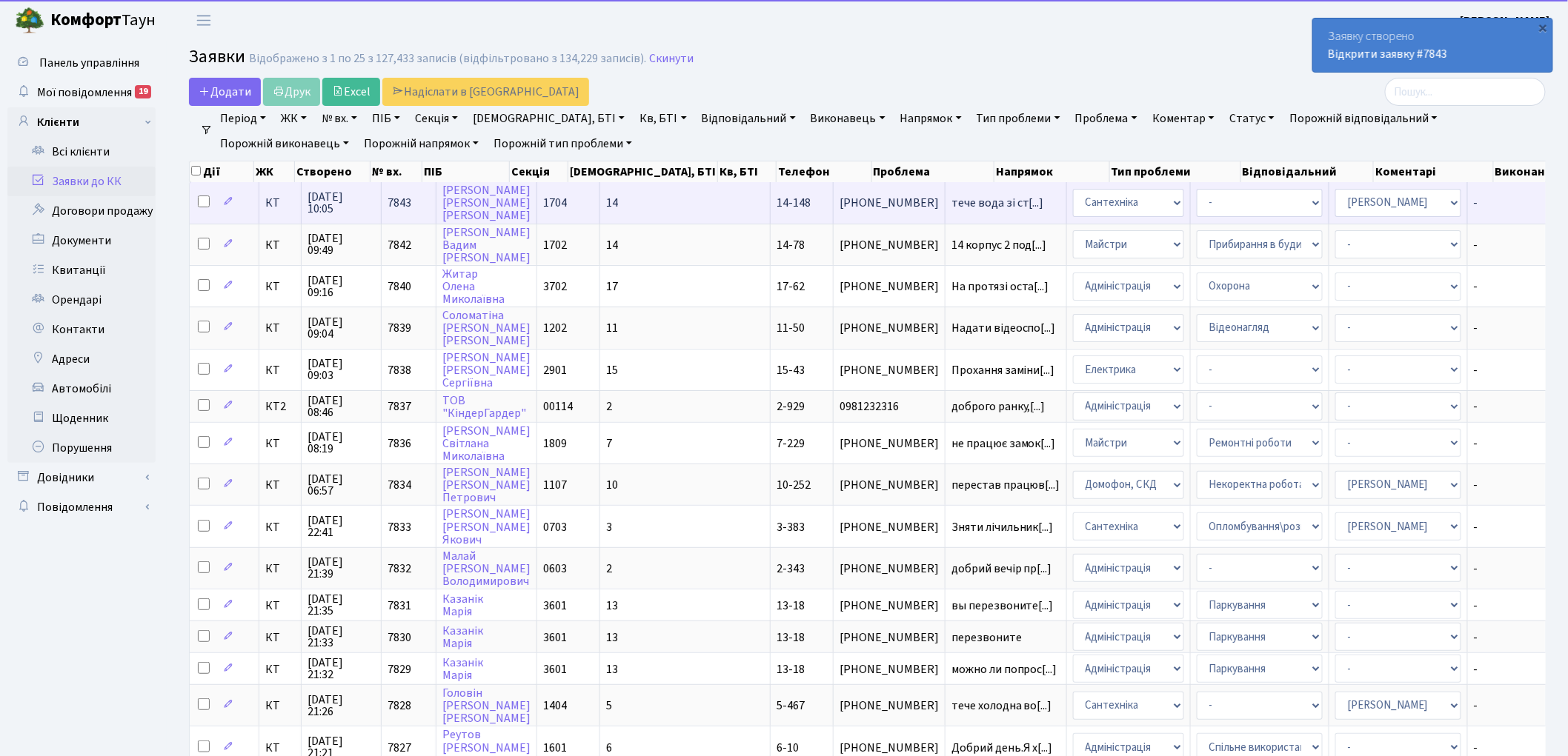
click at [285, 207] on span "КТ" at bounding box center [280, 203] width 29 height 12
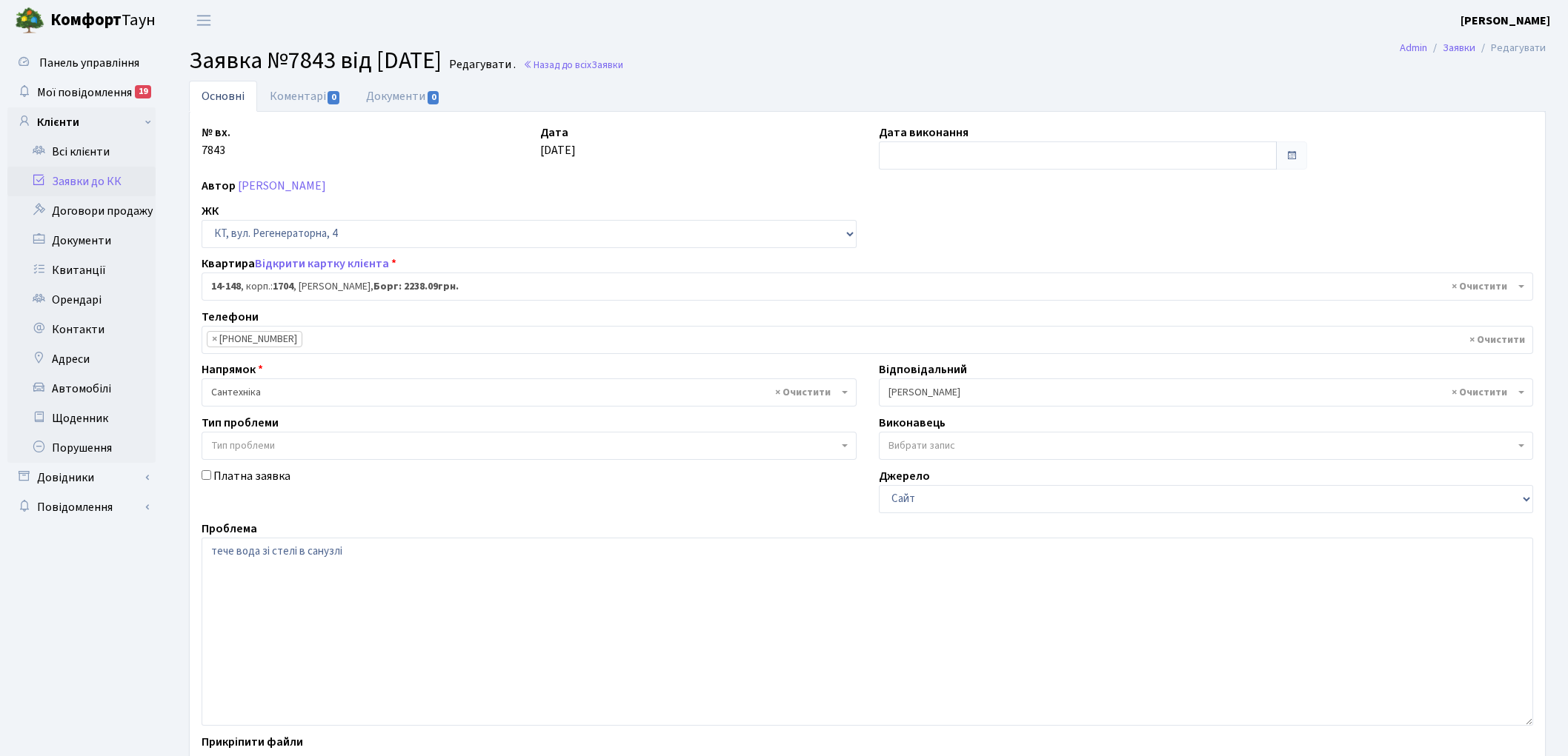
select select "7525"
click at [282, 90] on link "Коментарі 0" at bounding box center [305, 96] width 96 height 30
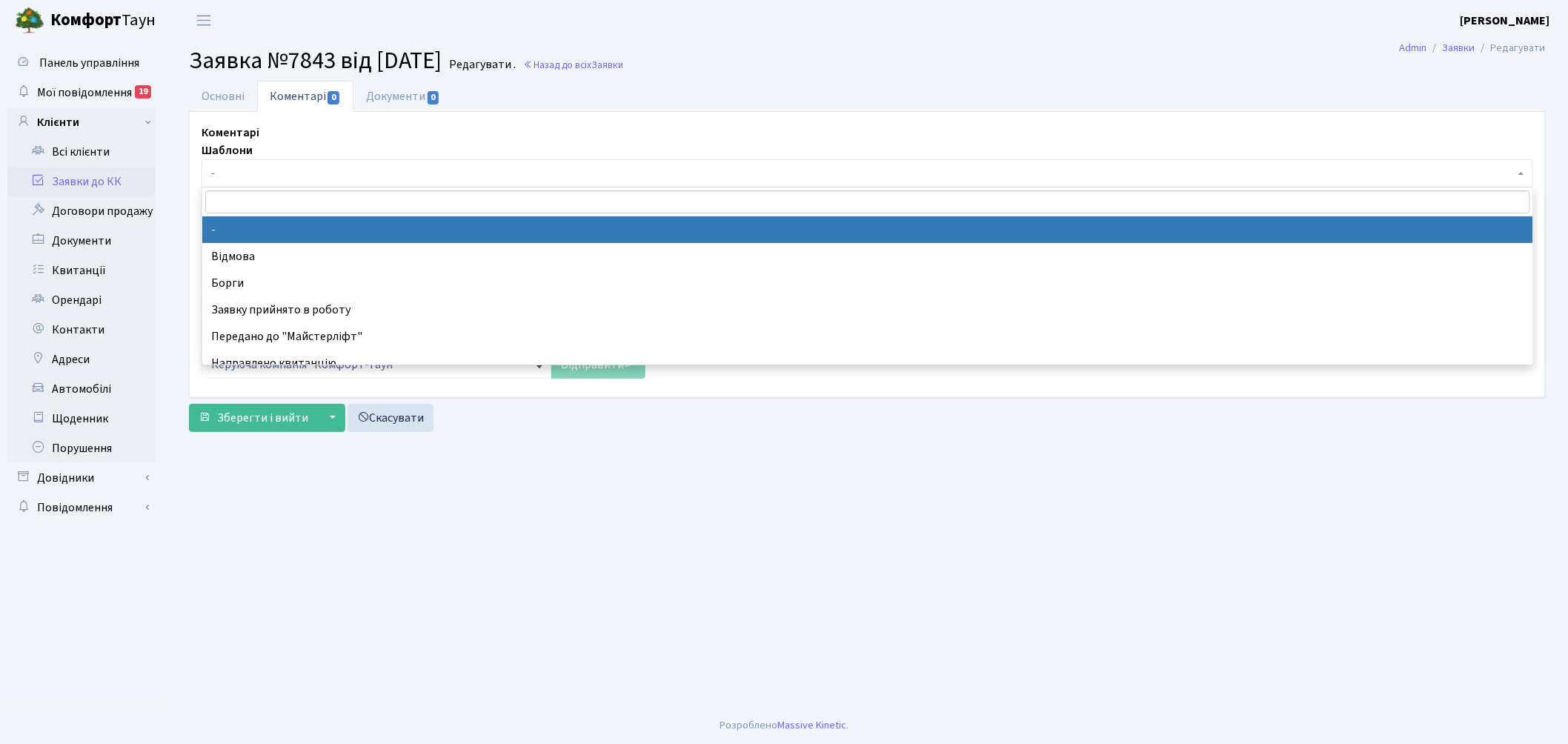
click at [305, 174] on span "-" at bounding box center [863, 173] width 1303 height 15
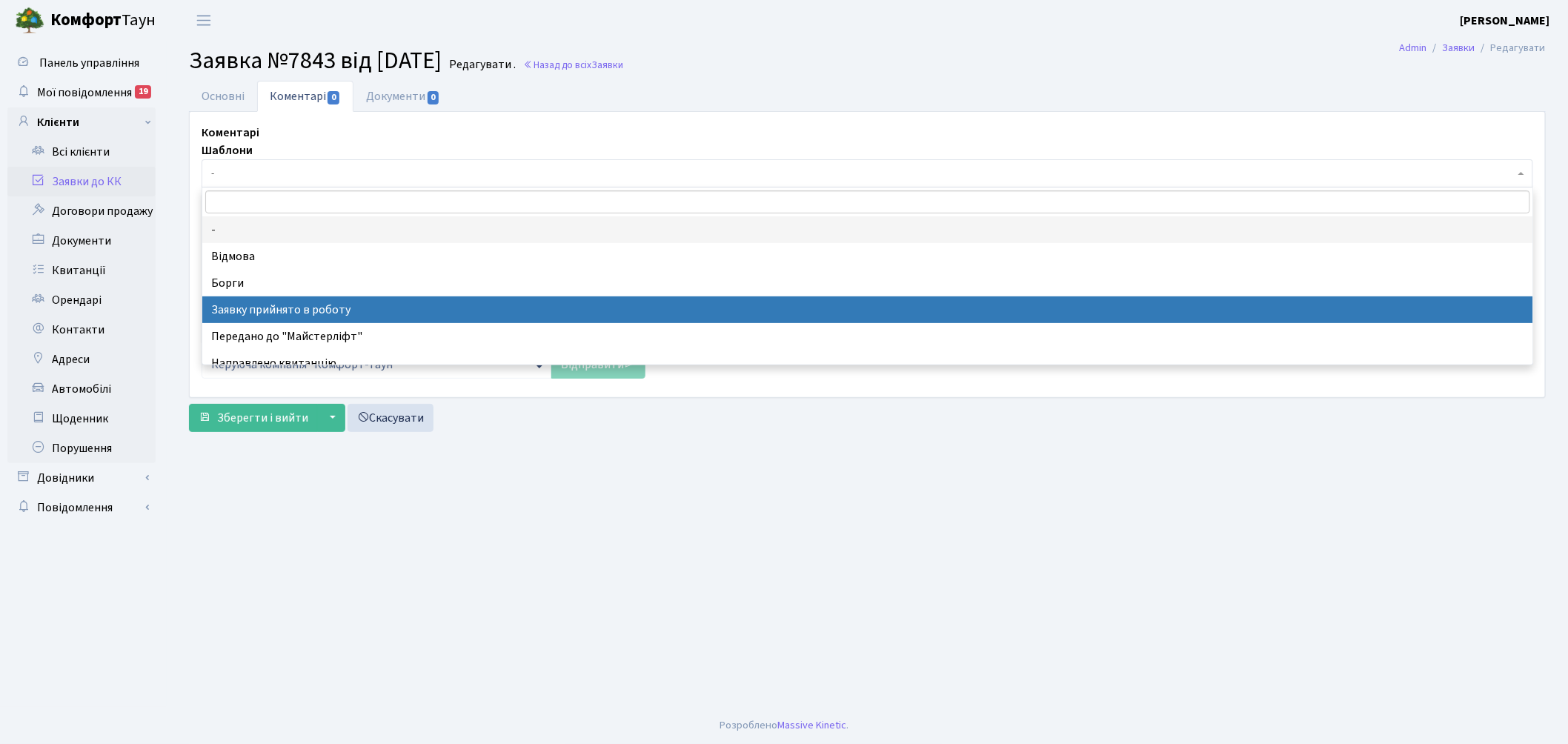
select select "7"
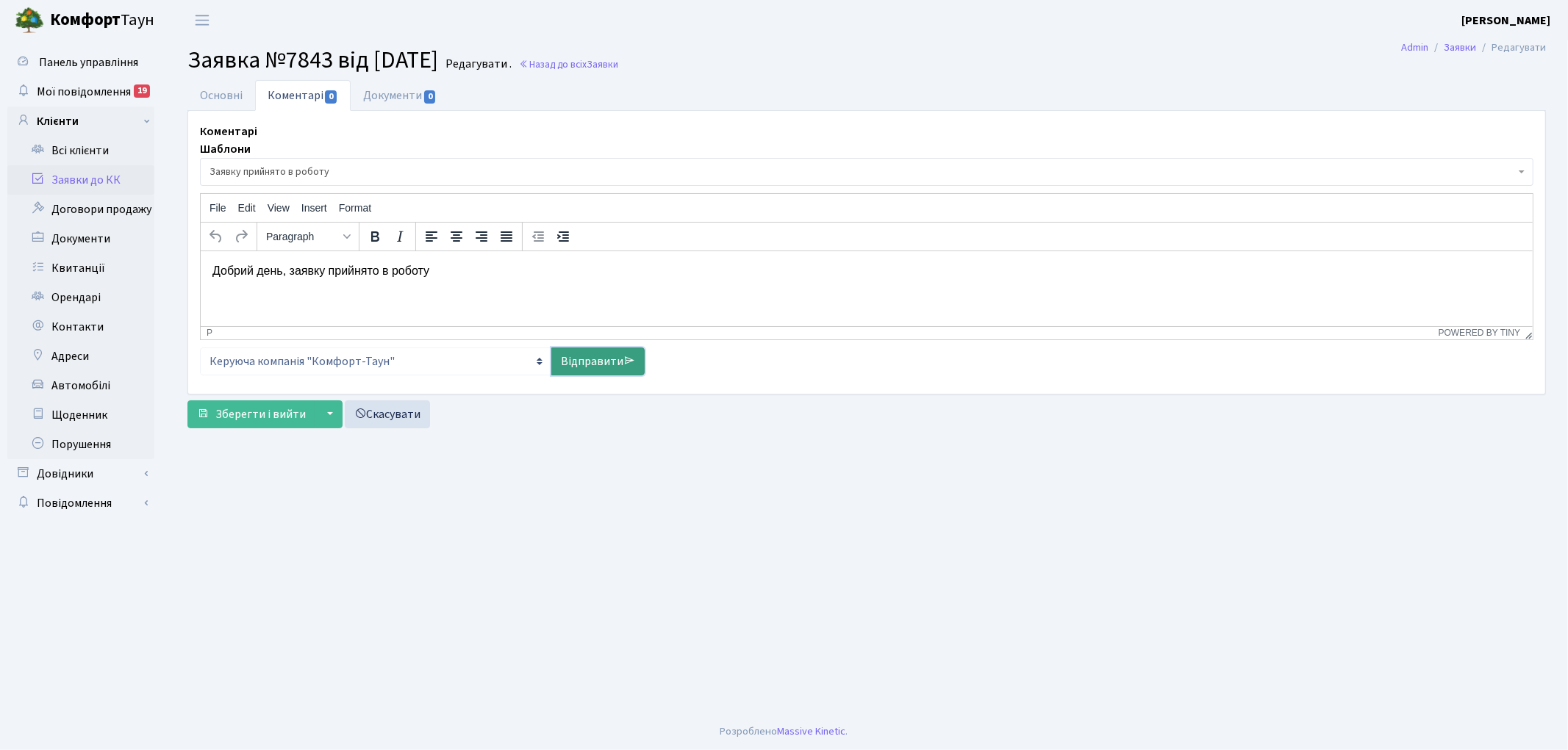
click at [588, 348] on link "Відправити" at bounding box center [598, 361] width 93 height 28
select select
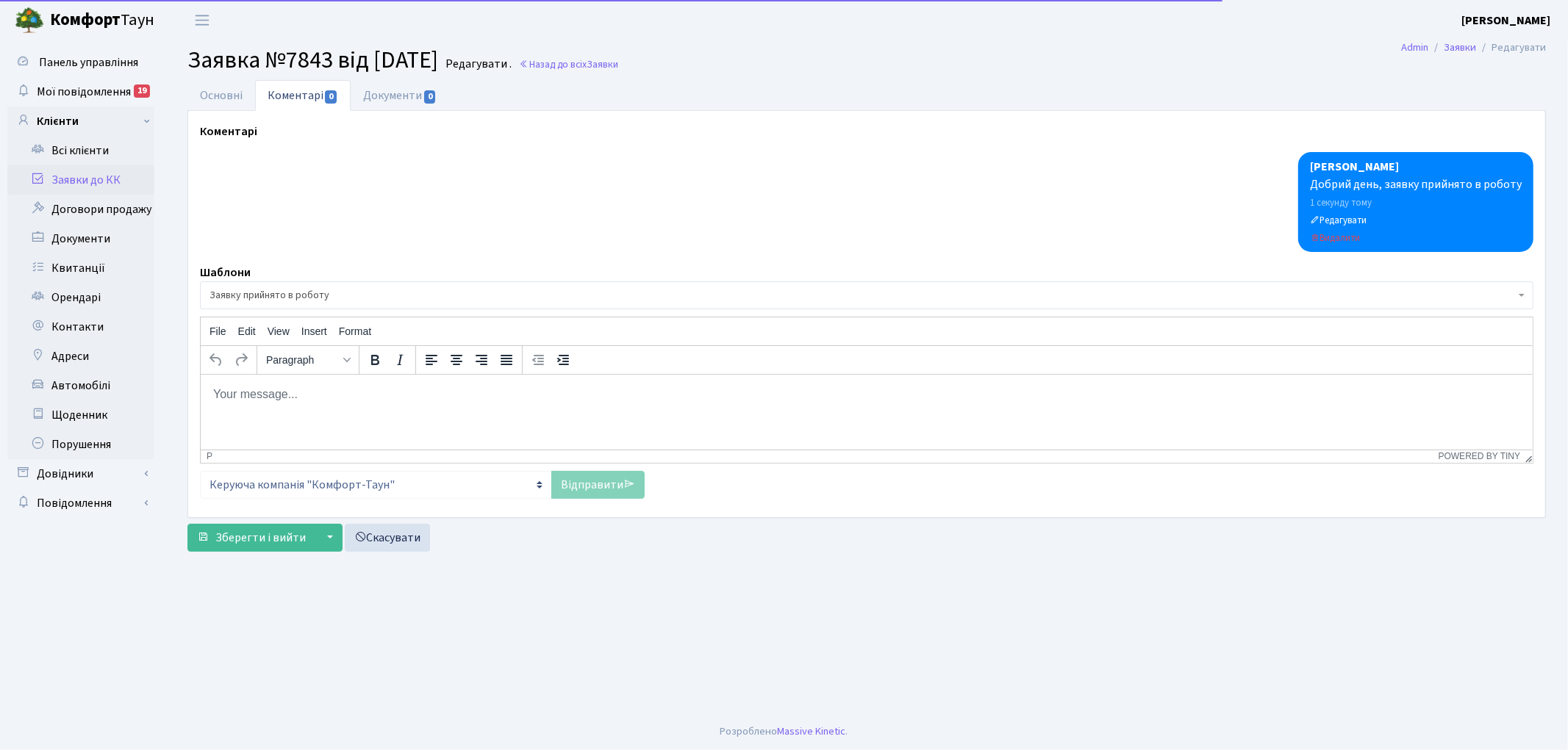
click at [555, 394] on p "Rich Text Area. Press ALT-0 for help." at bounding box center [865, 394] width 1309 height 16
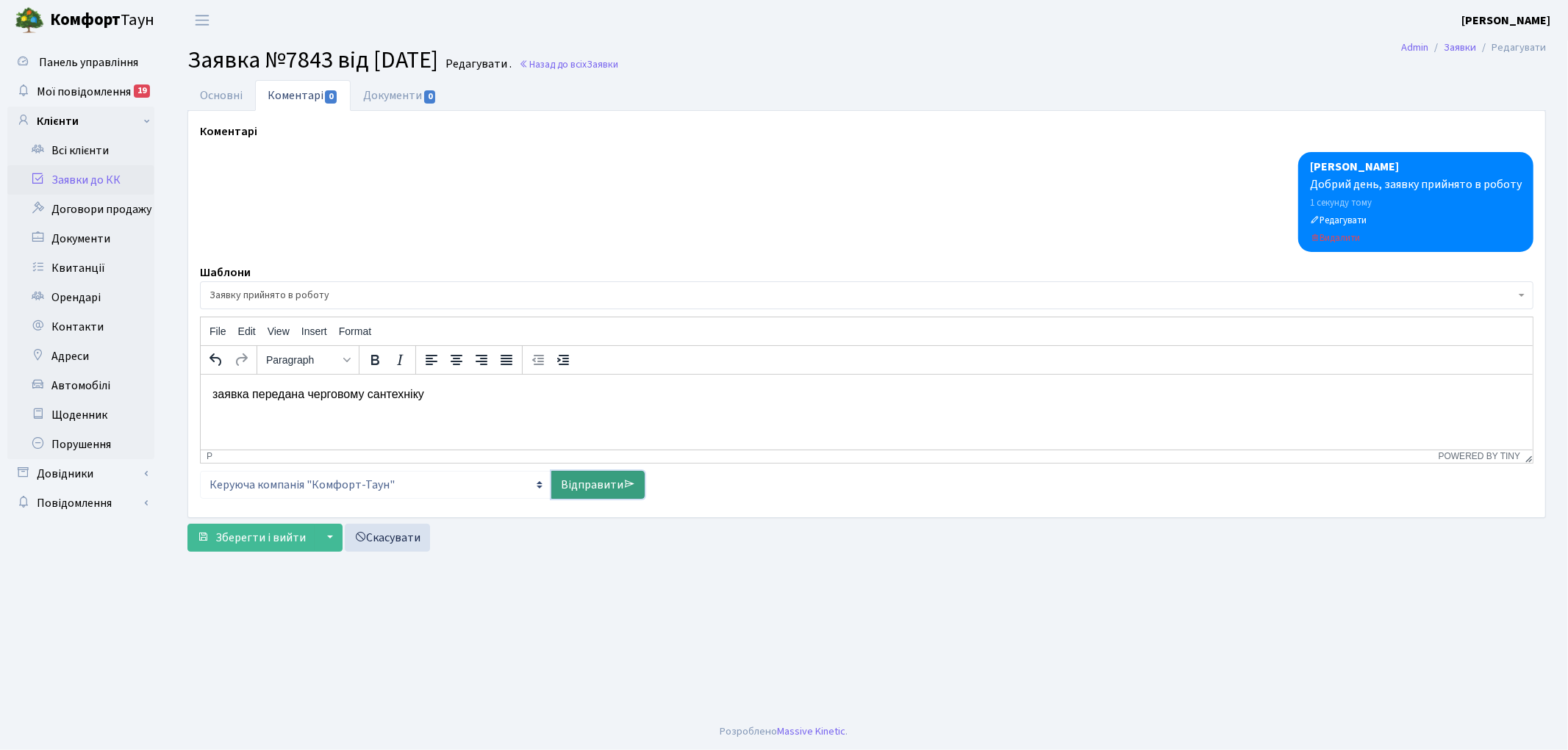
click at [610, 471] on link "Відправити" at bounding box center [598, 484] width 93 height 28
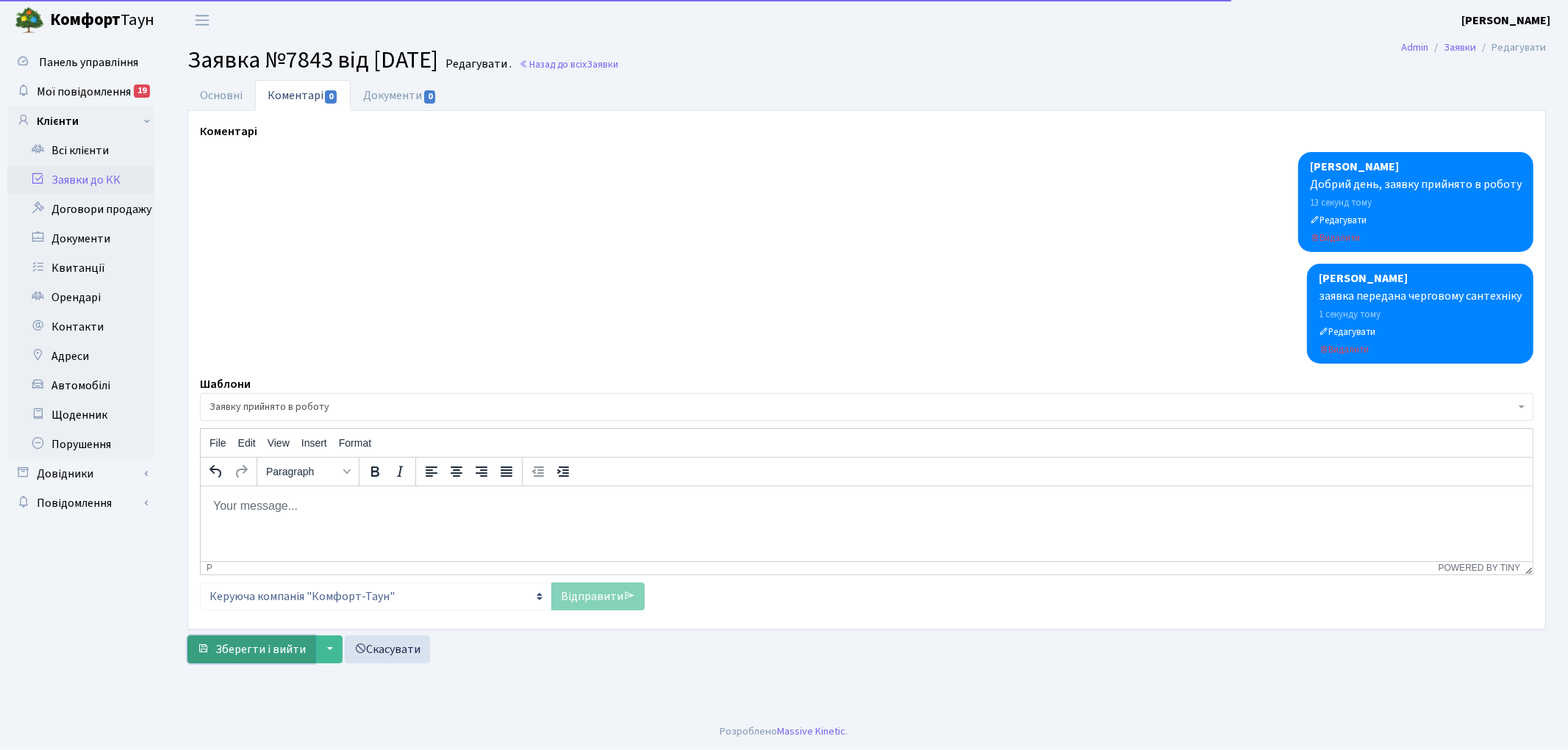
click at [297, 641] on span "Зберегти і вийти" at bounding box center [260, 649] width 91 height 16
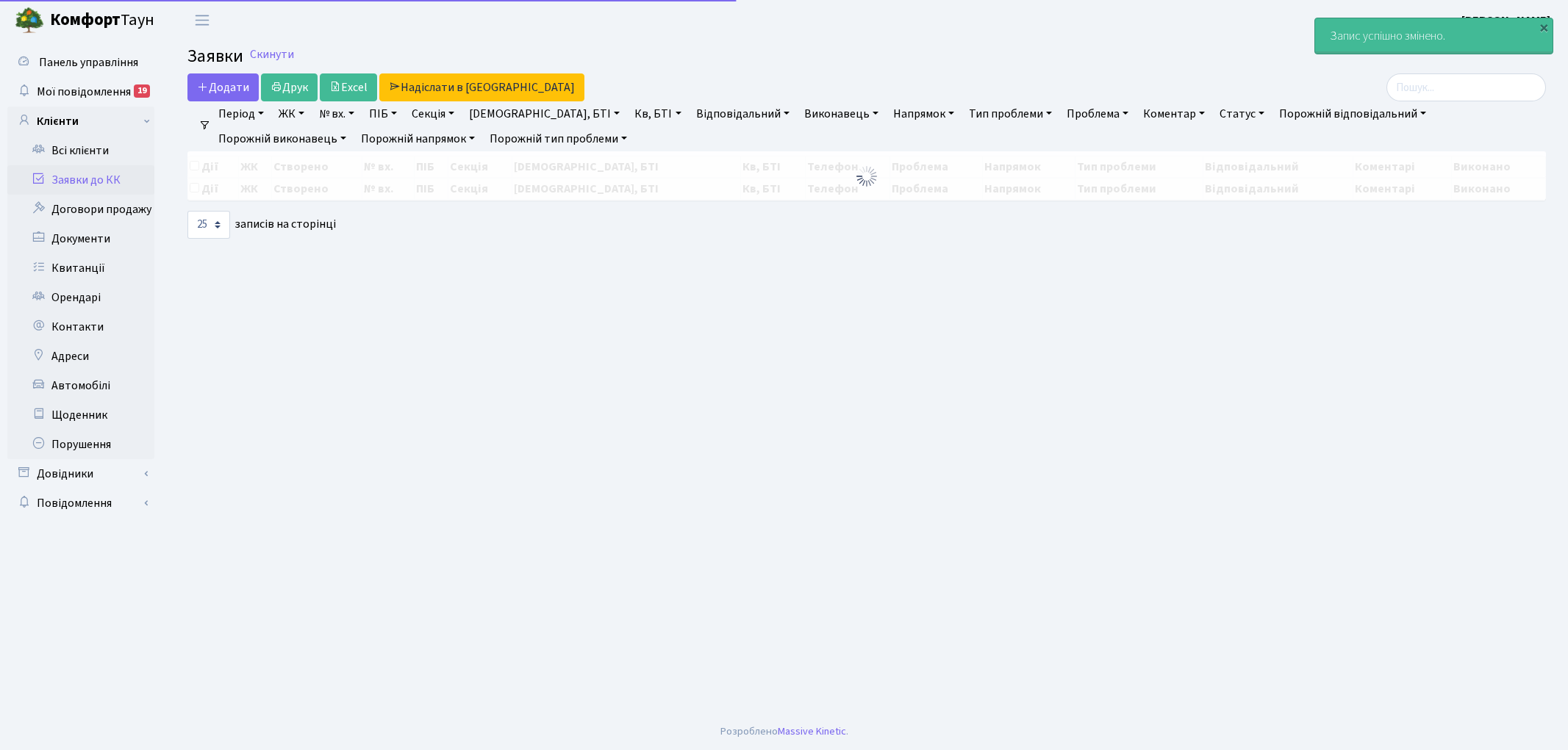
select select "25"
